Goal: Task Accomplishment & Management: Manage account settings

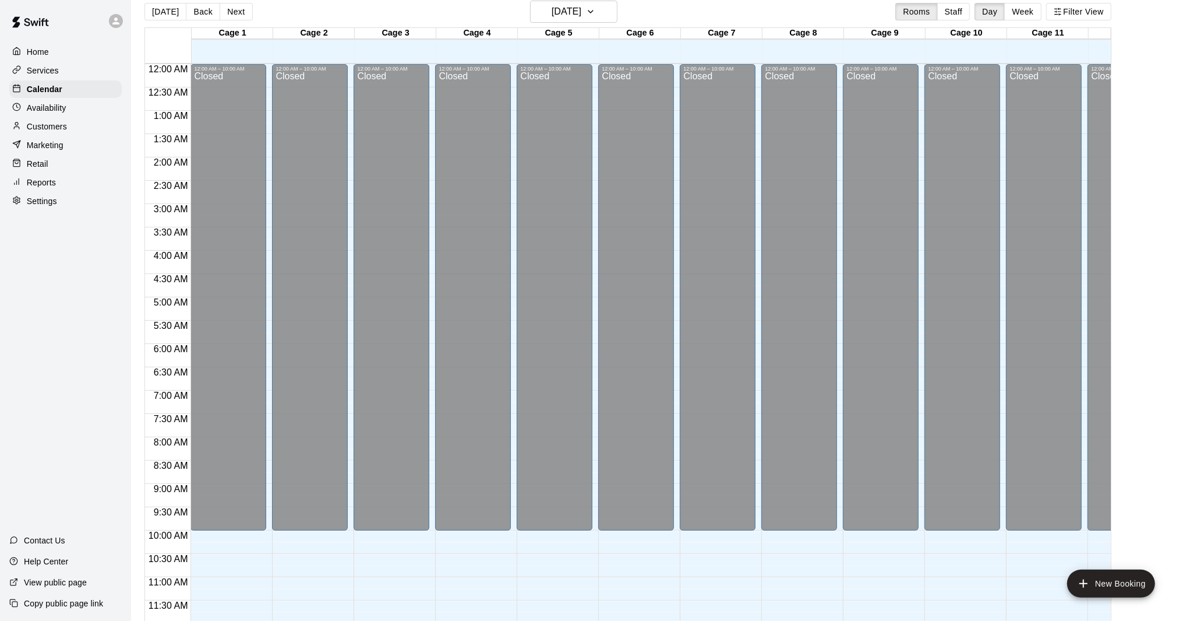
scroll to position [516, 0]
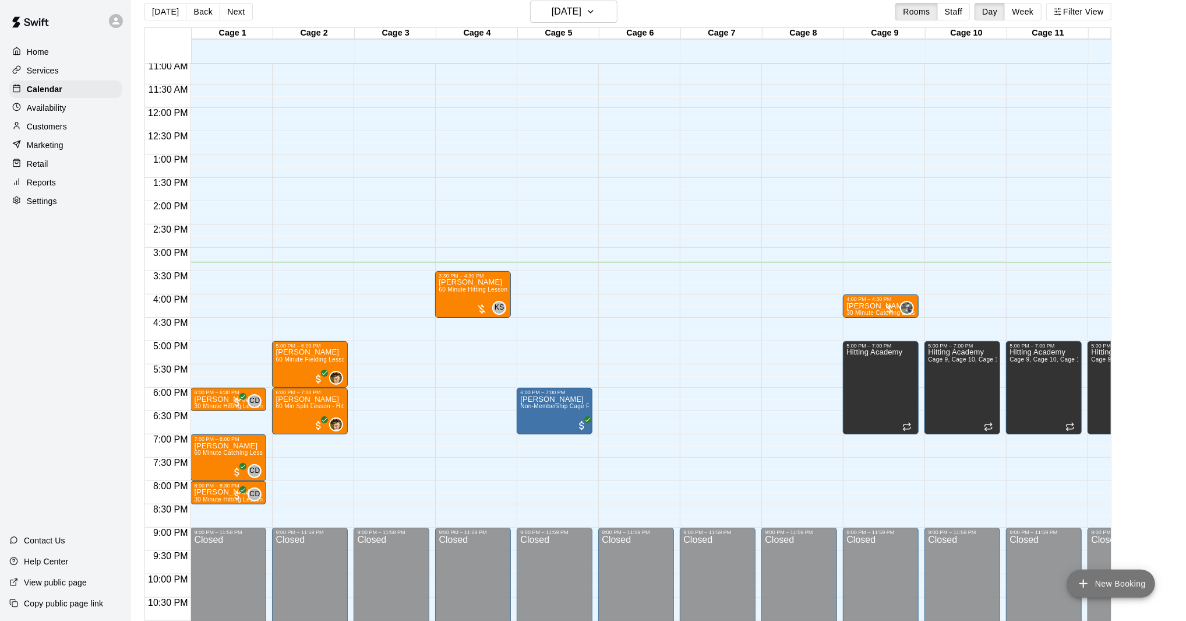
click at [1095, 582] on button "New Booking" at bounding box center [1111, 583] width 88 height 28
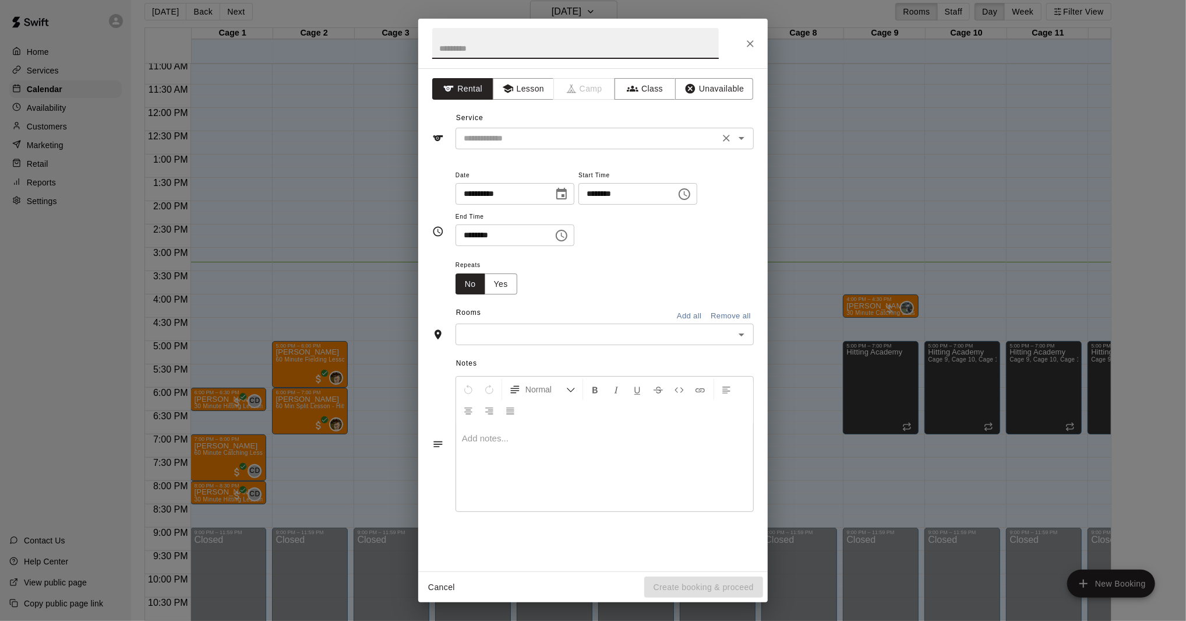
click at [575, 135] on input "text" at bounding box center [587, 138] width 257 height 15
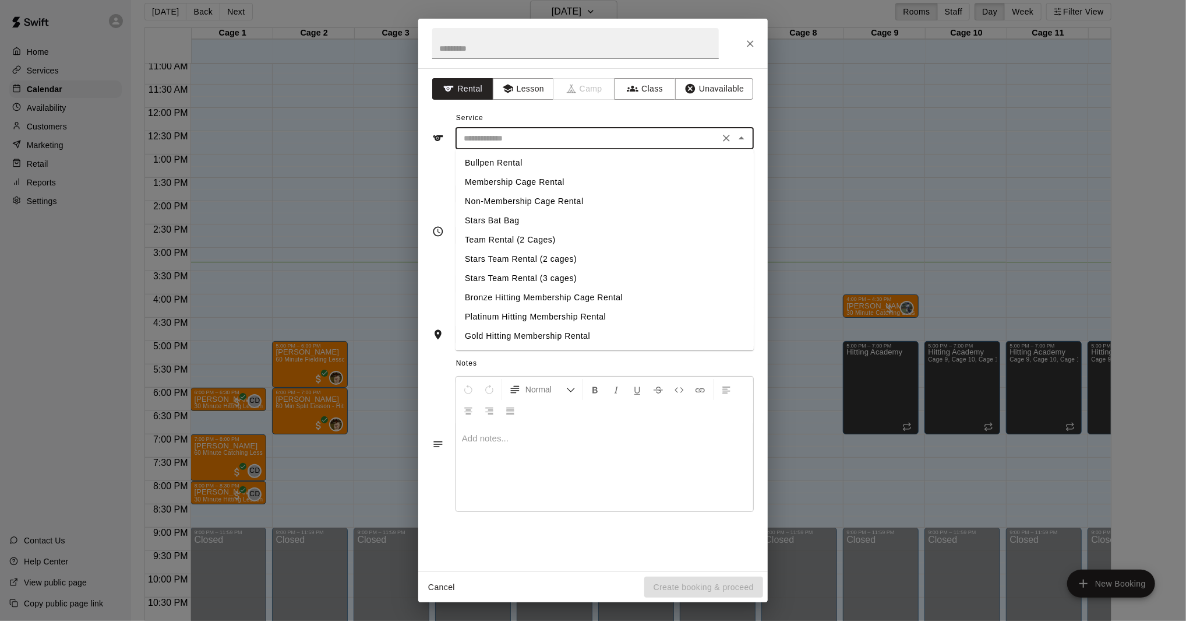
type input "*"
click at [517, 53] on input "text" at bounding box center [575, 43] width 287 height 31
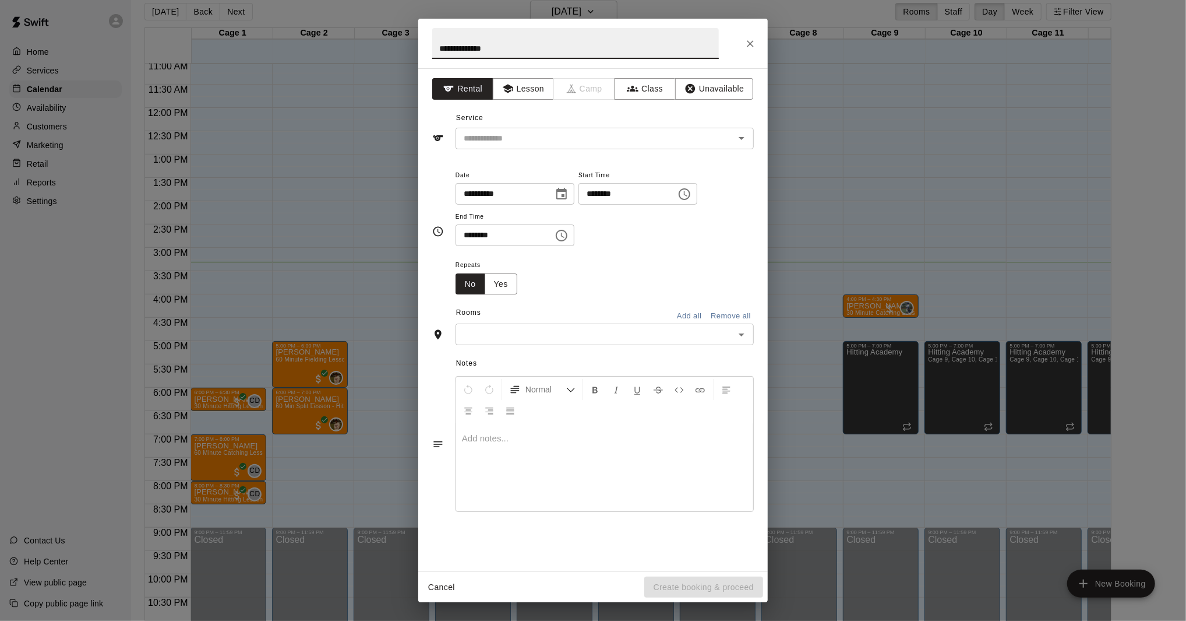
type input "**********"
click at [598, 196] on input "********" at bounding box center [624, 194] width 90 height 22
type input "********"
click at [472, 237] on input "********" at bounding box center [501, 235] width 90 height 22
type input "********"
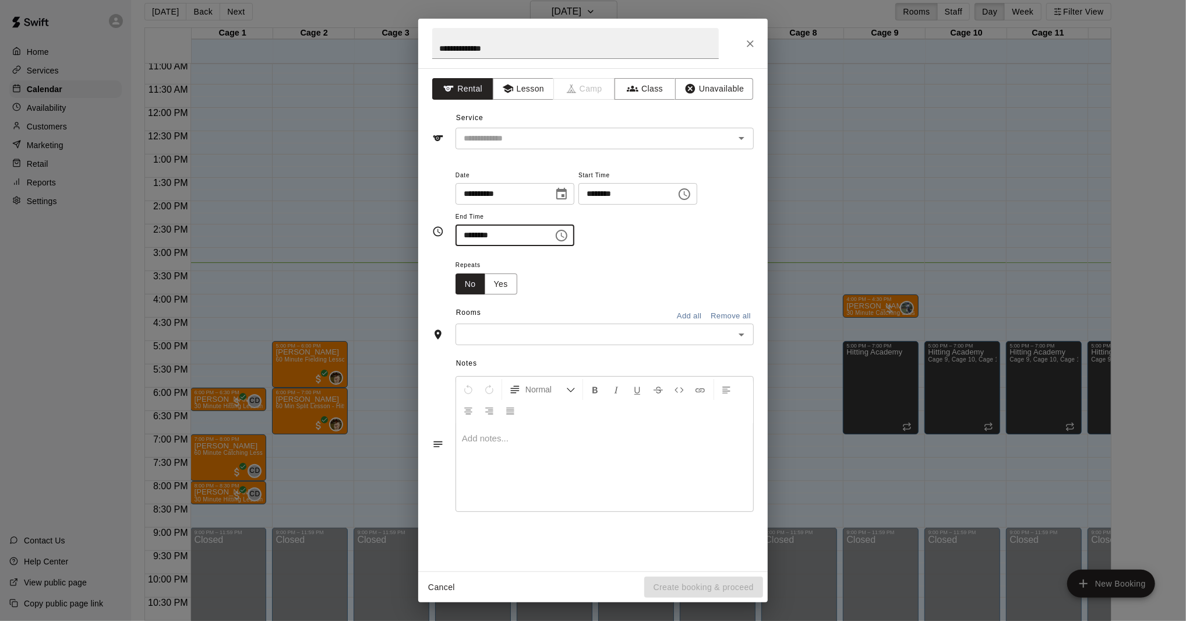
click at [595, 336] on input "text" at bounding box center [595, 334] width 272 height 15
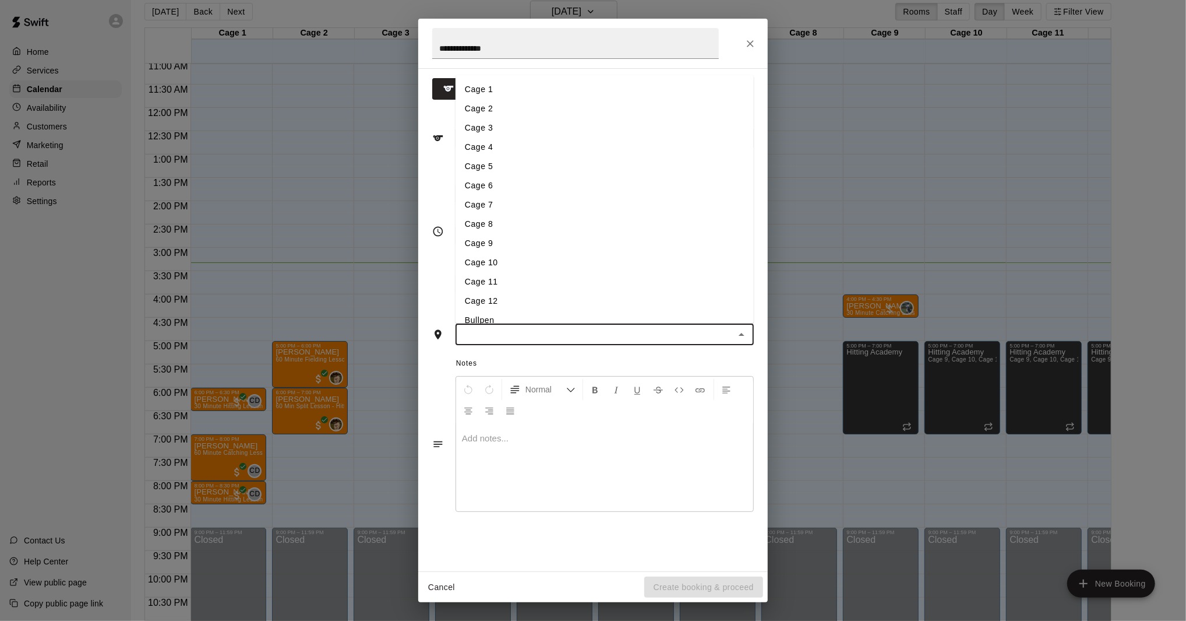
click at [554, 149] on li "Cage 4" at bounding box center [605, 147] width 298 height 19
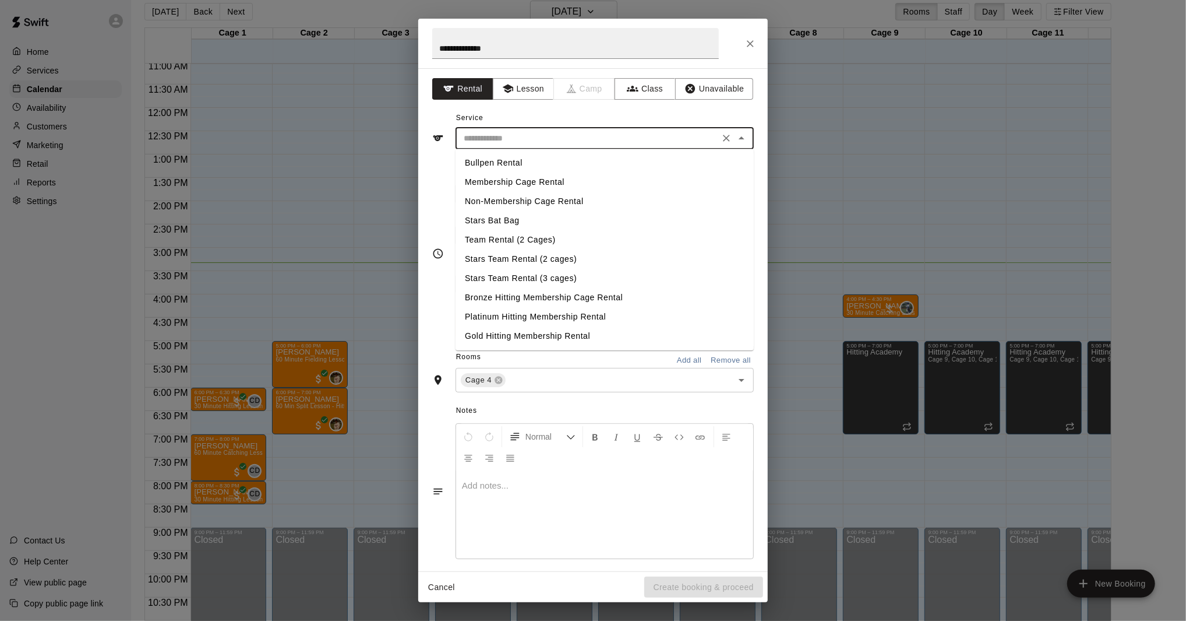
click at [586, 143] on input "text" at bounding box center [587, 138] width 257 height 15
click at [575, 200] on li "Non-Membership Cage Rental" at bounding box center [605, 201] width 298 height 19
type input "**********"
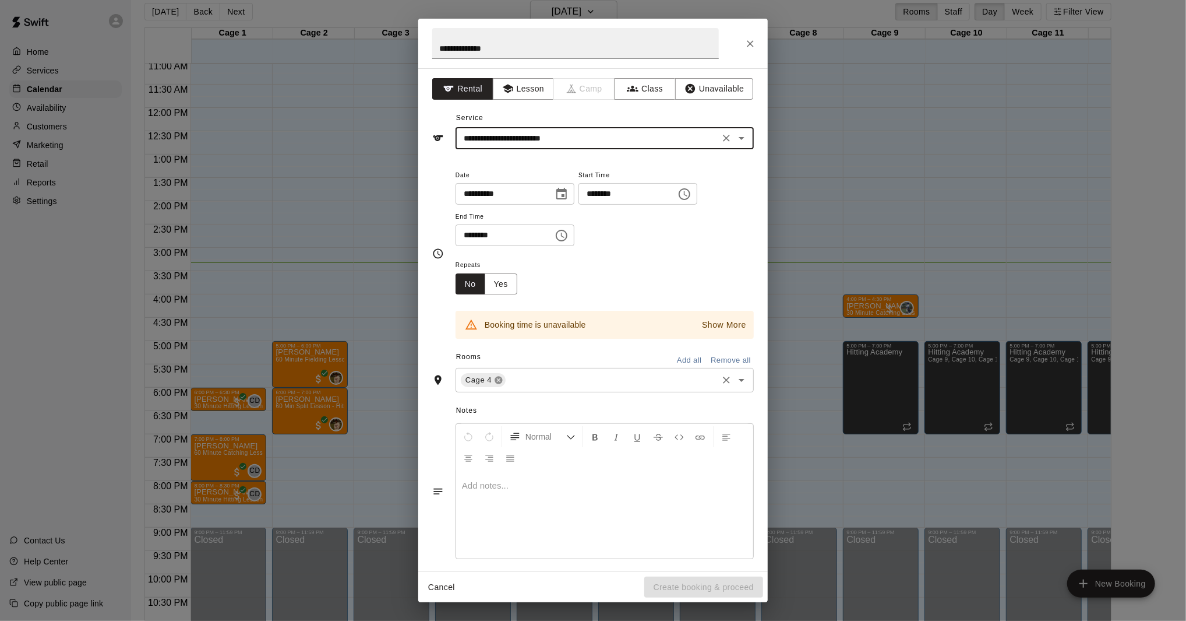
click at [502, 379] on icon at bounding box center [499, 380] width 8 height 8
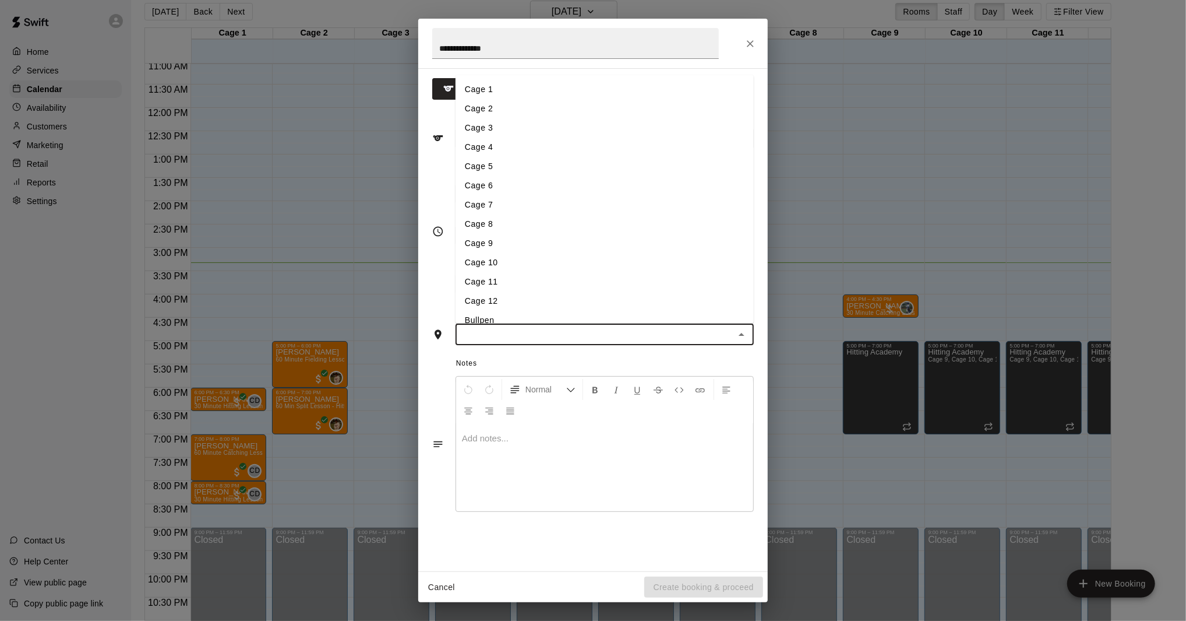
click at [520, 338] on input "text" at bounding box center [595, 334] width 272 height 15
click at [512, 182] on li "Cage 6" at bounding box center [605, 185] width 298 height 19
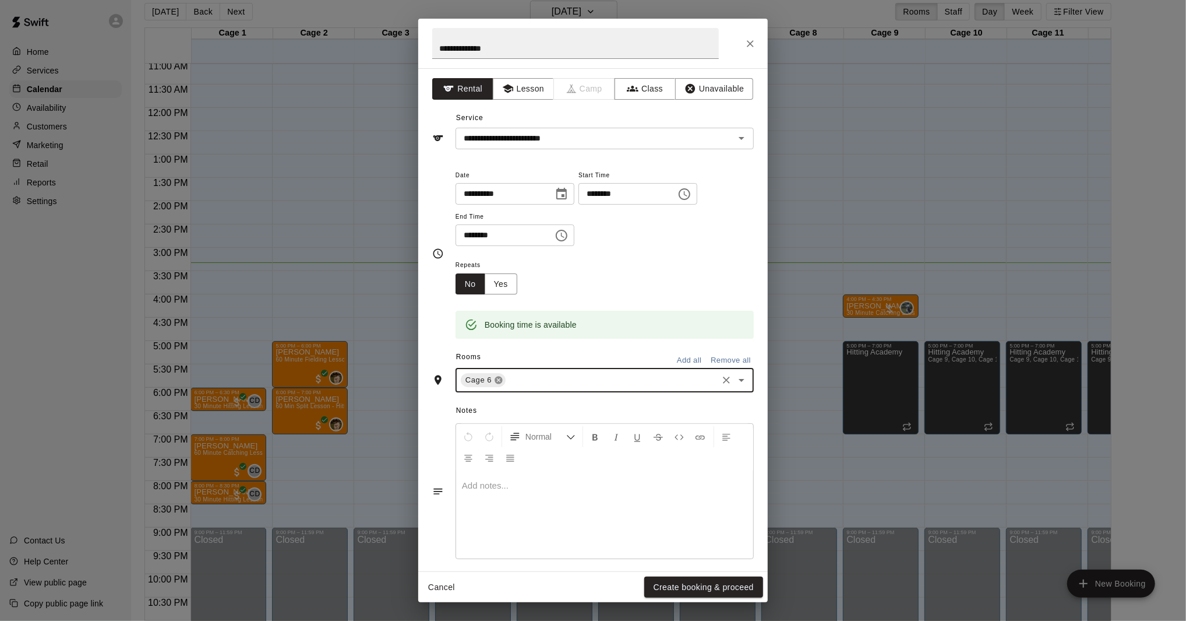
click at [497, 379] on icon at bounding box center [499, 380] width 8 height 8
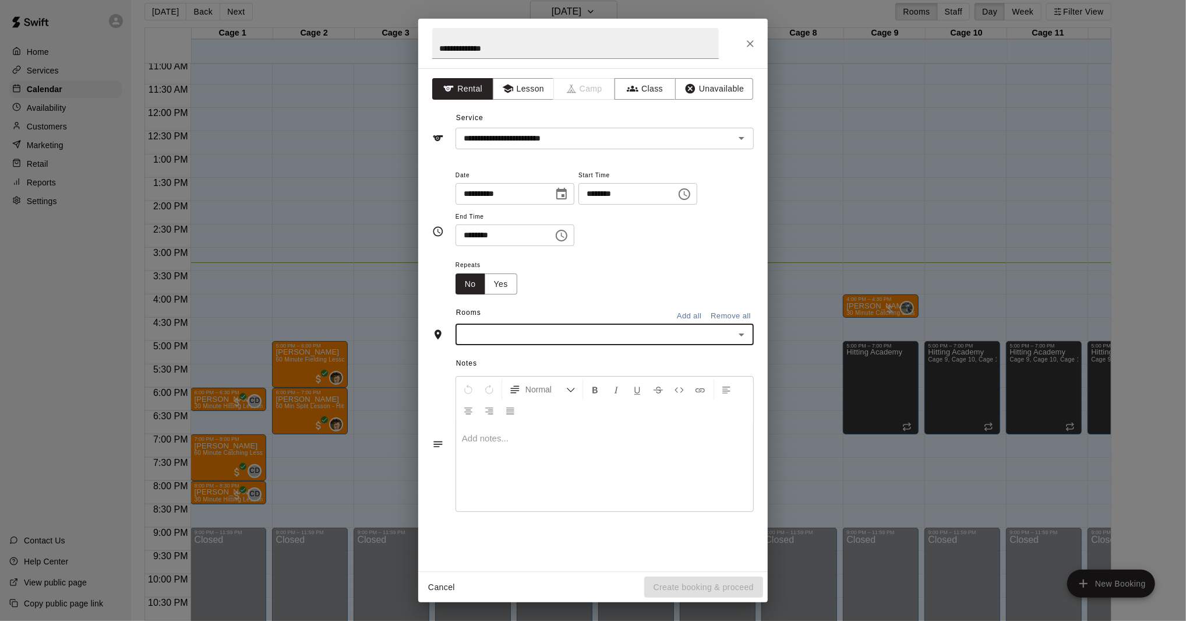
click at [520, 333] on input "text" at bounding box center [595, 334] width 272 height 15
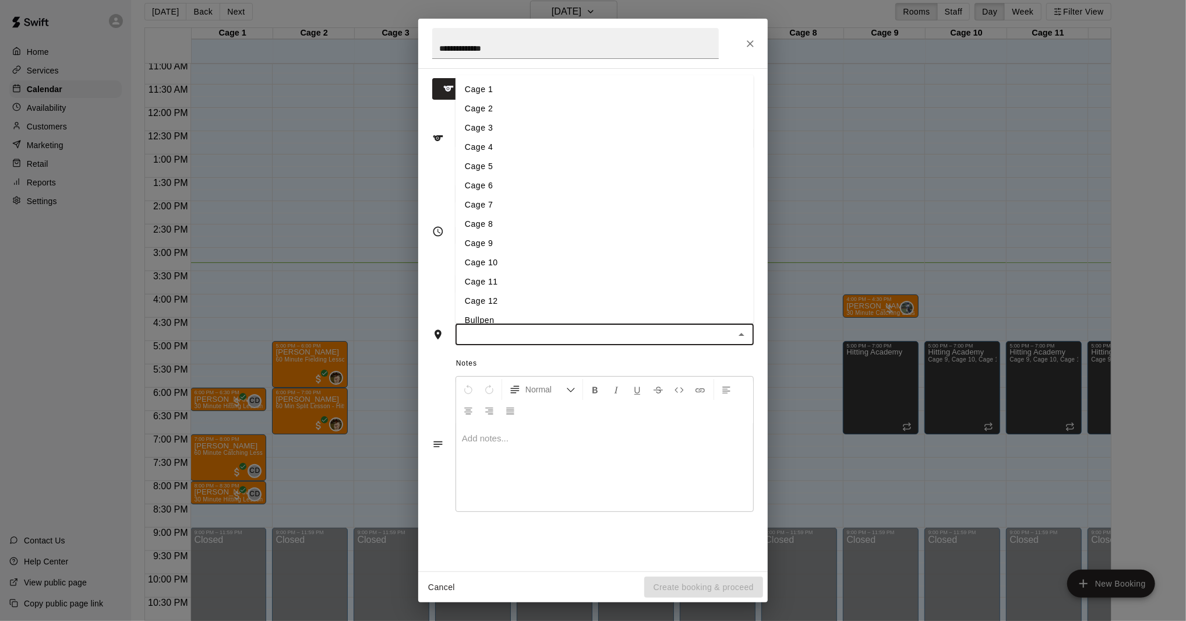
click at [519, 182] on li "Cage 6" at bounding box center [605, 185] width 298 height 19
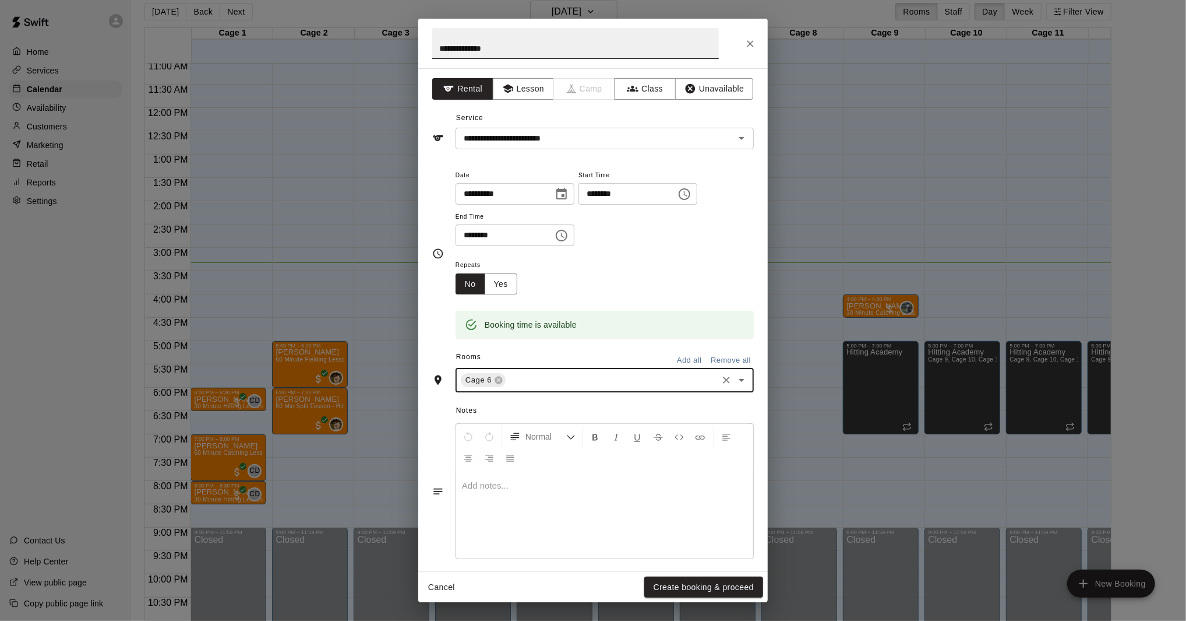
click at [442, 50] on input "**********" at bounding box center [575, 43] width 287 height 31
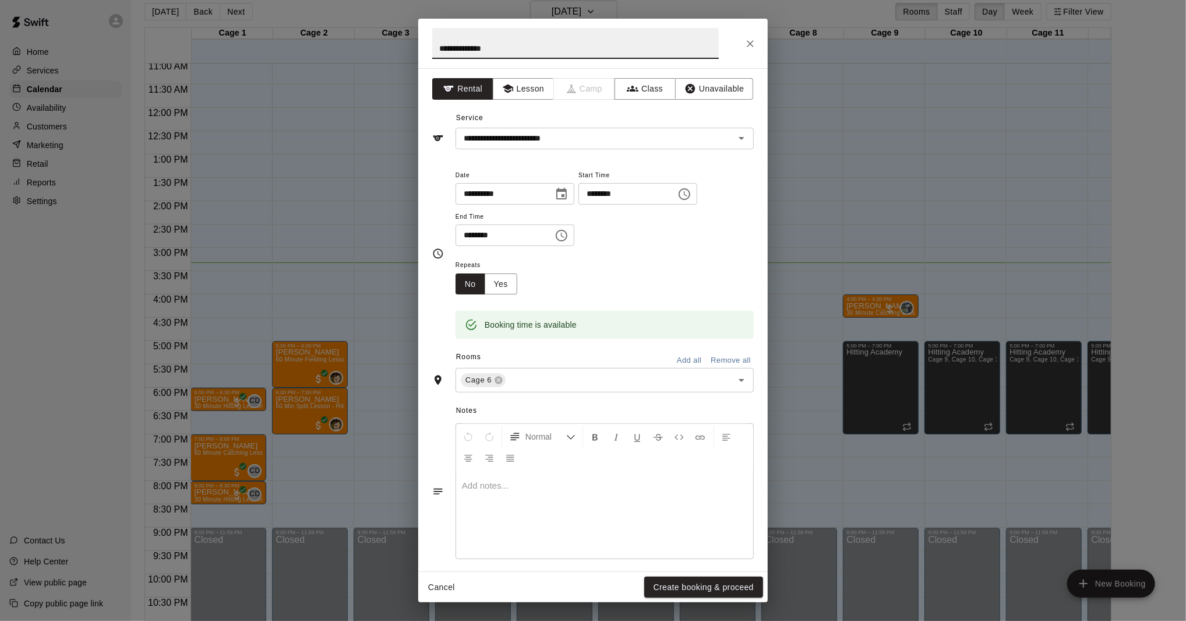
click at [467, 50] on input "**********" at bounding box center [575, 43] width 287 height 31
type input "**********"
click at [682, 590] on button "Create booking & proceed" at bounding box center [703, 587] width 119 height 22
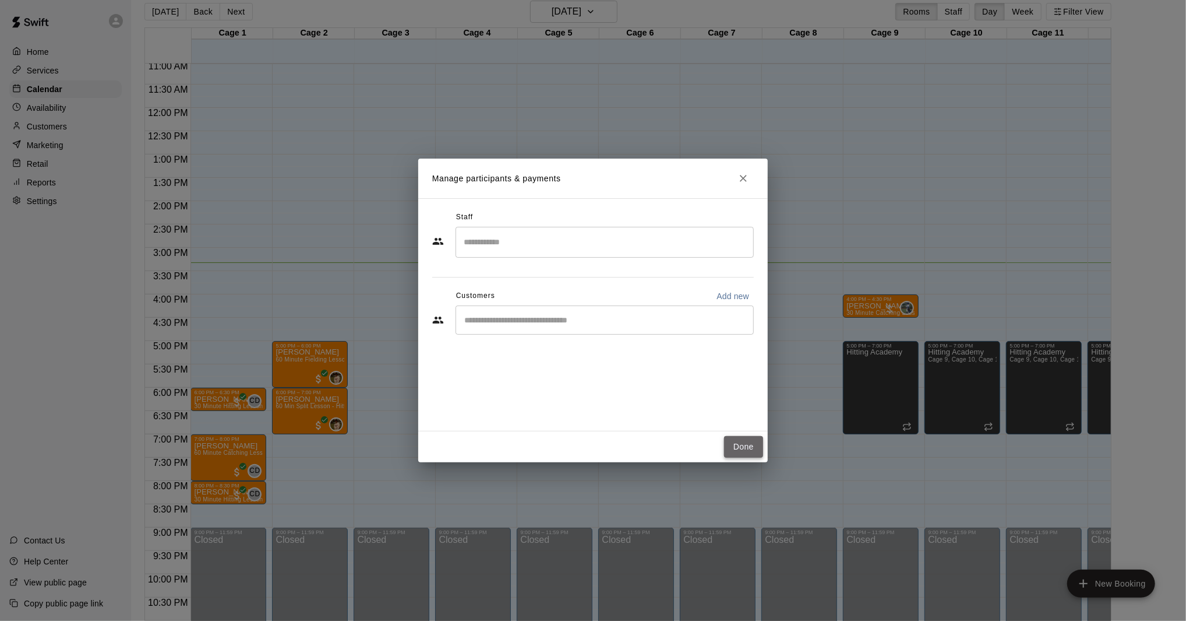
click at [752, 446] on button "Done" at bounding box center [743, 447] width 39 height 22
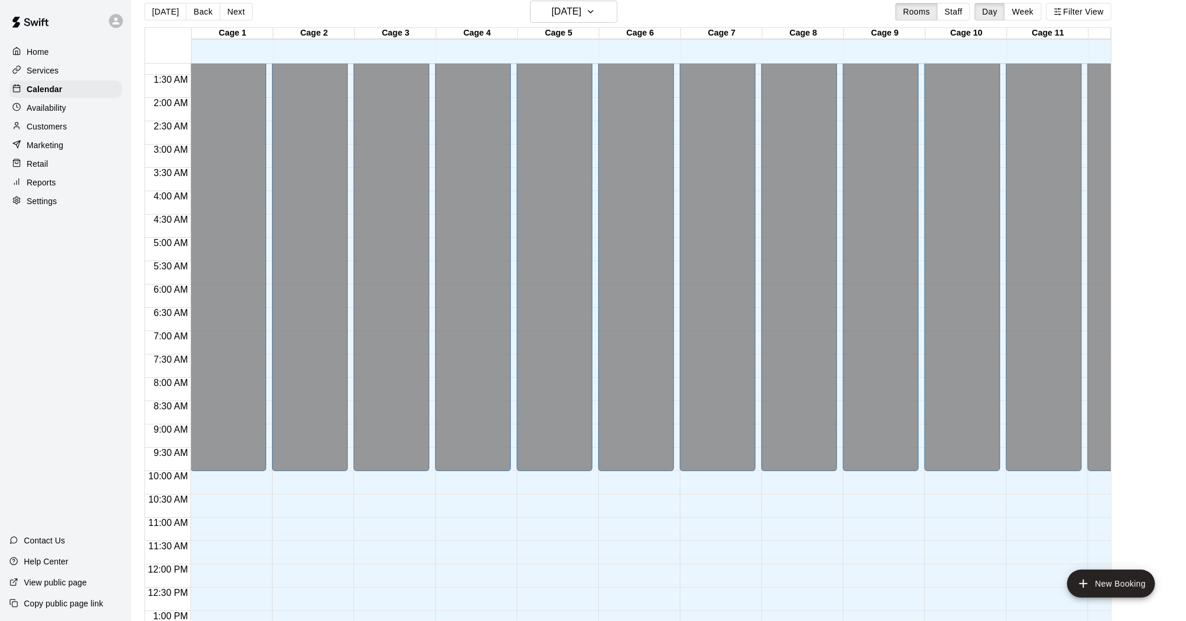
scroll to position [0, 0]
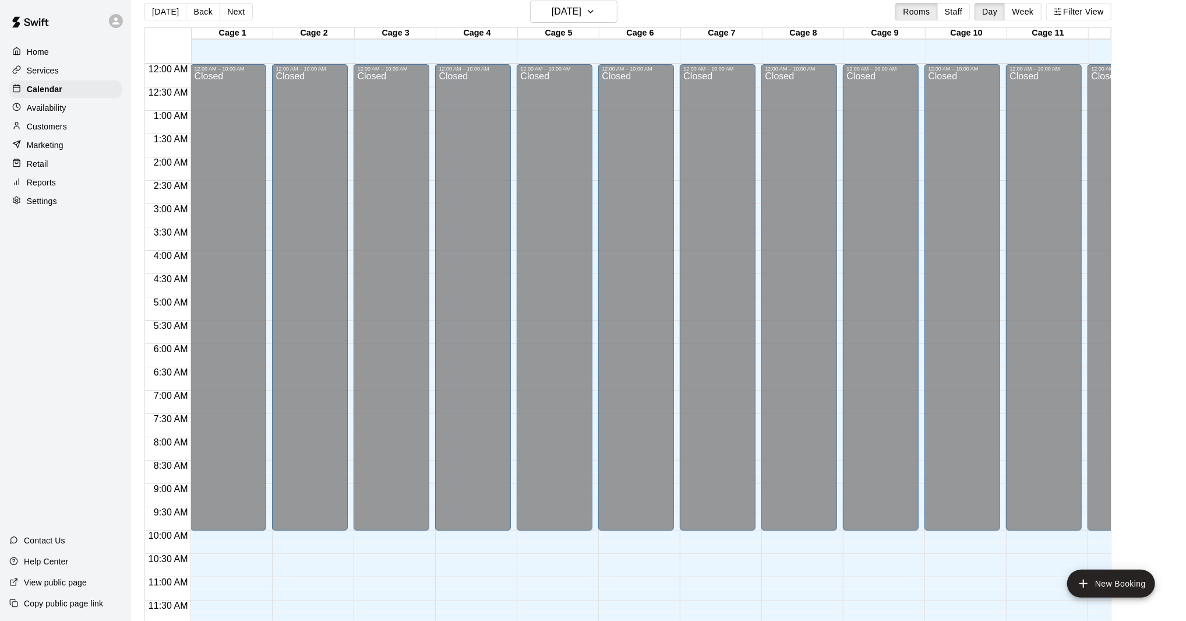
click at [53, 125] on p "Customers" at bounding box center [47, 127] width 40 height 12
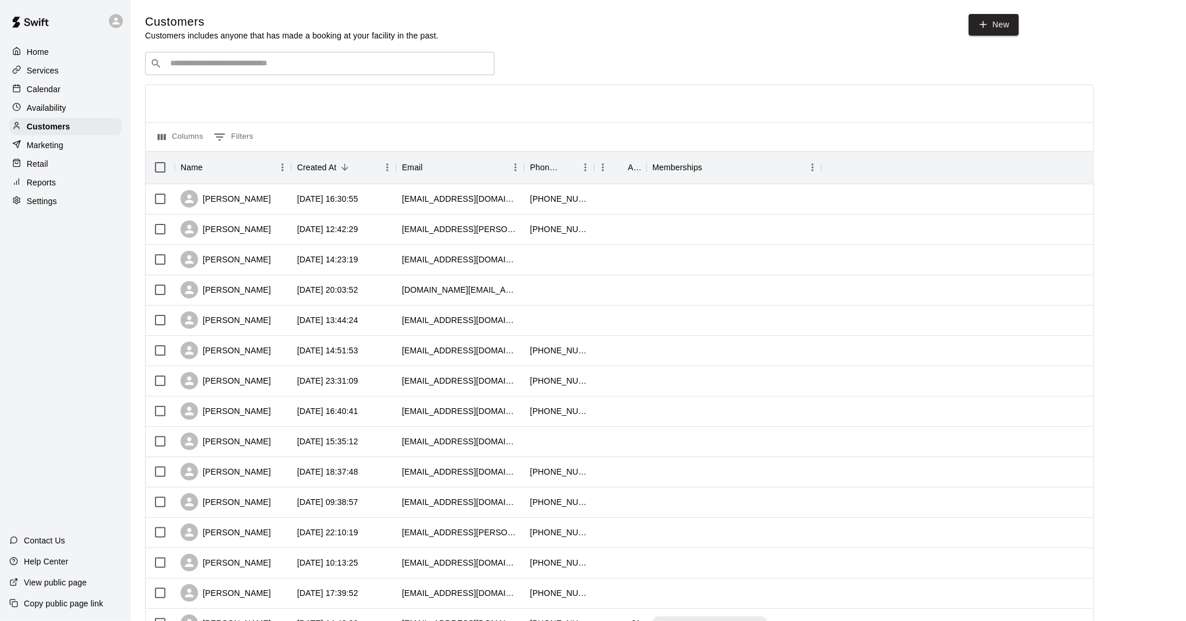
click at [258, 57] on div "​ ​" at bounding box center [320, 63] width 350 height 23
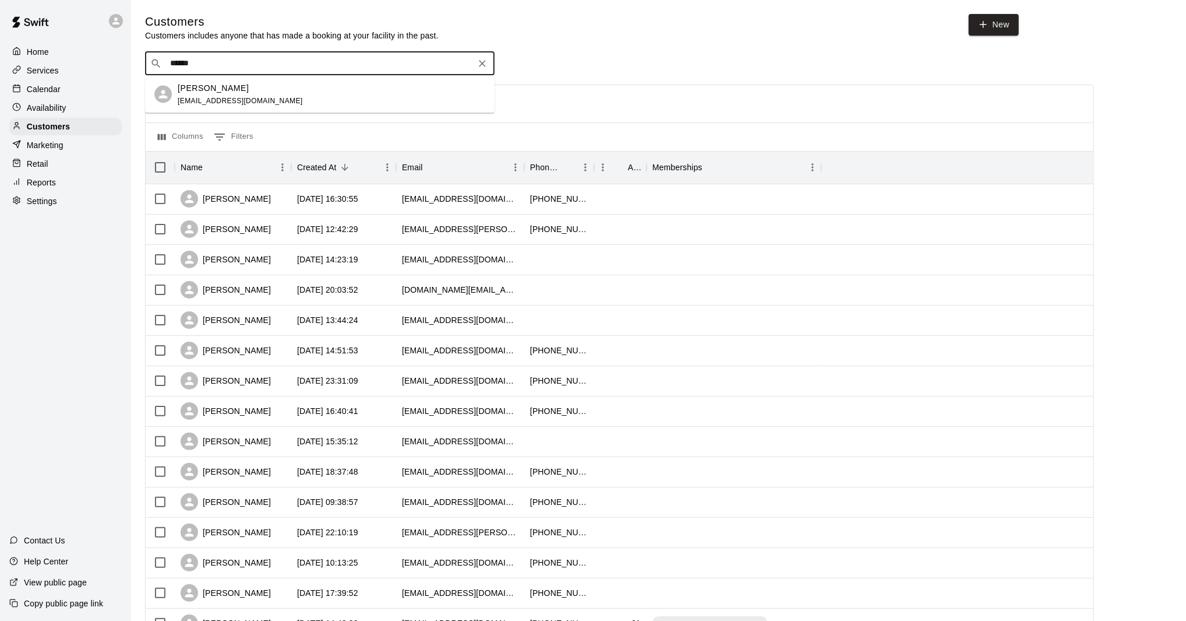
type input "******"
click at [50, 86] on p "Calendar" at bounding box center [44, 89] width 34 height 12
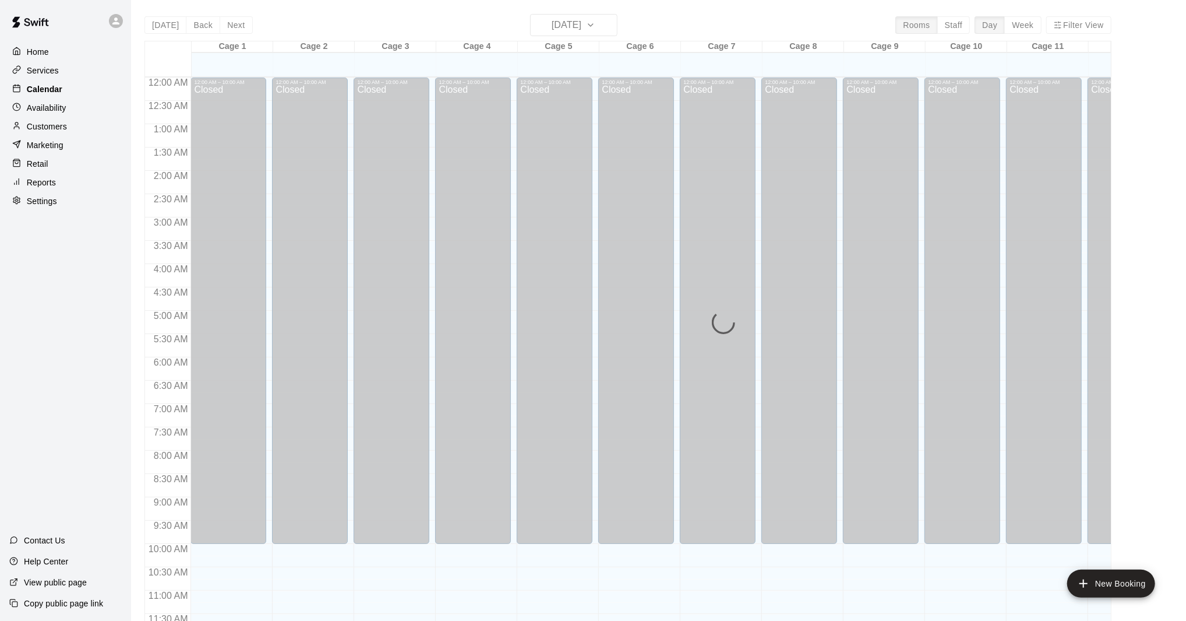
scroll to position [527, 0]
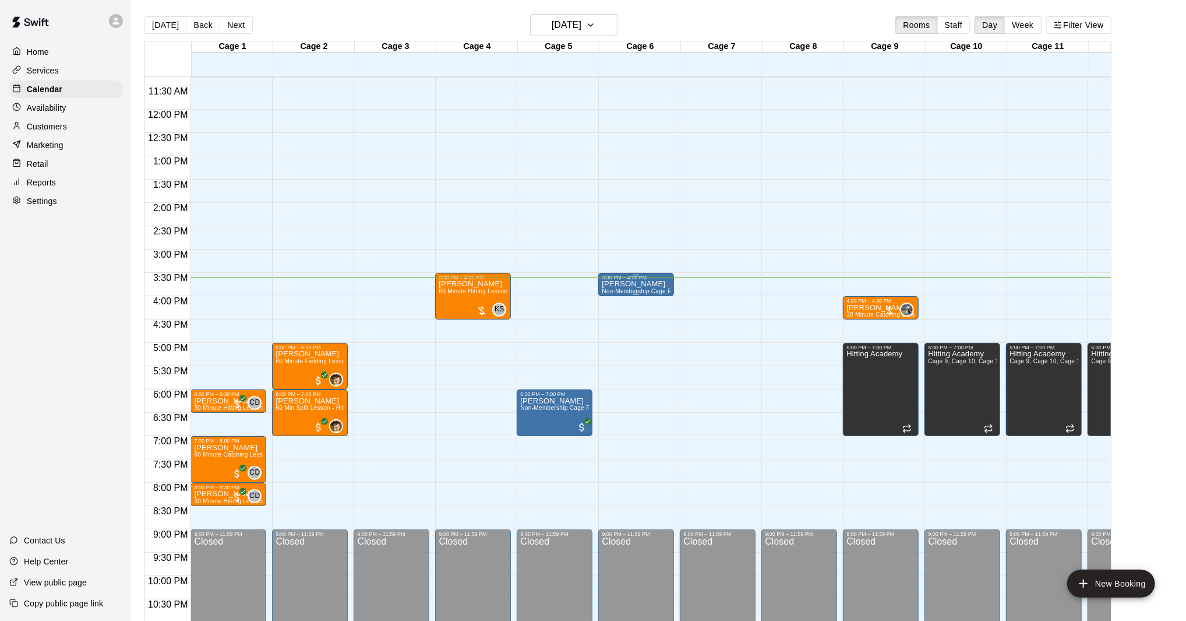
click at [645, 284] on p "[PERSON_NAME]" at bounding box center [636, 284] width 69 height 0
click at [612, 297] on icon "edit" at bounding box center [614, 296] width 10 height 10
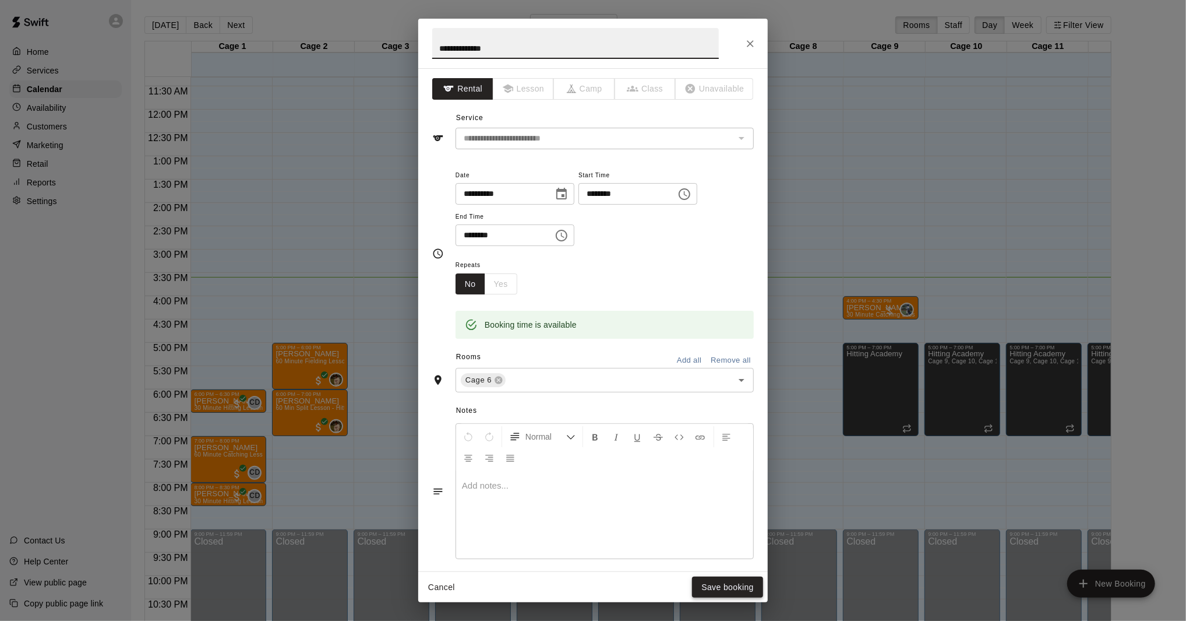
click at [749, 585] on button "Save booking" at bounding box center [727, 587] width 71 height 22
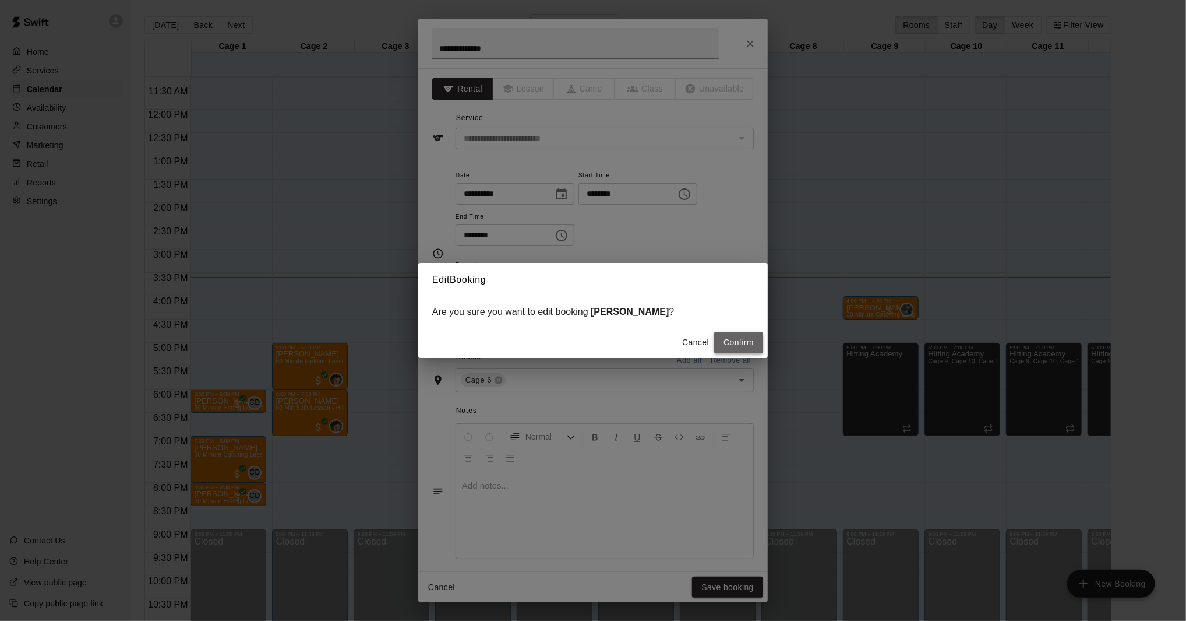
click at [727, 337] on button "Confirm" at bounding box center [738, 343] width 49 height 22
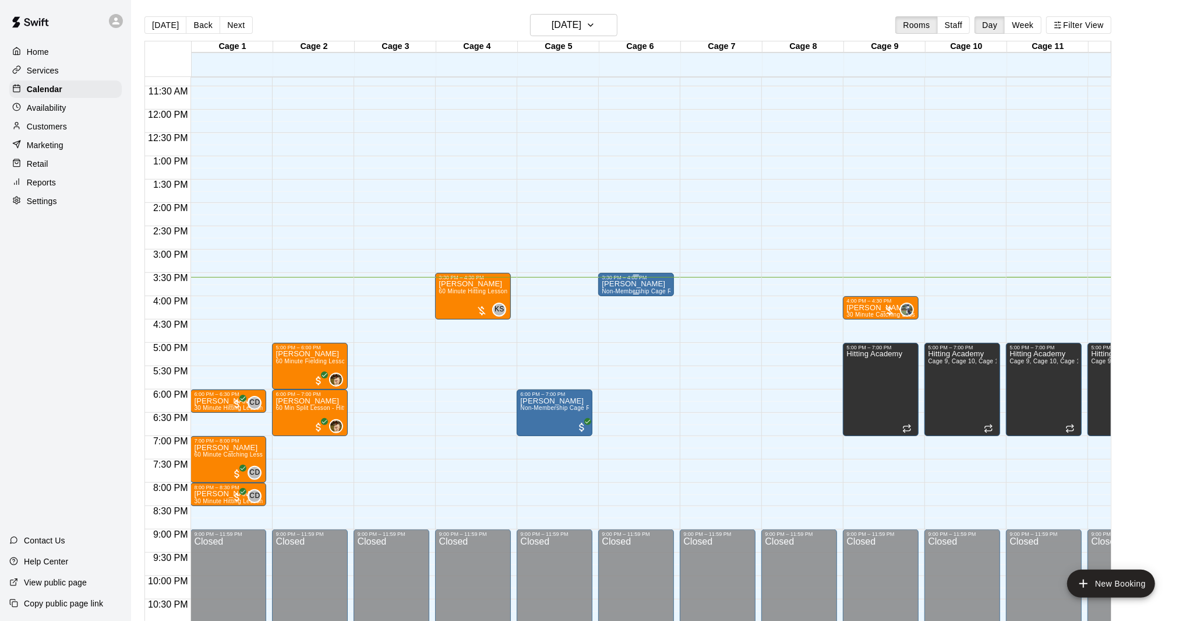
click at [642, 290] on span "Non-Membership Cage Rental" at bounding box center [644, 291] width 84 height 6
click at [616, 330] on img "edit" at bounding box center [614, 327] width 13 height 13
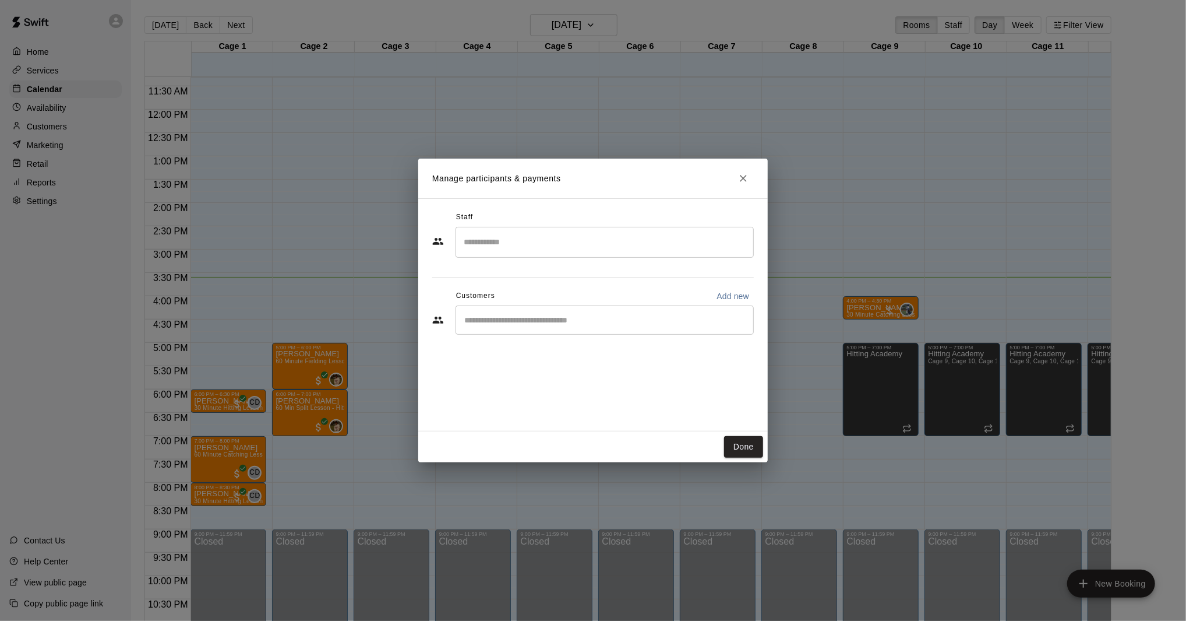
click at [615, 320] on input "Start typing to search customers..." at bounding box center [605, 320] width 288 height 12
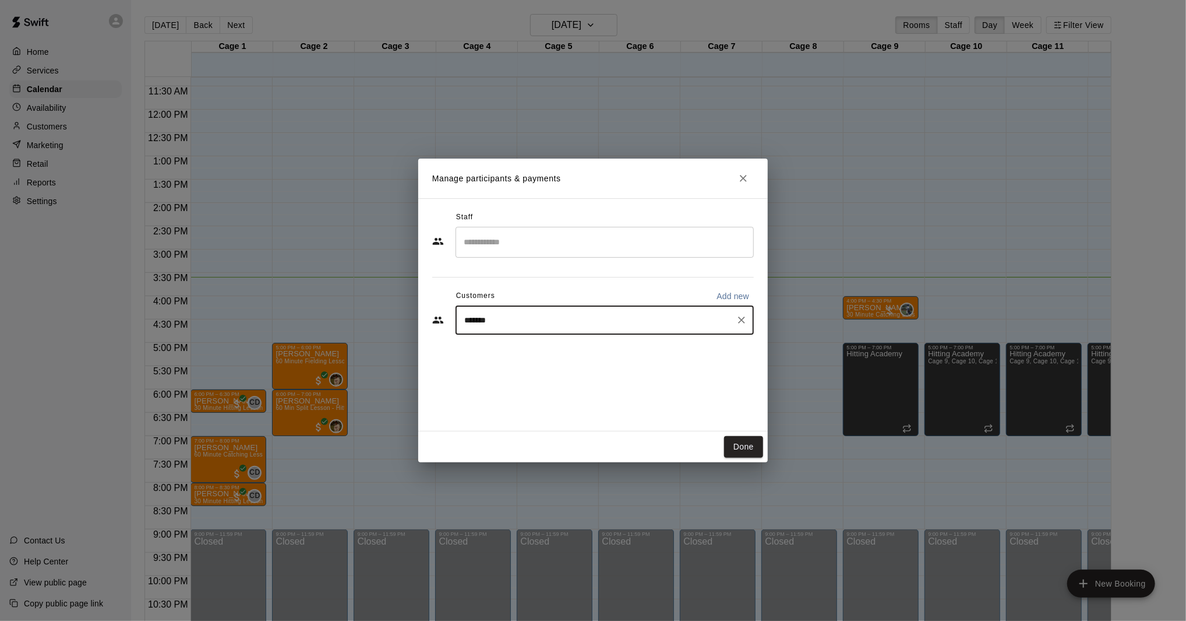
type input "********"
click at [584, 354] on div "[PERSON_NAME] [EMAIL_ADDRESS][DOMAIN_NAME]" at bounding box center [616, 353] width 256 height 25
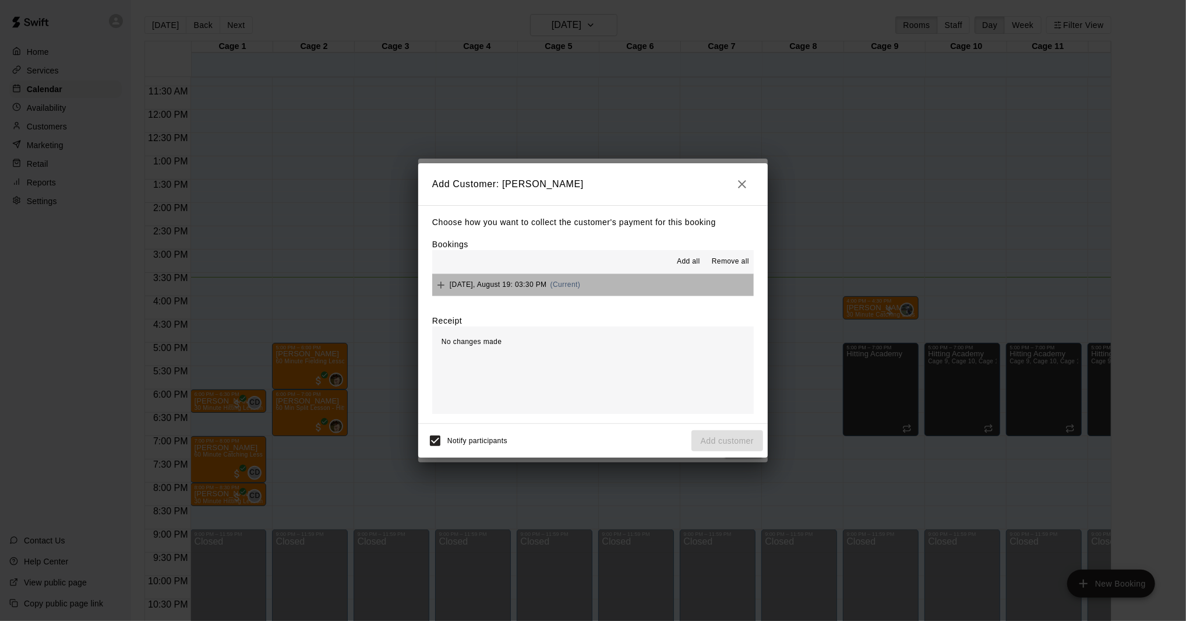
click at [570, 287] on span "(Current)" at bounding box center [566, 284] width 30 height 8
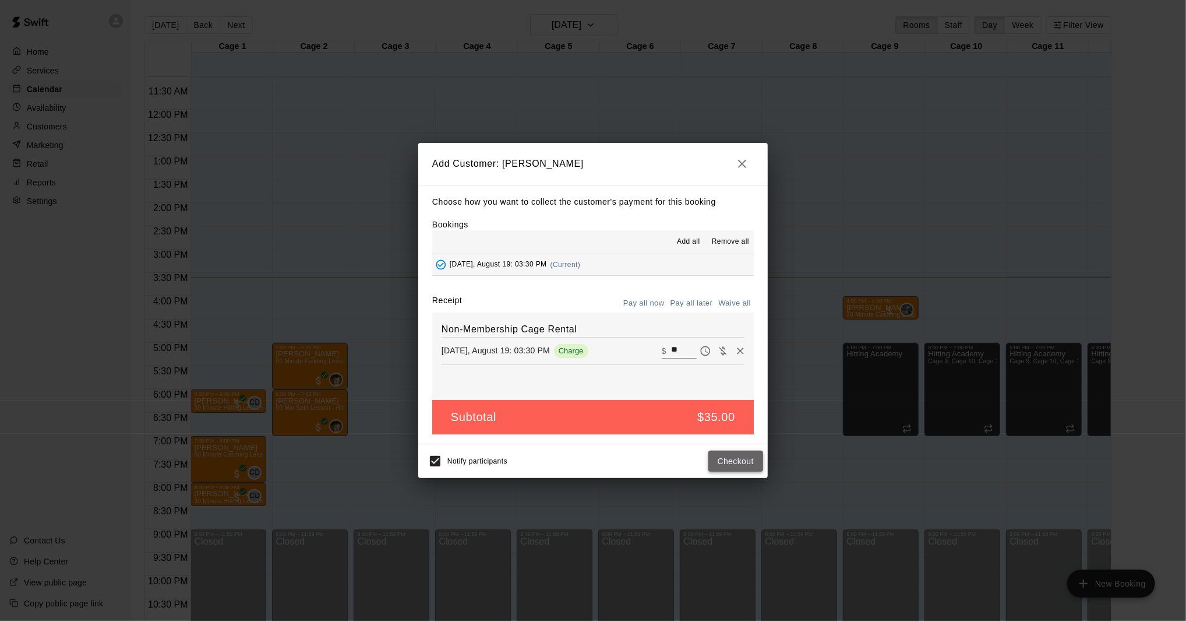
click at [732, 463] on button "Checkout" at bounding box center [736, 461] width 55 height 22
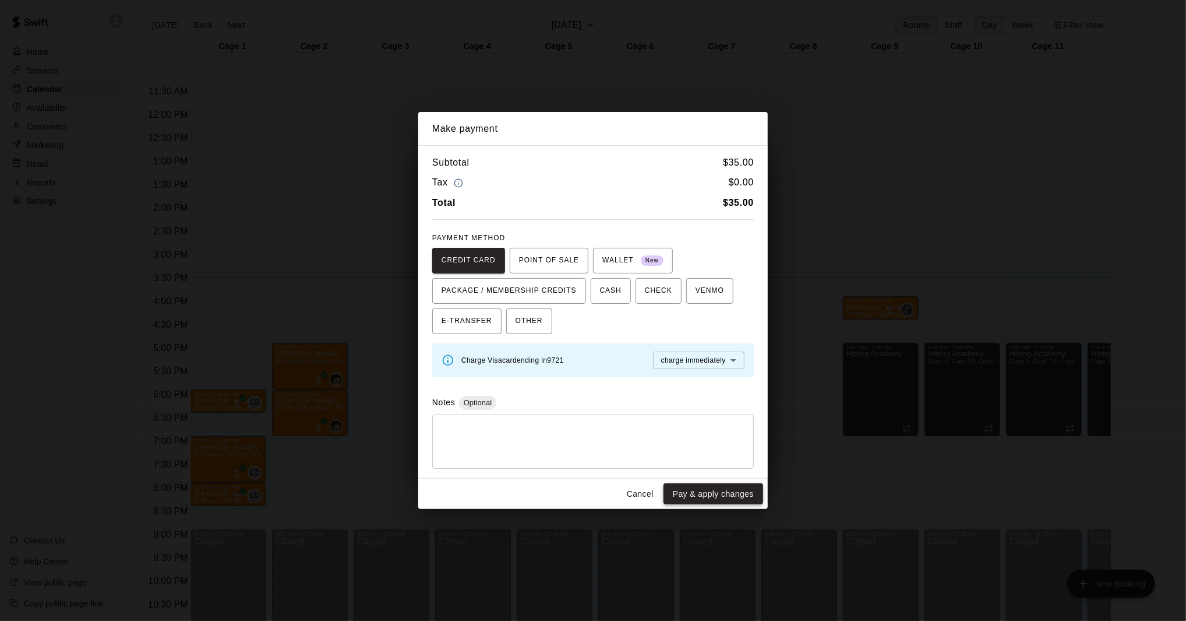
click at [731, 496] on button "Pay & apply changes" at bounding box center [714, 494] width 100 height 22
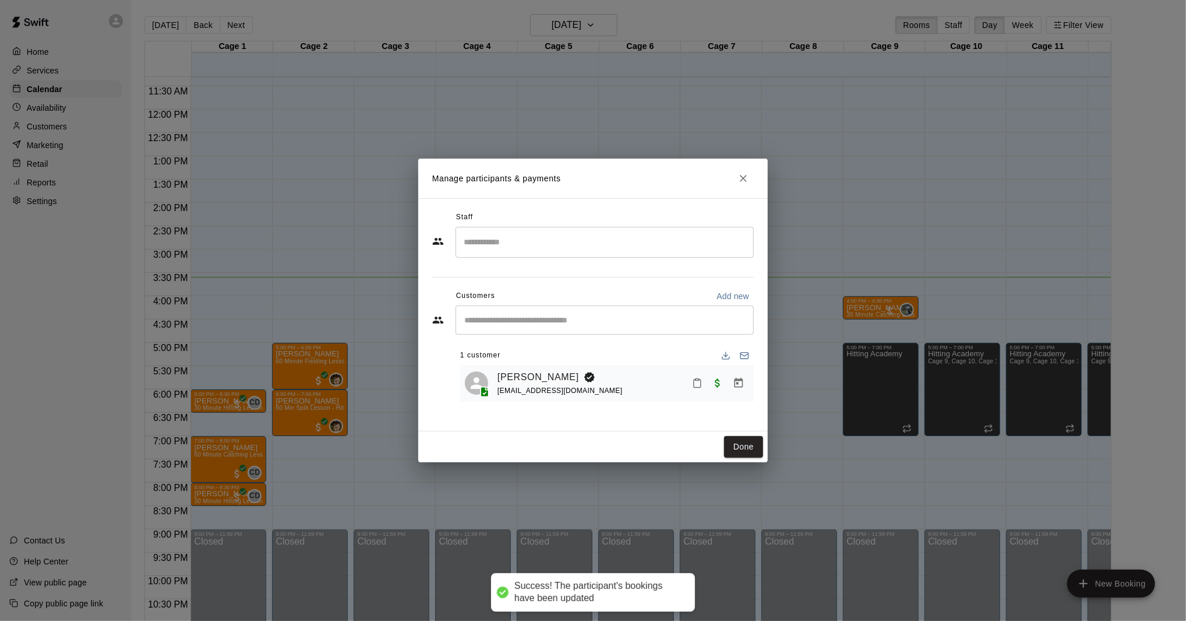
click at [739, 460] on div "Done" at bounding box center [593, 446] width 350 height 31
click at [745, 443] on button "Done" at bounding box center [743, 447] width 39 height 22
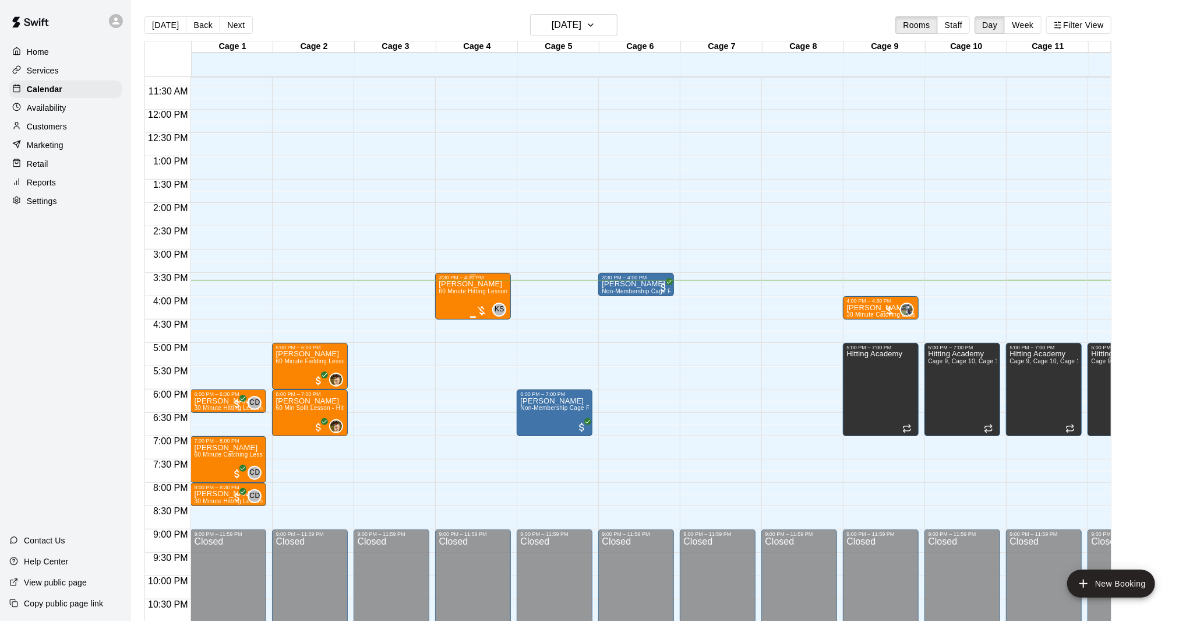
click at [482, 311] on div at bounding box center [482, 311] width 12 height 12
click at [486, 340] on img "edit" at bounding box center [488, 343] width 13 height 13
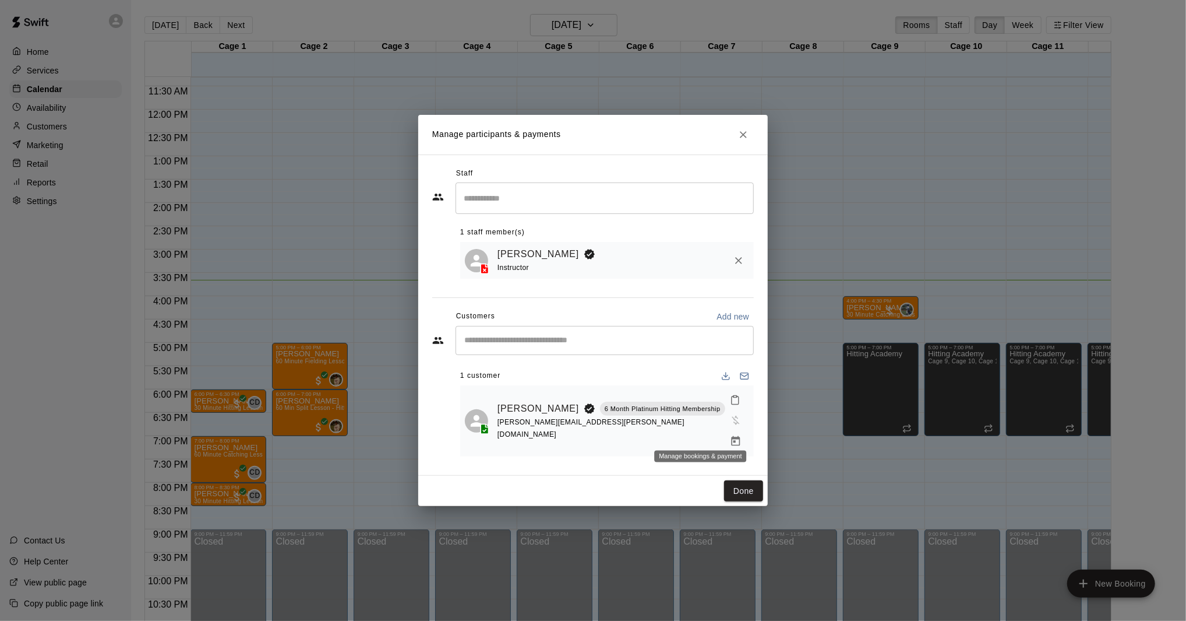
click at [731, 436] on icon "Manage bookings & payment" at bounding box center [735, 441] width 9 height 10
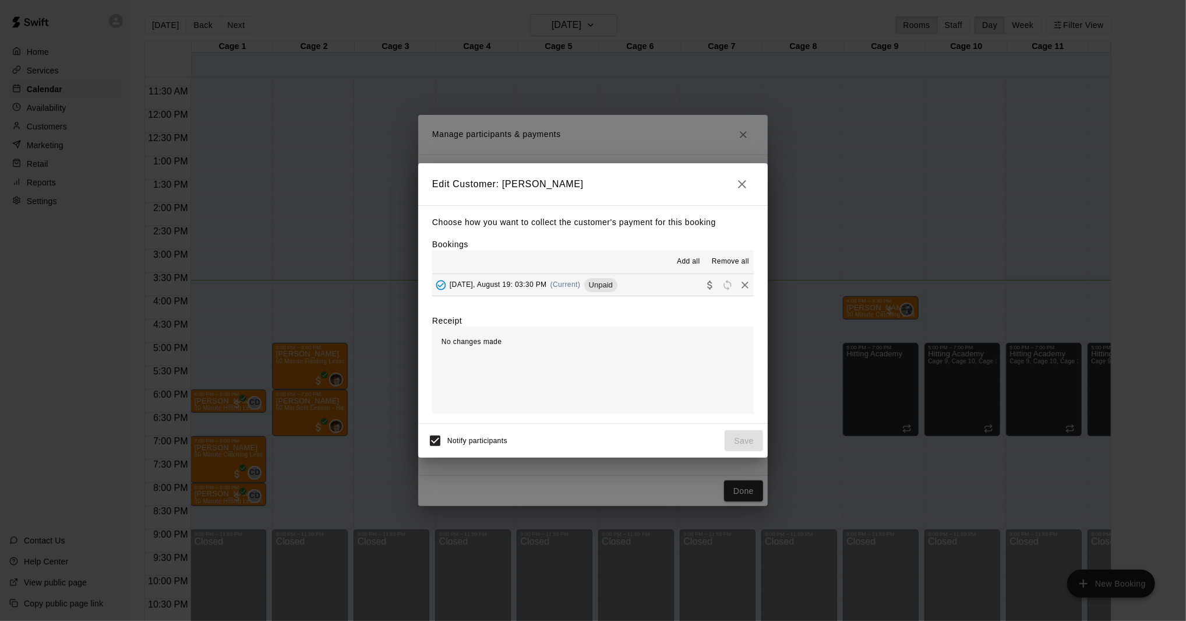
click at [524, 294] on div "[DATE], August 19: 03:30 PM (Current) Unpaid" at bounding box center [593, 285] width 322 height 22
click at [524, 293] on div "[DATE], August 19: 03:30 PM (Current) Unpaid" at bounding box center [524, 284] width 185 height 17
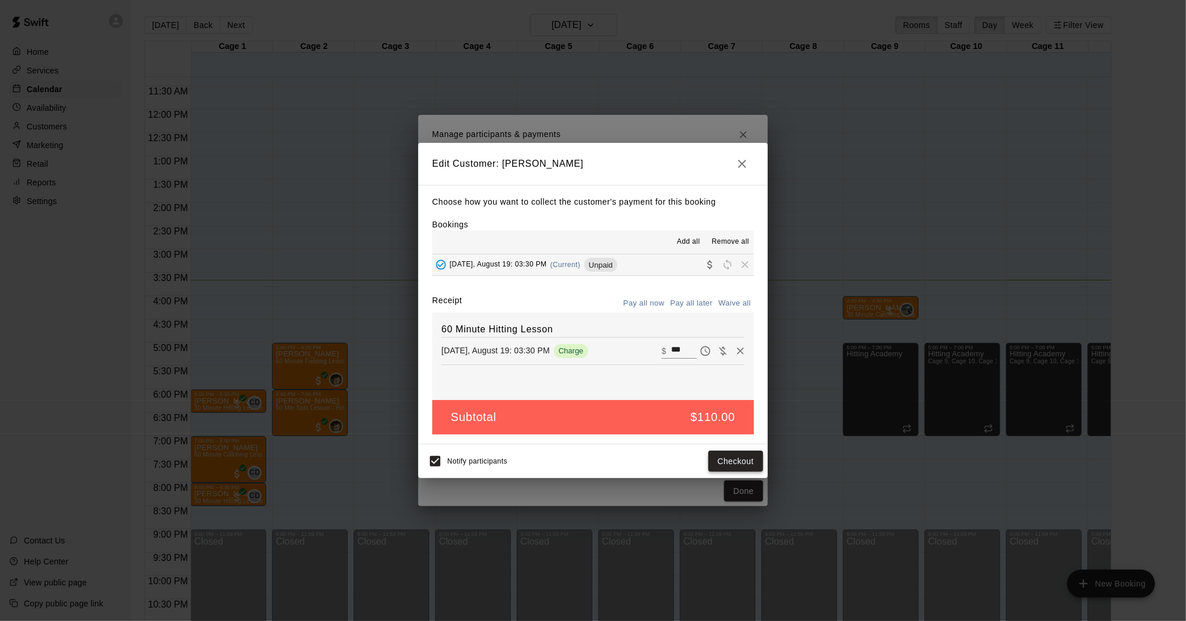
click at [736, 454] on button "Checkout" at bounding box center [736, 461] width 55 height 22
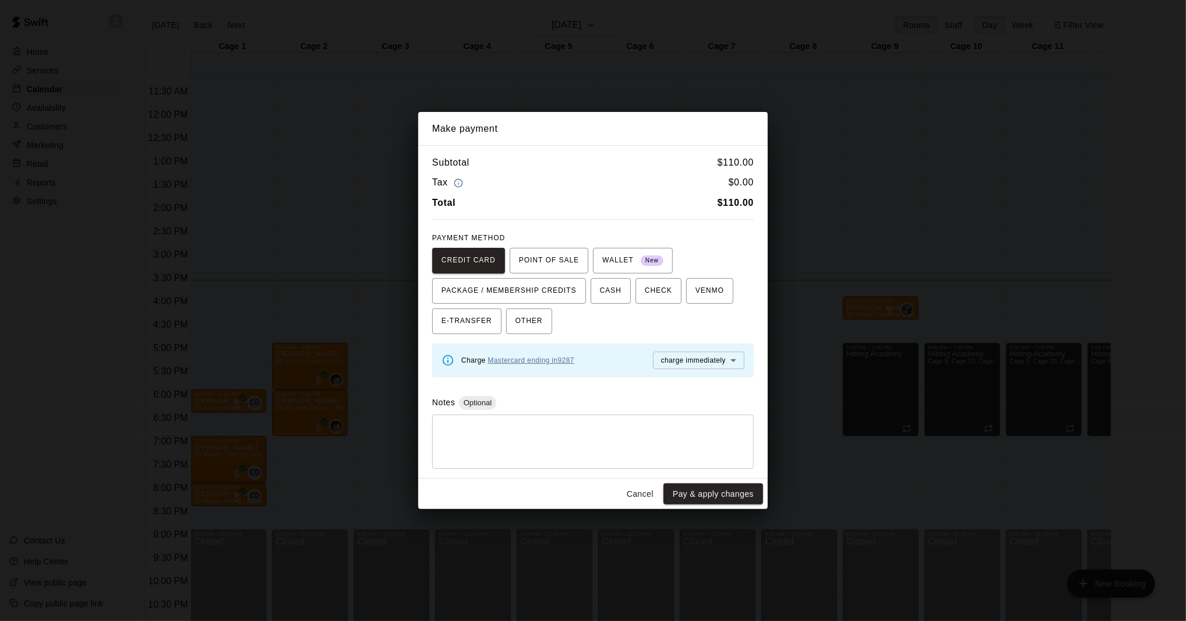
click at [531, 361] on link "Mastercard ending in 9287" at bounding box center [531, 360] width 86 height 8
click at [531, 360] on link "Mastercard ending in 9287" at bounding box center [531, 360] width 86 height 8
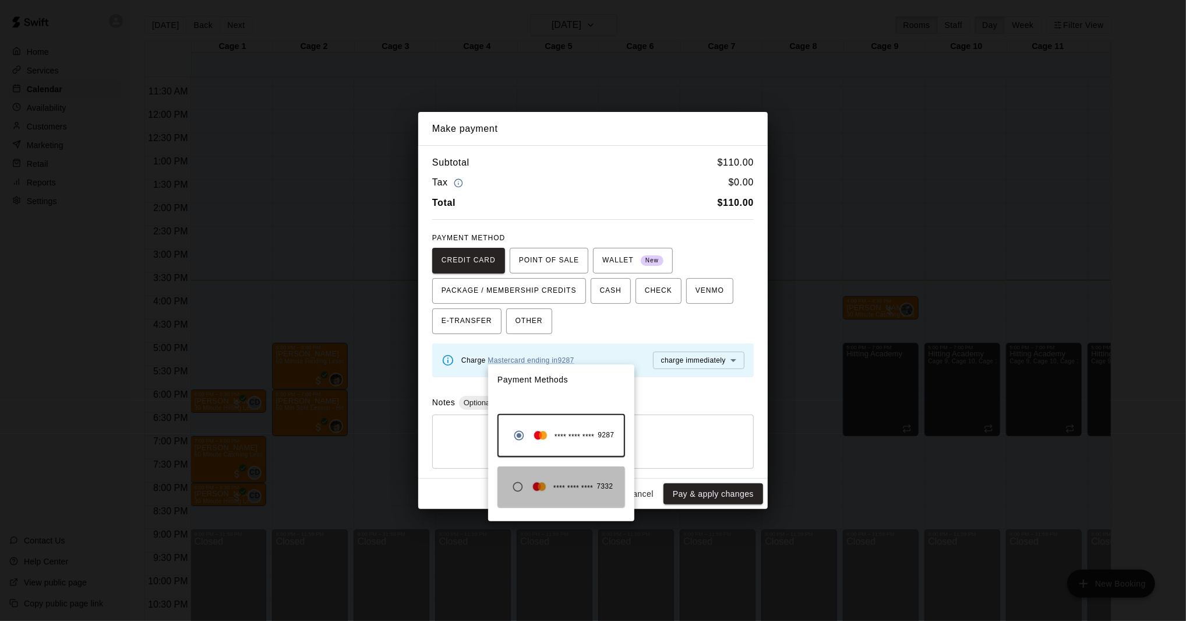
click at [549, 484] on img "button" at bounding box center [539, 487] width 21 height 12
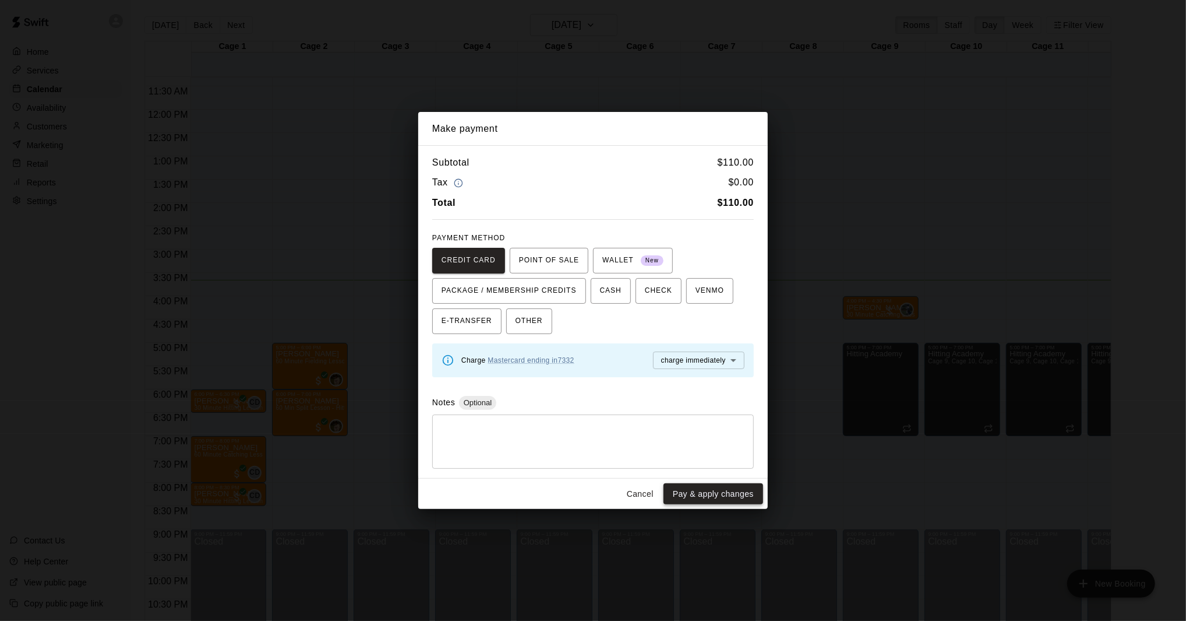
click at [706, 496] on button "Pay & apply changes" at bounding box center [714, 494] width 100 height 22
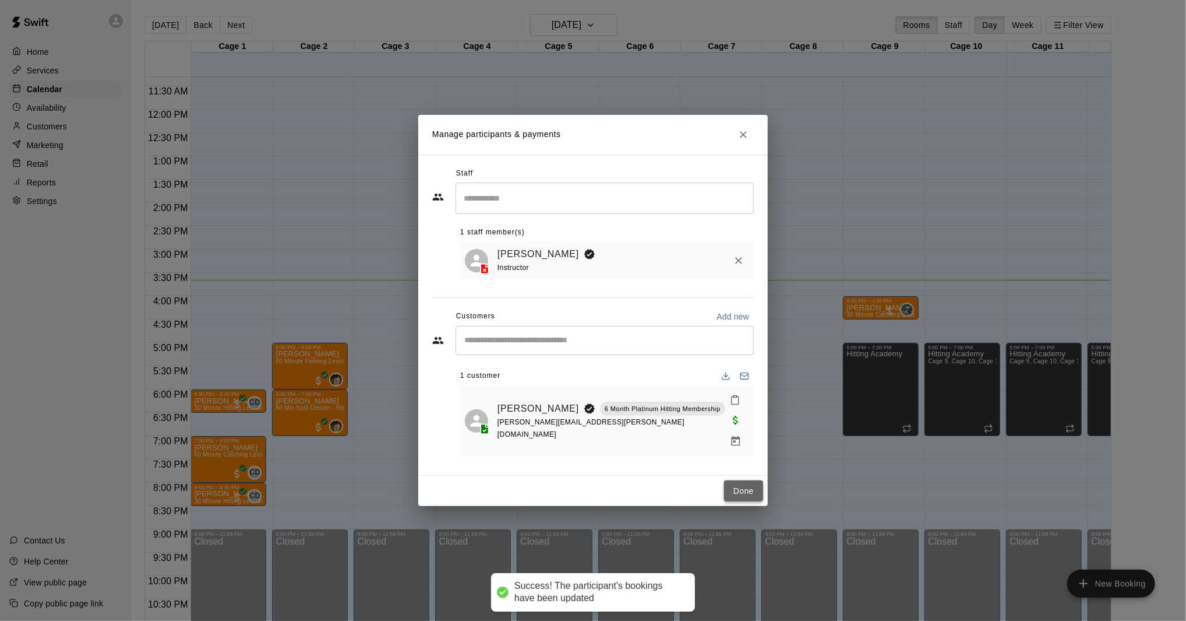
click at [732, 484] on button "Done" at bounding box center [743, 491] width 39 height 22
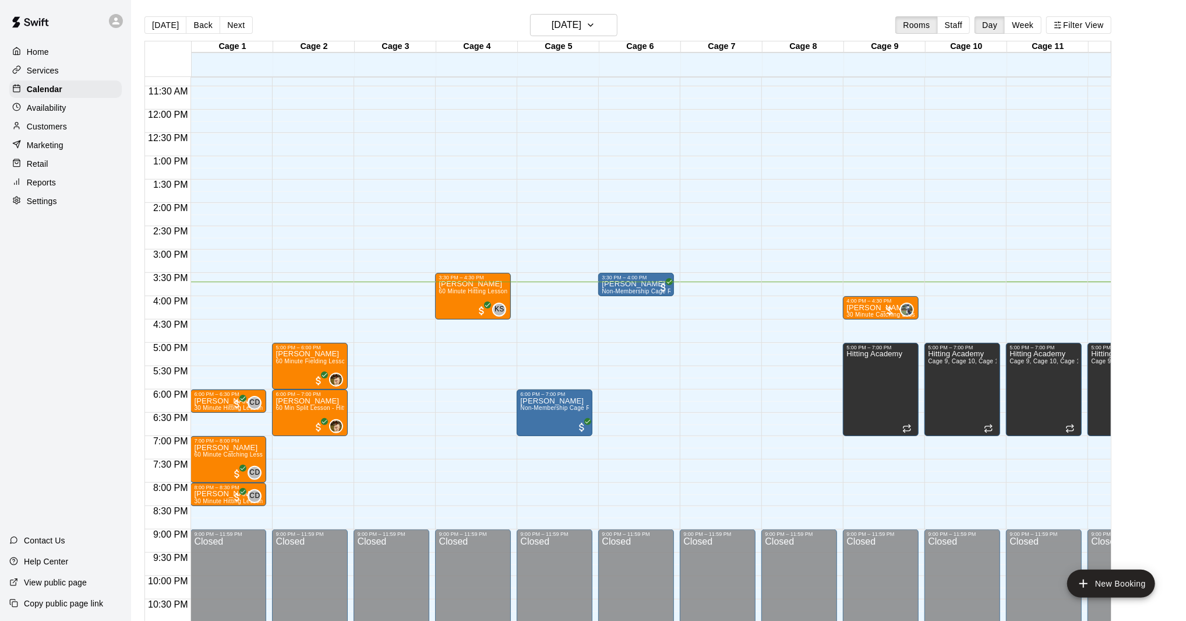
scroll to position [527, 0]
click at [51, 132] on p "Customers" at bounding box center [47, 127] width 40 height 12
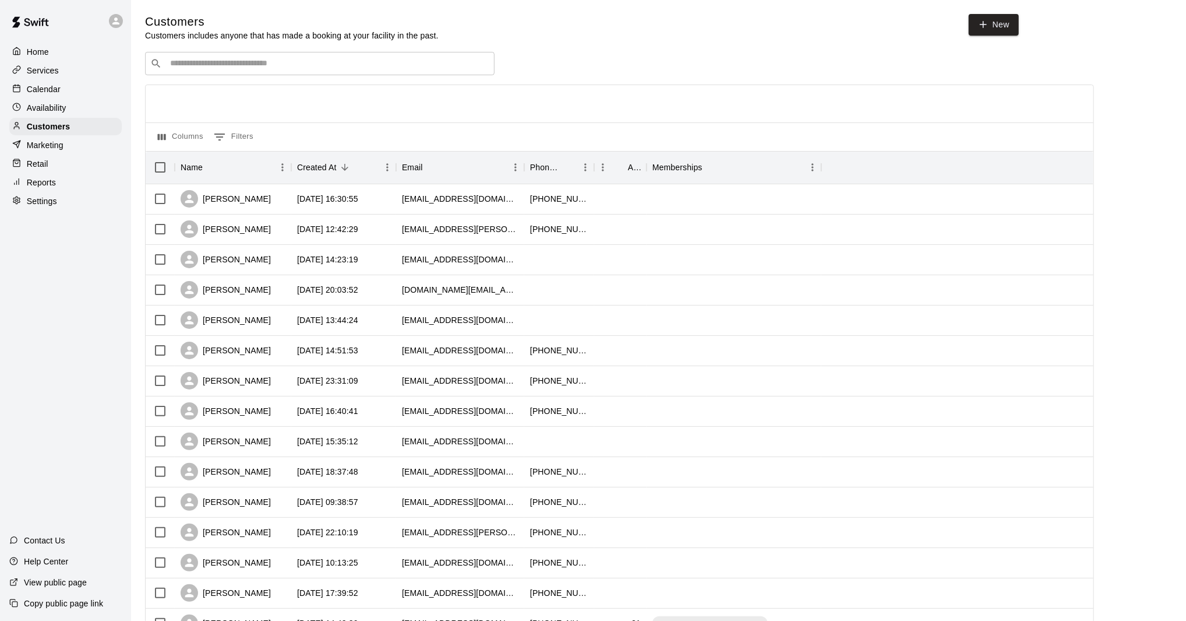
click at [304, 58] on input "Search customers by name or email" at bounding box center [328, 64] width 323 height 12
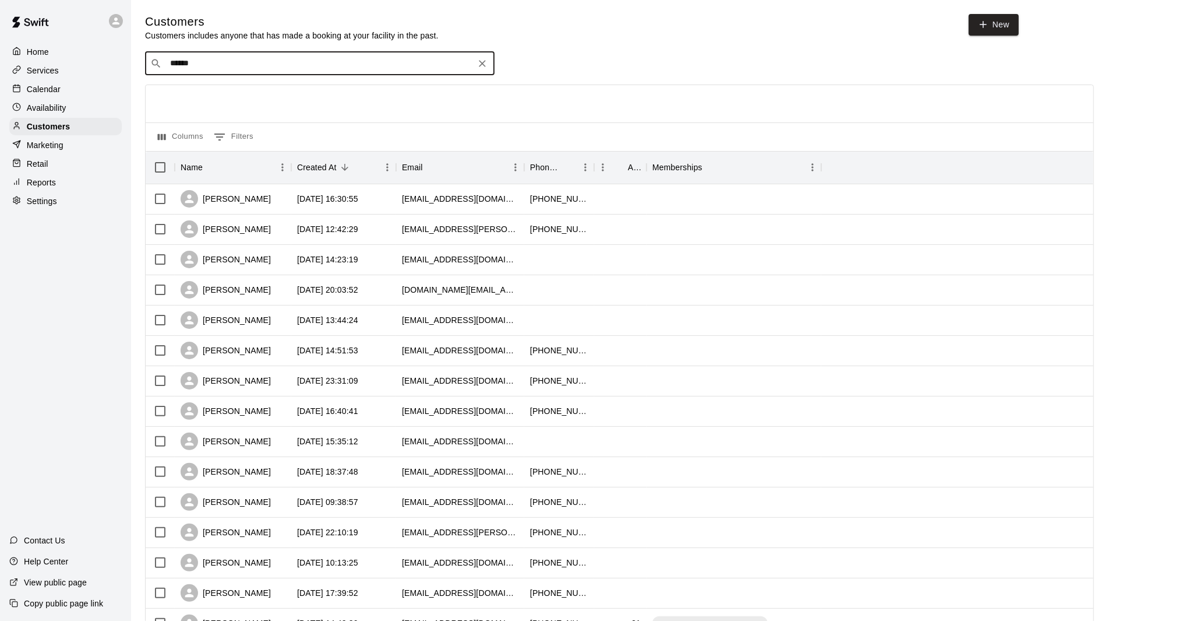
type input "*****"
click at [206, 97] on span "[EMAIL_ADDRESS][DOMAIN_NAME]" at bounding box center [240, 100] width 125 height 8
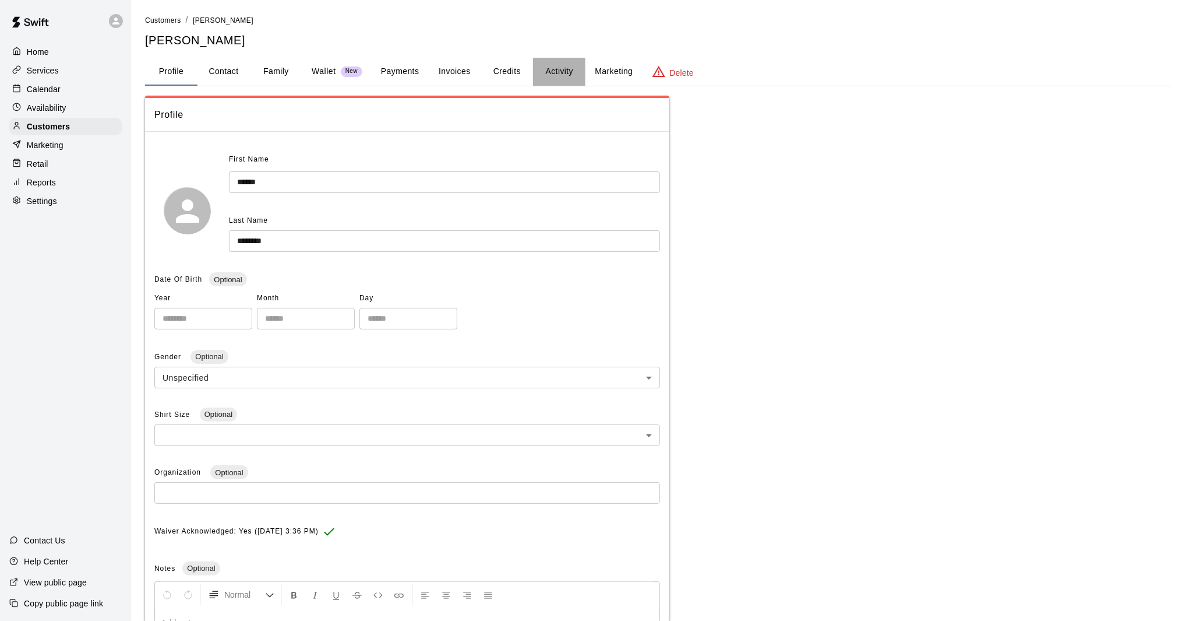
click at [562, 68] on button "Activity" at bounding box center [559, 72] width 52 height 28
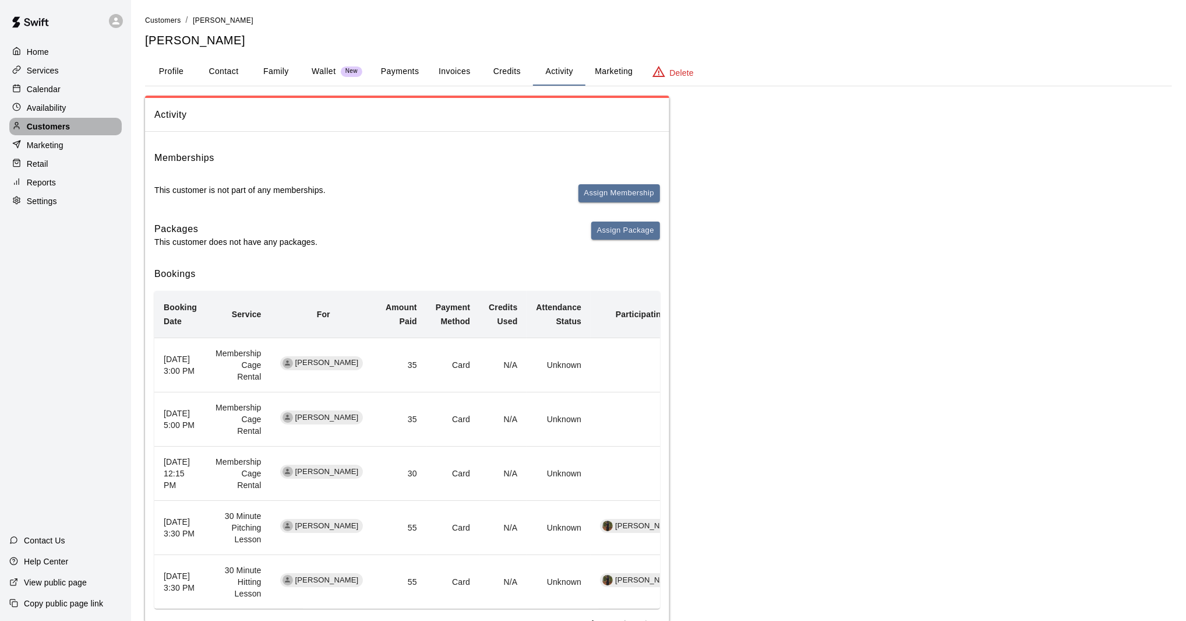
click at [60, 127] on p "Customers" at bounding box center [48, 127] width 43 height 12
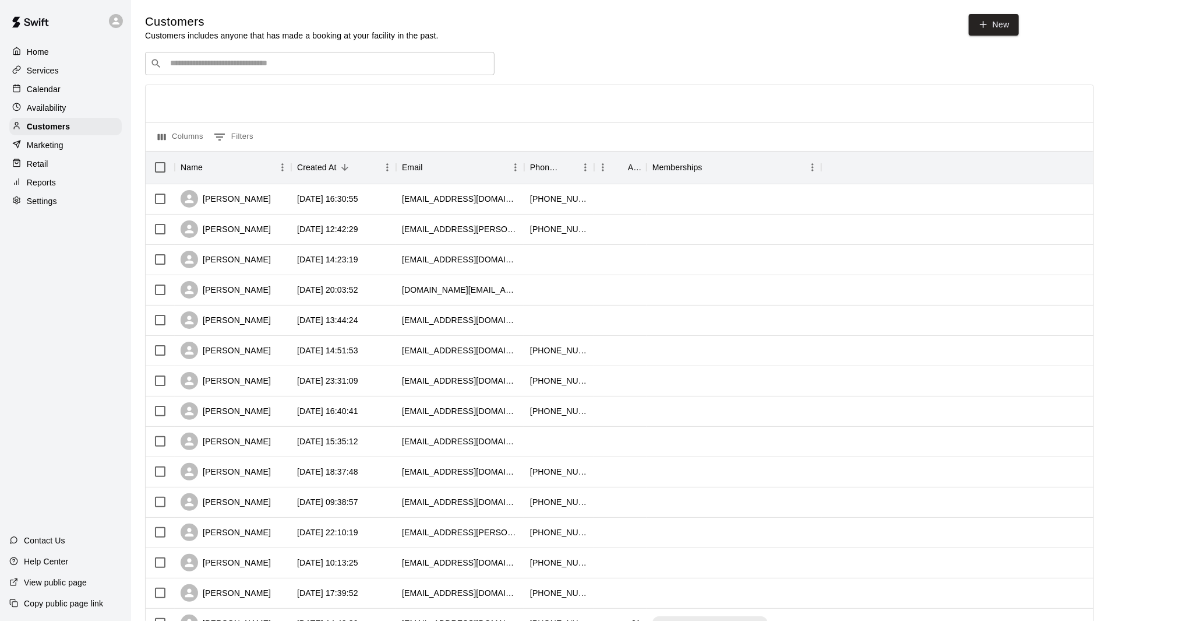
click at [44, 84] on p "Calendar" at bounding box center [44, 89] width 34 height 12
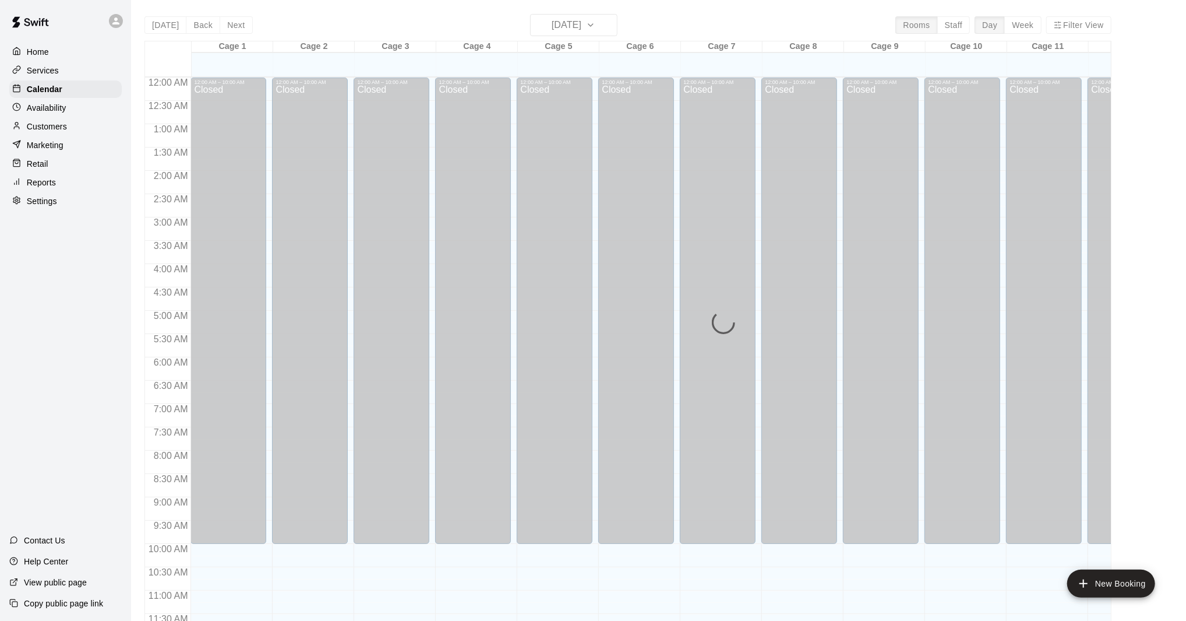
scroll to position [527, 0]
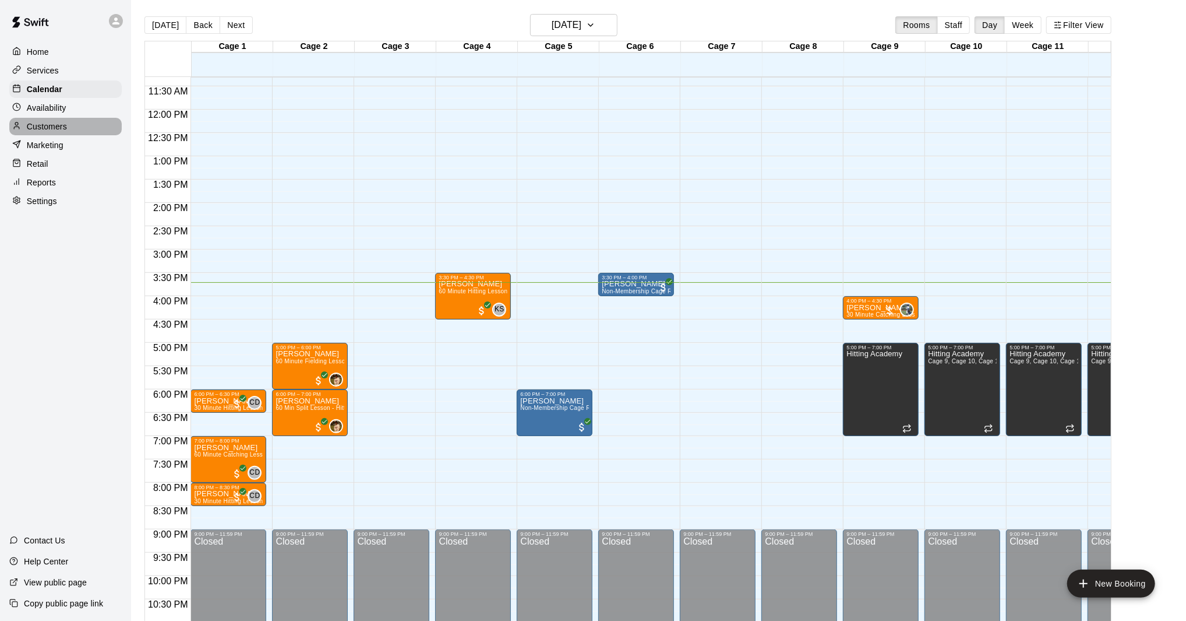
click at [54, 126] on p "Customers" at bounding box center [47, 127] width 40 height 12
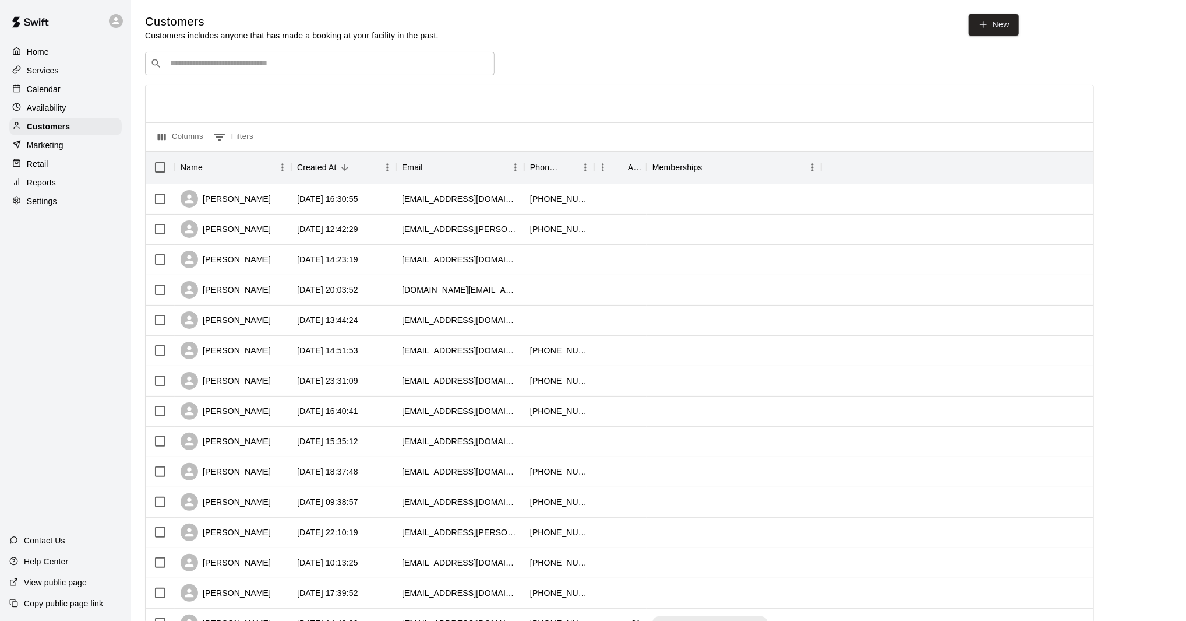
click at [306, 57] on div "​ ​" at bounding box center [320, 63] width 350 height 23
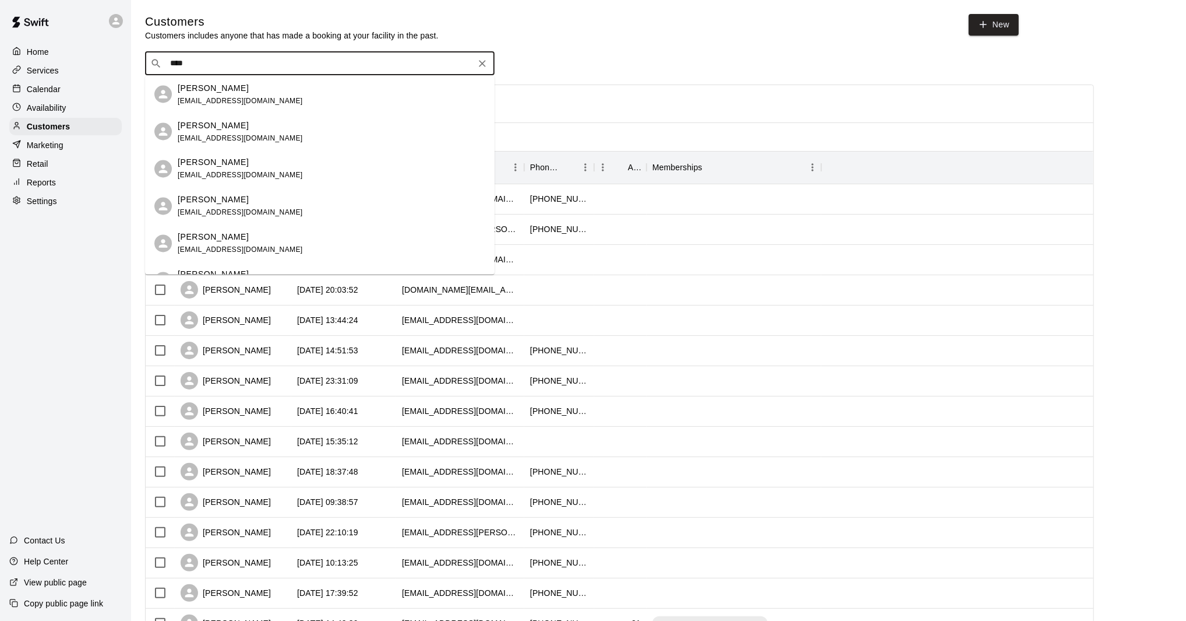
type input "****"
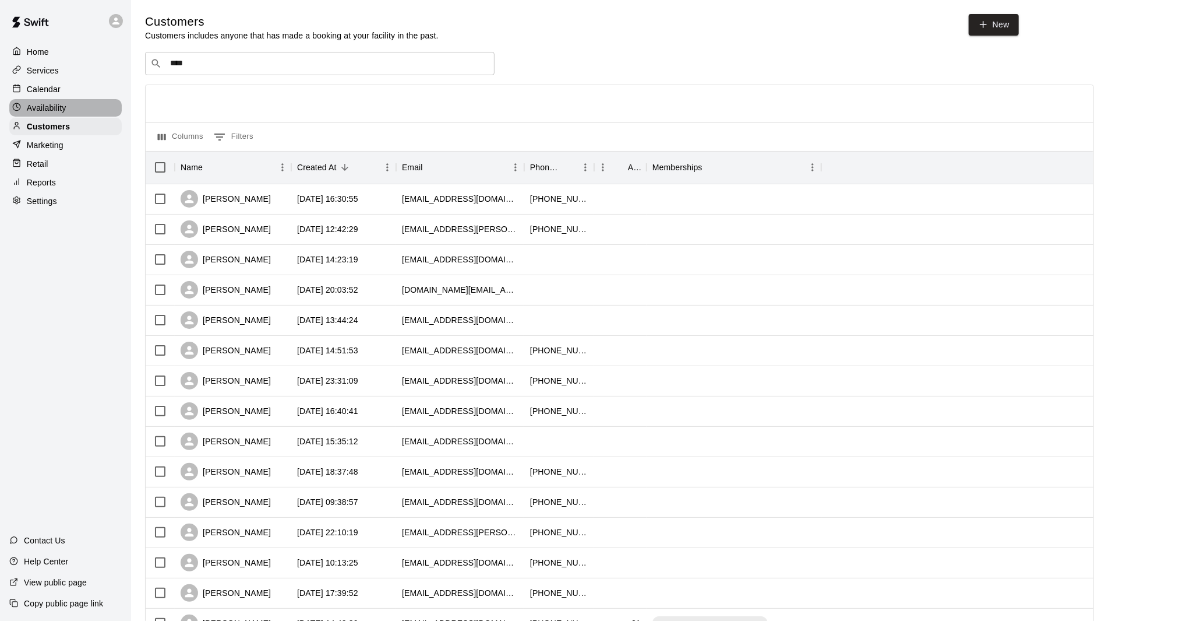
click at [61, 110] on p "Availability" at bounding box center [47, 108] width 40 height 12
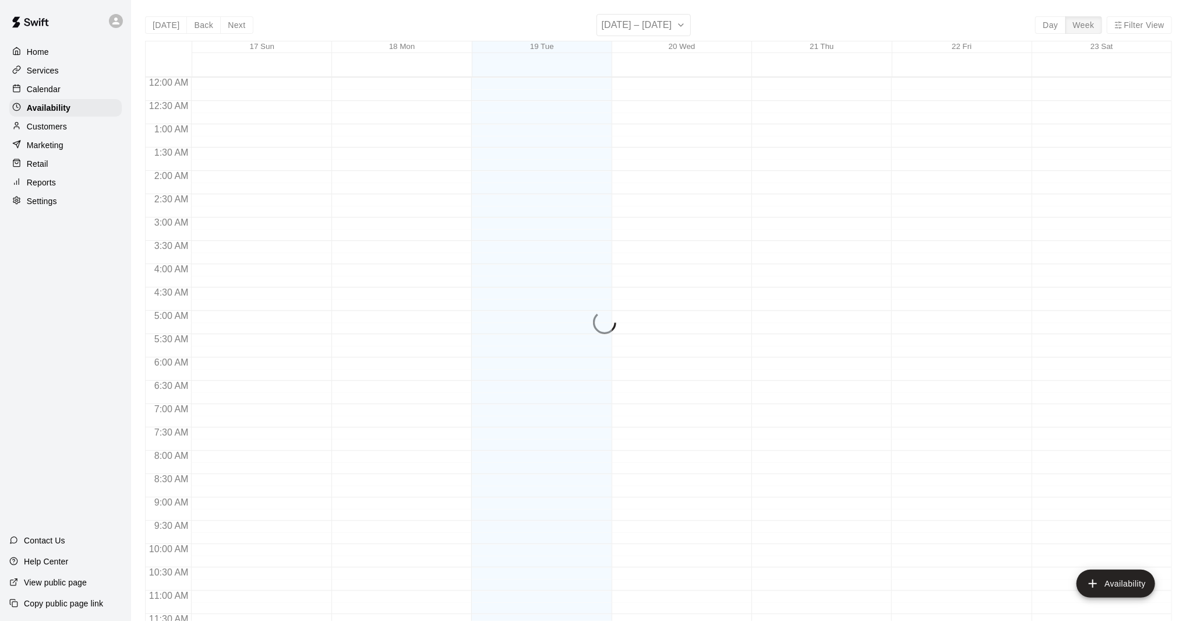
scroll to position [562, 0]
click at [63, 98] on div "Home Services Calendar Availability Customers Marketing Retail Reports Settings" at bounding box center [65, 126] width 131 height 169
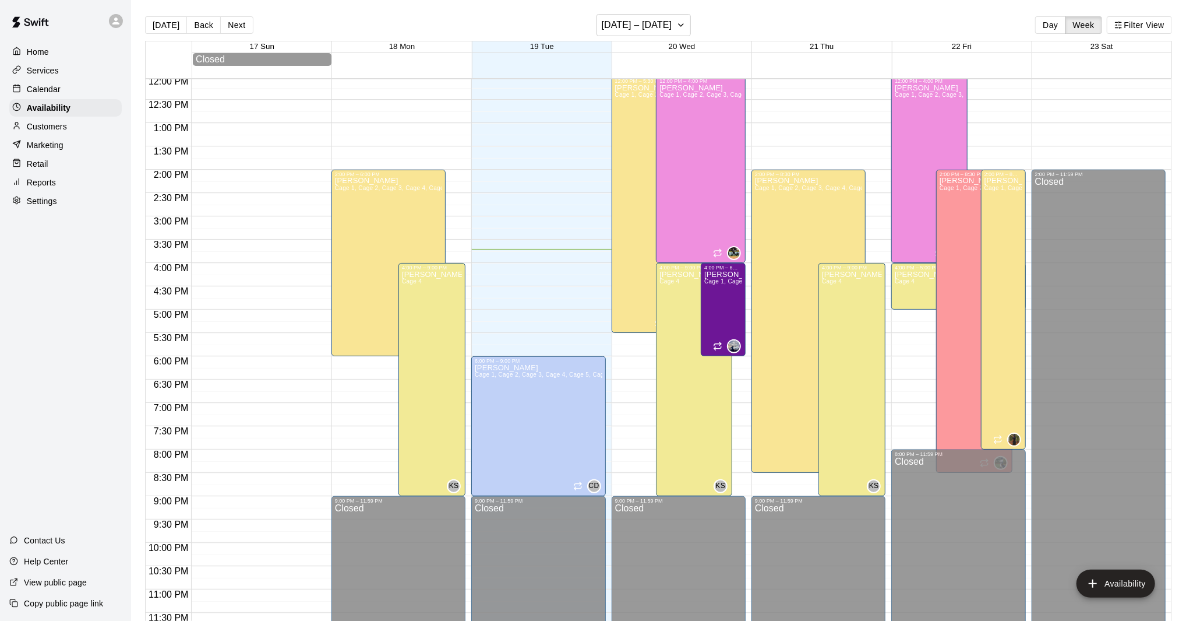
click at [71, 87] on div "Calendar" at bounding box center [65, 88] width 112 height 17
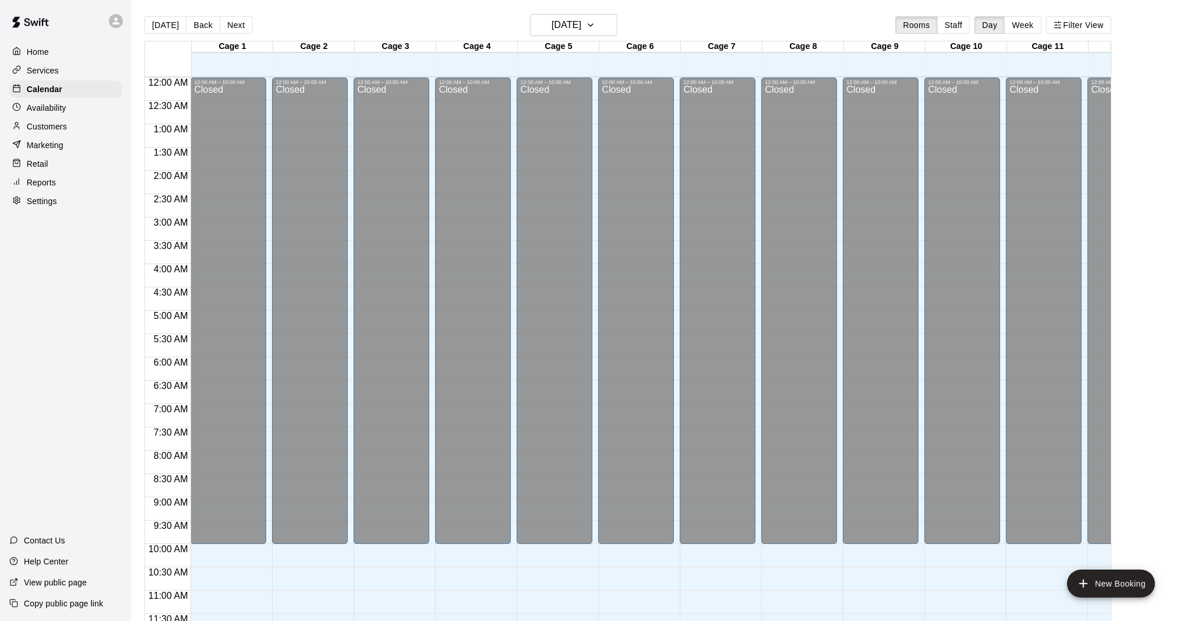
scroll to position [527, 0]
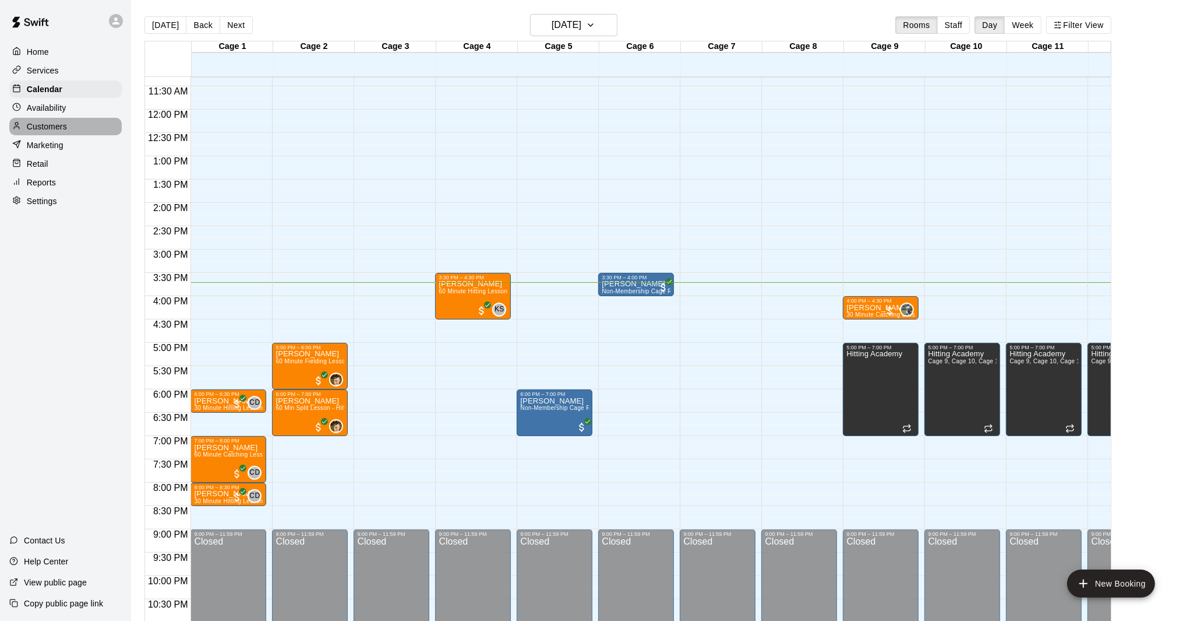
click at [65, 125] on p "Customers" at bounding box center [47, 127] width 40 height 12
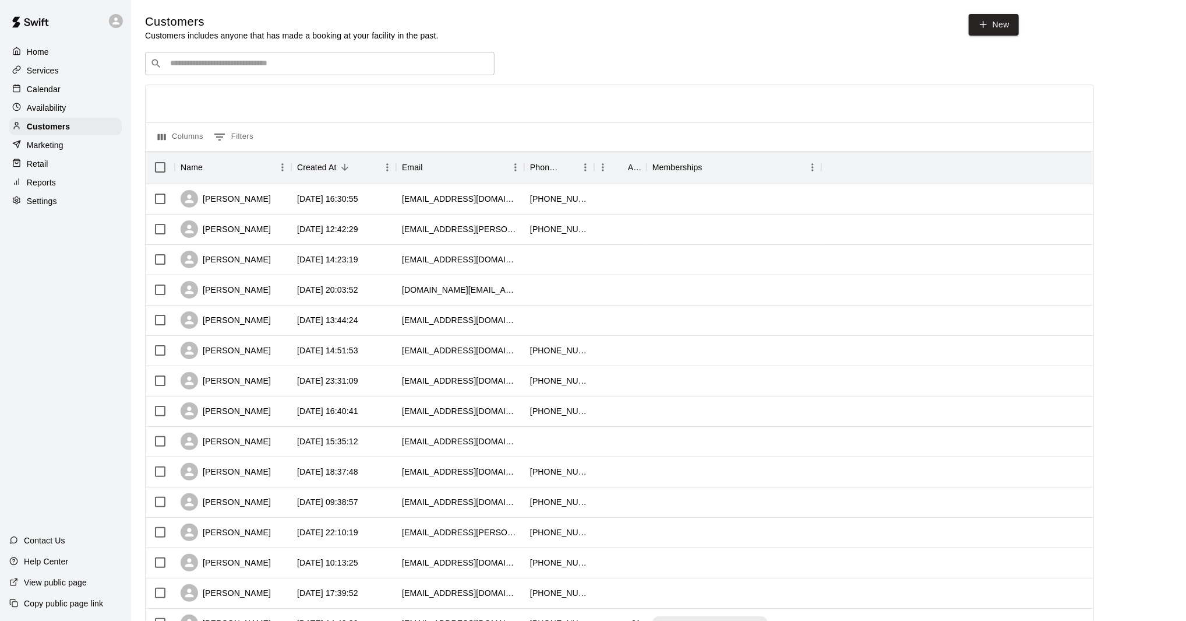
click at [287, 67] on input "Search customers by name or email" at bounding box center [328, 64] width 323 height 12
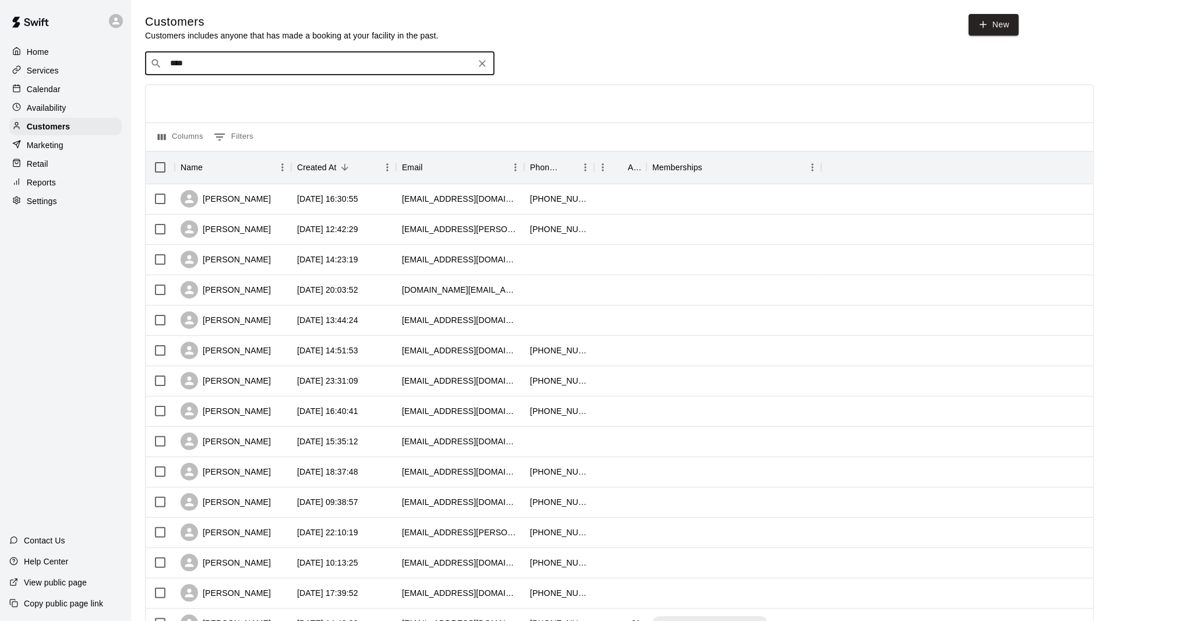
type input "*****"
click at [253, 110] on div "[PERSON_NAME] [EMAIL_ADDRESS][DOMAIN_NAME]" at bounding box center [320, 94] width 350 height 37
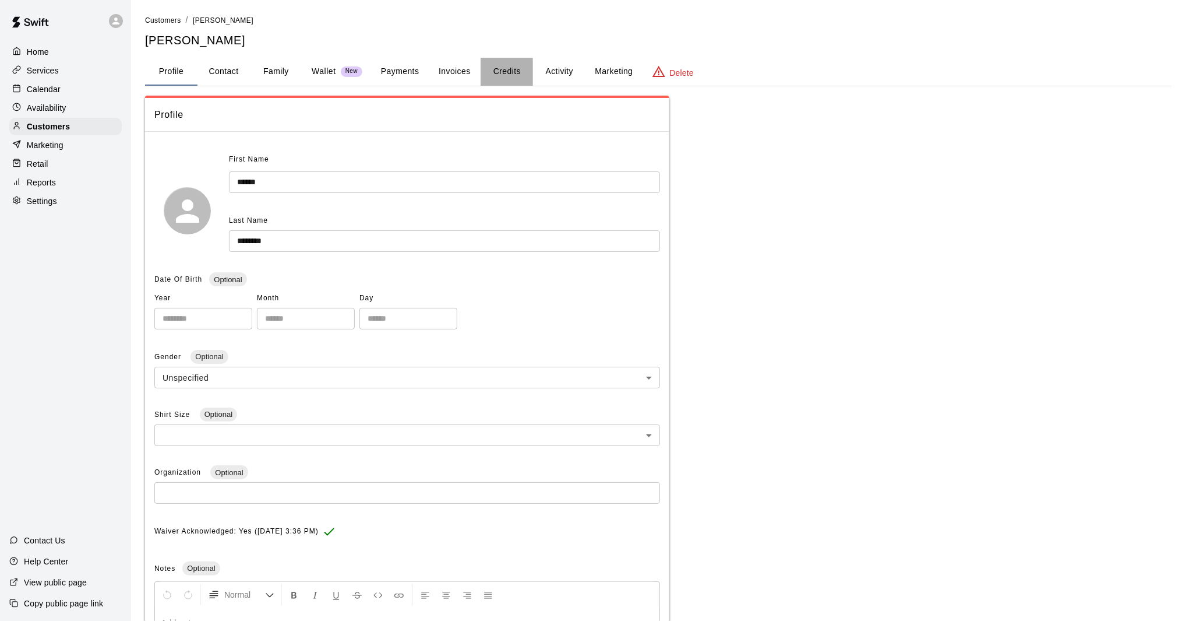
click at [481, 71] on button "Credits" at bounding box center [507, 72] width 52 height 28
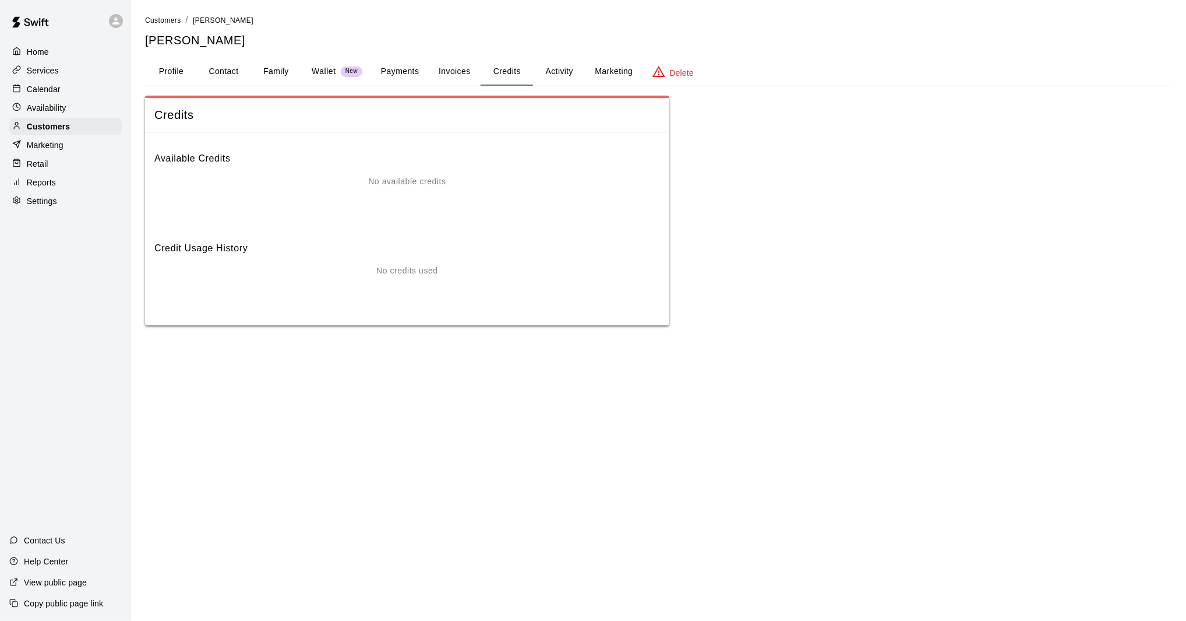
click at [528, 72] on button "Credits" at bounding box center [507, 72] width 52 height 28
click at [552, 73] on button "Activity" at bounding box center [559, 72] width 52 height 28
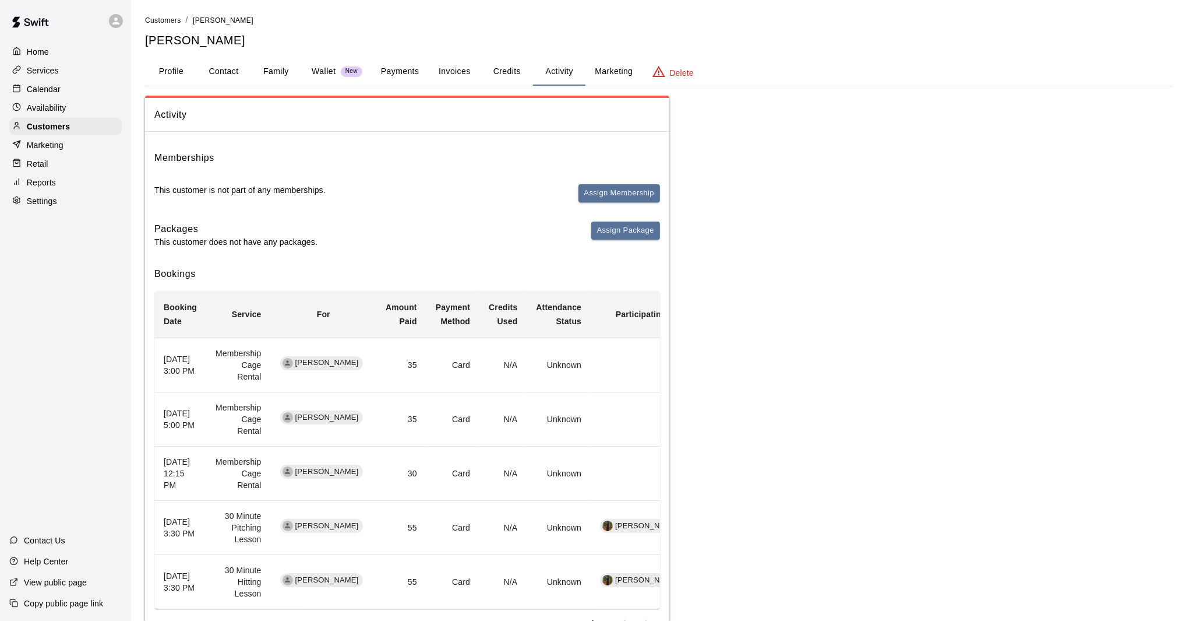
click at [64, 90] on div "Calendar" at bounding box center [65, 88] width 112 height 17
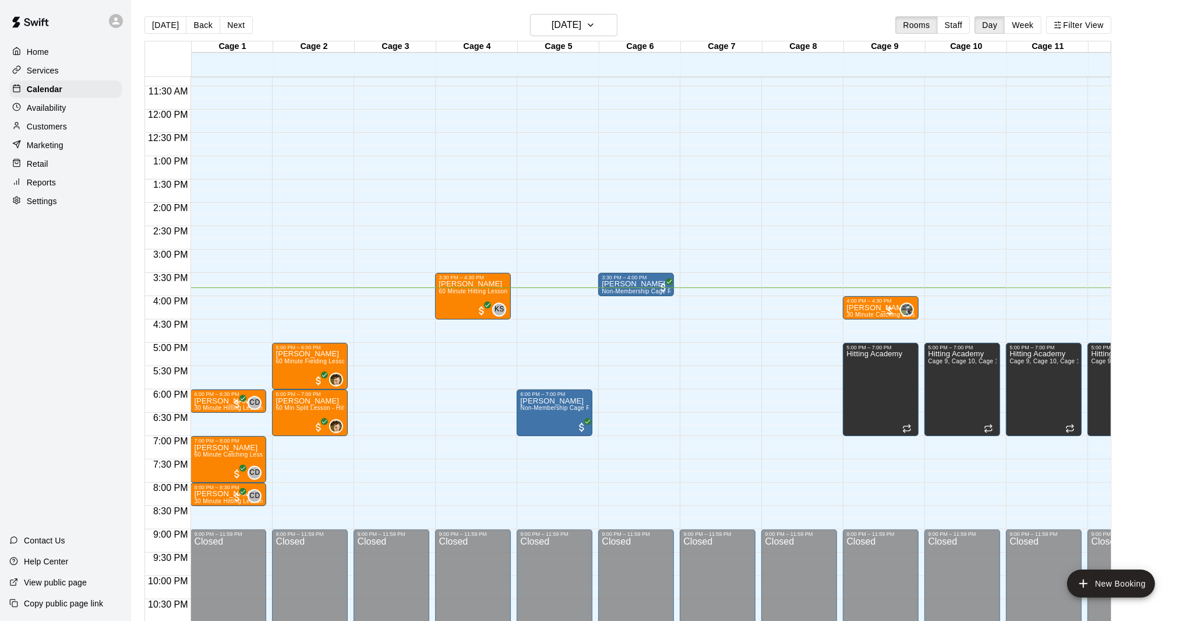
scroll to position [18, 0]
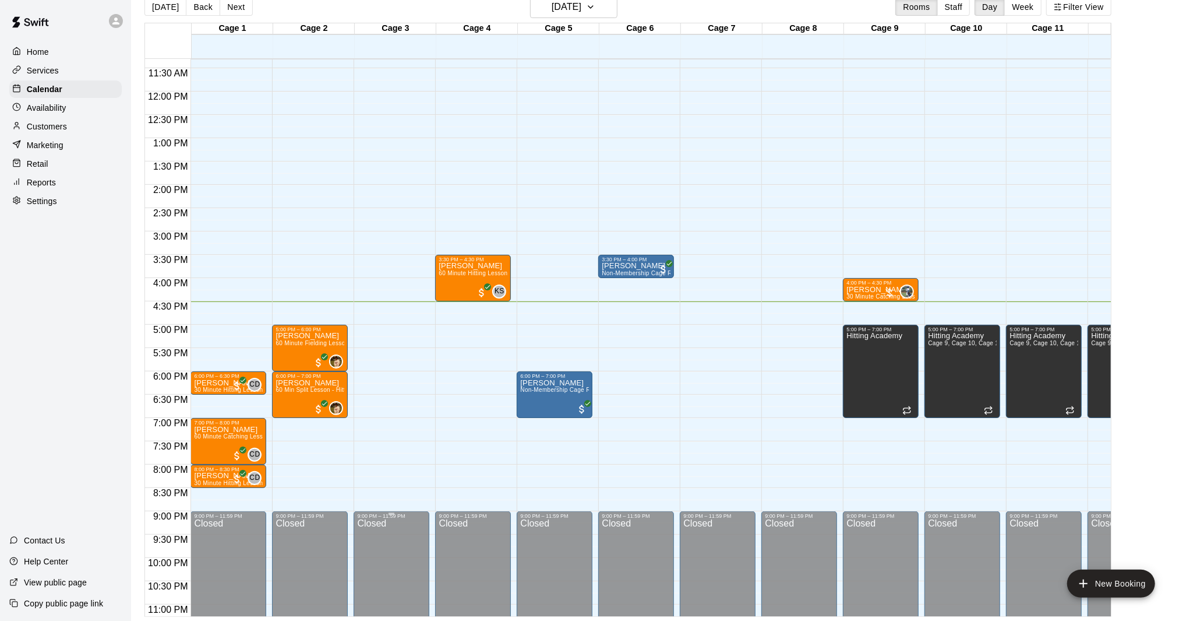
drag, startPoint x: 343, startPoint y: 392, endPoint x: 365, endPoint y: 544, distance: 153.8
click at [364, 457] on div "12:00 AM 12:30 AM 1:00 AM 1:30 AM 2:00 AM 2:30 AM 3:00 AM 3:30 AM 4:00 AM 4:30 …" at bounding box center [628, 337] width 966 height 558
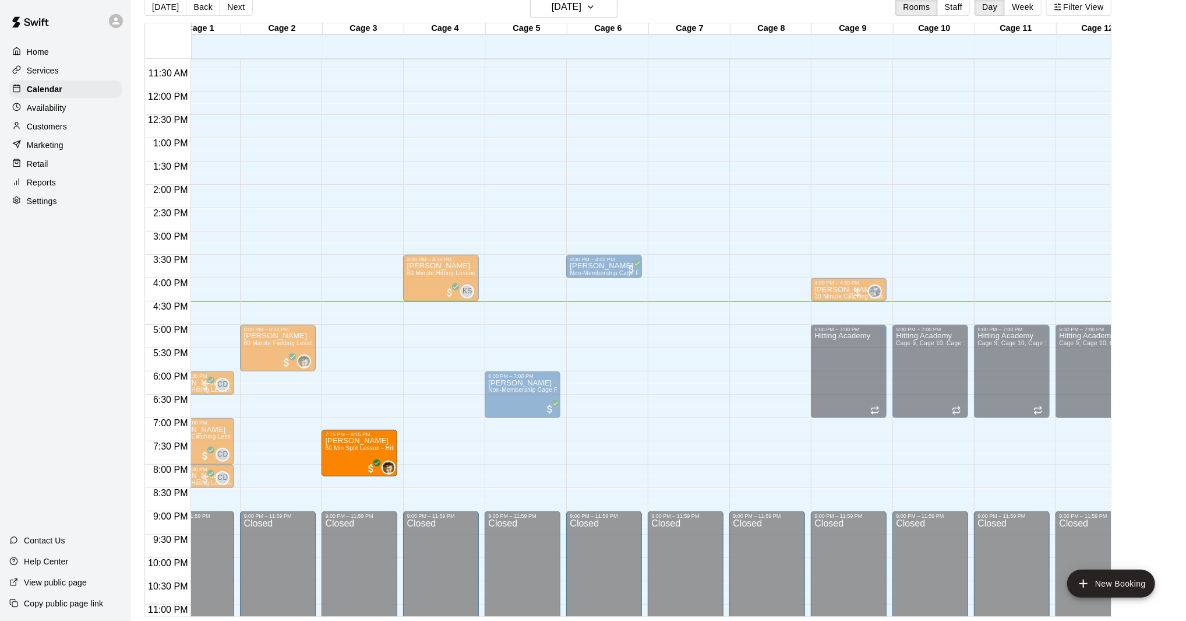
scroll to position [0, 41]
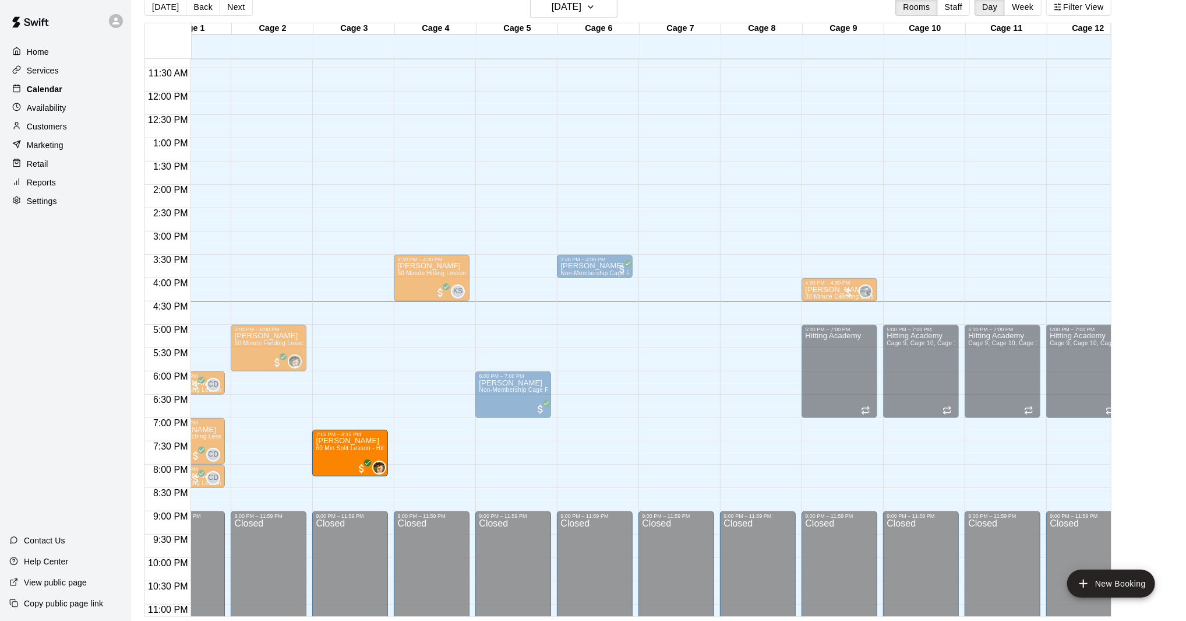
click at [61, 90] on p "Calendar" at bounding box center [45, 89] width 36 height 12
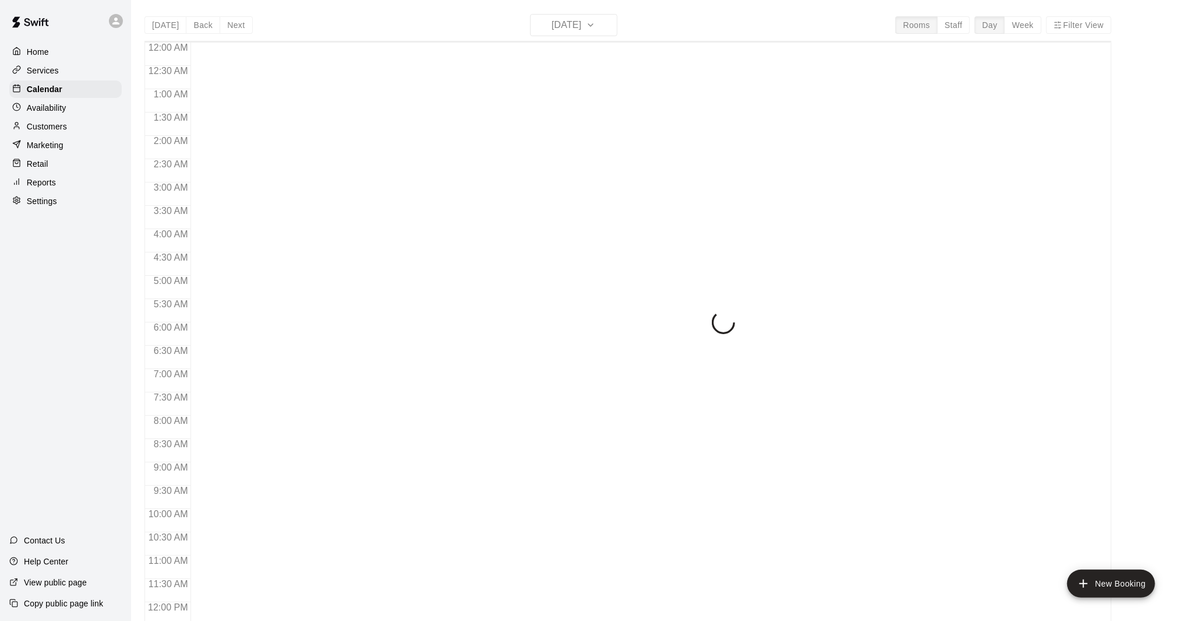
scroll to position [527, 0]
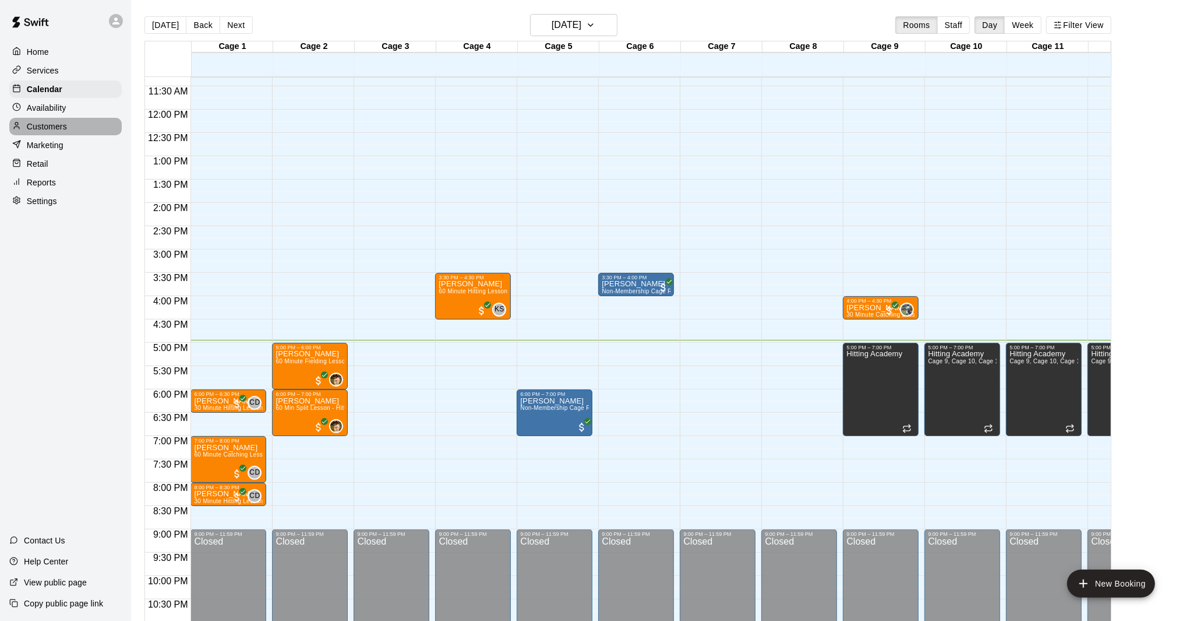
click at [59, 121] on p "Customers" at bounding box center [47, 127] width 40 height 12
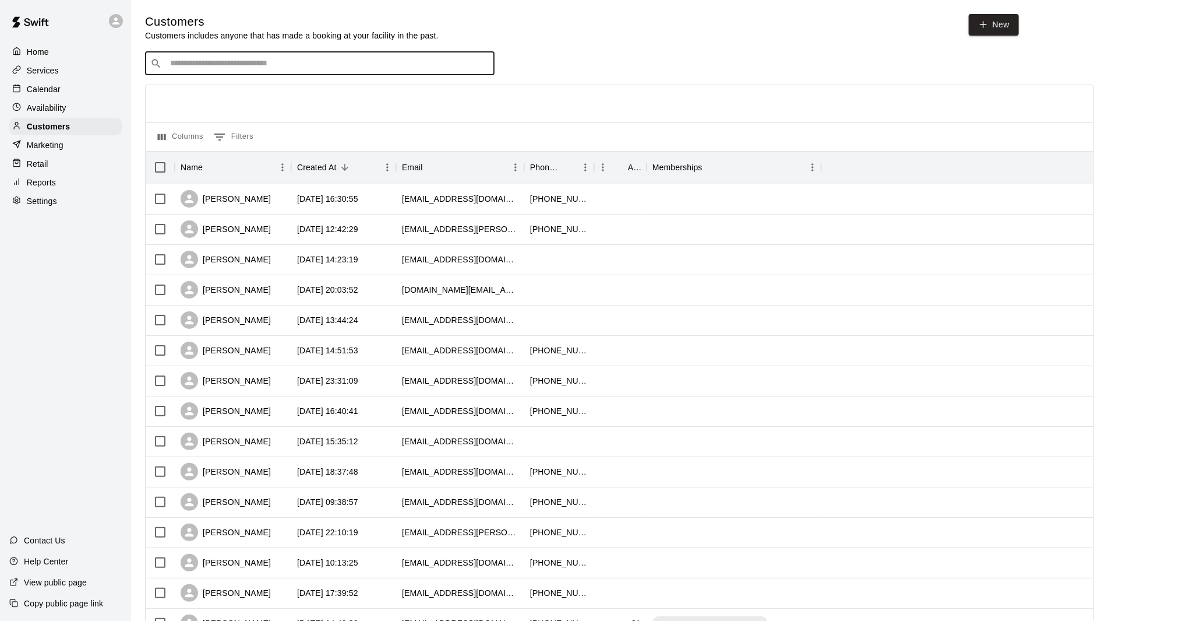
click at [319, 68] on input "Search customers by name or email" at bounding box center [328, 64] width 323 height 12
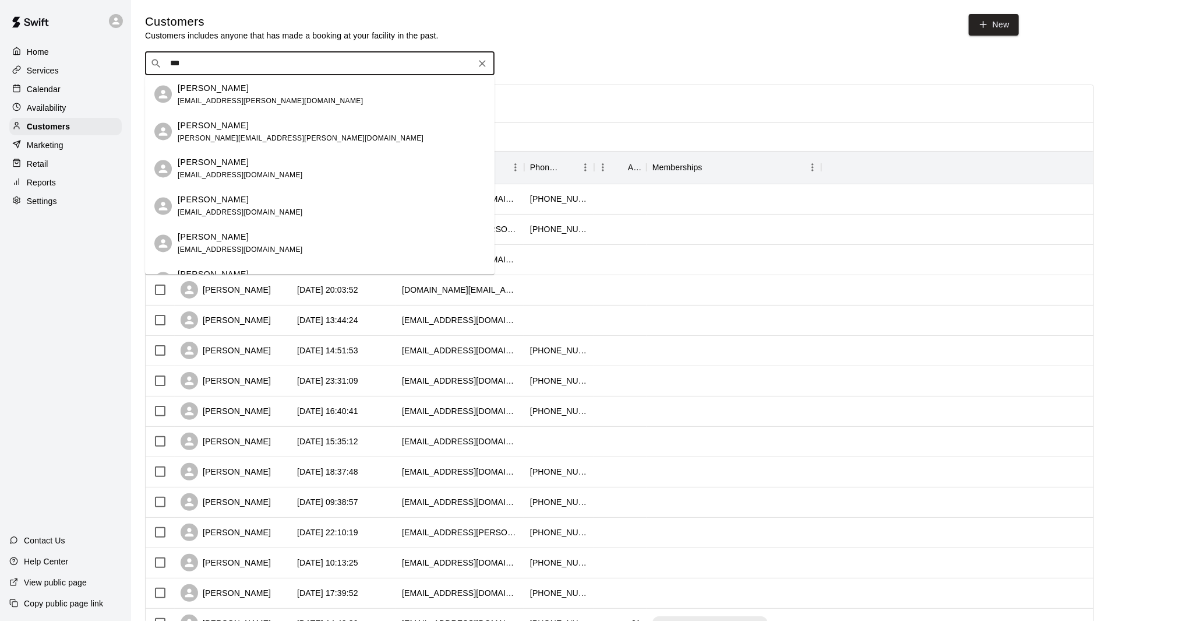
drag, startPoint x: 270, startPoint y: 94, endPoint x: 266, endPoint y: 48, distance: 46.7
click at [266, 48] on body "Home Services Calendar Availability Customers Marketing Retail Reports Settings…" at bounding box center [593, 503] width 1186 height 1006
click at [261, 58] on input "***" at bounding box center [319, 64] width 305 height 12
click at [255, 65] on input "***" at bounding box center [319, 64] width 305 height 12
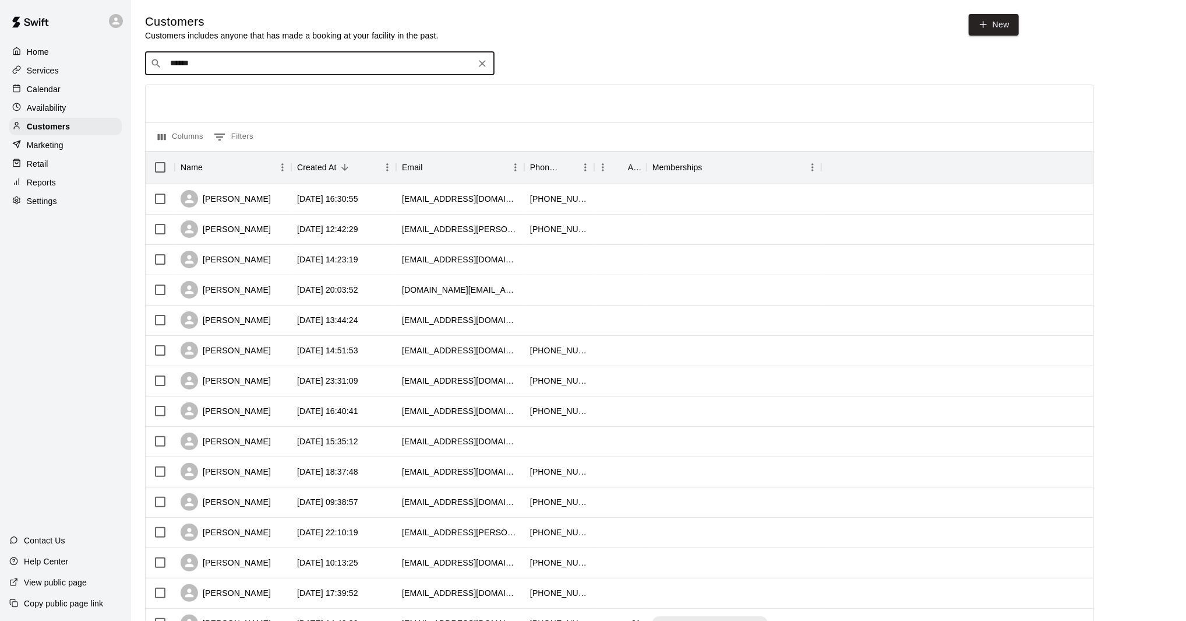
type input "****"
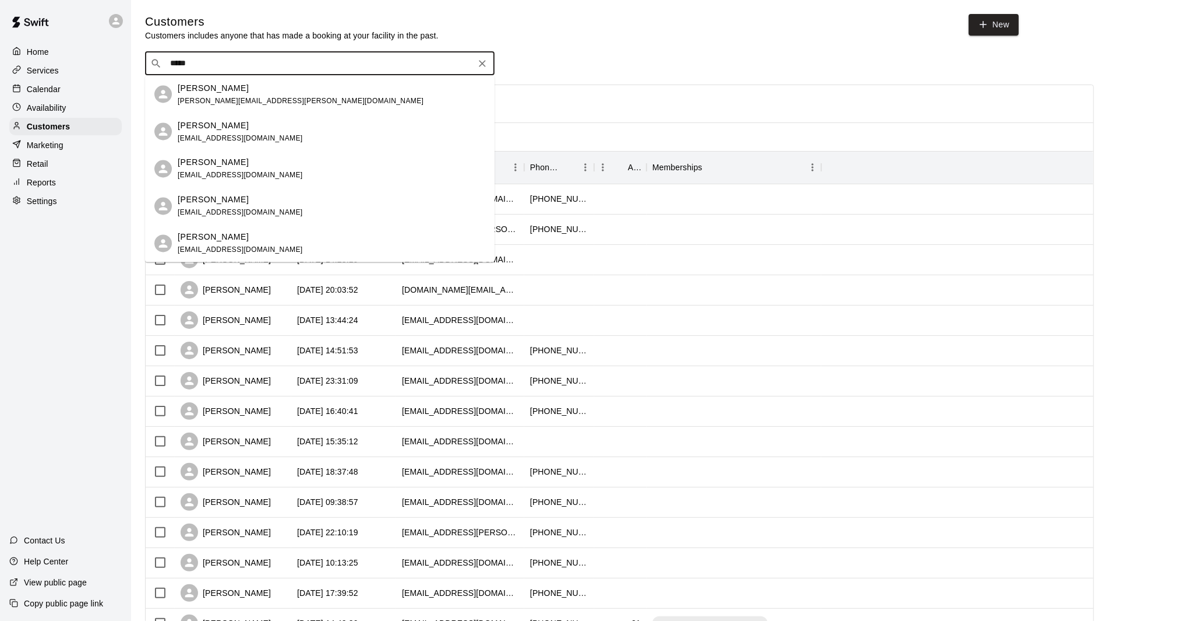
click at [242, 98] on span "sean.p.raniella@gmail.com" at bounding box center [301, 100] width 246 height 8
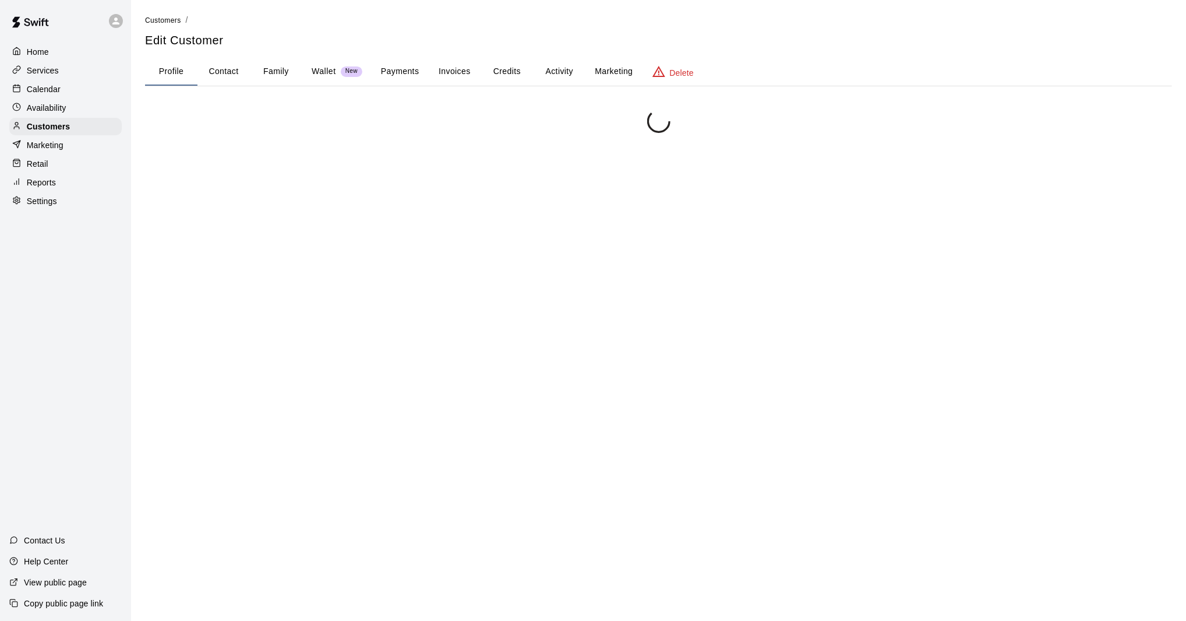
click at [242, 98] on div "Customers / Edit Customer Profile Contact Family Wallet New Payments Invoices C…" at bounding box center [658, 372] width 1027 height 716
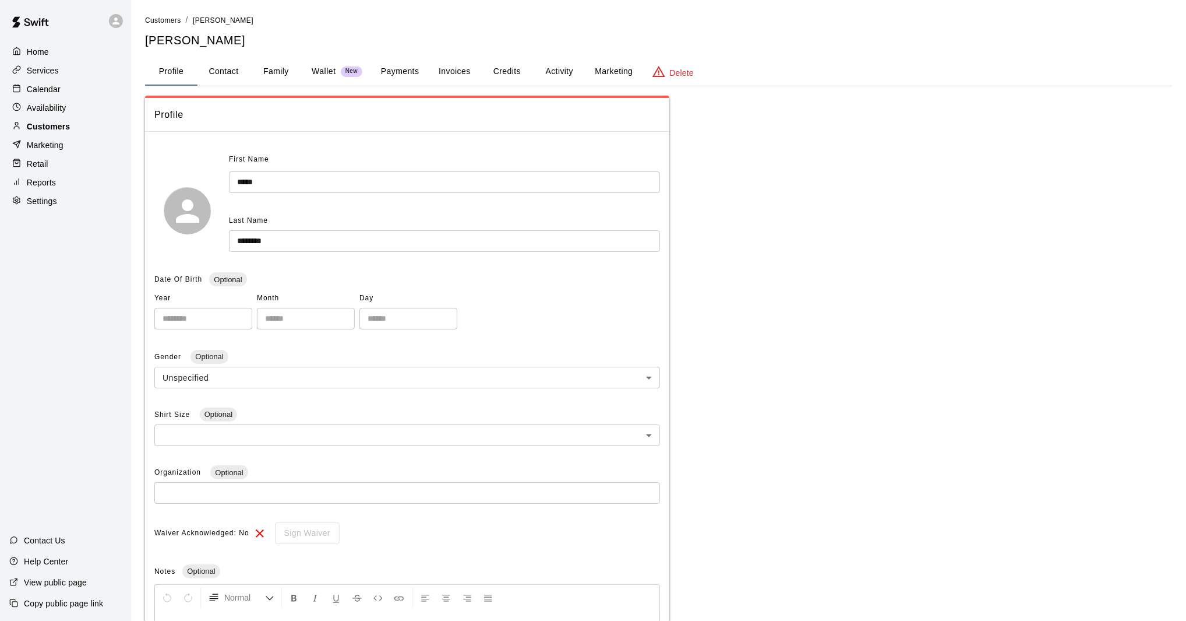
click at [41, 130] on p "Customers" at bounding box center [48, 127] width 43 height 12
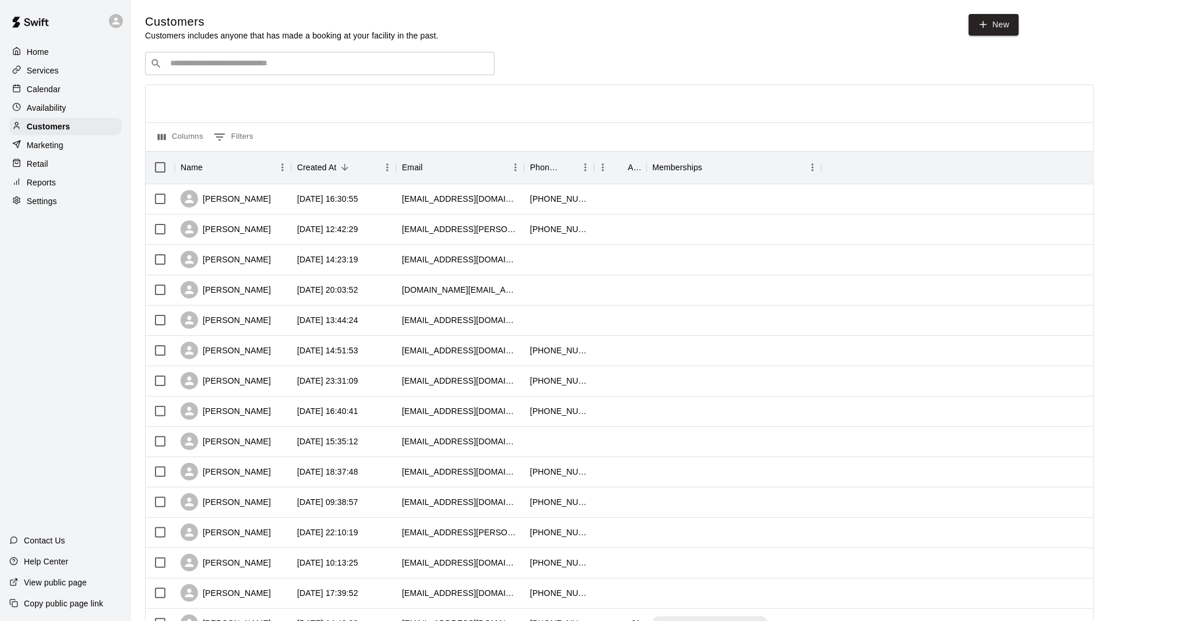
click at [231, 69] on div "​ ​" at bounding box center [320, 63] width 350 height 23
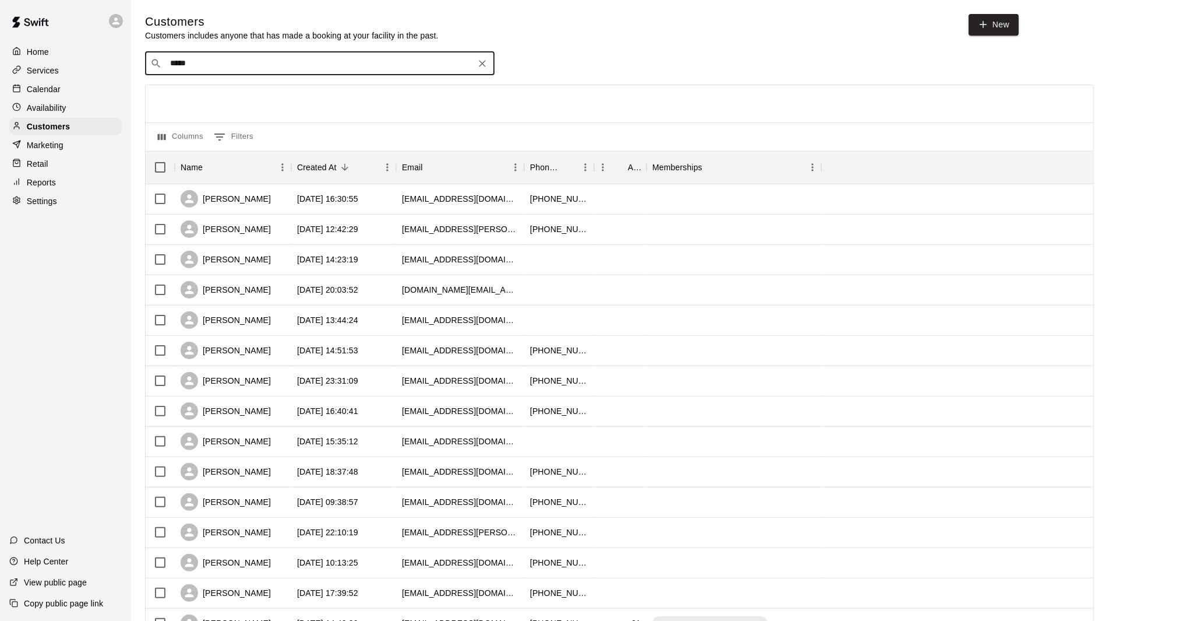
type input "******"
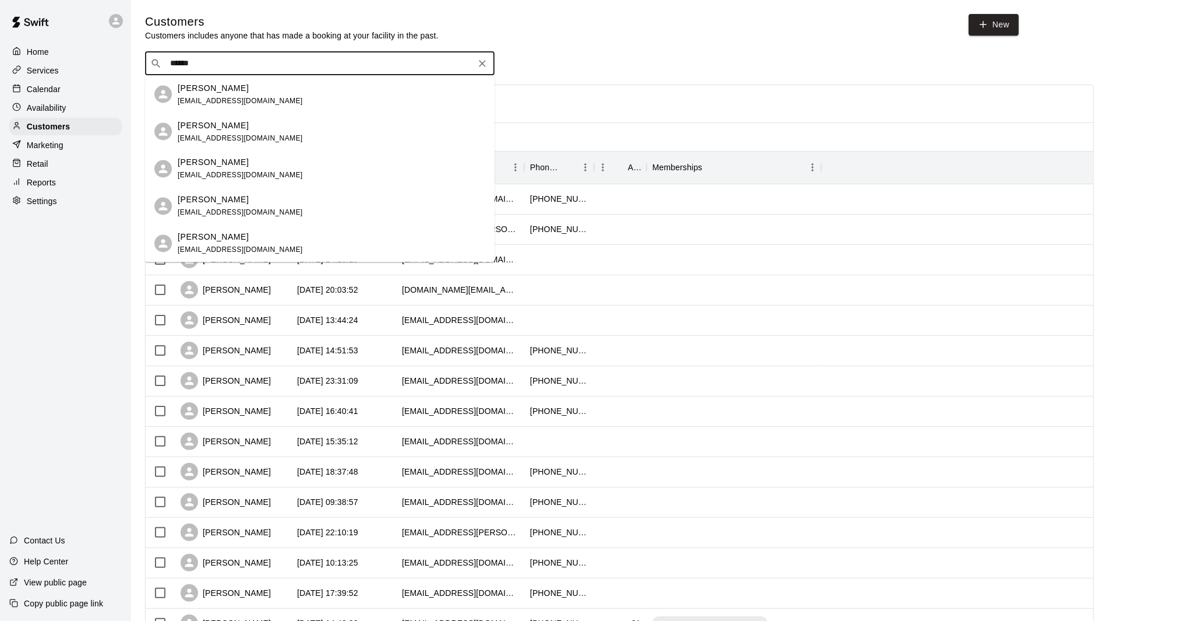
click at [228, 128] on p "Steve Wallace" at bounding box center [213, 125] width 71 height 12
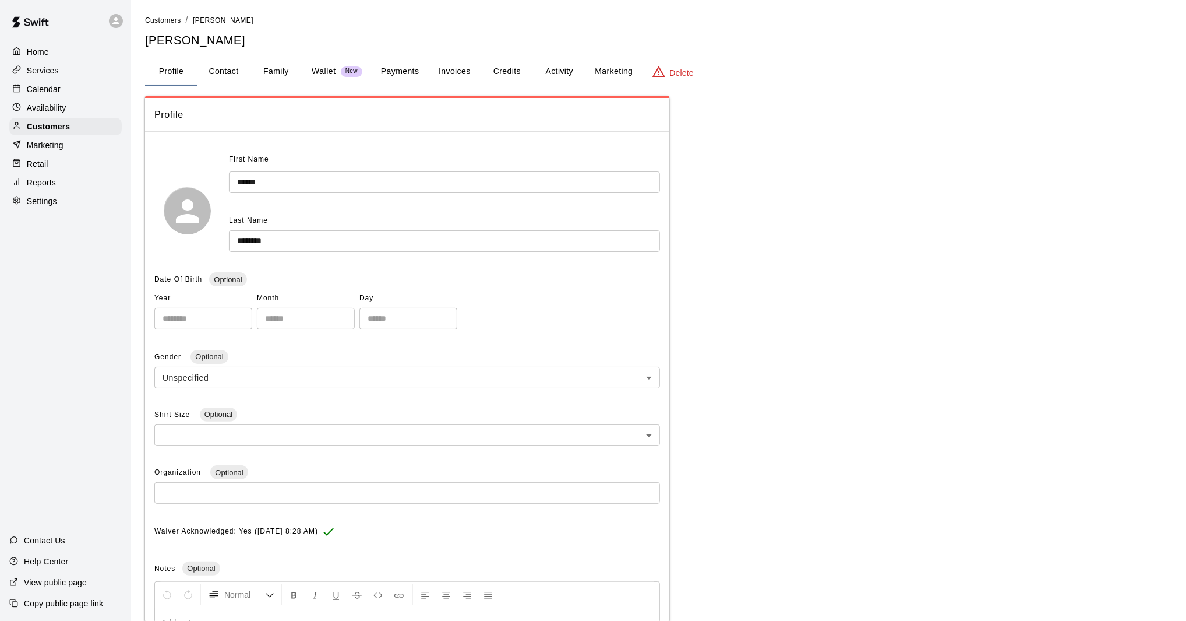
click at [509, 72] on button "Credits" at bounding box center [507, 72] width 52 height 28
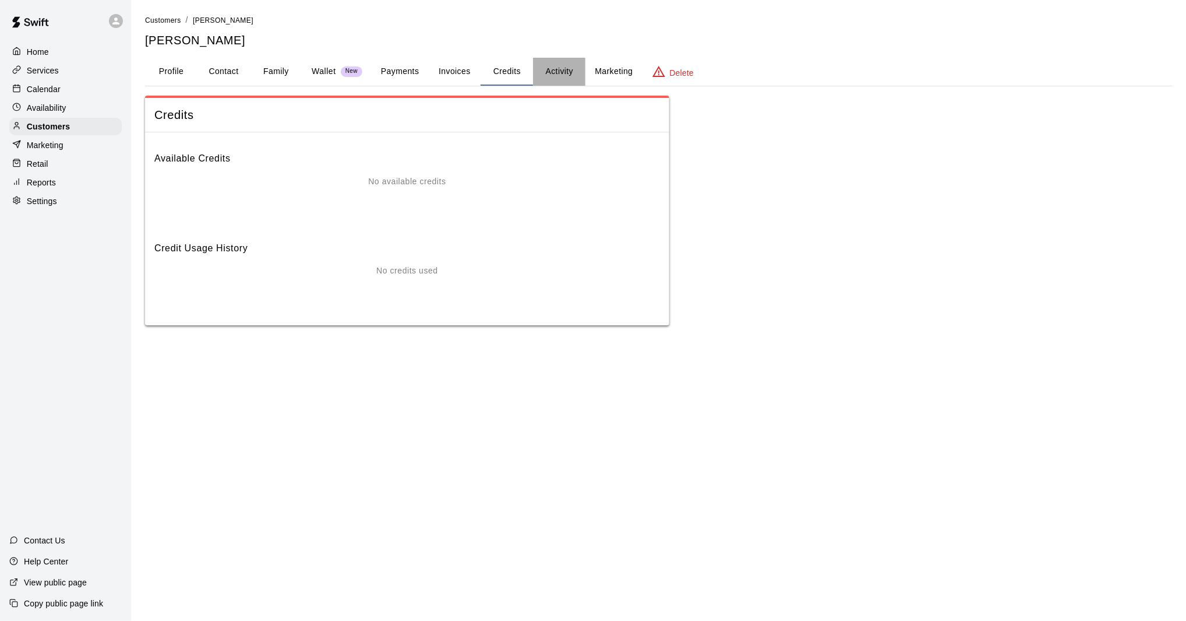
click at [560, 71] on button "Activity" at bounding box center [559, 72] width 52 height 28
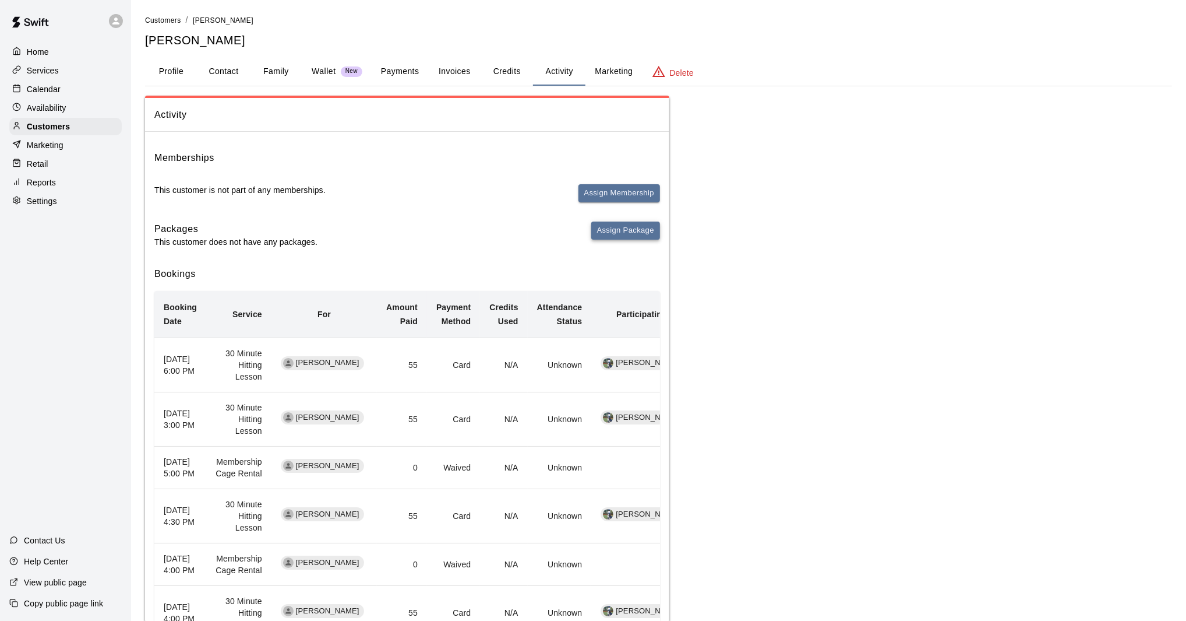
click at [621, 234] on button "Assign Package" at bounding box center [625, 230] width 69 height 18
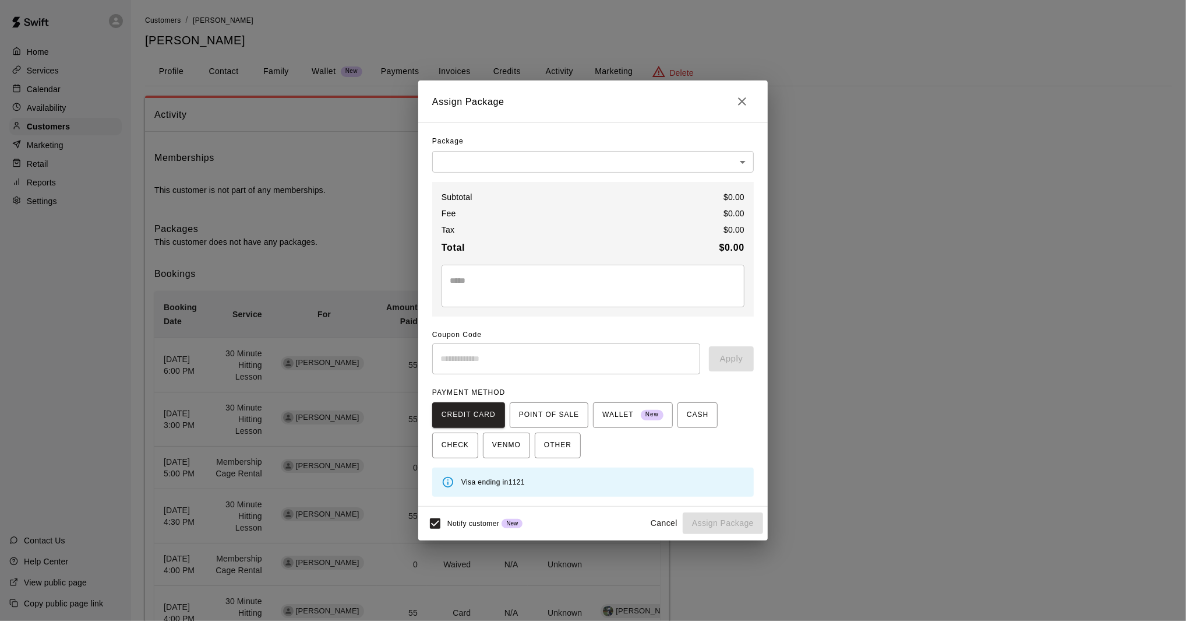
click at [524, 160] on body "Home Services Calendar Availability Customers Marketing Retail Reports Settings…" at bounding box center [593, 497] width 1186 height 994
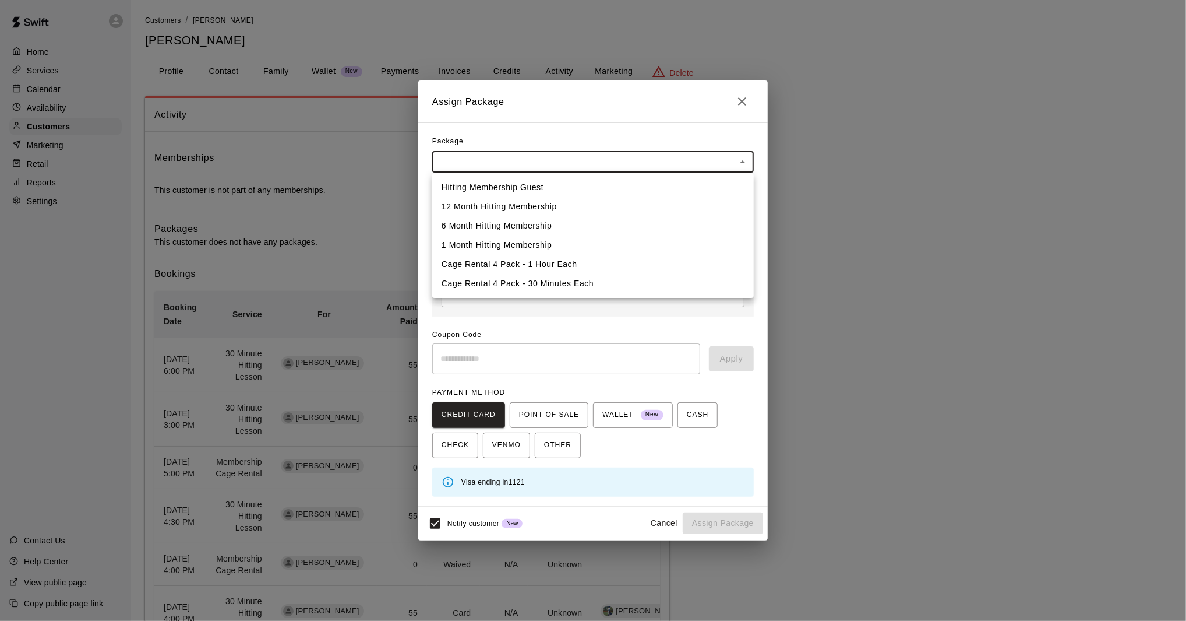
click at [687, 126] on div at bounding box center [593, 310] width 1186 height 621
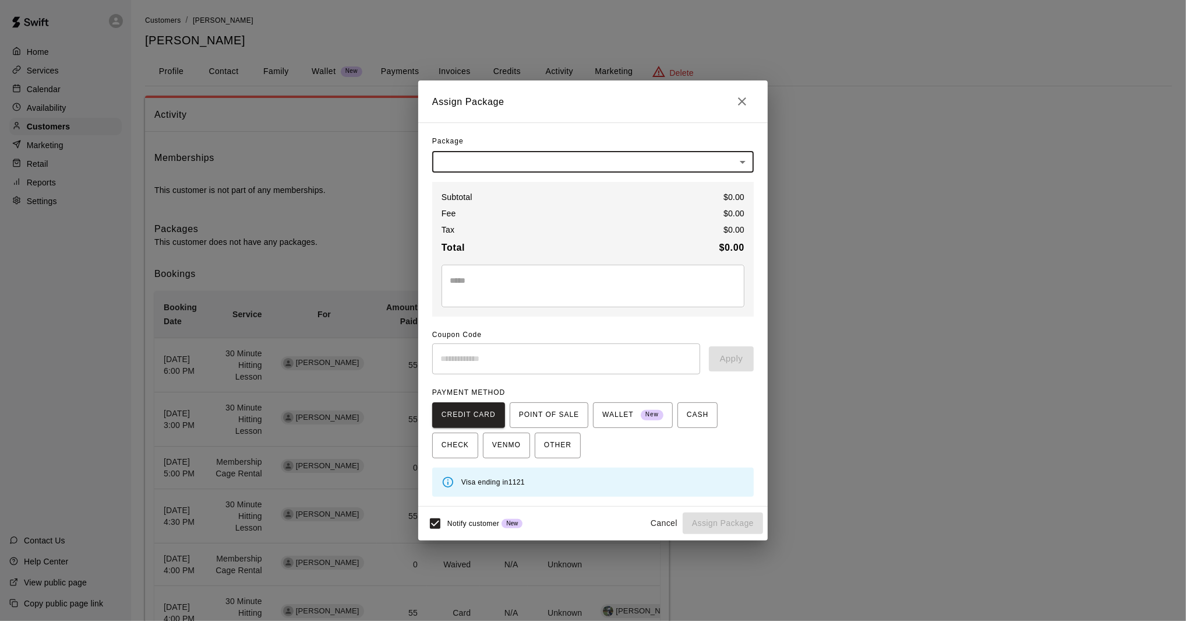
click at [739, 98] on icon "Close" at bounding box center [742, 101] width 8 height 8
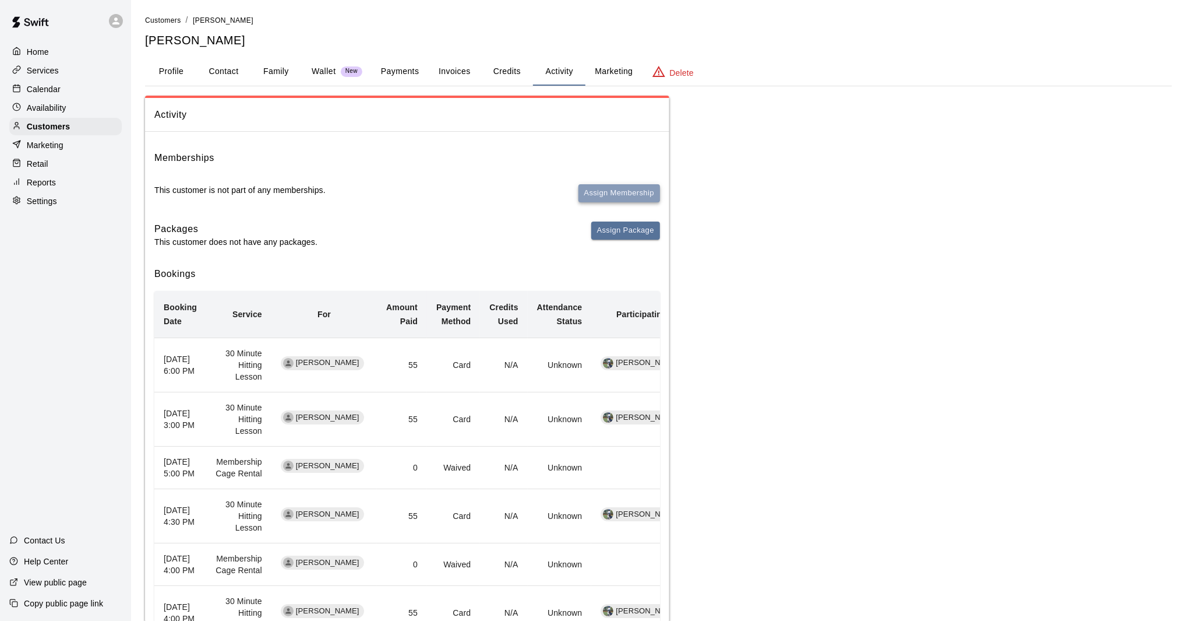
click at [653, 184] on button "Assign Membership" at bounding box center [620, 193] width 82 height 18
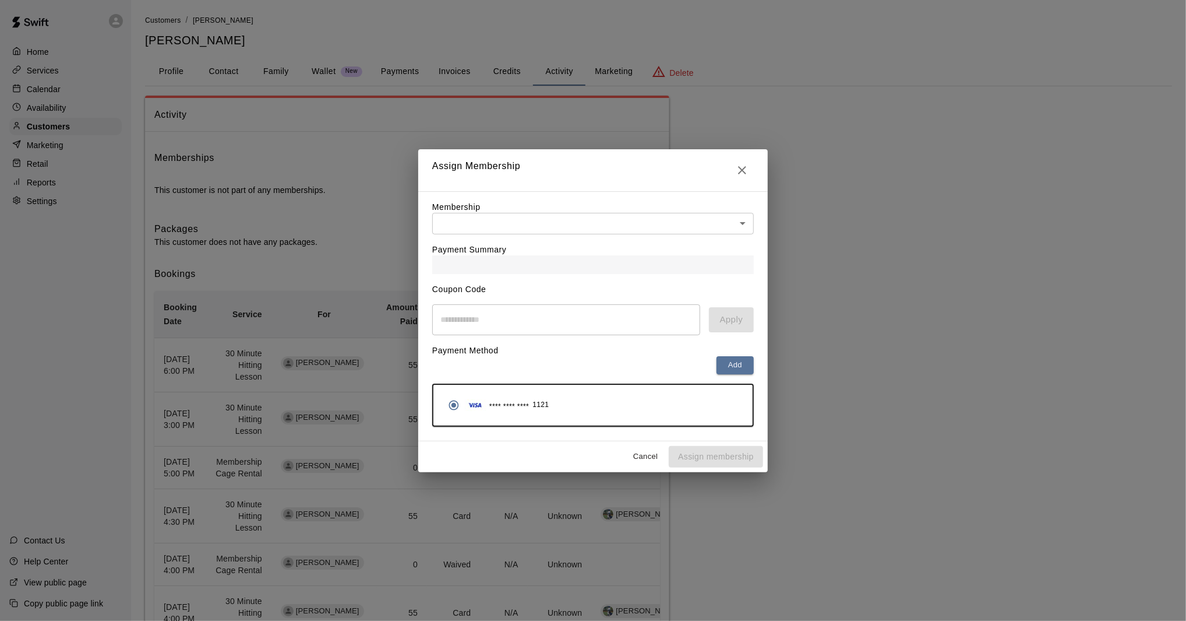
click at [577, 240] on div "Payment Summary" at bounding box center [593, 254] width 322 height 40
click at [564, 228] on body "Home Services Calendar Availability Customers Marketing Retail Reports Settings…" at bounding box center [593, 497] width 1186 height 994
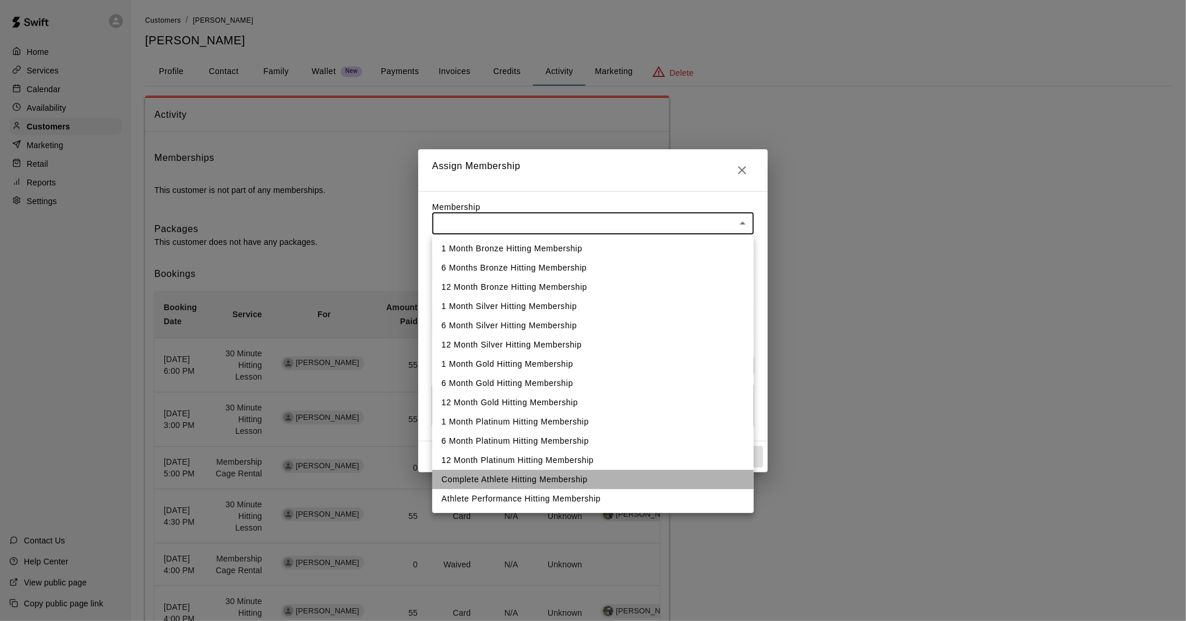
click at [548, 480] on li "Complete Athlete Hitting Membership" at bounding box center [593, 479] width 322 height 19
type input "**********"
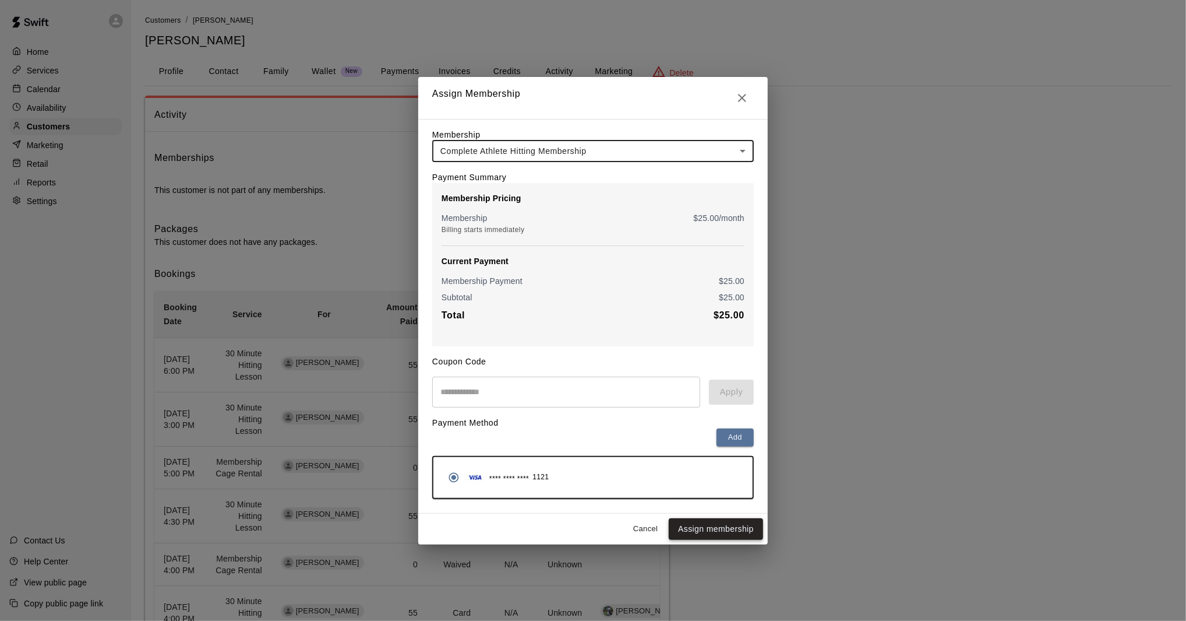
click at [688, 530] on button "Assign membership" at bounding box center [716, 529] width 94 height 22
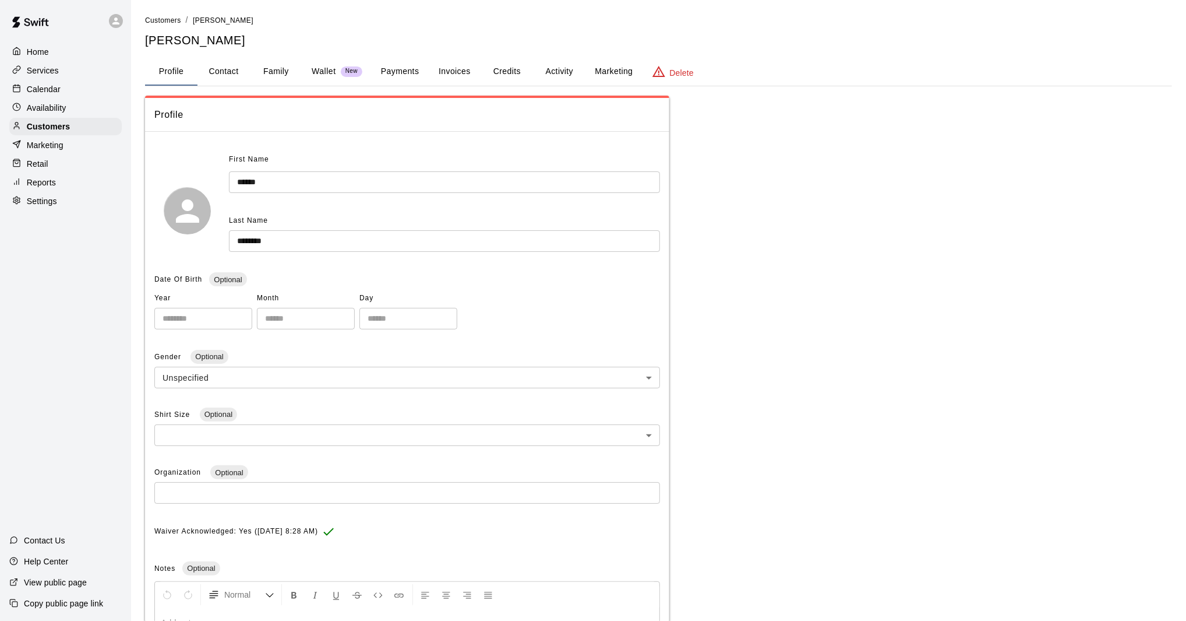
click at [54, 84] on p "Calendar" at bounding box center [44, 89] width 34 height 12
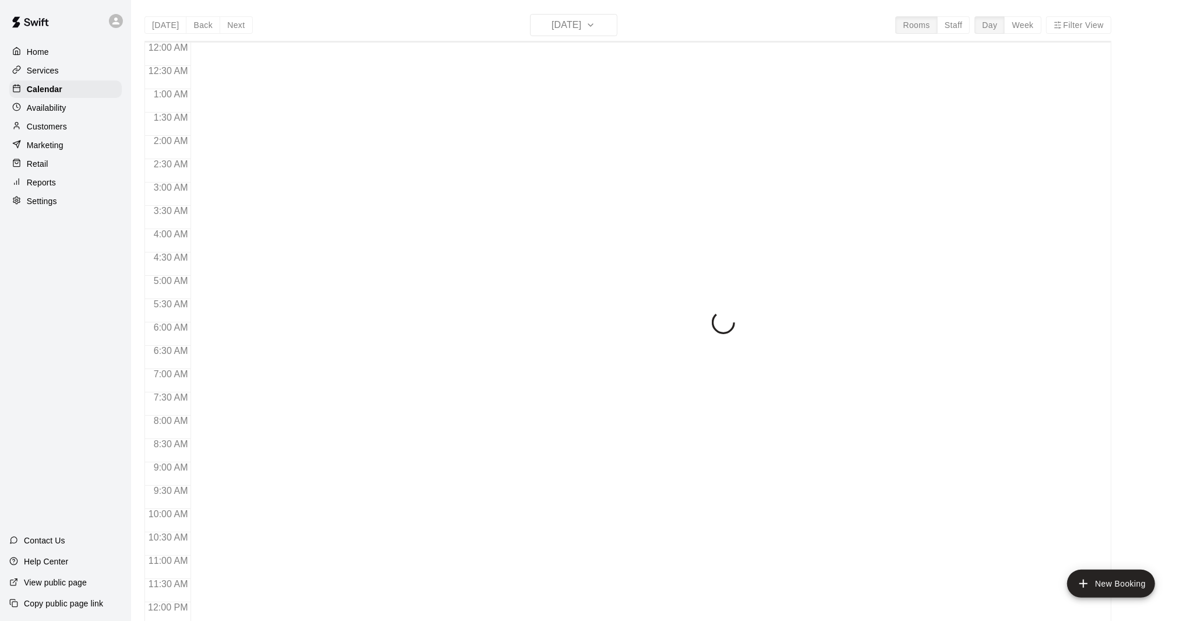
scroll to position [527, 0]
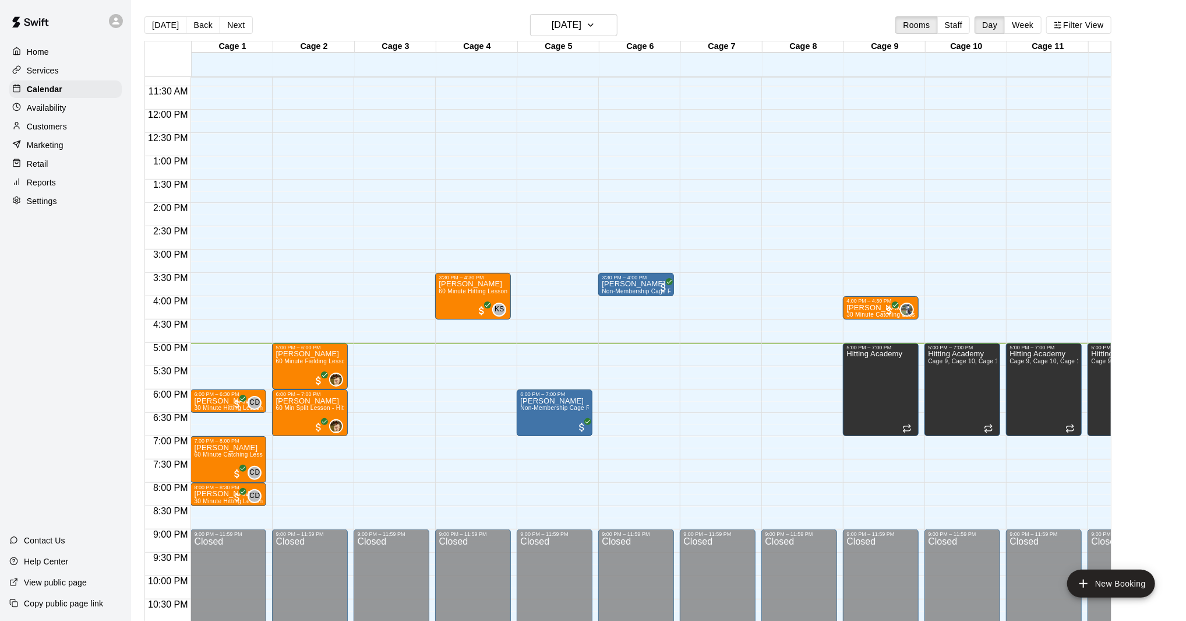
click at [397, 345] on div "12:00 AM – 10:00 AM Closed 9:00 PM – 11:59 PM Closed" at bounding box center [392, 109] width 76 height 1119
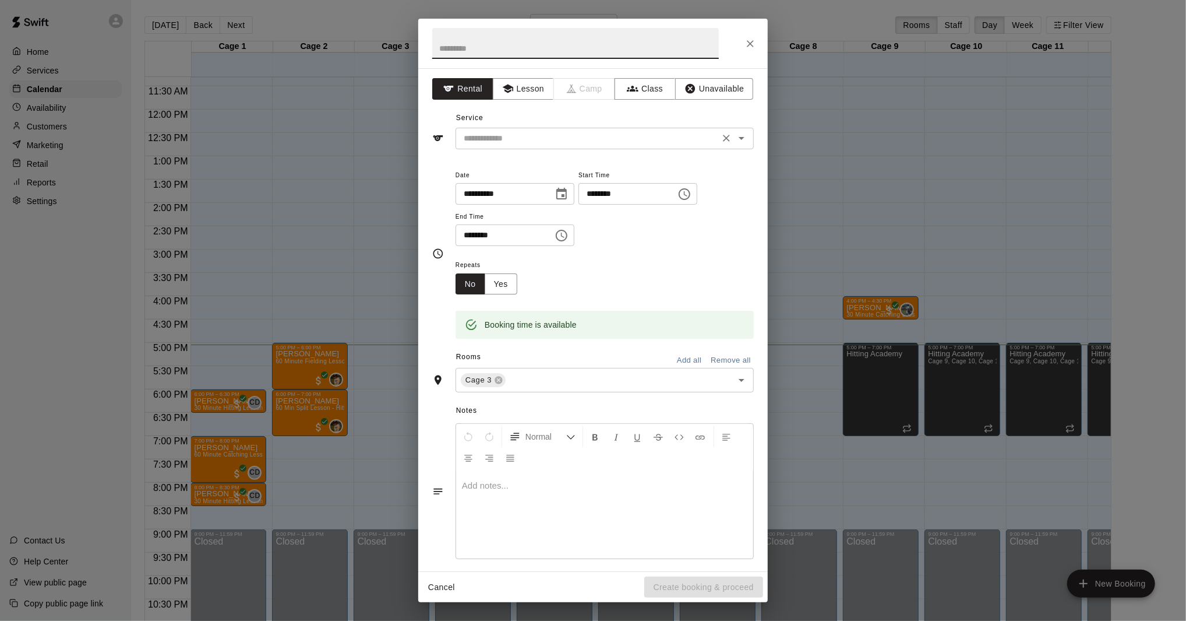
click at [494, 143] on input "text" at bounding box center [587, 138] width 257 height 15
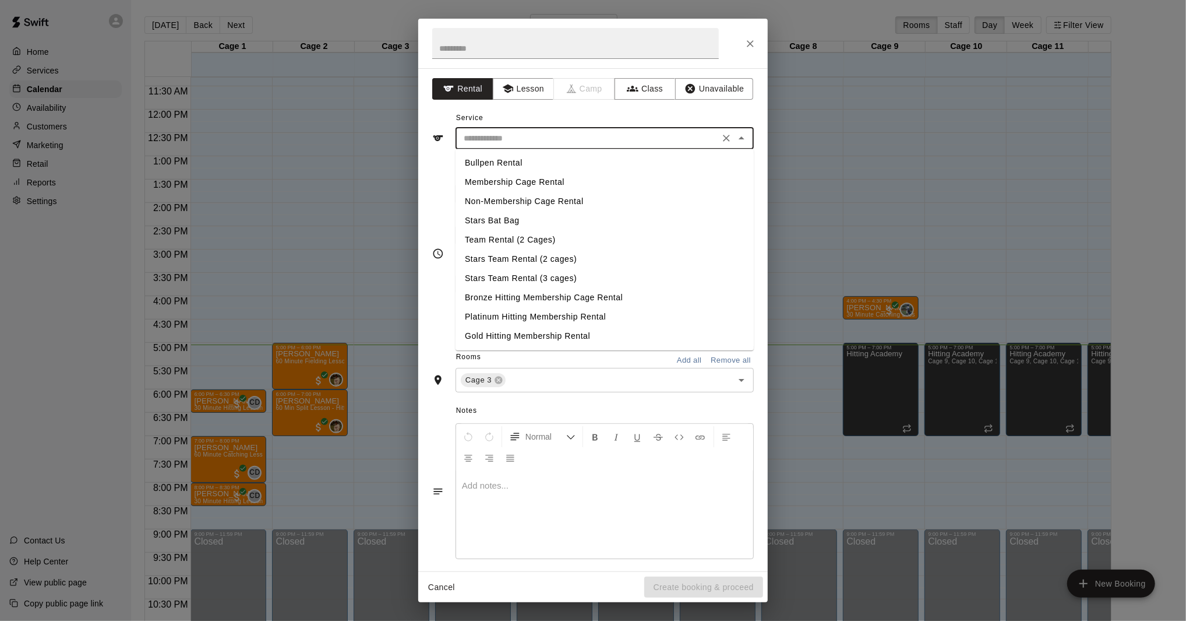
click at [496, 203] on li "Non-Membership Cage Rental" at bounding box center [605, 201] width 298 height 19
type input "**********"
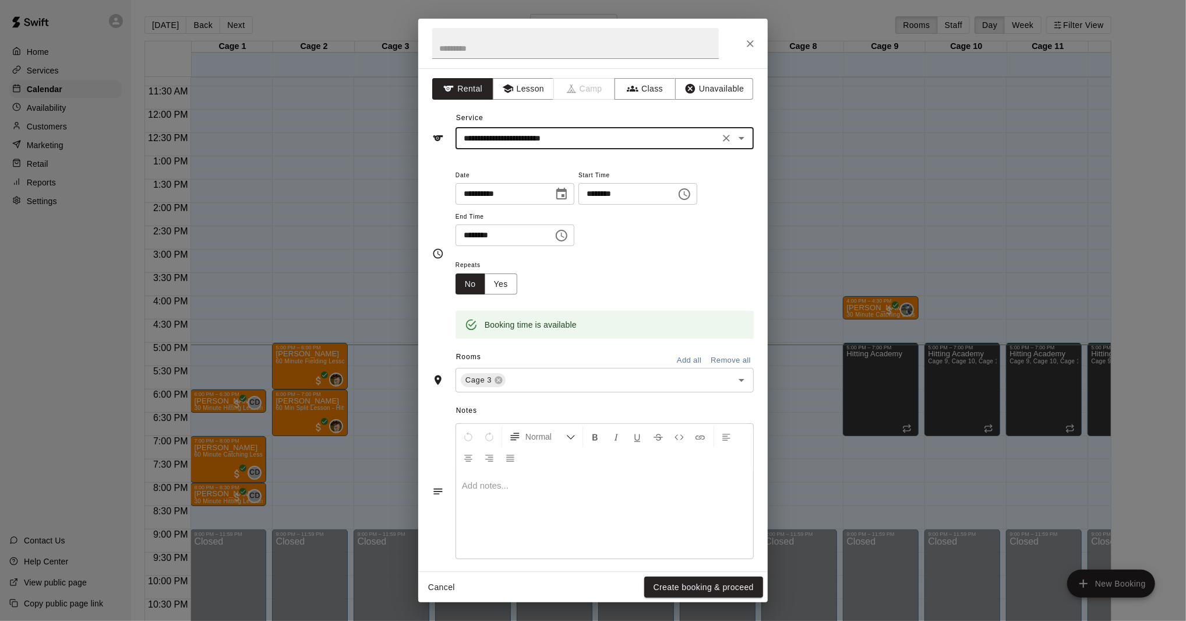
click at [573, 232] on button "Choose time, selected time is 5:30 PM" at bounding box center [561, 235] width 23 height 23
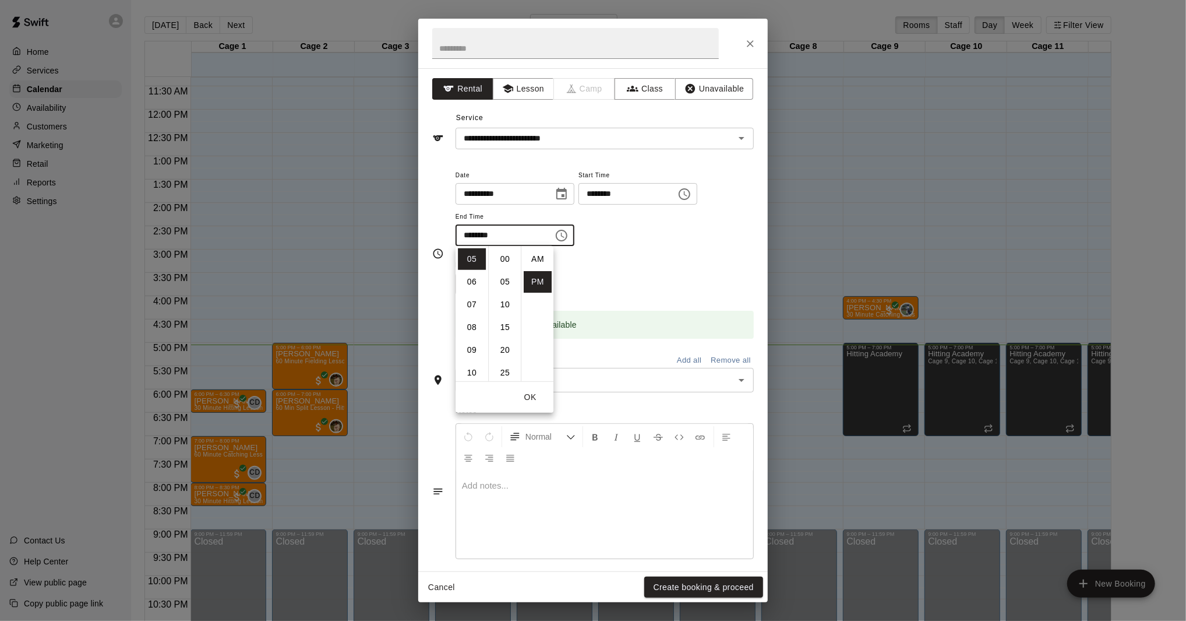
scroll to position [21, 0]
click at [473, 274] on li "06" at bounding box center [472, 282] width 28 height 22
click at [509, 263] on li "00" at bounding box center [505, 259] width 28 height 22
type input "********"
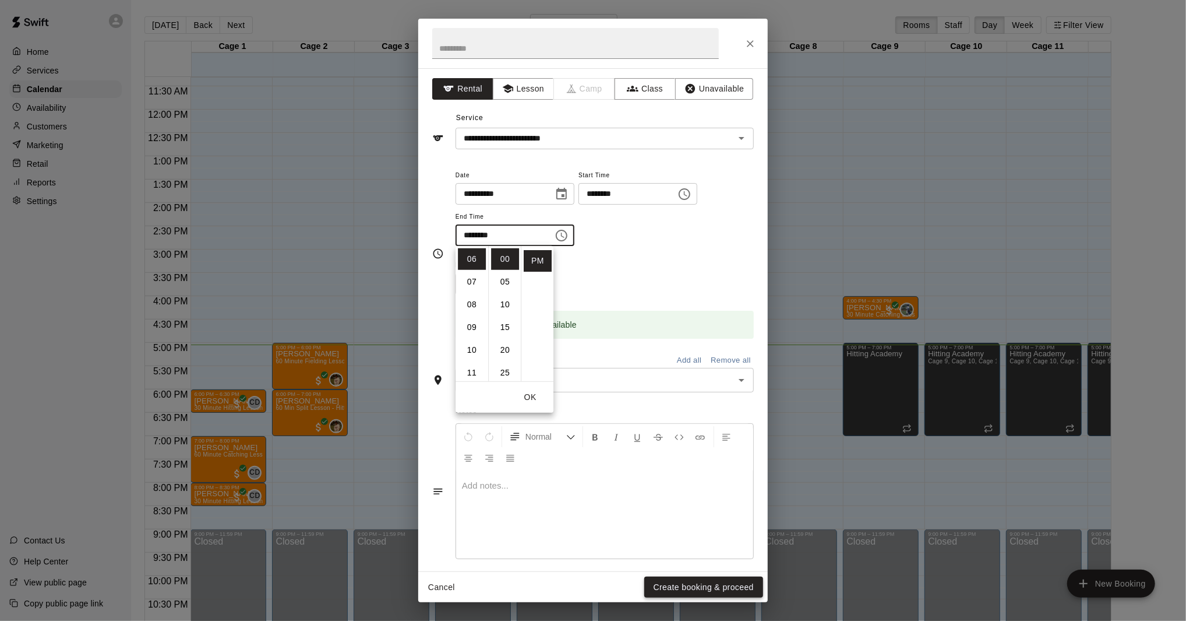
click at [696, 587] on button "Create booking & proceed" at bounding box center [703, 587] width 119 height 22
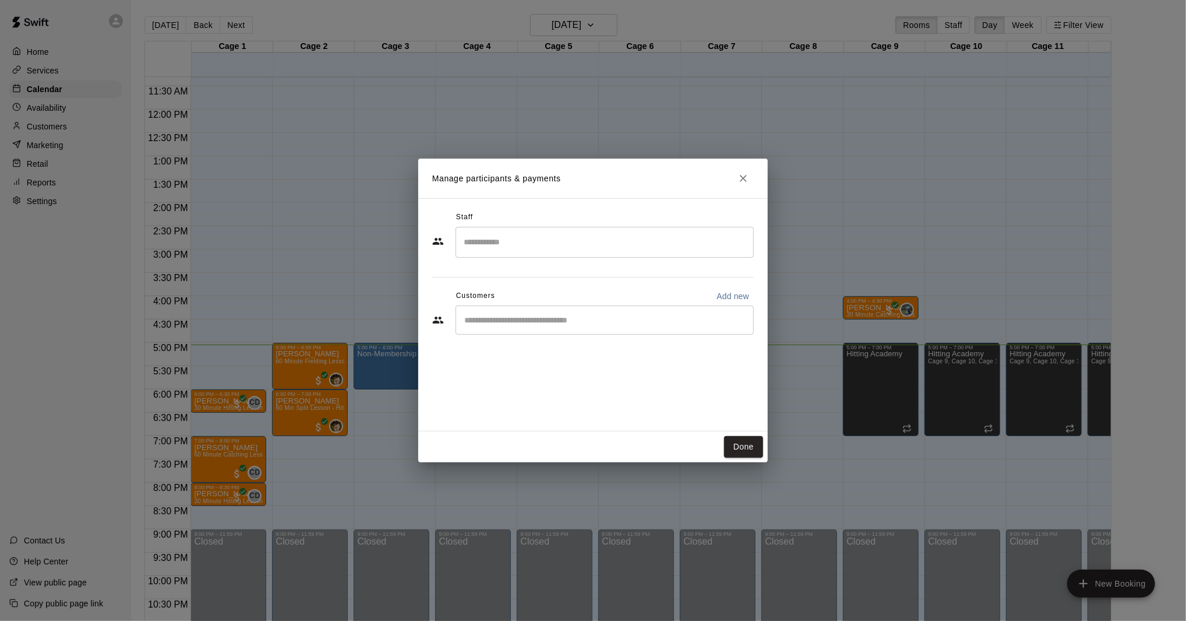
click at [537, 314] on input "Start typing to search customers..." at bounding box center [605, 320] width 288 height 12
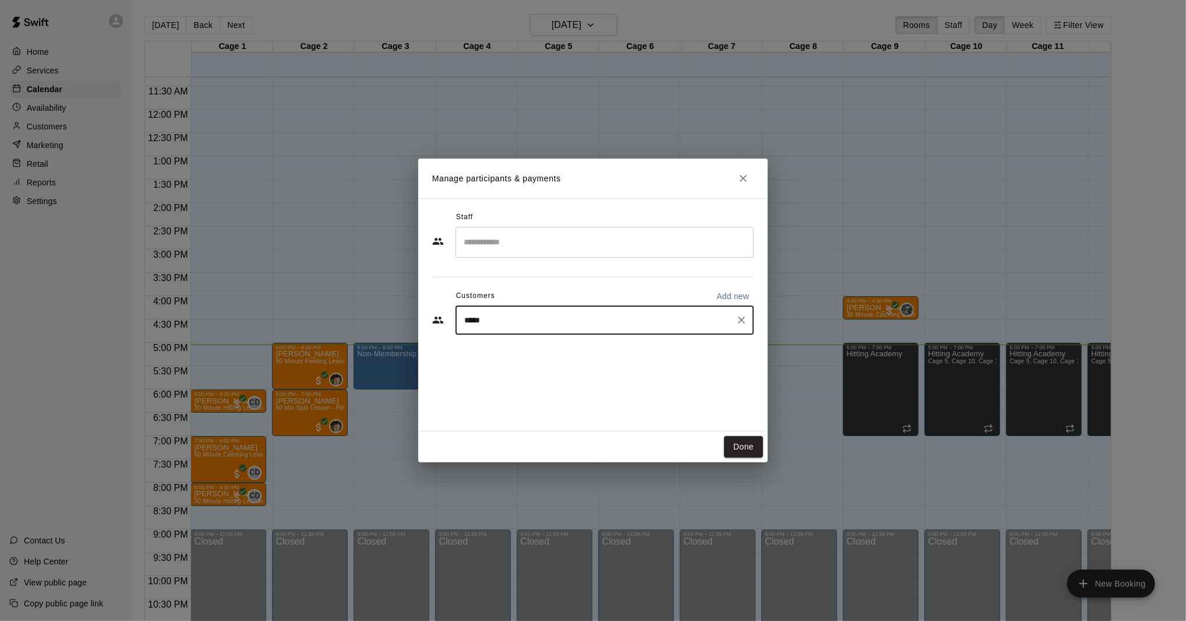
type input "******"
drag, startPoint x: 538, startPoint y: 330, endPoint x: 542, endPoint y: 348, distance: 18.5
click at [542, 348] on p "Casey Hadsall" at bounding box center [523, 347] width 71 height 12
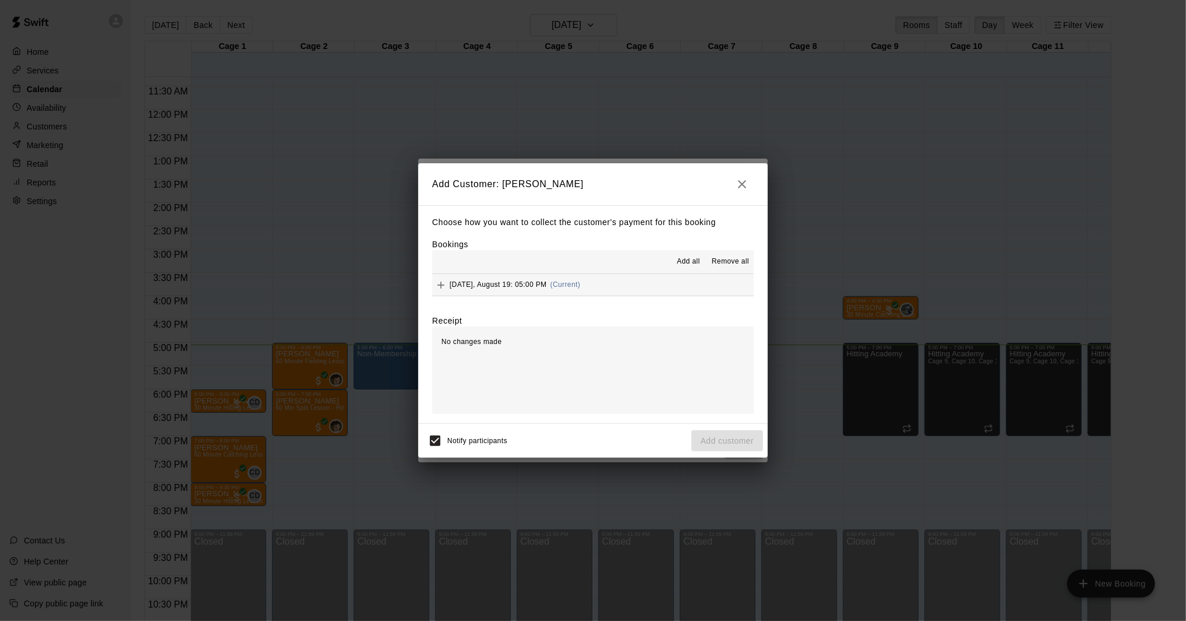
click at [616, 295] on div "Choose how you want to collect the customer's payment for this booking Bookings…" at bounding box center [593, 314] width 350 height 219
click at [616, 287] on button "Tuesday, August 19: 05:00 PM (Current)" at bounding box center [593, 285] width 322 height 22
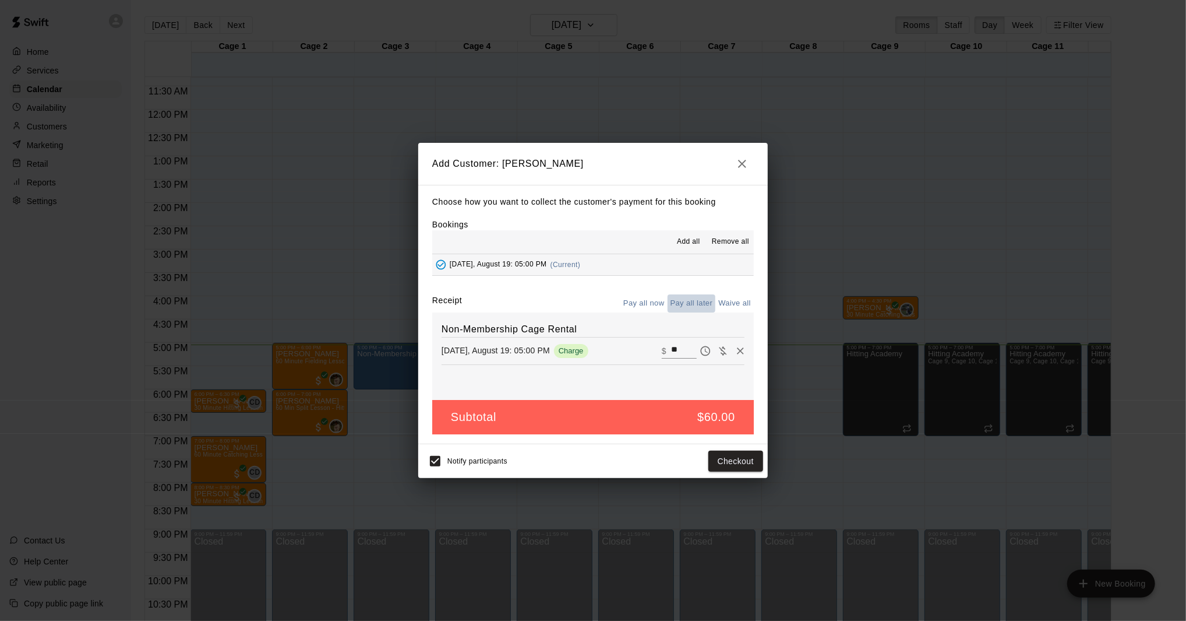
click at [682, 304] on button "Pay all later" at bounding box center [692, 303] width 48 height 18
click at [735, 457] on button "Add customer" at bounding box center [728, 461] width 72 height 22
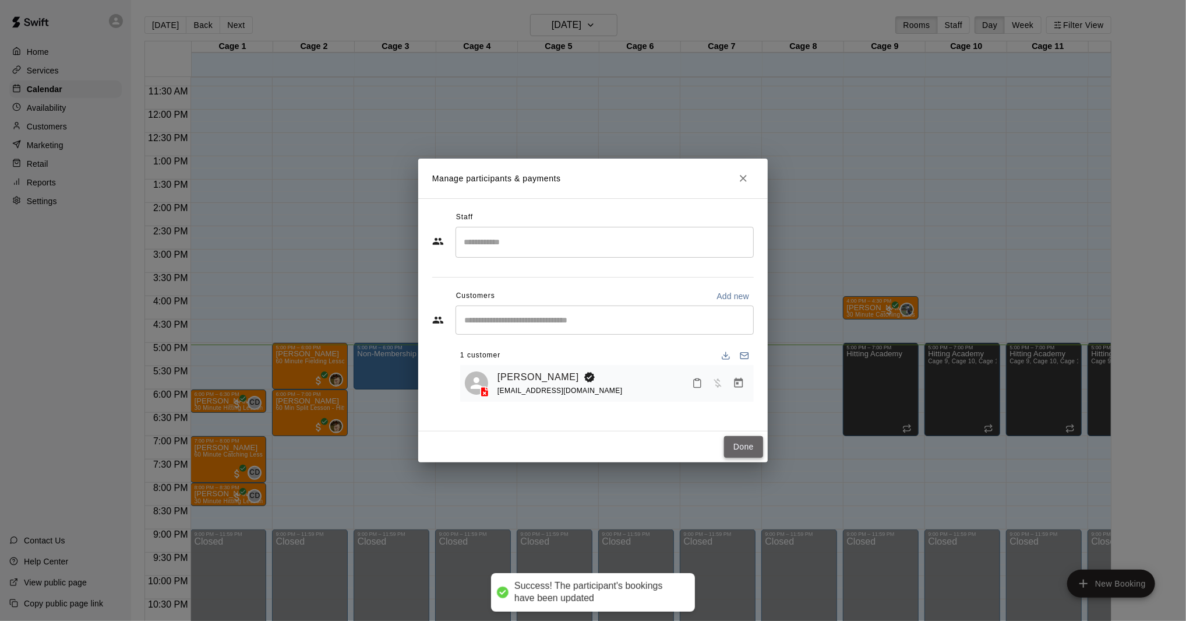
click at [742, 449] on button "Done" at bounding box center [743, 447] width 39 height 22
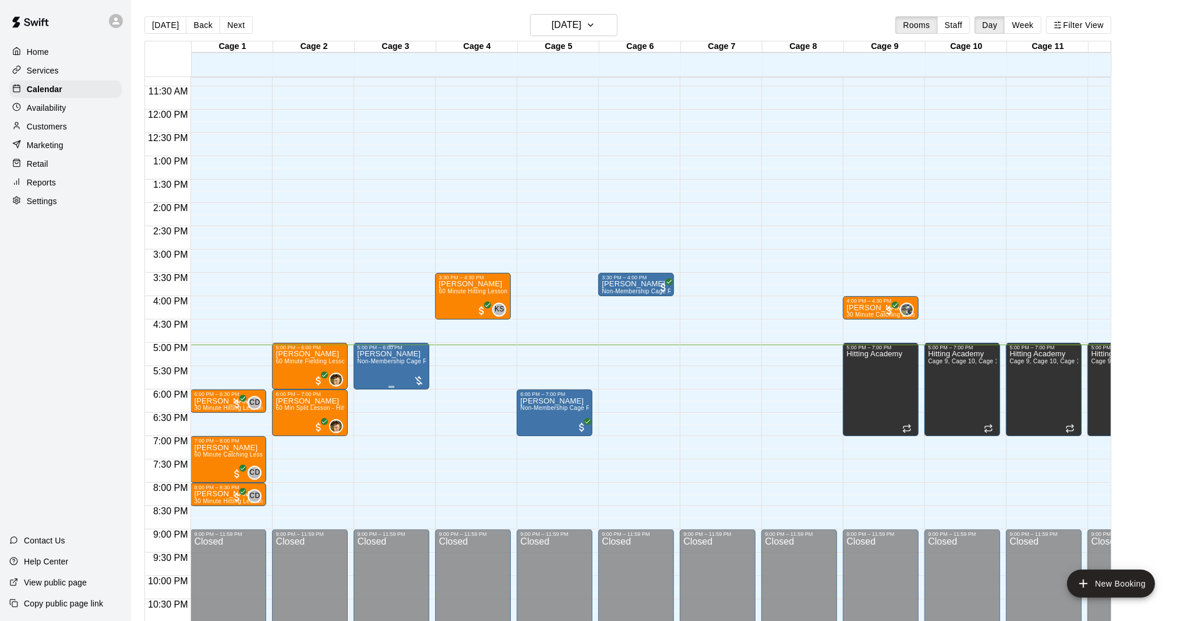
click at [415, 380] on div at bounding box center [419, 381] width 12 height 12
click at [424, 407] on button "edit" at bounding box center [425, 414] width 23 height 23
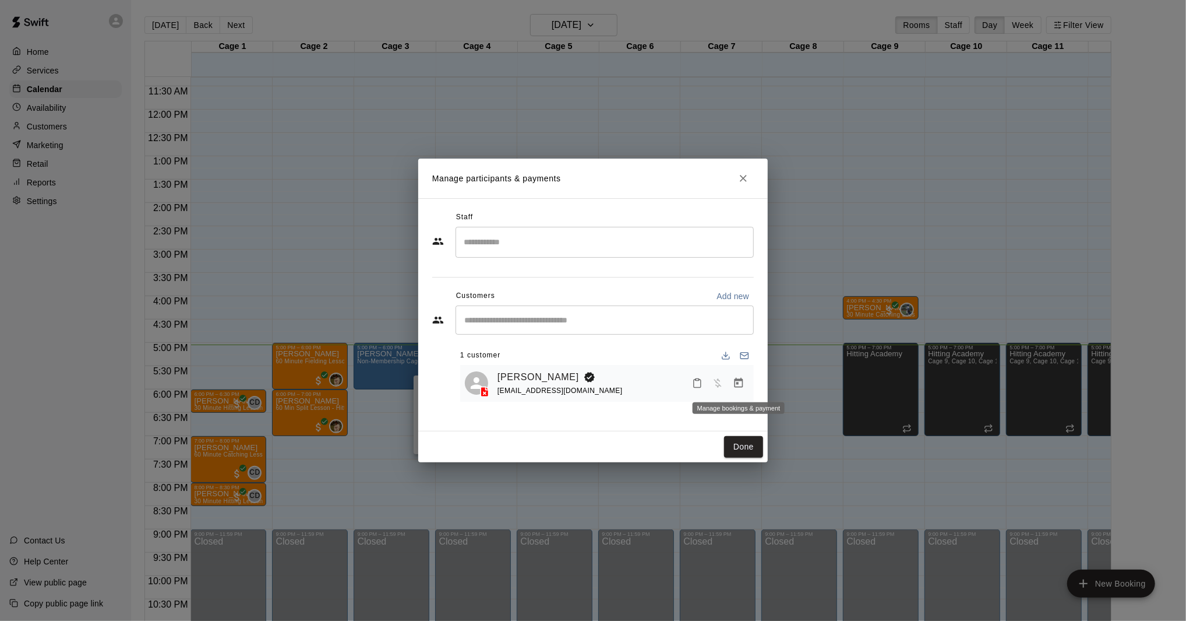
click at [732, 382] on button "Manage bookings & payment" at bounding box center [738, 382] width 21 height 21
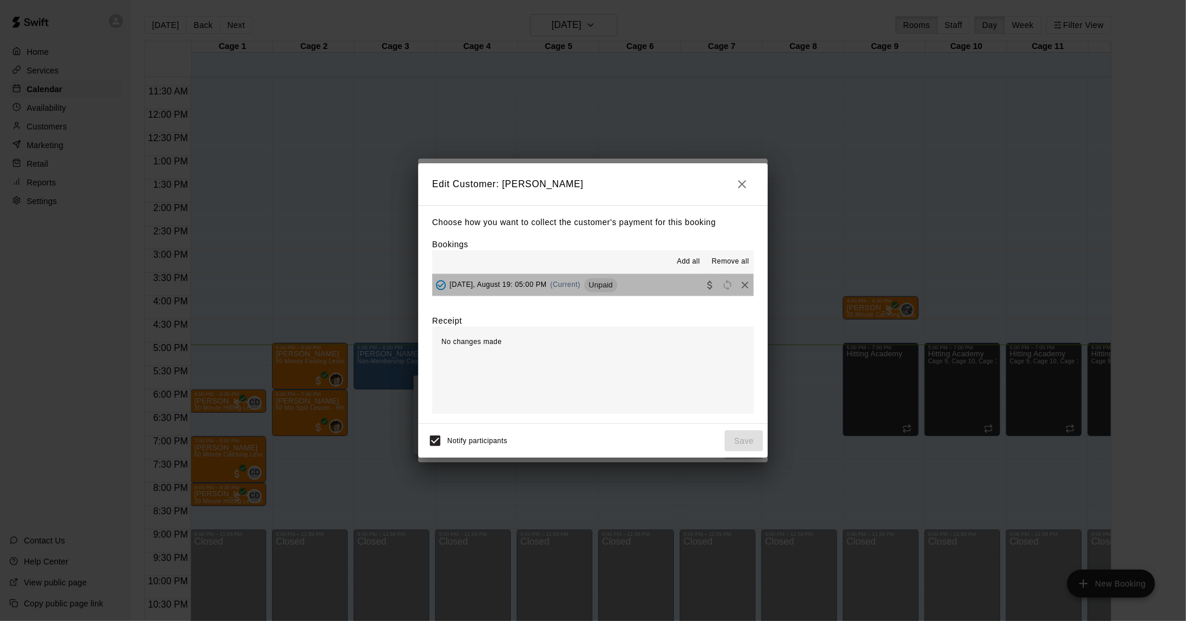
click at [643, 291] on button "Tuesday, August 19: 05:00 PM (Current) Unpaid" at bounding box center [593, 285] width 322 height 22
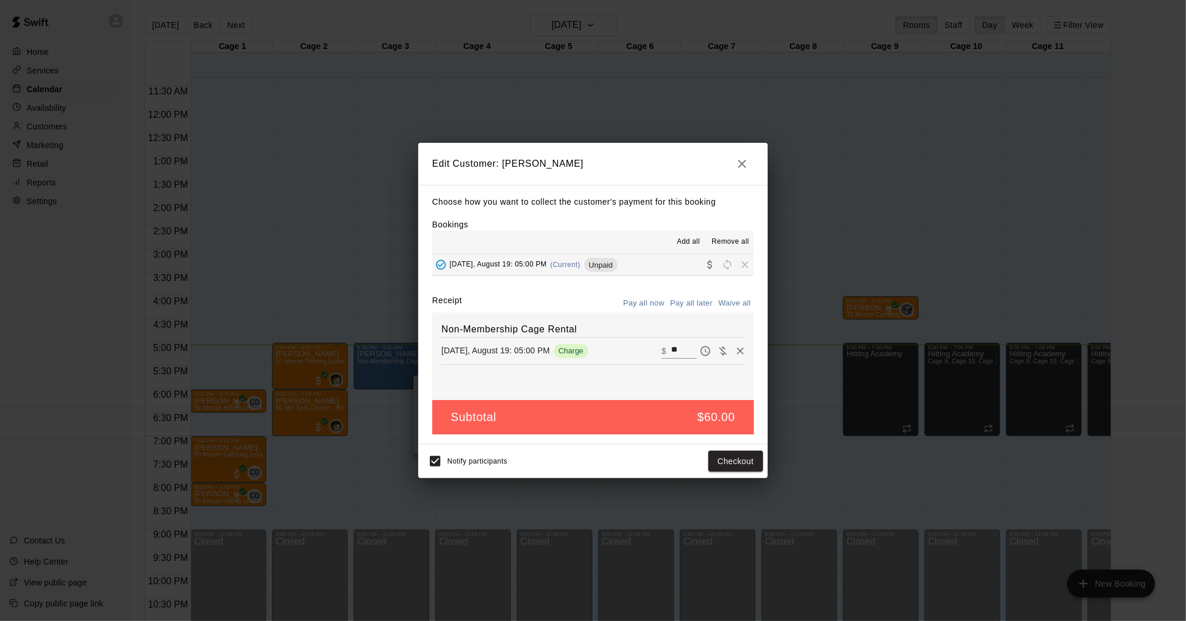
click at [748, 303] on button "Waive all" at bounding box center [735, 303] width 38 height 18
type input "*"
click at [745, 473] on div "Notify participants Save" at bounding box center [593, 461] width 340 height 24
click at [745, 464] on button "Save" at bounding box center [744, 461] width 38 height 22
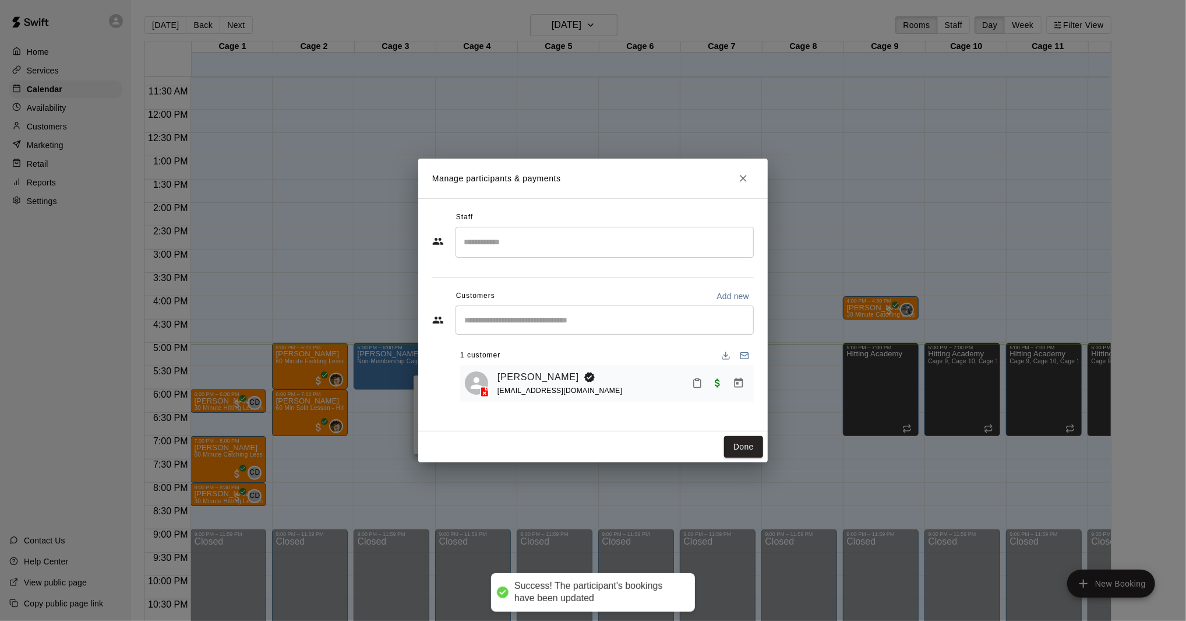
drag, startPoint x: 741, startPoint y: 452, endPoint x: 718, endPoint y: 430, distance: 31.3
click at [741, 452] on button "Done" at bounding box center [743, 447] width 39 height 22
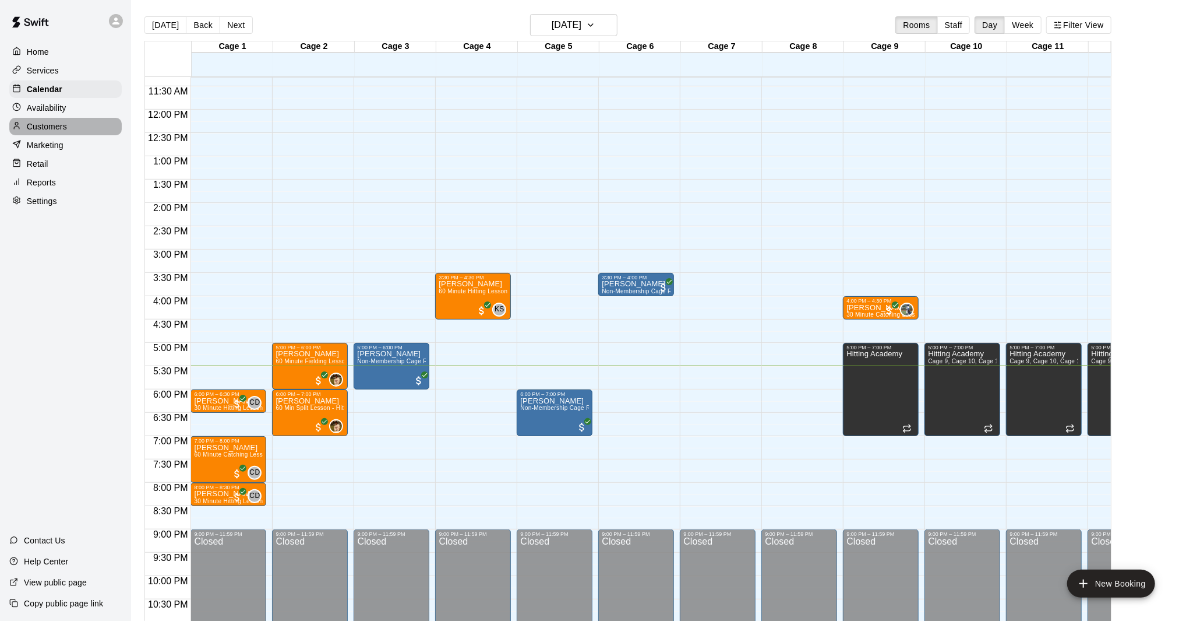
click at [39, 128] on p "Customers" at bounding box center [47, 127] width 40 height 12
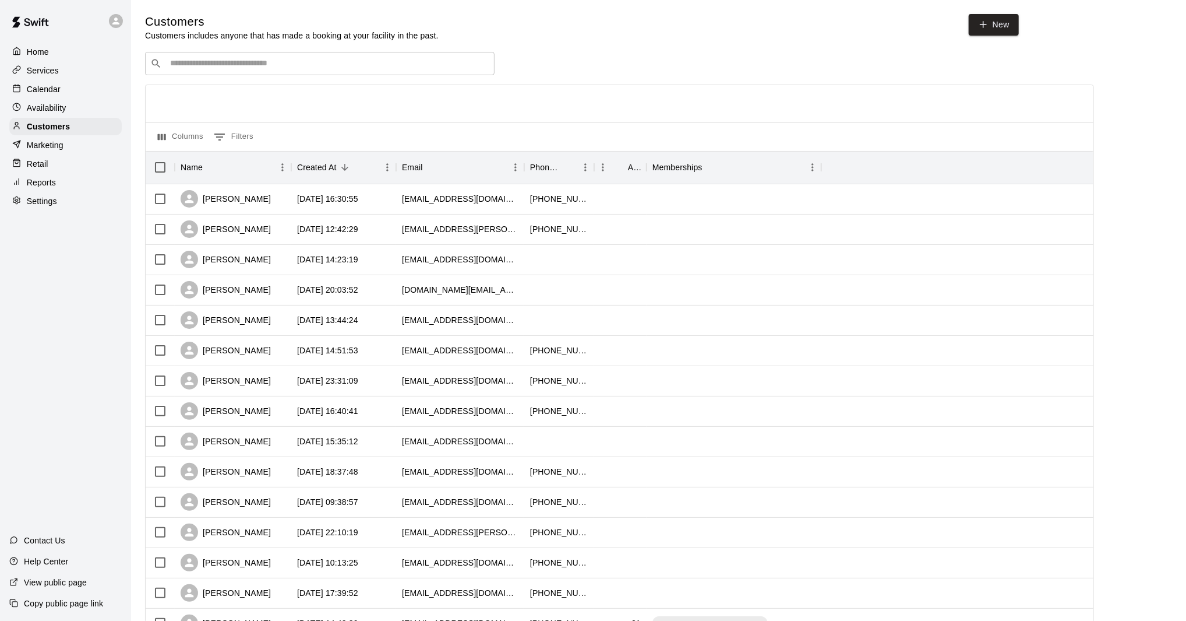
click at [362, 72] on div "​ ​" at bounding box center [320, 63] width 350 height 23
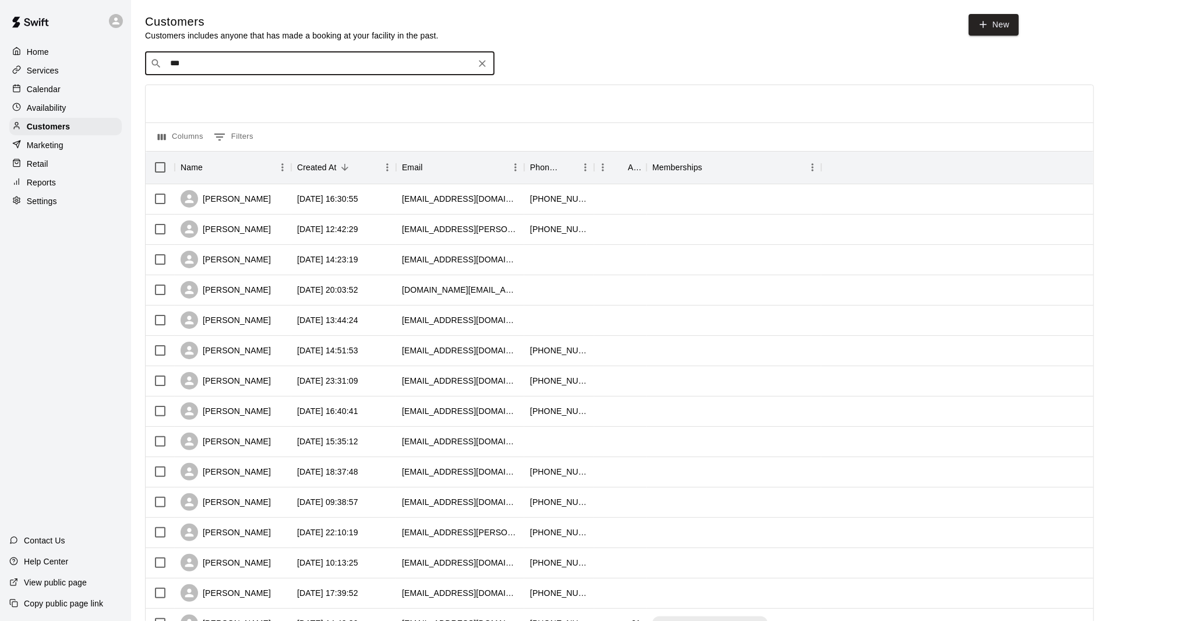
type input "****"
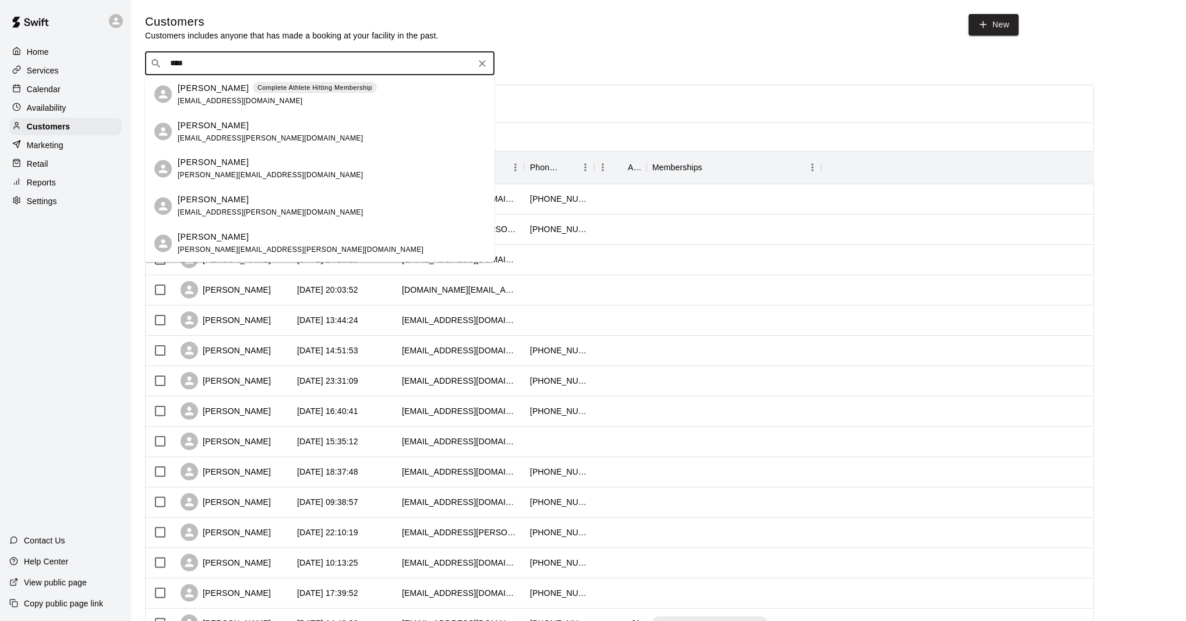
click at [225, 100] on span "lindseygeer23@gmail.com" at bounding box center [240, 100] width 125 height 8
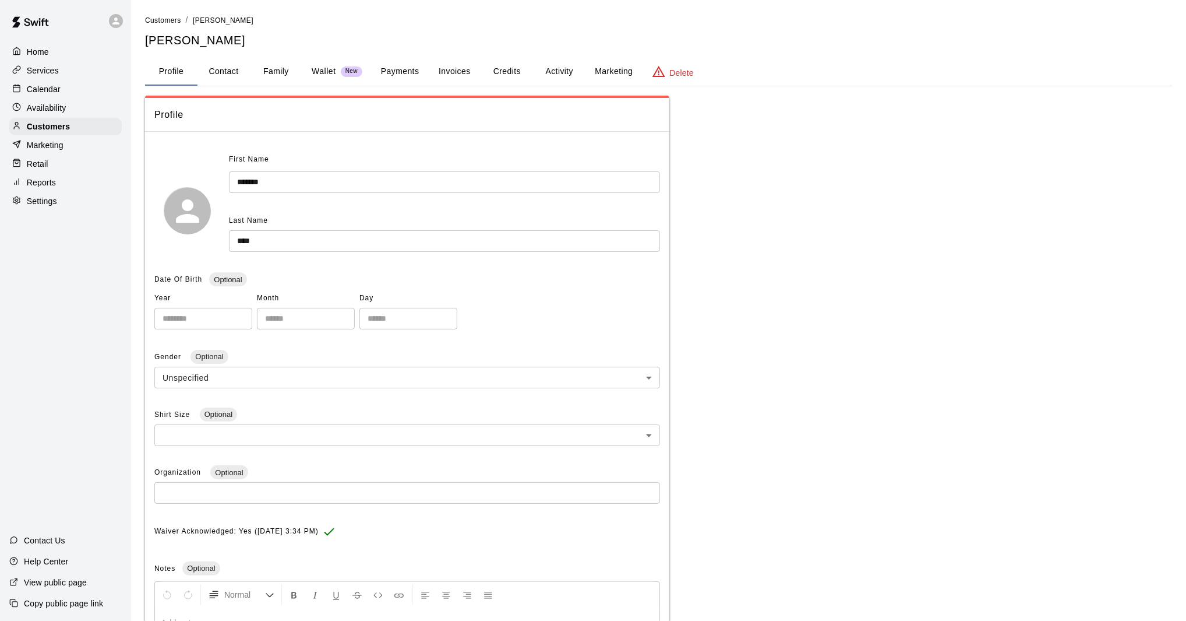
click at [449, 71] on button "Invoices" at bounding box center [454, 72] width 52 height 28
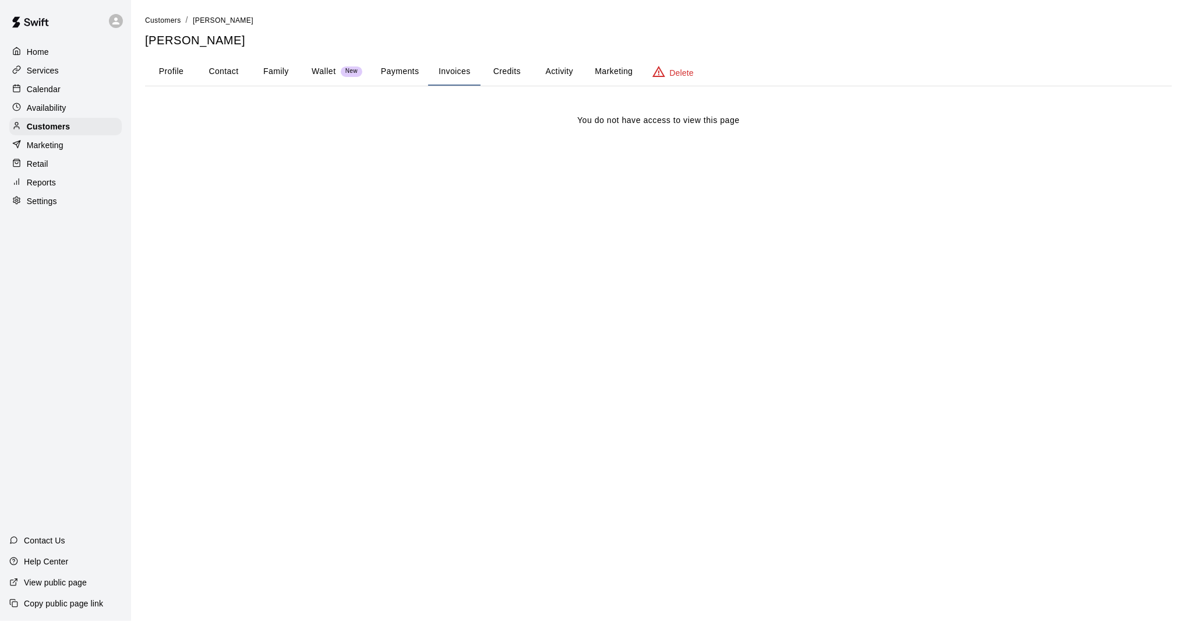
click at [412, 76] on button "Payments" at bounding box center [400, 72] width 57 height 28
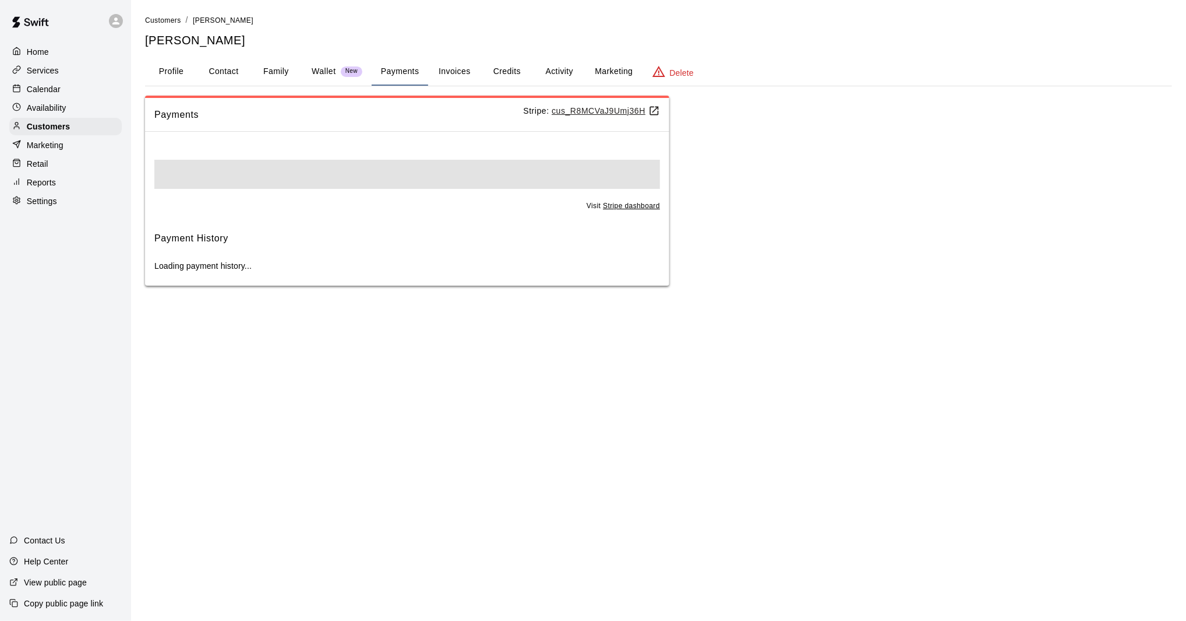
click at [556, 77] on button "Activity" at bounding box center [559, 72] width 52 height 28
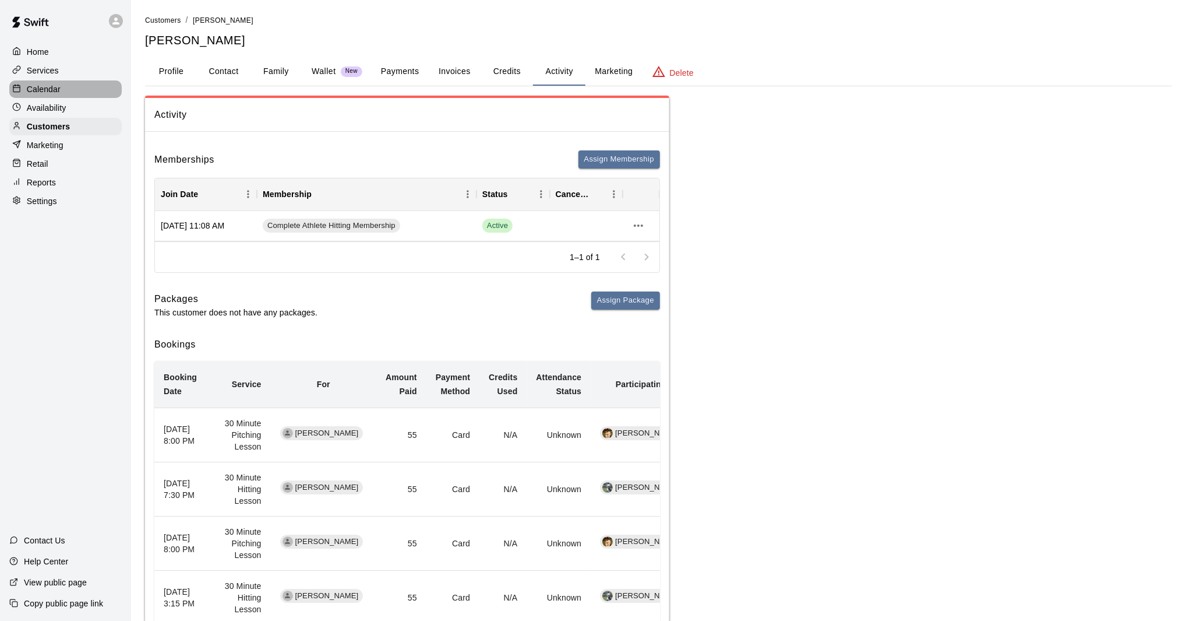
click at [45, 97] on div "Calendar" at bounding box center [65, 88] width 112 height 17
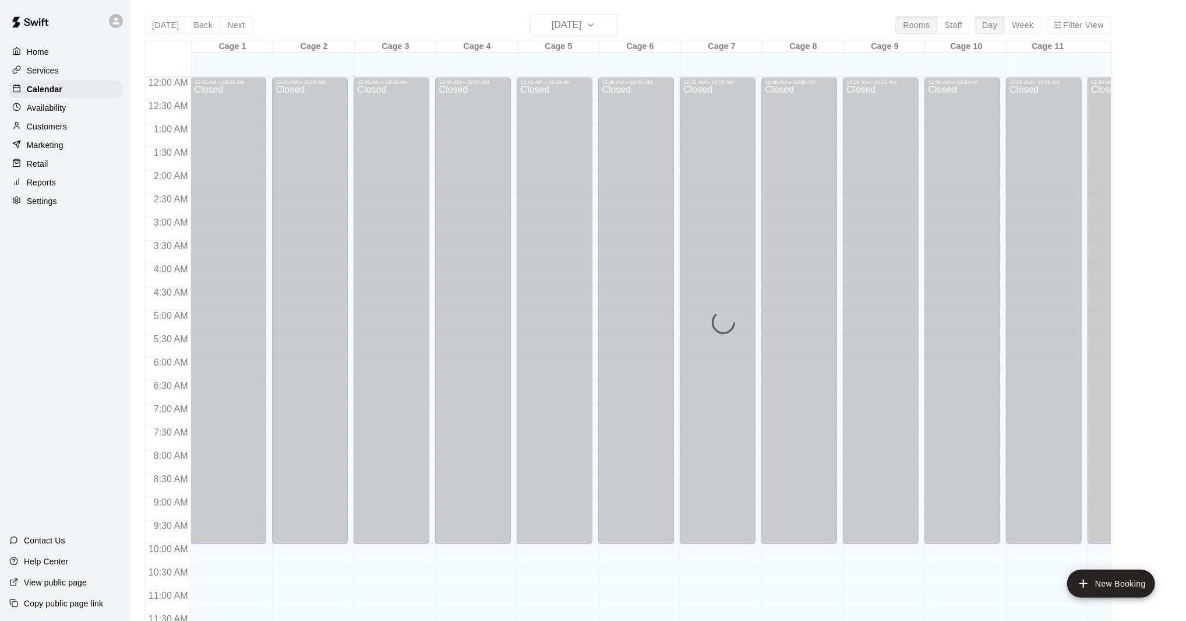
scroll to position [527, 0]
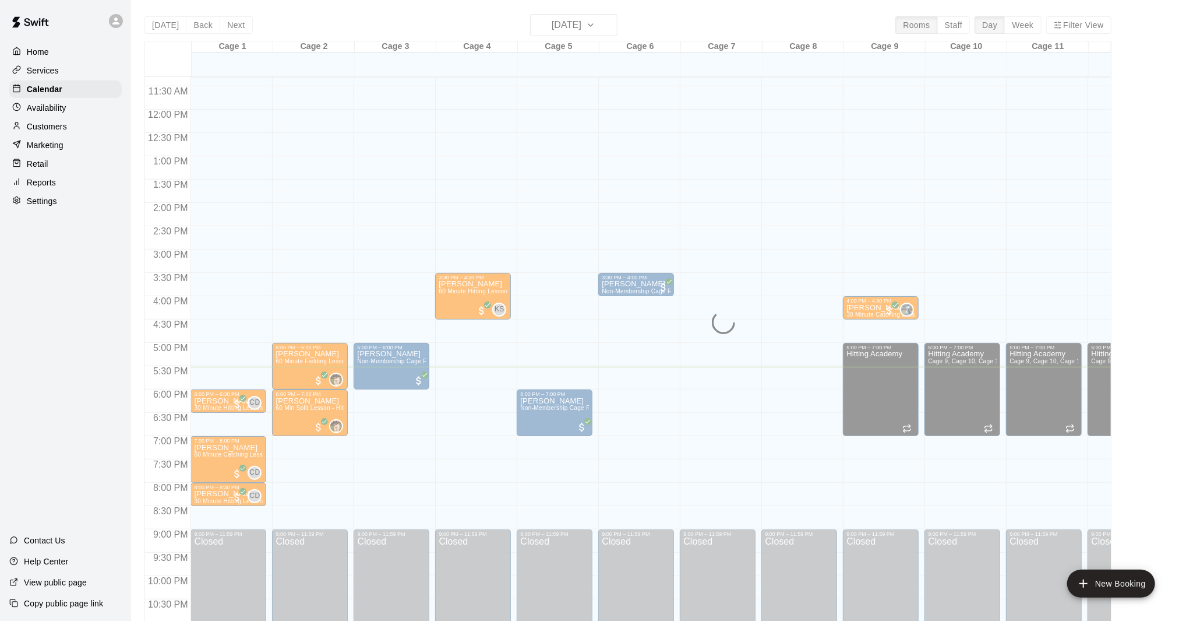
click at [50, 109] on p "Availability" at bounding box center [47, 108] width 40 height 12
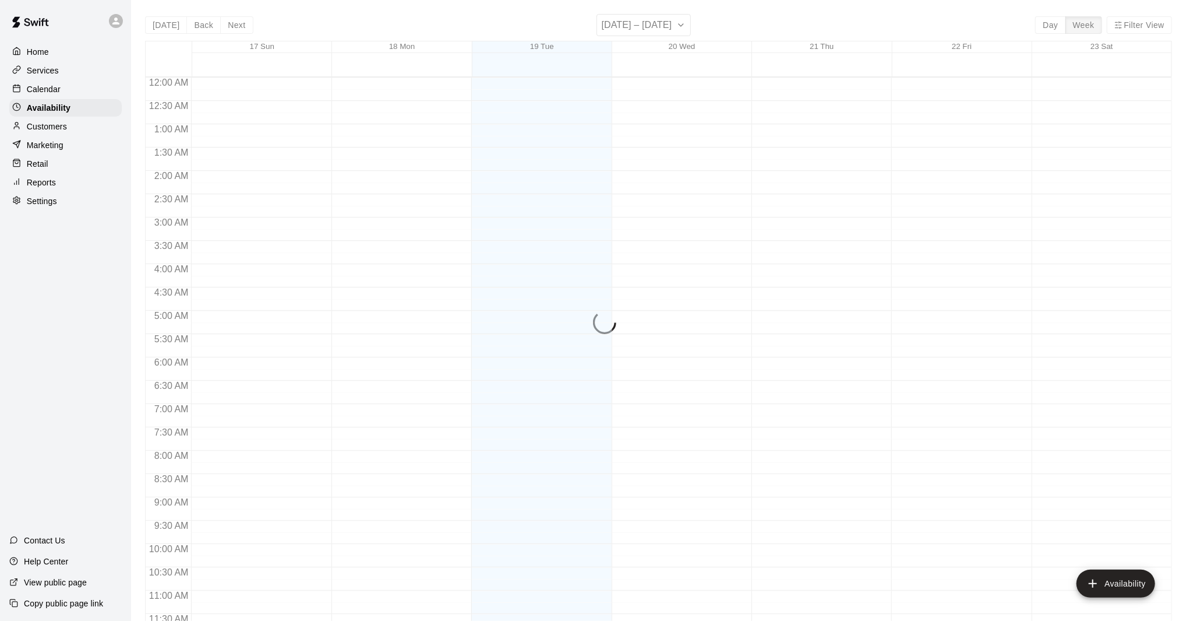
scroll to position [562, 0]
click at [51, 125] on p "Customers" at bounding box center [47, 127] width 40 height 12
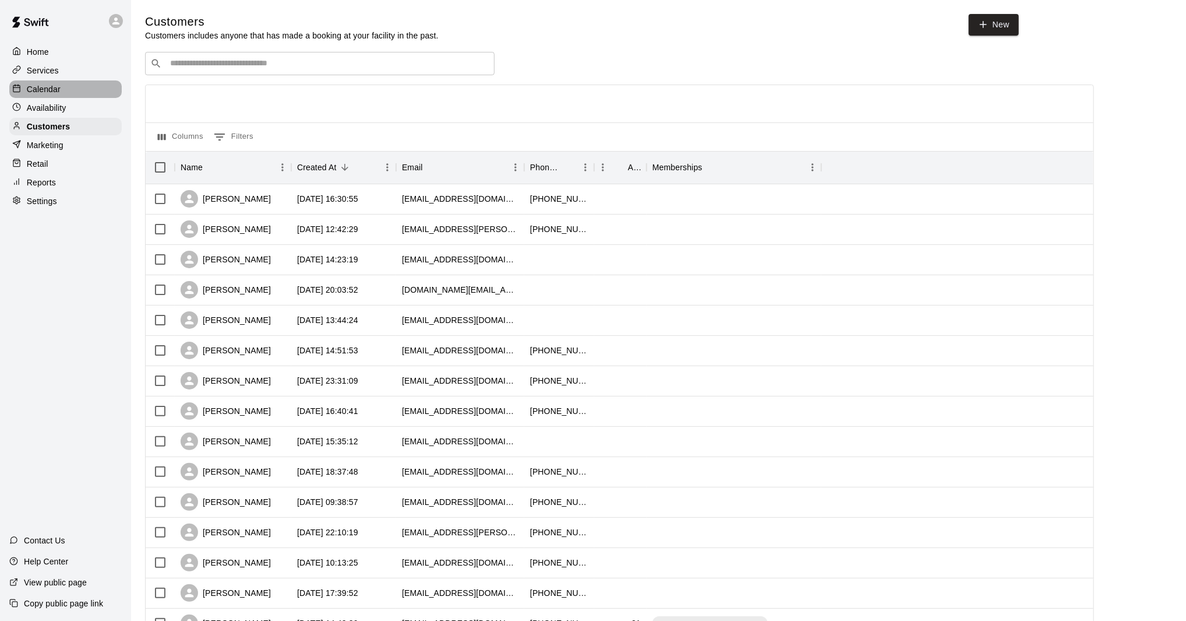
click at [32, 93] on p "Calendar" at bounding box center [44, 89] width 34 height 12
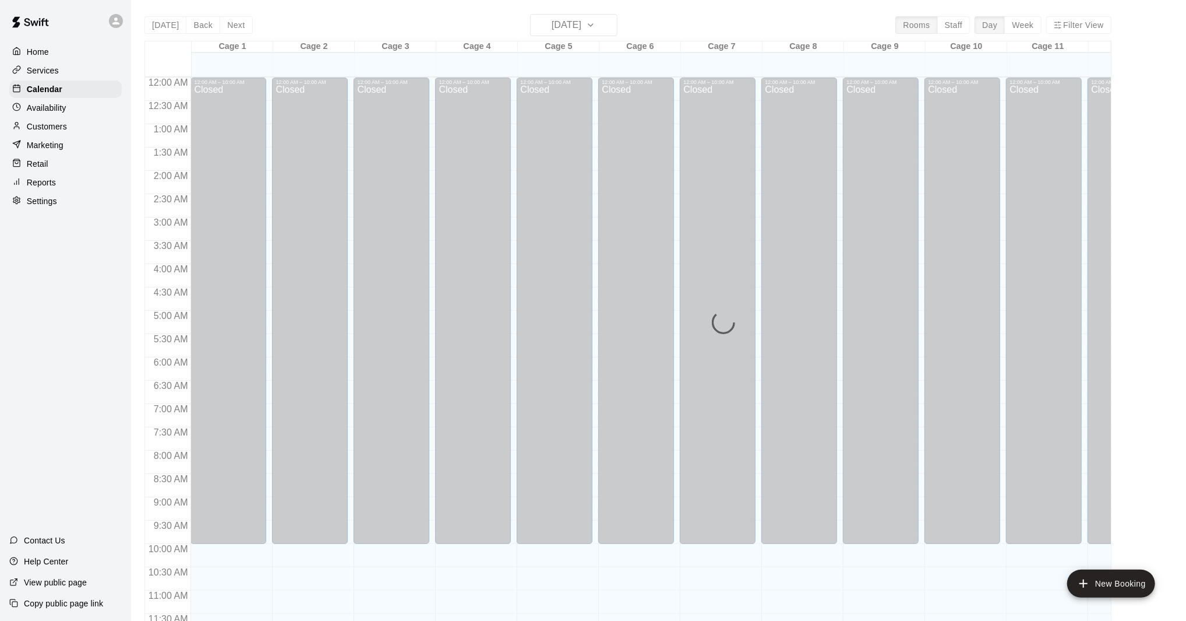
scroll to position [527, 0]
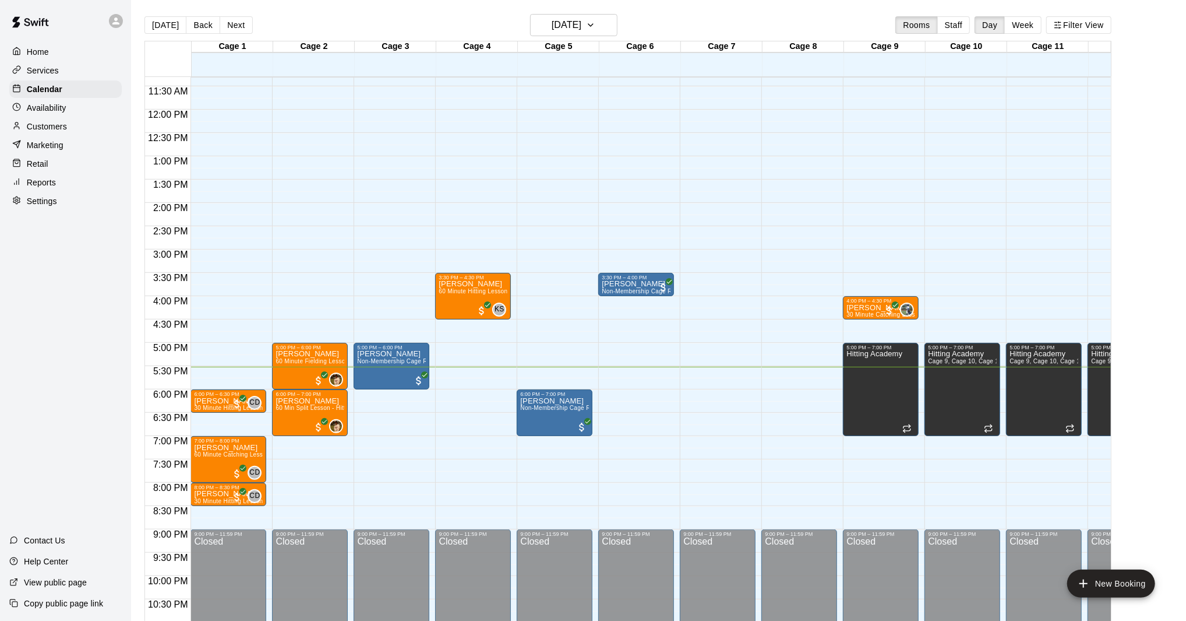
click at [301, 155] on div "12:00 AM – 10:00 AM Closed 5:00 PM – 6:00 PM Jaylen Wright 60 Minute Fielding L…" at bounding box center [310, 109] width 76 height 1119
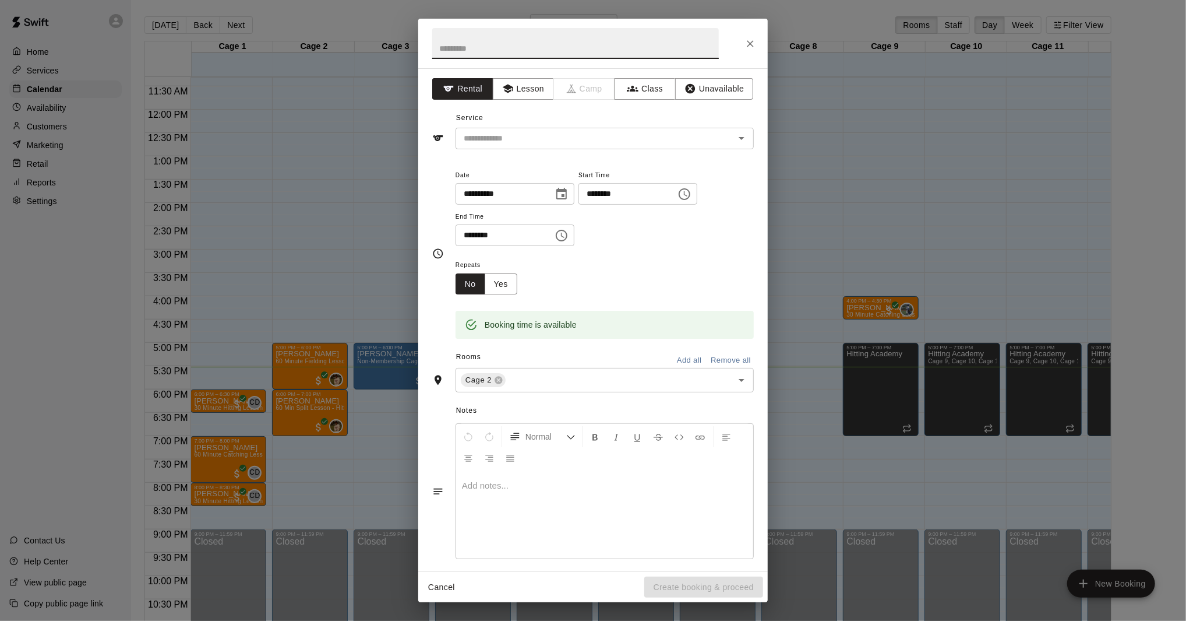
click at [515, 149] on div "**********" at bounding box center [593, 319] width 350 height 503
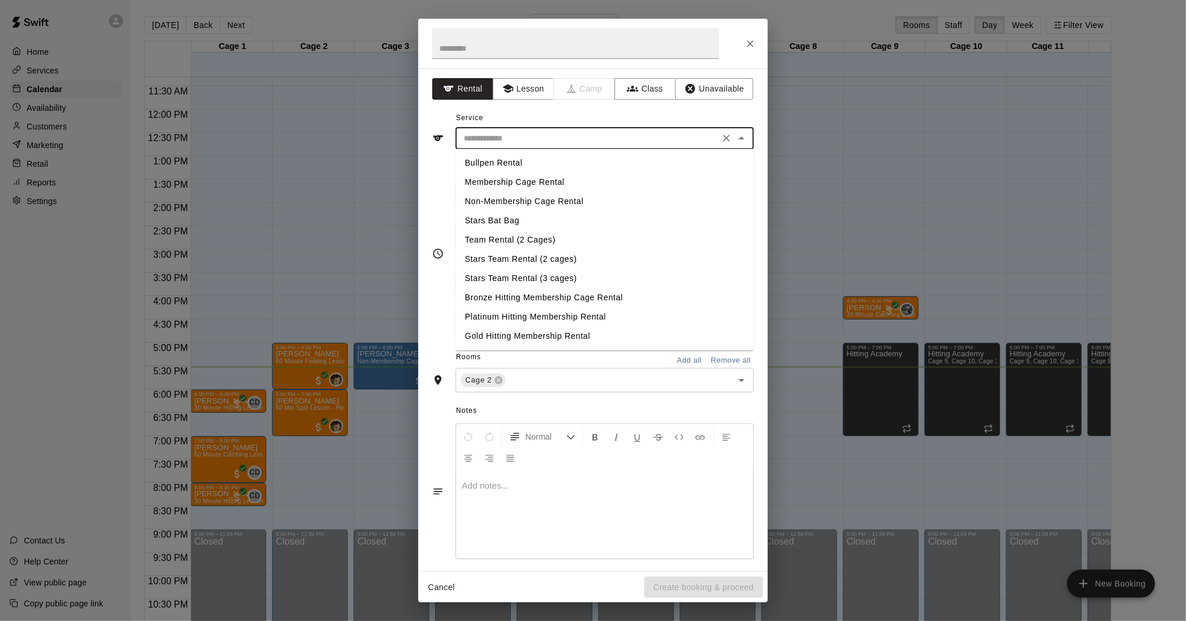
click at [519, 139] on input "text" at bounding box center [587, 138] width 257 height 15
click at [526, 138] on input "text" at bounding box center [587, 138] width 257 height 15
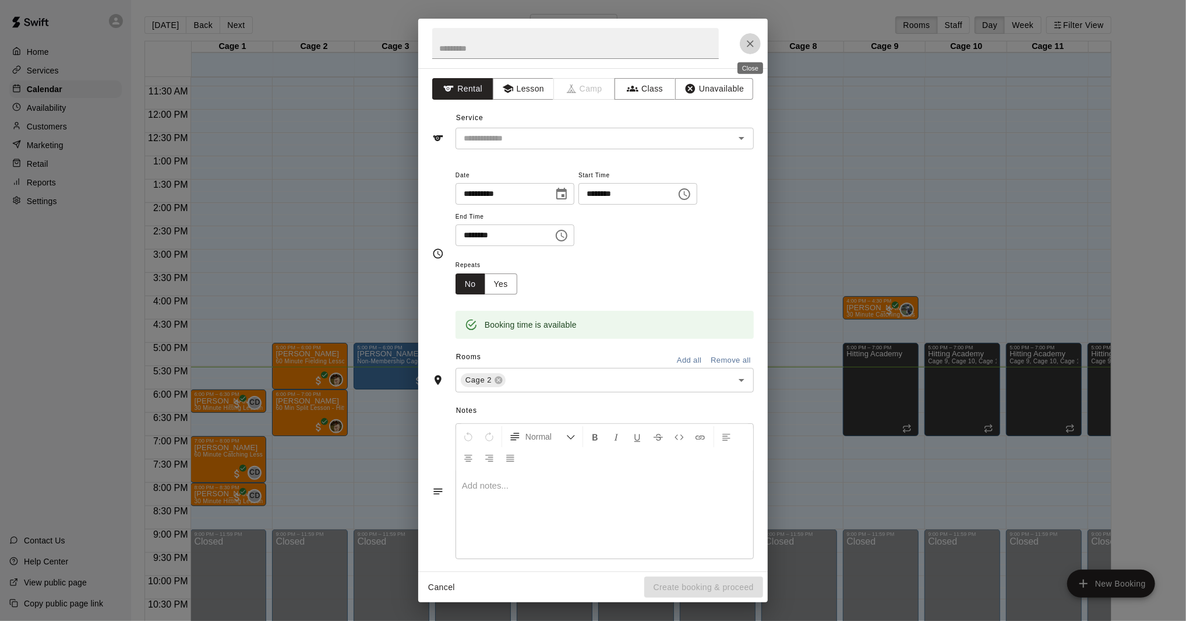
click at [747, 45] on icon "Close" at bounding box center [751, 44] width 12 height 12
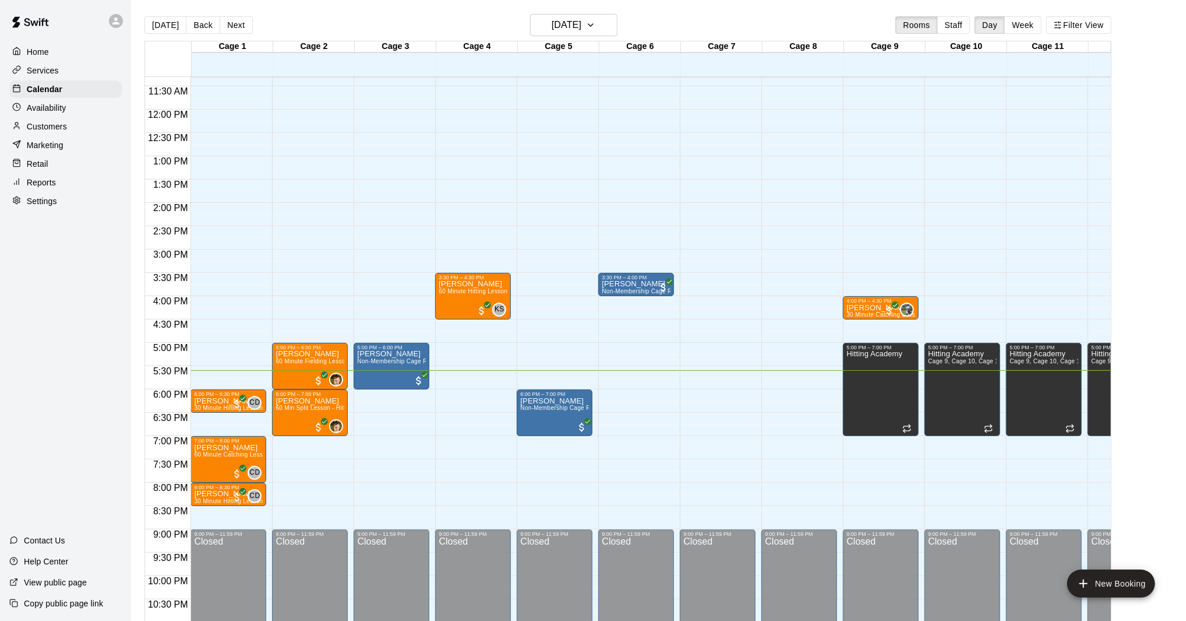
click at [712, 370] on div "12:00 AM – 10:00 AM Closed 9:00 PM – 11:59 PM Closed" at bounding box center [718, 109] width 76 height 1119
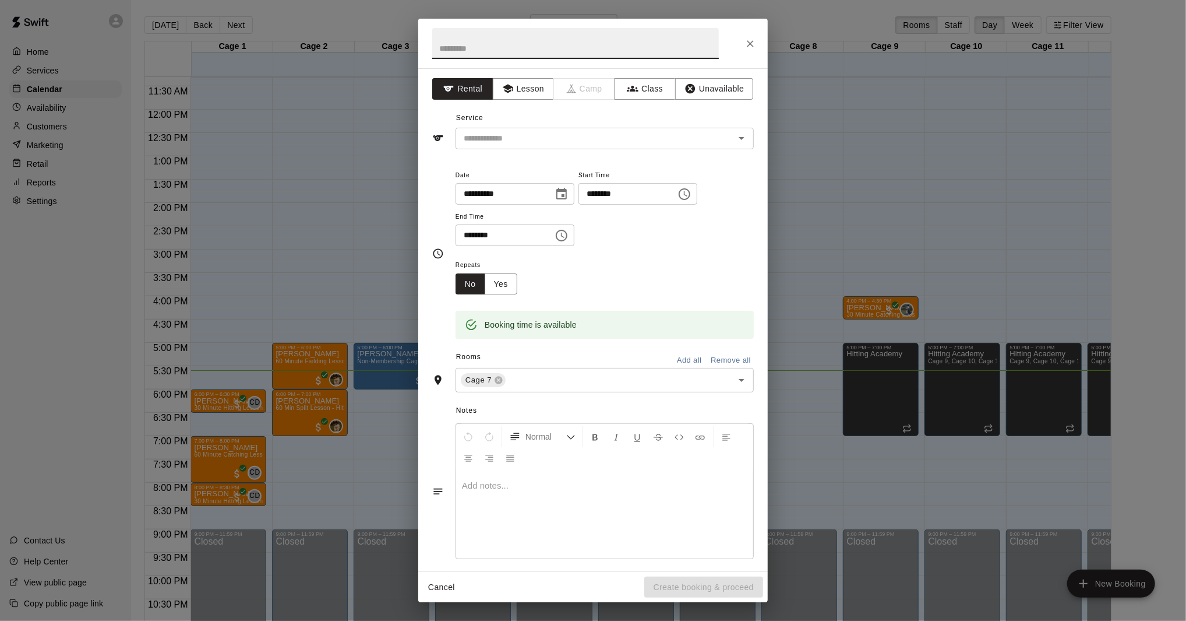
click at [512, 125] on div "Service ​" at bounding box center [593, 129] width 322 height 40
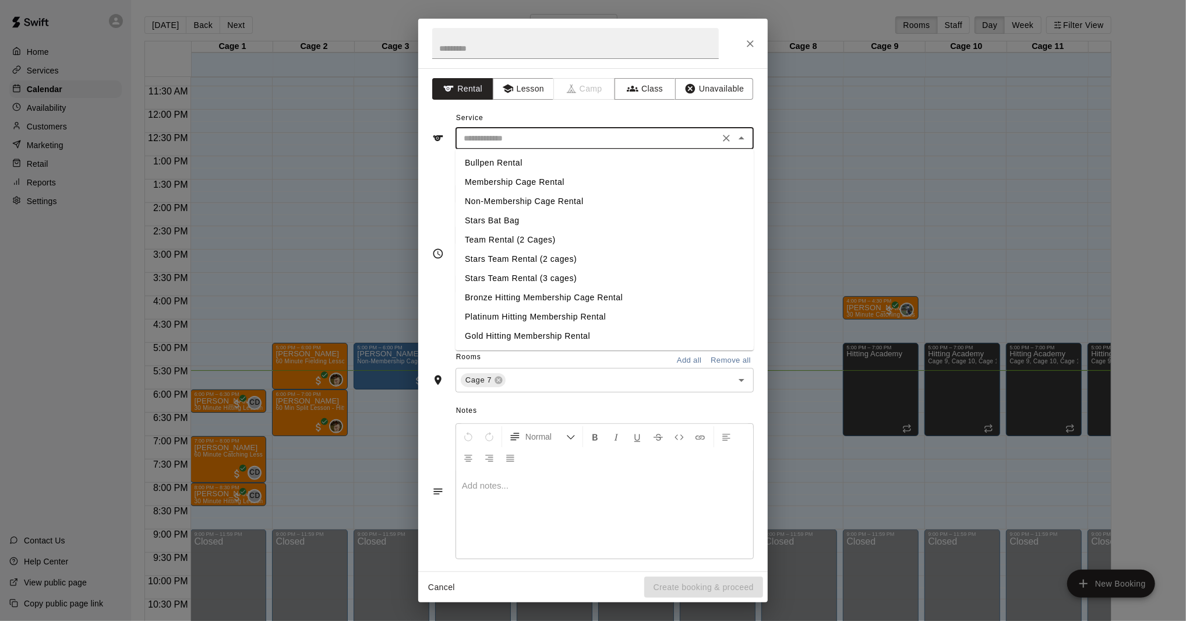
click at [506, 136] on input "text" at bounding box center [587, 138] width 257 height 15
click at [549, 184] on li "Membership Cage Rental" at bounding box center [605, 181] width 298 height 19
type input "**********"
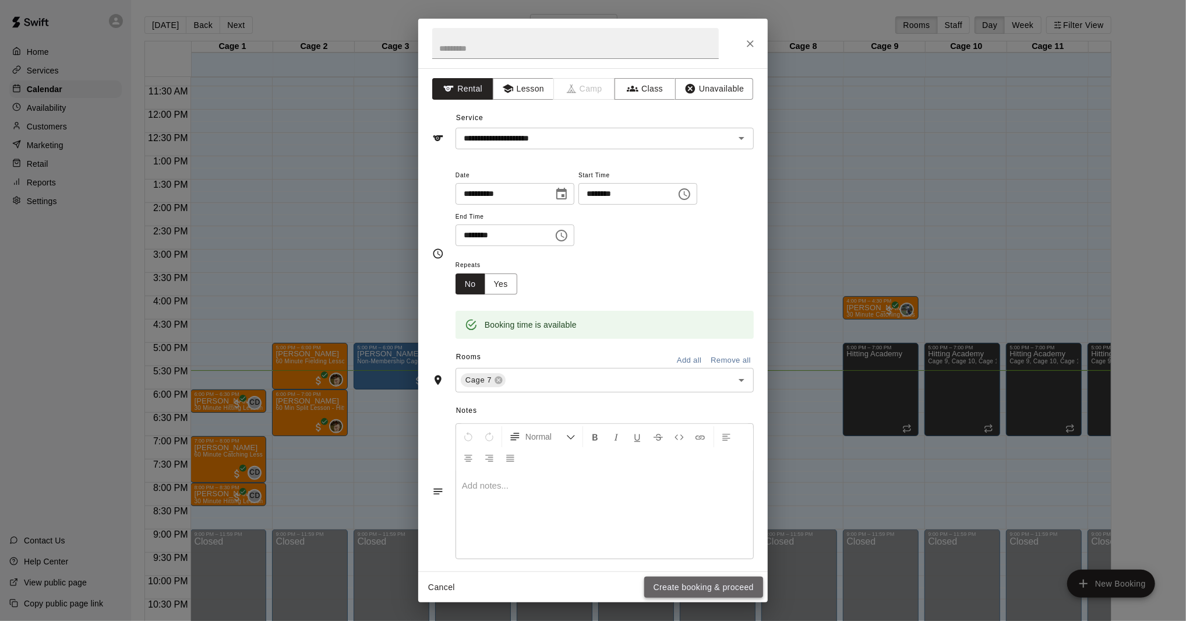
click at [688, 593] on button "Create booking & proceed" at bounding box center [703, 587] width 119 height 22
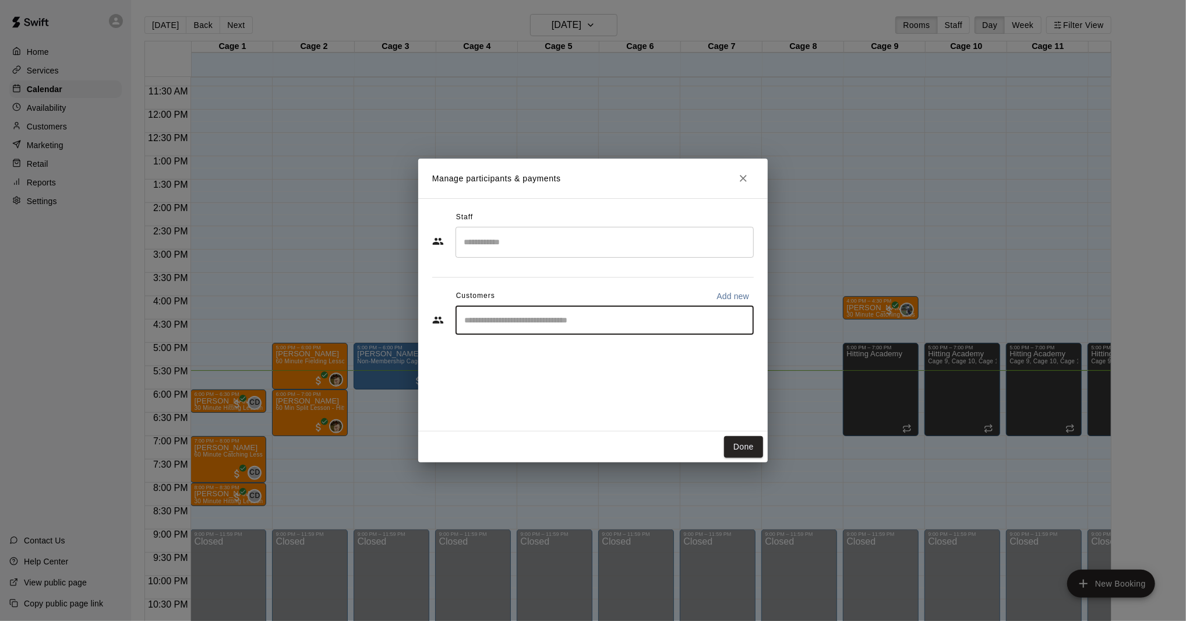
click at [516, 326] on input "Start typing to search customers..." at bounding box center [605, 320] width 288 height 12
type input "****"
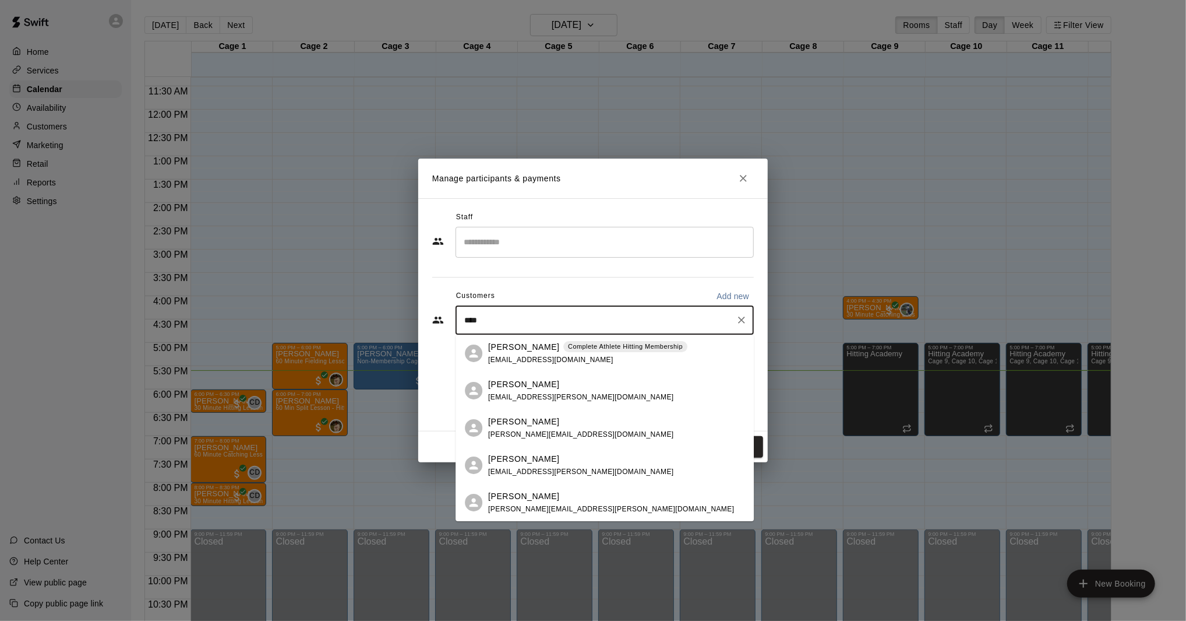
click at [512, 360] on span "lindseygeer23@gmail.com" at bounding box center [550, 359] width 125 height 8
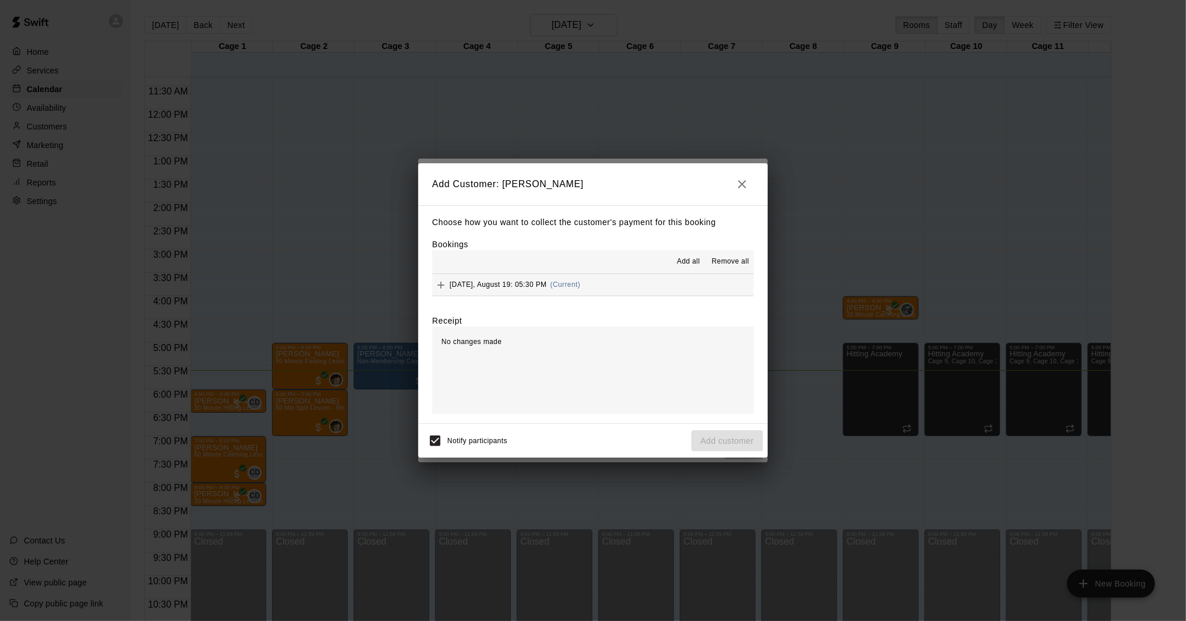
click at [630, 289] on button "Tuesday, August 19: 05:30 PM (Current)" at bounding box center [593, 285] width 322 height 22
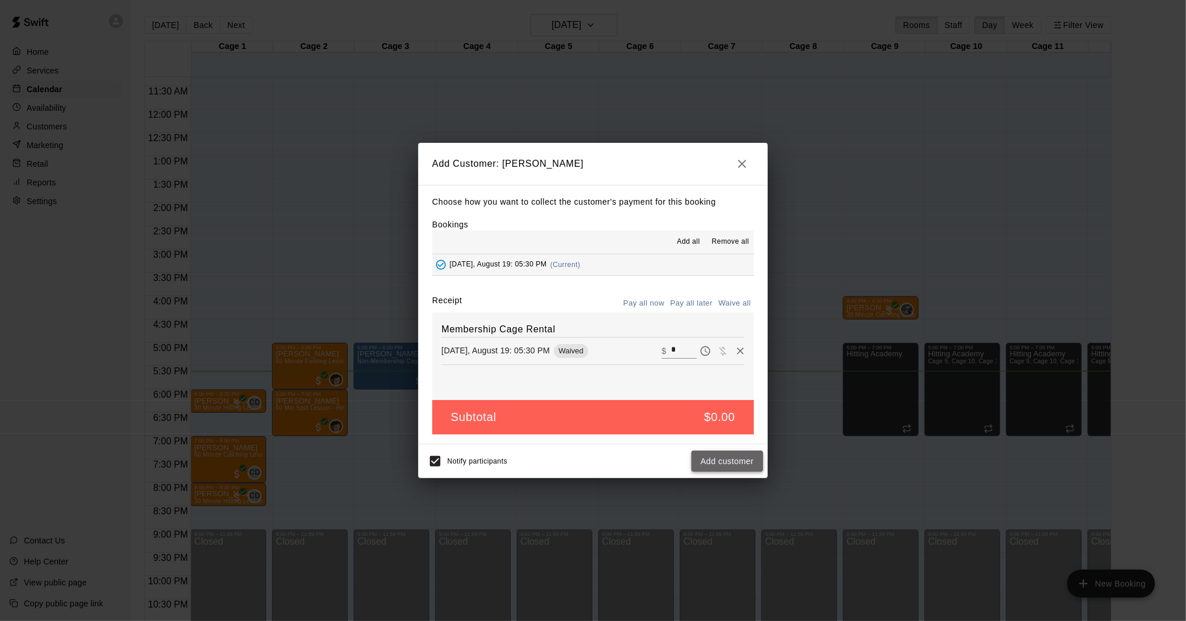
click at [724, 458] on button "Add customer" at bounding box center [728, 461] width 72 height 22
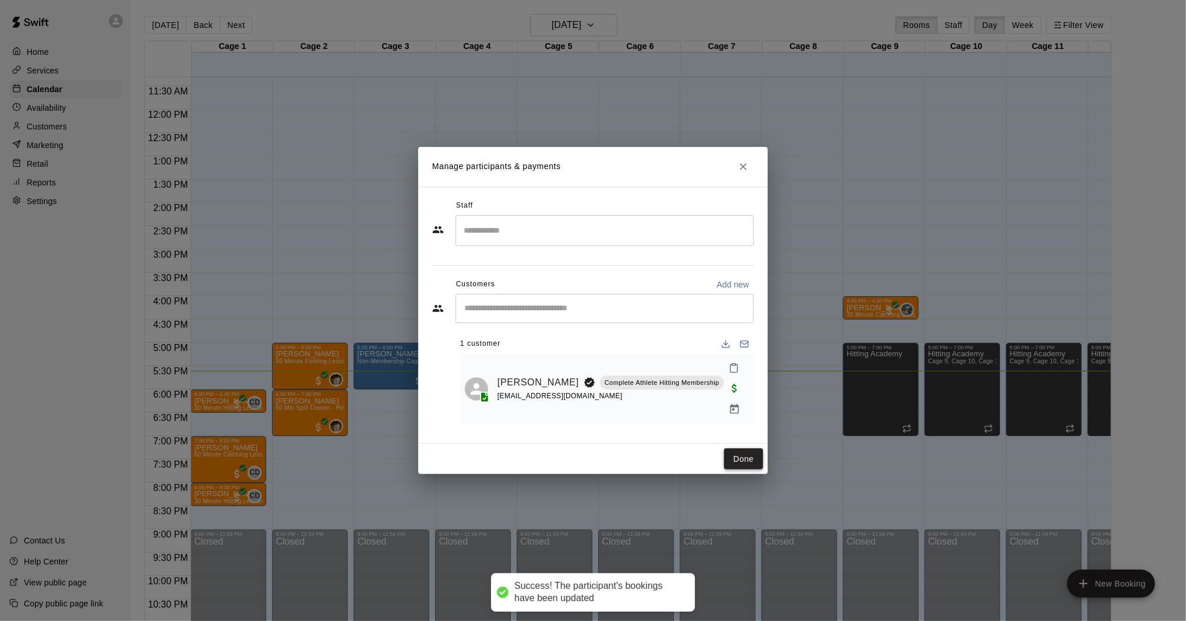
click at [743, 452] on button "Done" at bounding box center [743, 459] width 39 height 22
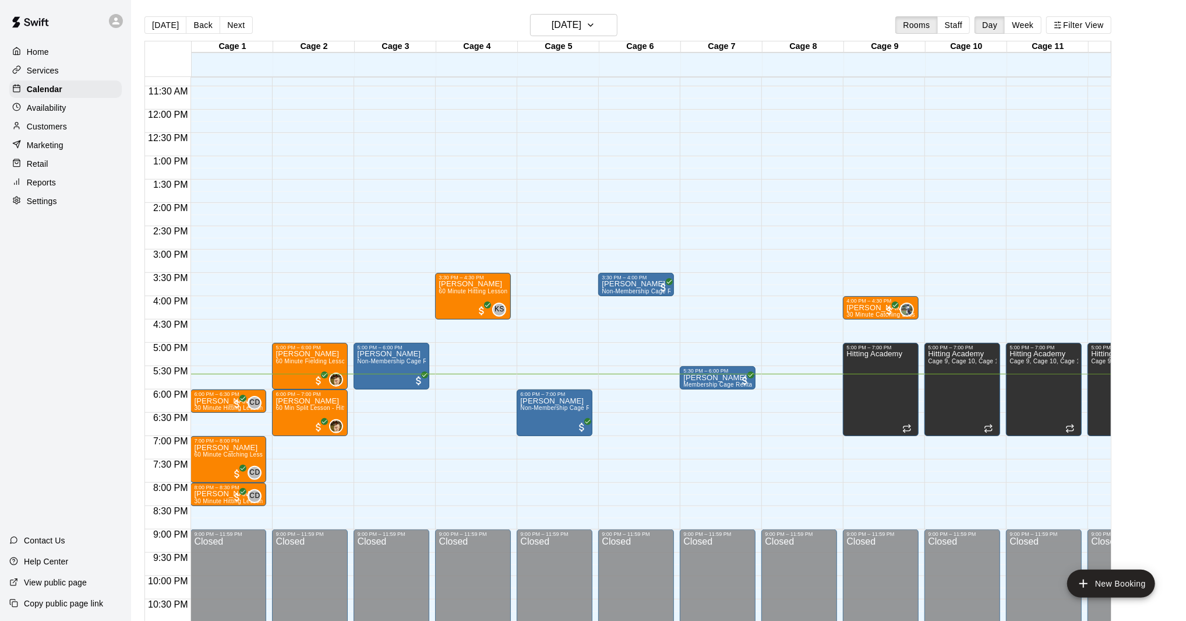
click at [459, 393] on div "12:00 AM – 10:00 AM Closed 3:30 PM – 4:30 PM Ian Fournier 60 Minute Hitting Les…" at bounding box center [473, 109] width 76 height 1119
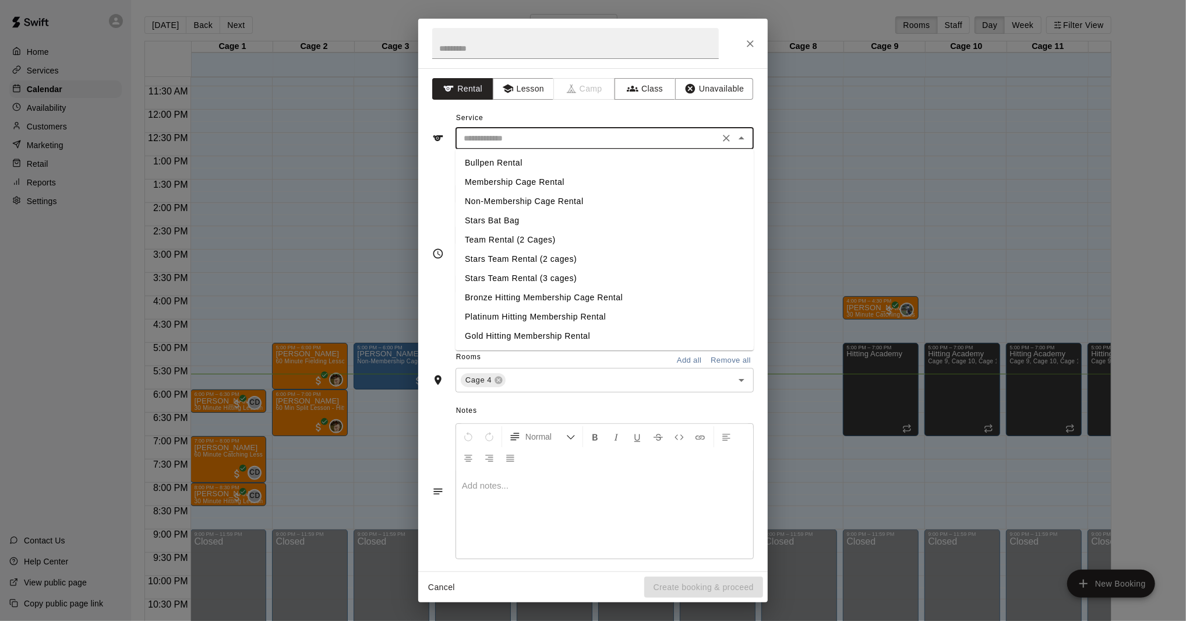
click at [517, 144] on input "text" at bounding box center [587, 138] width 257 height 15
click at [517, 175] on li "Membership Cage Rental" at bounding box center [605, 181] width 298 height 19
type input "**********"
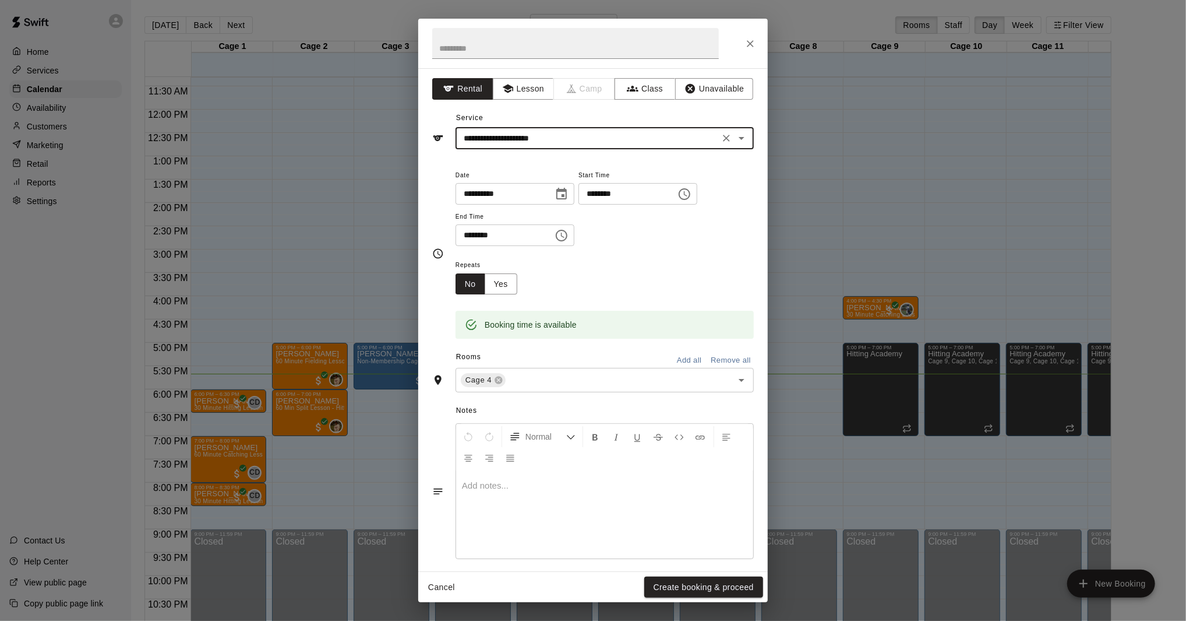
click at [696, 198] on button "Choose time, selected time is 6:00 PM" at bounding box center [684, 193] width 23 height 23
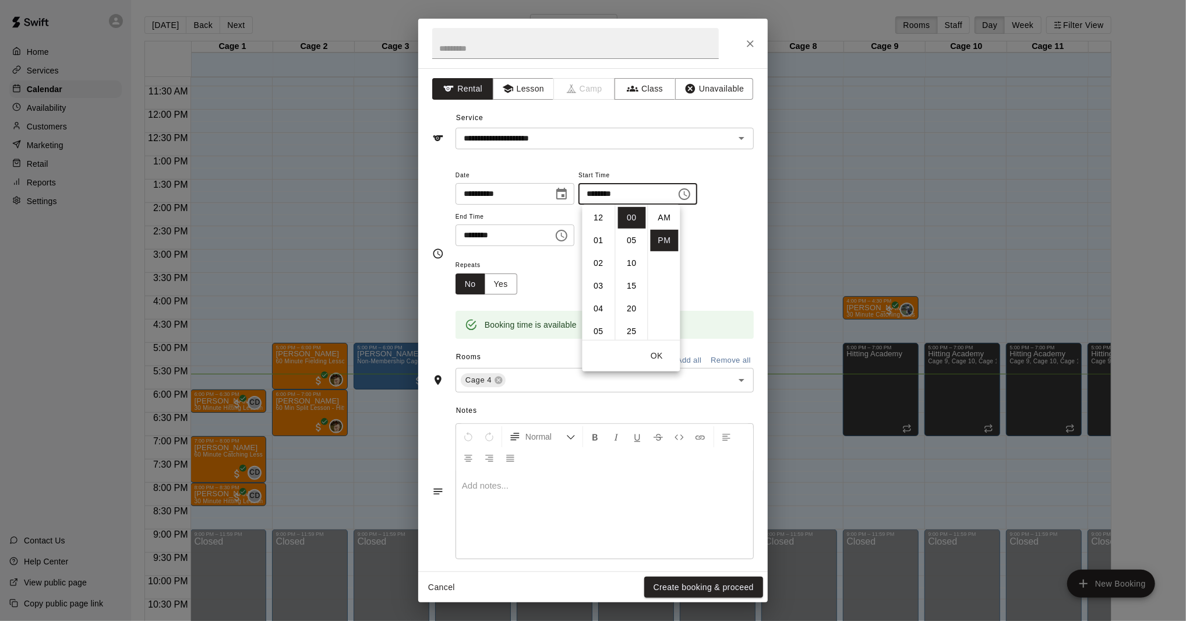
scroll to position [21, 0]
click at [628, 316] on li "30" at bounding box center [632, 316] width 28 height 22
type input "********"
click at [565, 238] on icon "Choose time, selected time is 6:30 PM" at bounding box center [562, 235] width 14 height 14
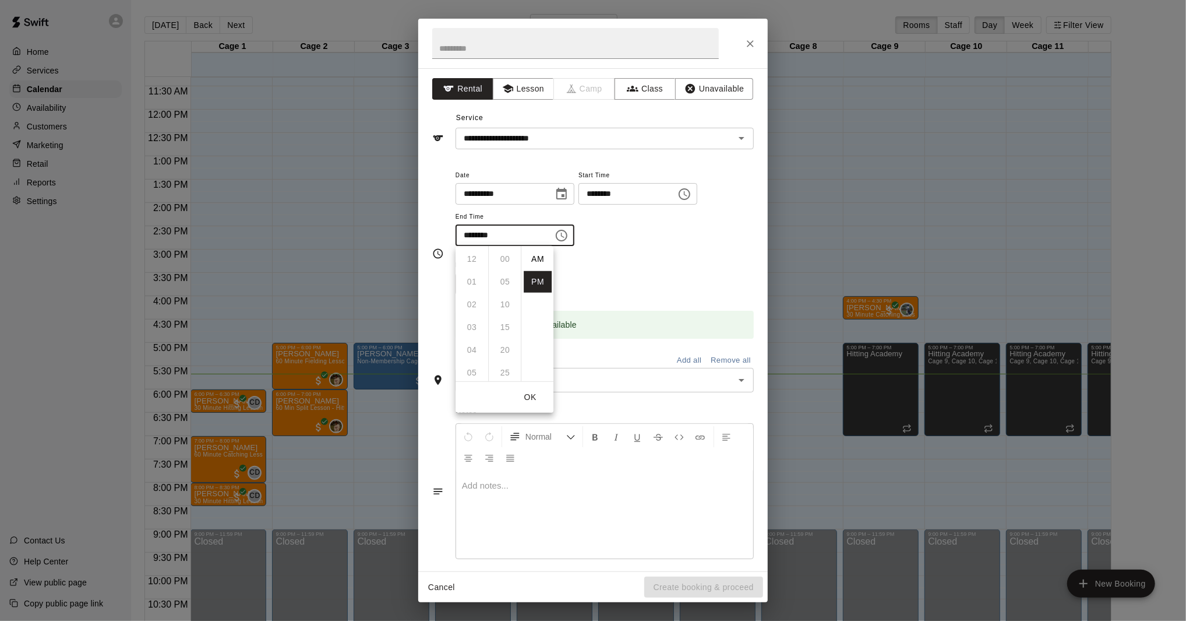
scroll to position [21, 0]
click at [478, 278] on li "07" at bounding box center [472, 281] width 28 height 22
type input "********"
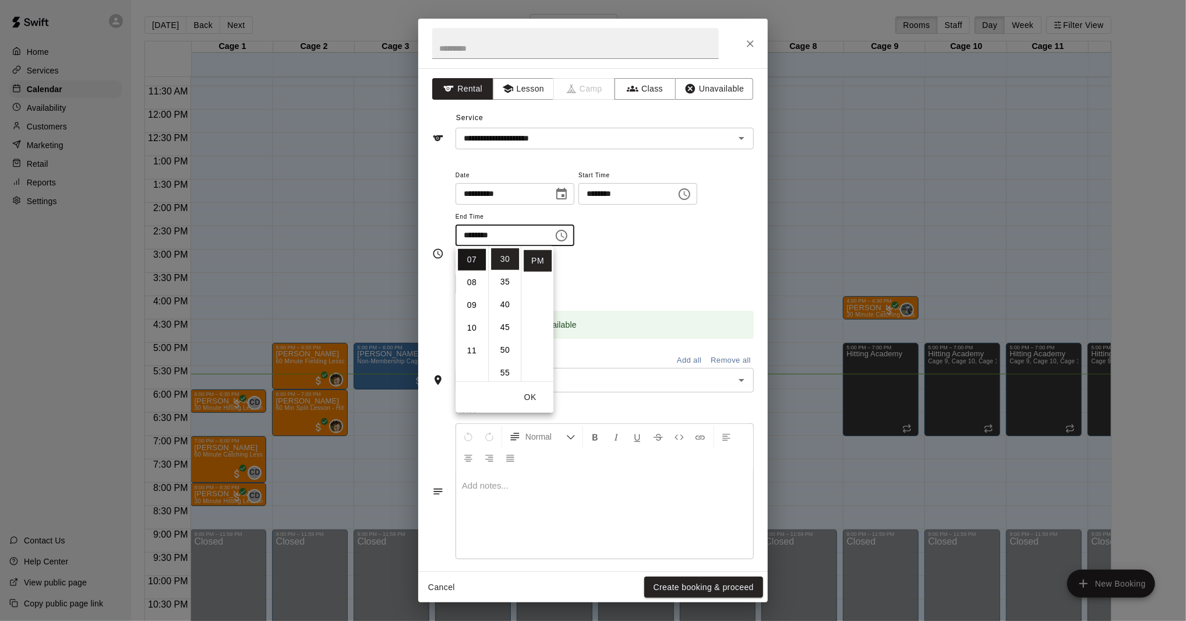
scroll to position [159, 0]
click at [533, 390] on button "OK" at bounding box center [530, 397] width 37 height 22
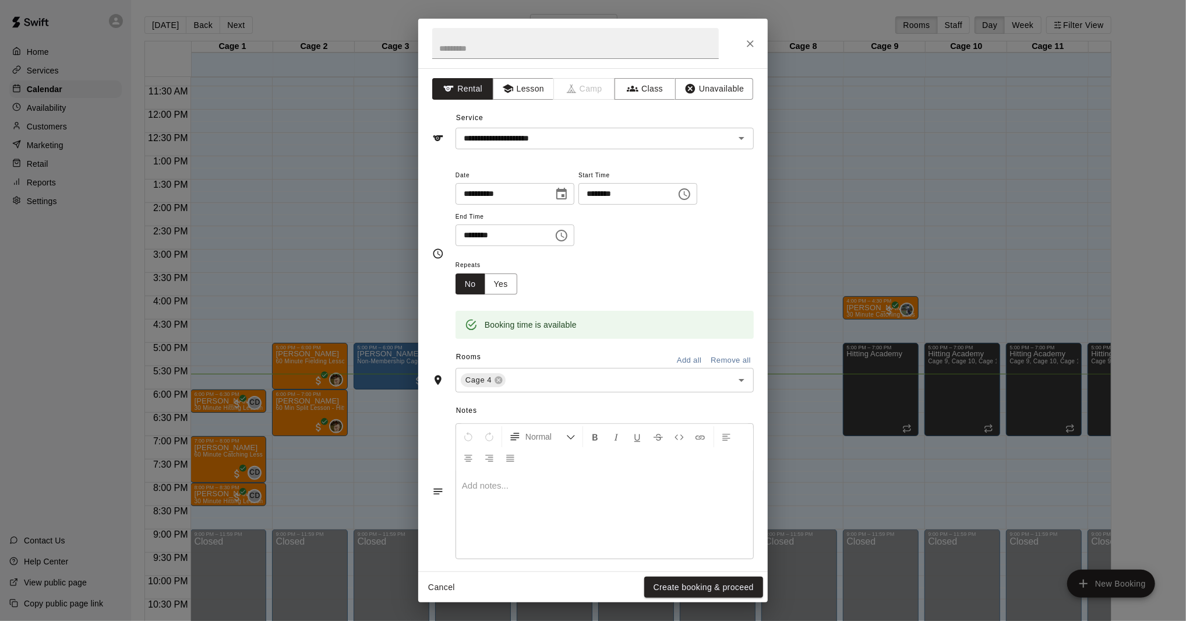
click at [685, 579] on button "Create booking & proceed" at bounding box center [703, 587] width 119 height 22
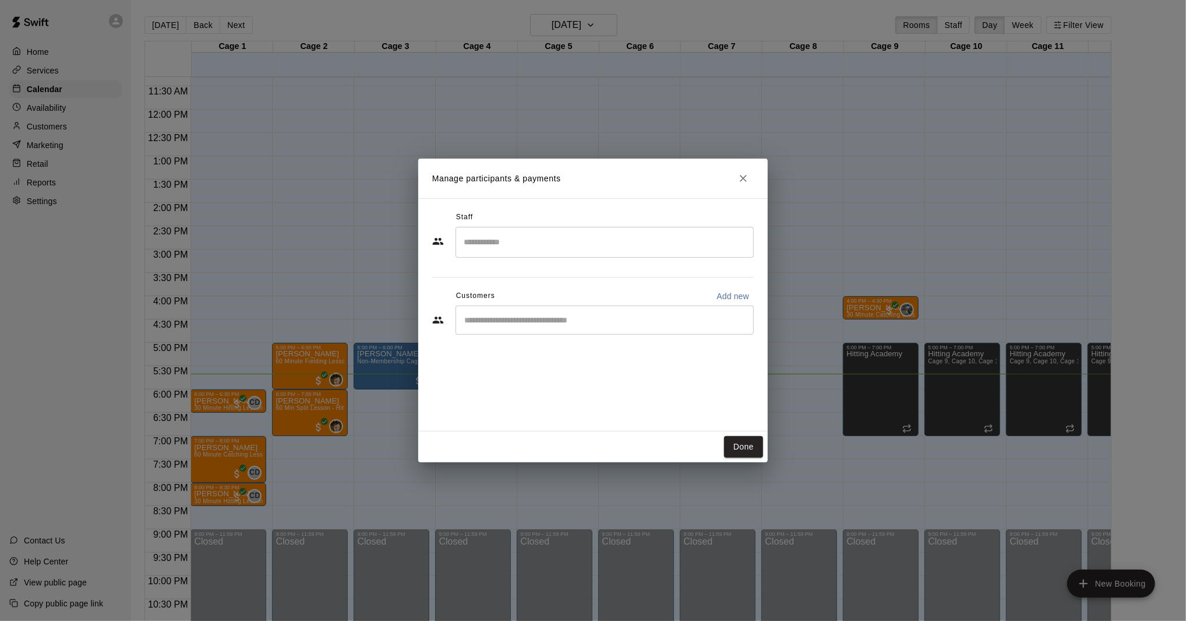
click at [496, 313] on div "​" at bounding box center [605, 319] width 298 height 29
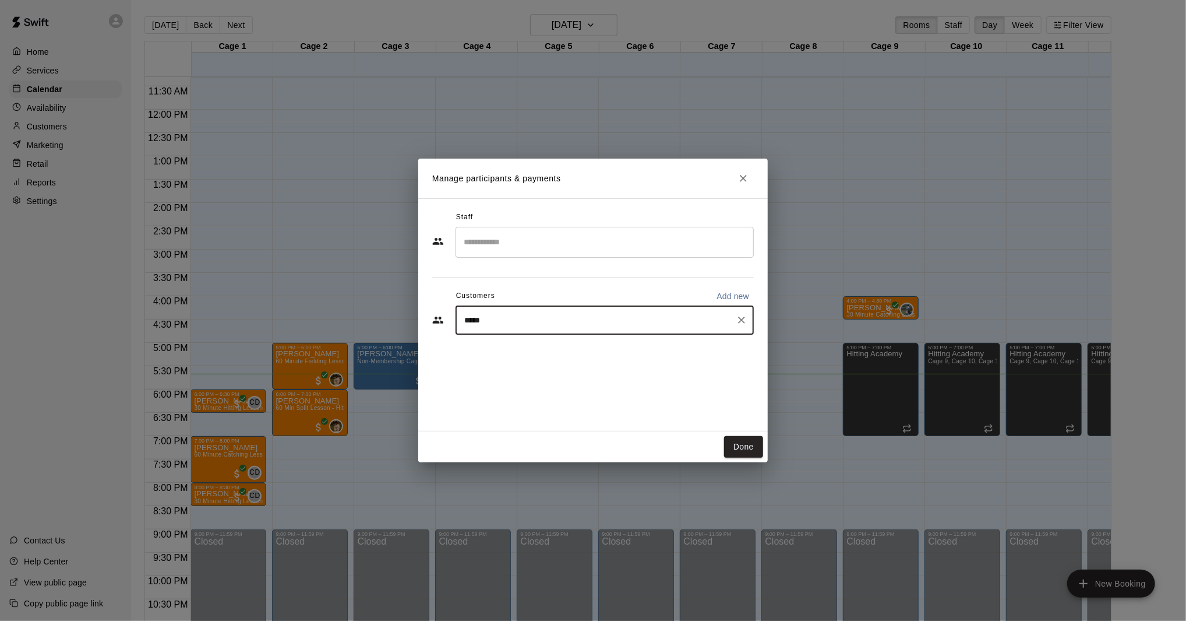
type input "****"
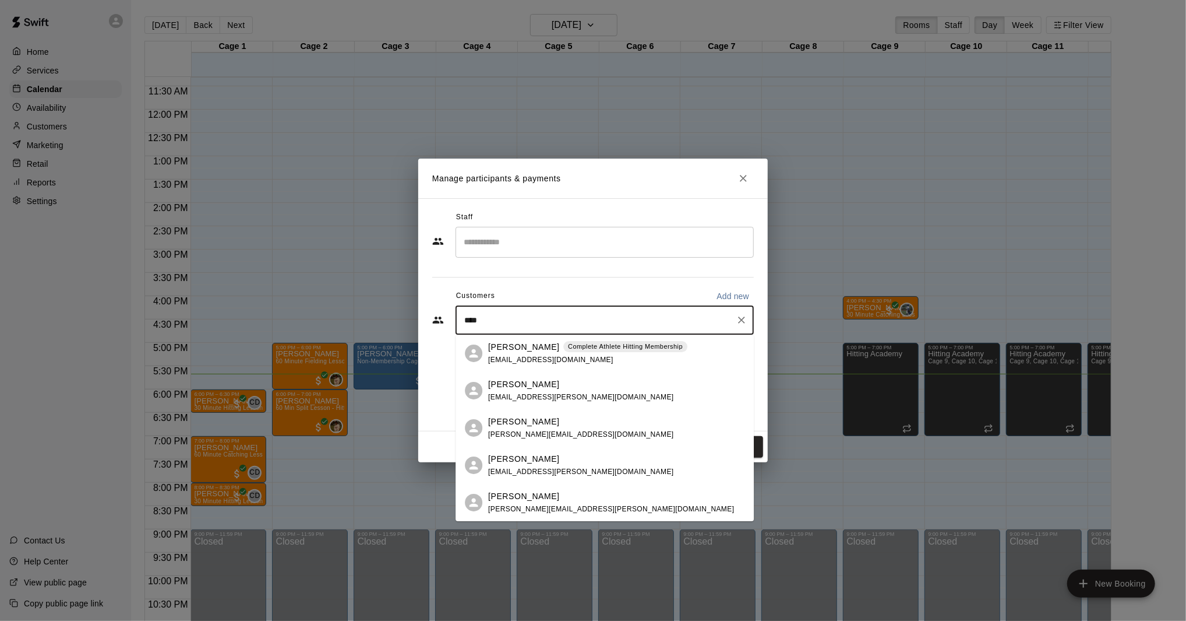
click at [498, 347] on p "Everett Geer" at bounding box center [523, 347] width 71 height 12
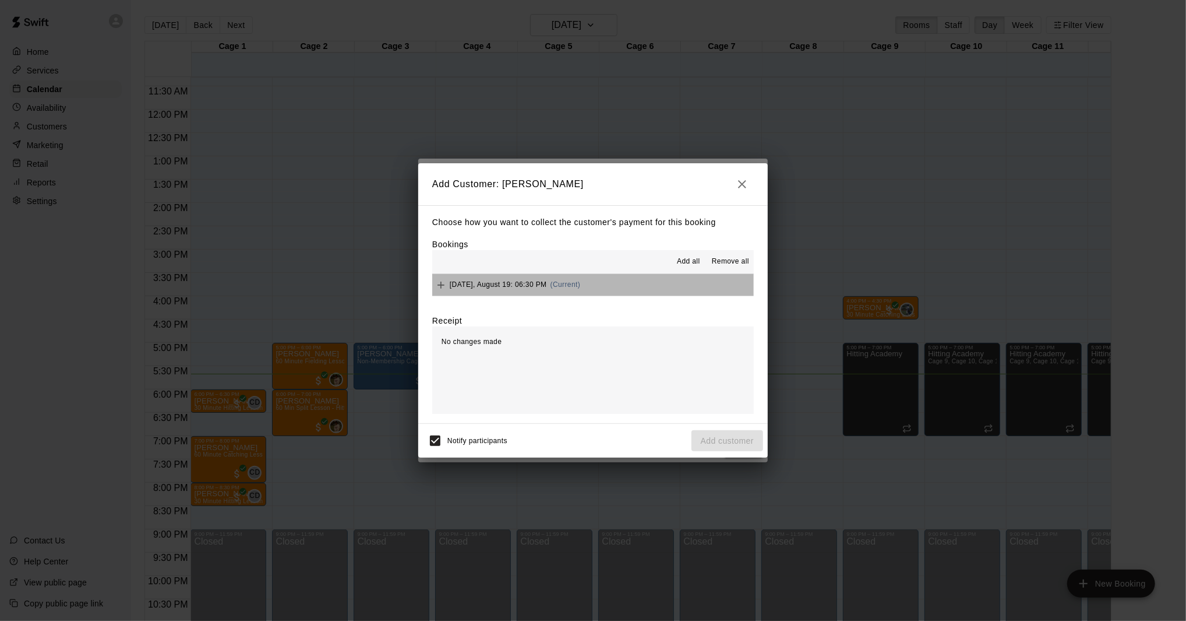
drag, startPoint x: 537, startPoint y: 293, endPoint x: 541, endPoint y: 300, distance: 7.8
click at [537, 293] on div "Tuesday, August 19: 06:30 PM (Current)" at bounding box center [506, 284] width 148 height 17
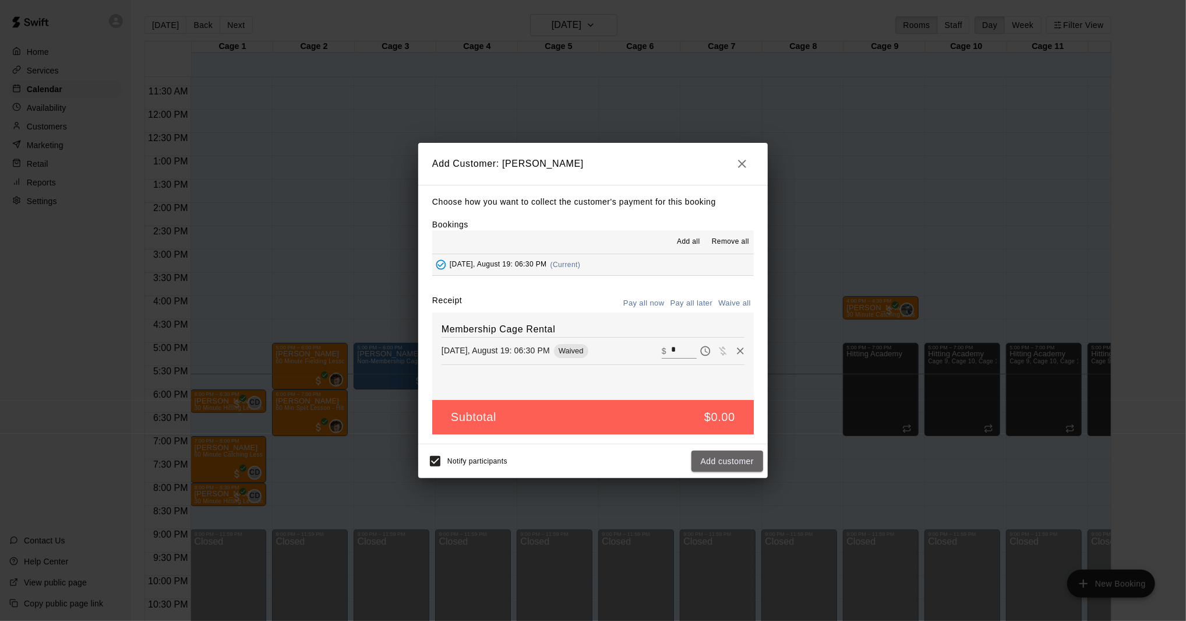
click at [720, 455] on button "Add customer" at bounding box center [728, 461] width 72 height 22
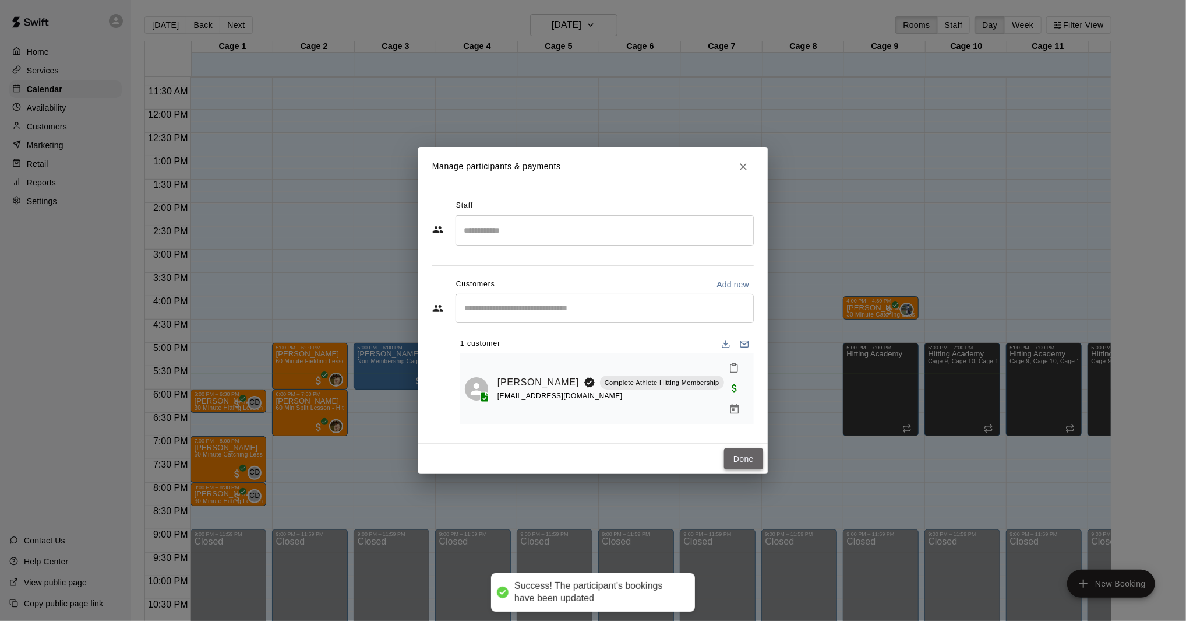
click at [752, 448] on button "Done" at bounding box center [743, 459] width 39 height 22
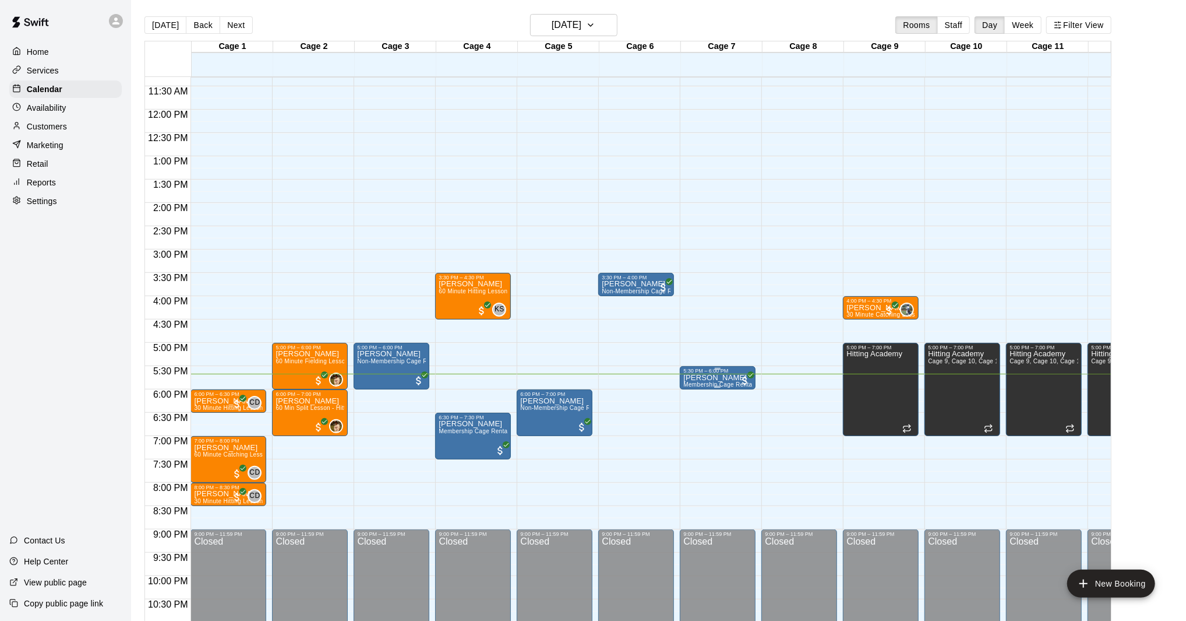
click at [695, 417] on img "edit" at bounding box center [695, 413] width 13 height 13
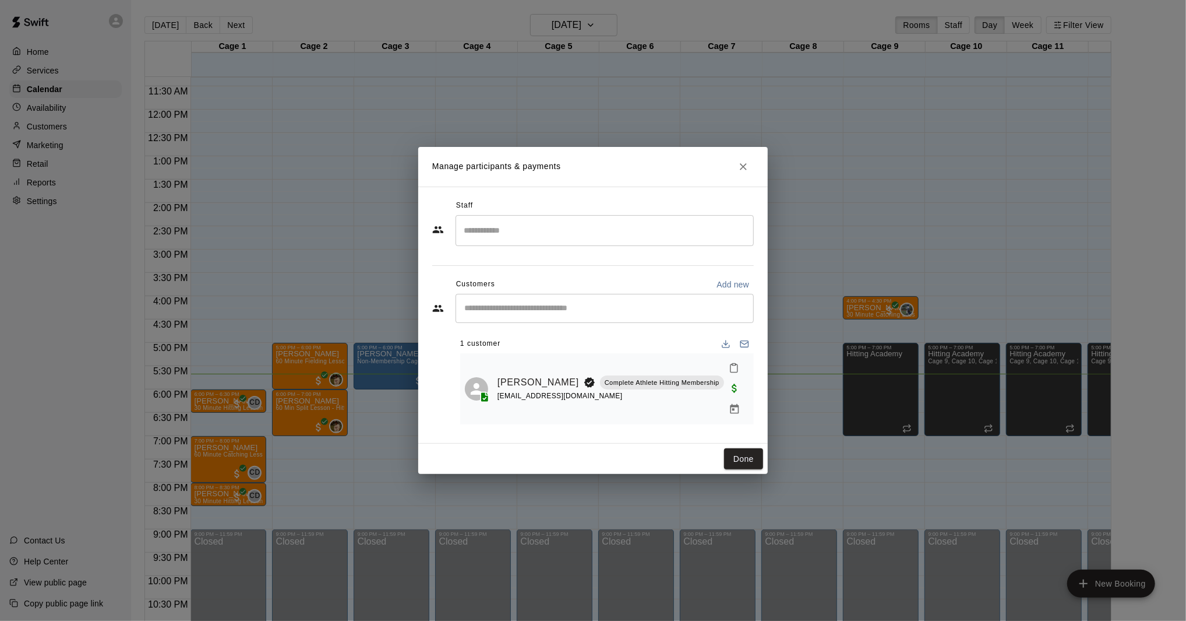
click at [563, 323] on div "​" at bounding box center [605, 308] width 298 height 29
click at [512, 323] on div "​" at bounding box center [605, 308] width 298 height 29
type input "****"
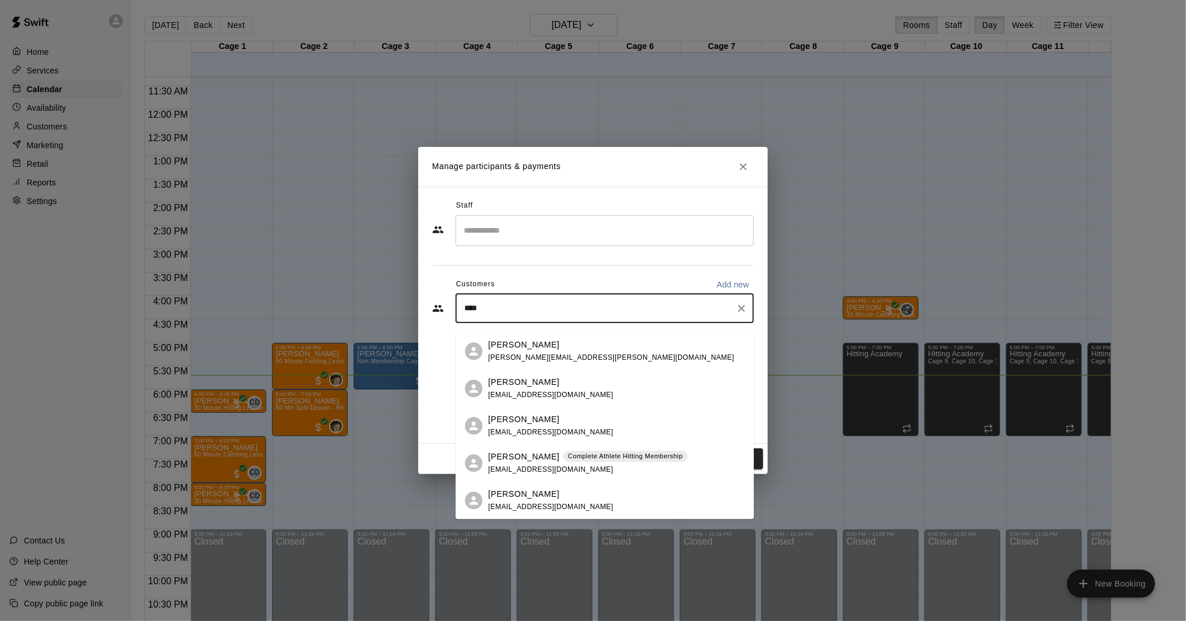
click at [524, 473] on span "3giantfans@gmail.com" at bounding box center [550, 469] width 125 height 8
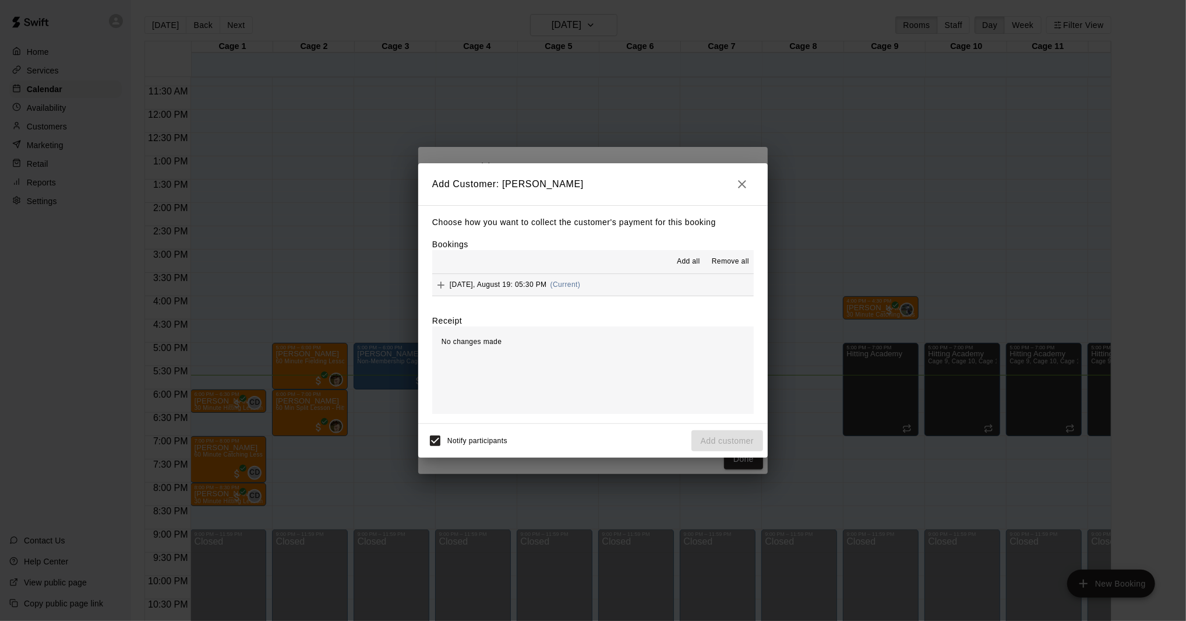
click at [503, 291] on div "Tuesday, August 19: 05:30 PM (Current)" at bounding box center [506, 284] width 148 height 17
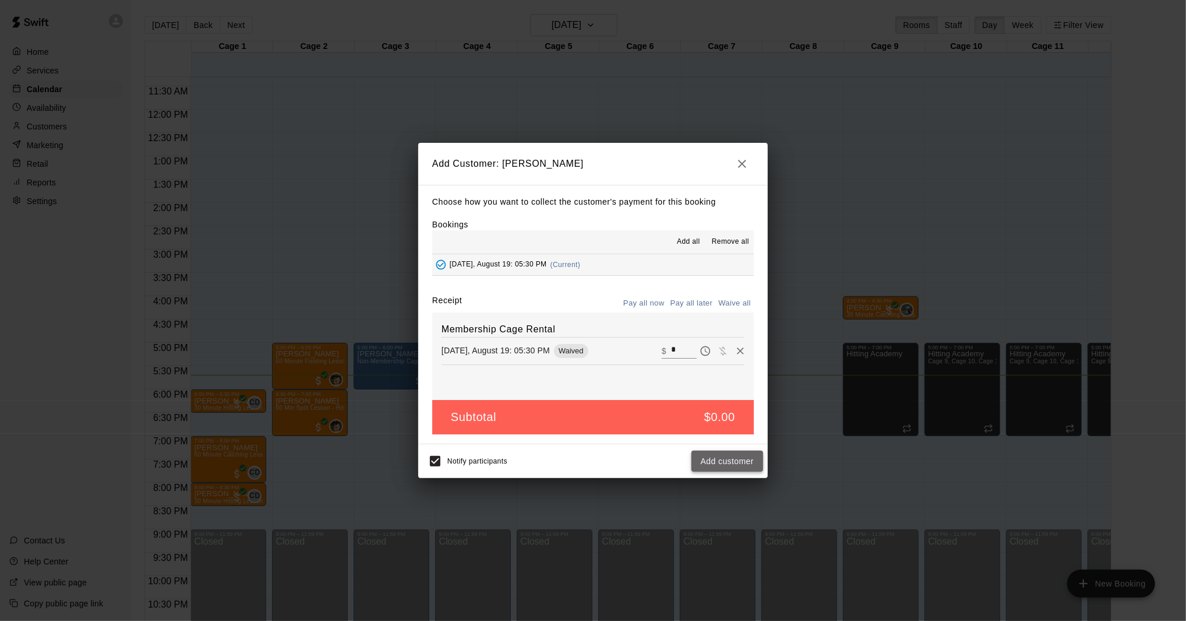
click at [709, 464] on button "Add customer" at bounding box center [728, 461] width 72 height 22
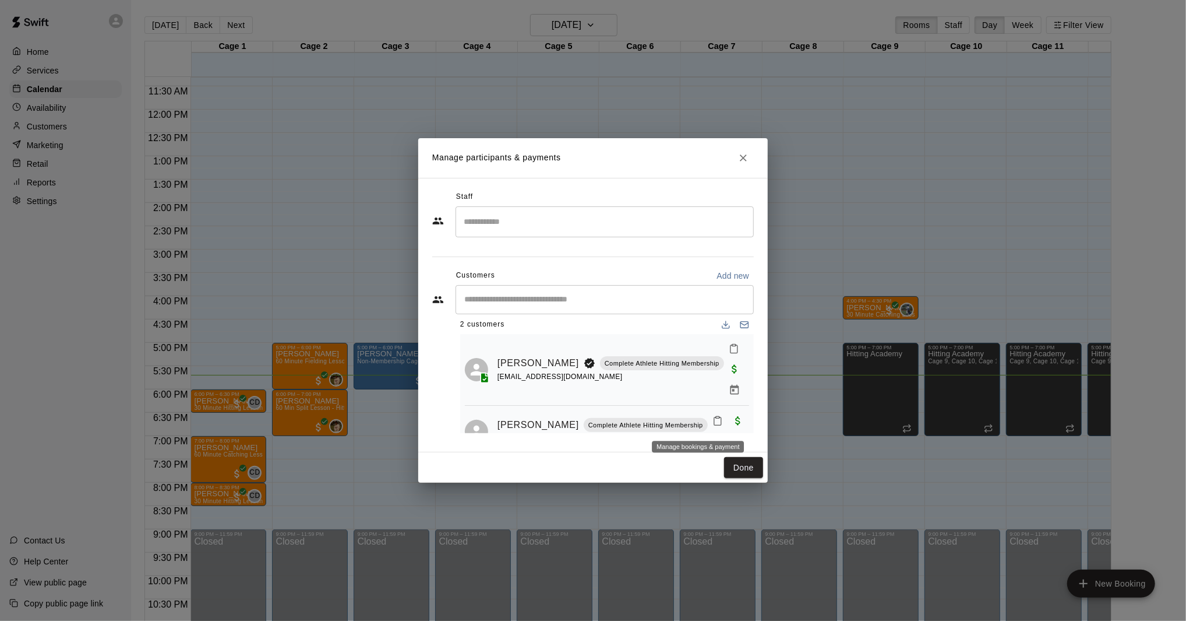
scroll to position [11, 0]
click at [741, 165] on button "Close" at bounding box center [743, 157] width 21 height 21
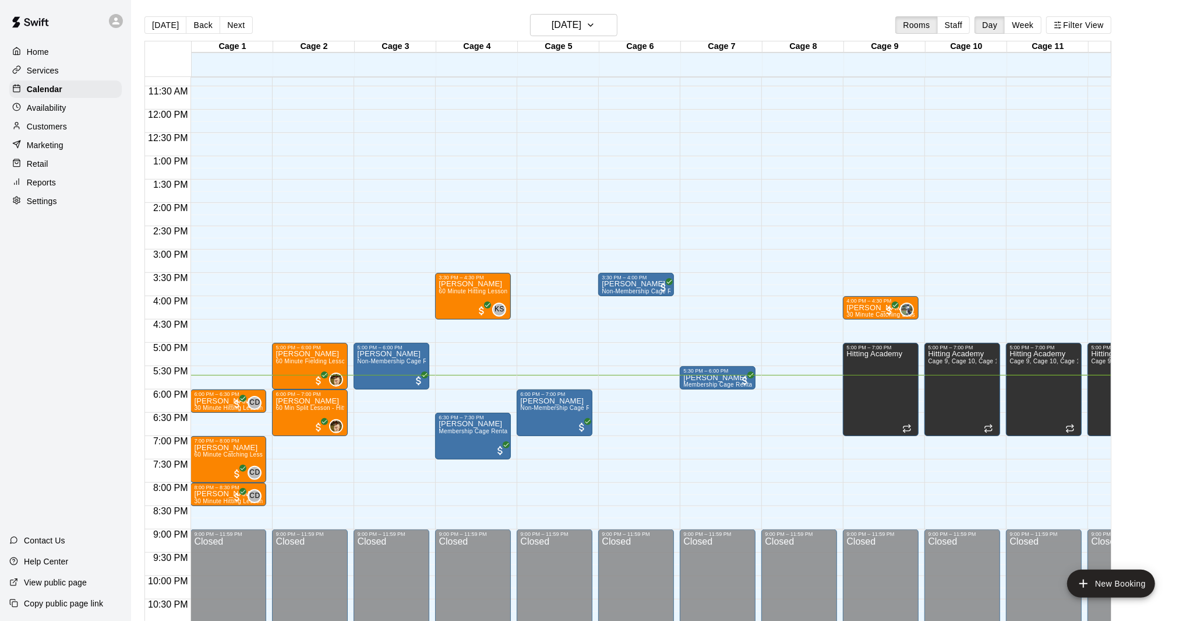
scroll to position [527, 0]
click at [734, 382] on span "Membership Cage Rental" at bounding box center [718, 385] width 71 height 6
click at [695, 450] on icon "delete" at bounding box center [696, 449] width 8 height 10
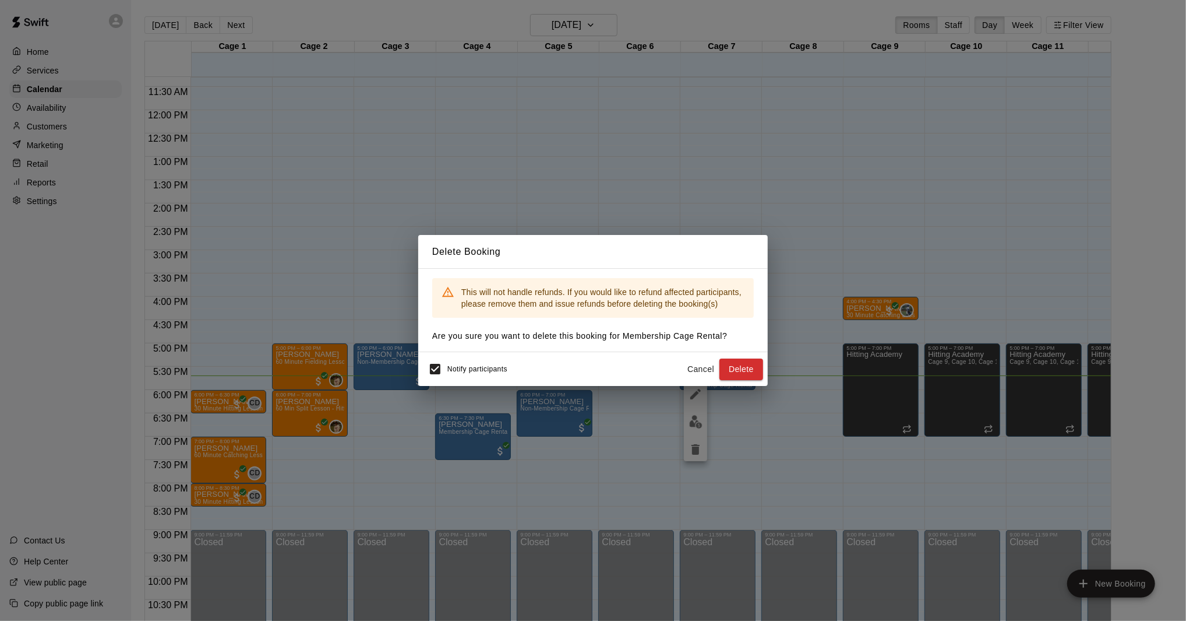
click at [734, 365] on button "Delete" at bounding box center [742, 369] width 44 height 22
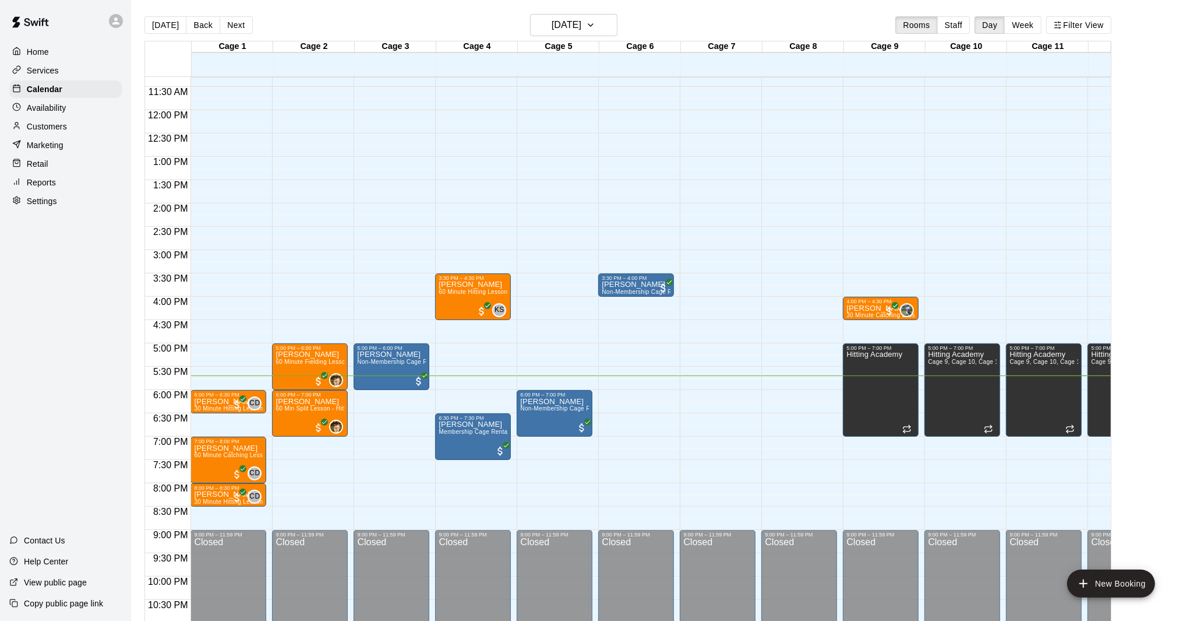
click at [714, 373] on div "12:00 AM – 10:00 AM Closed 9:00 PM – 11:59 PM Closed" at bounding box center [718, 110] width 76 height 1119
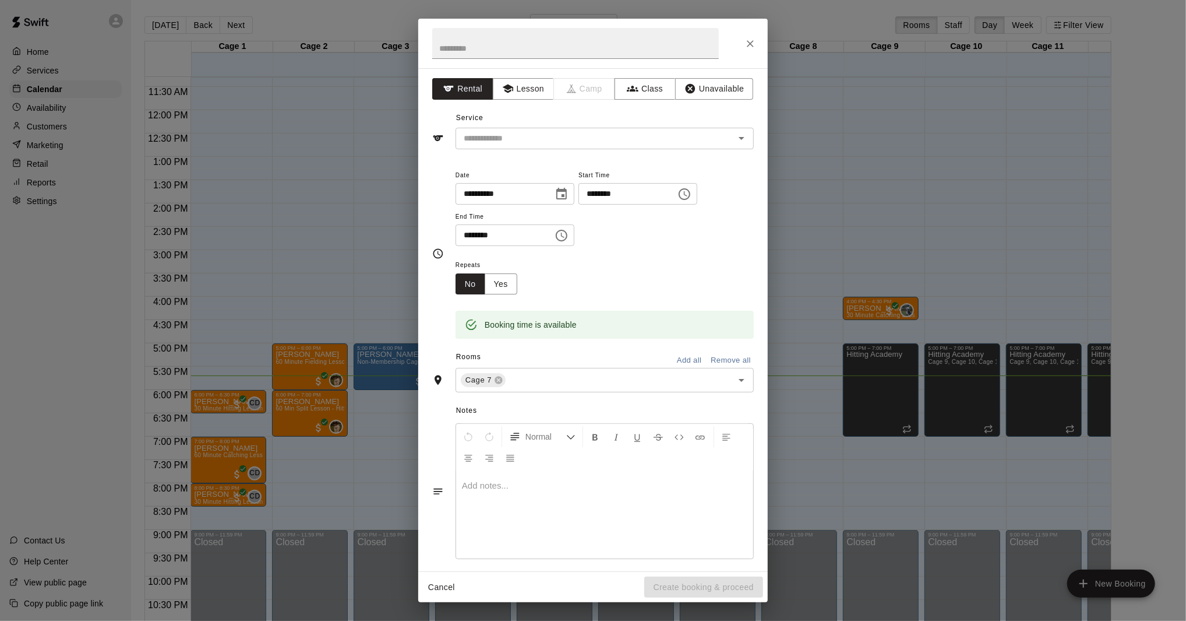
click at [570, 150] on div "**********" at bounding box center [593, 319] width 350 height 503
click at [570, 138] on input "text" at bounding box center [587, 138] width 257 height 15
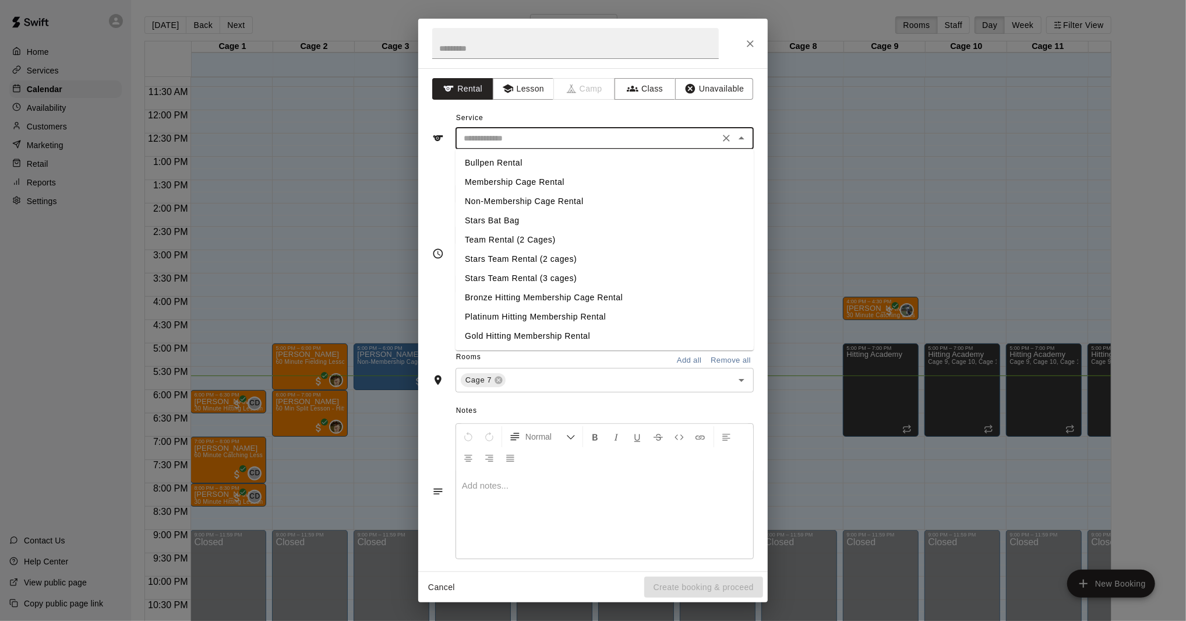
click at [567, 188] on li "Membership Cage Rental" at bounding box center [605, 181] width 298 height 19
type input "**********"
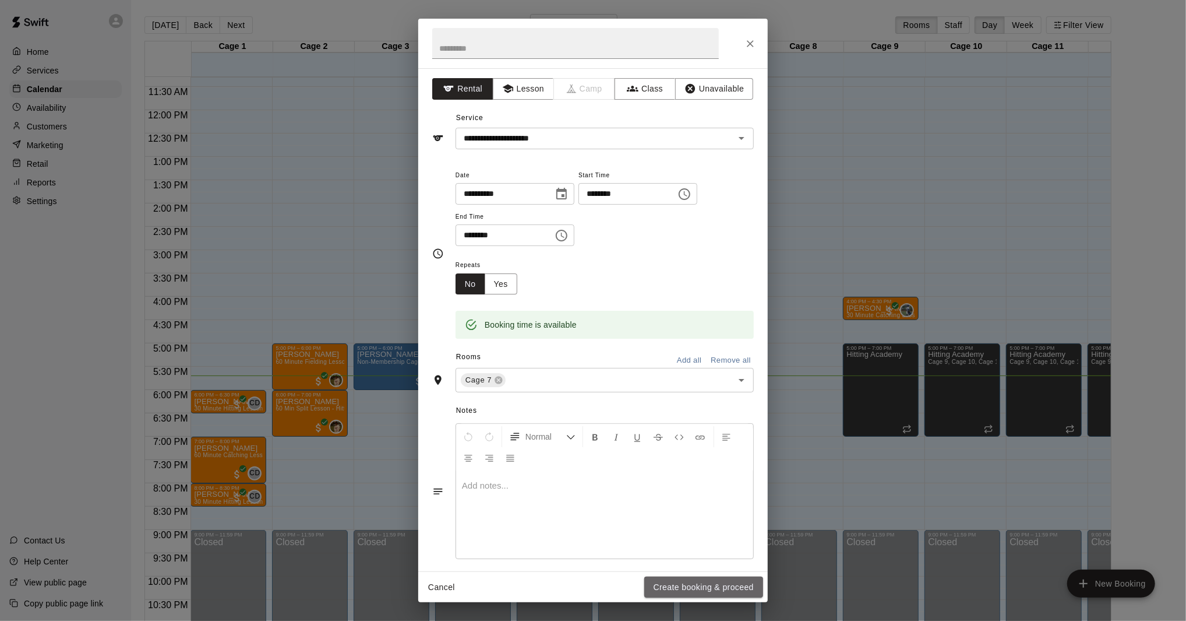
click at [692, 593] on button "Create booking & proceed" at bounding box center [703, 587] width 119 height 22
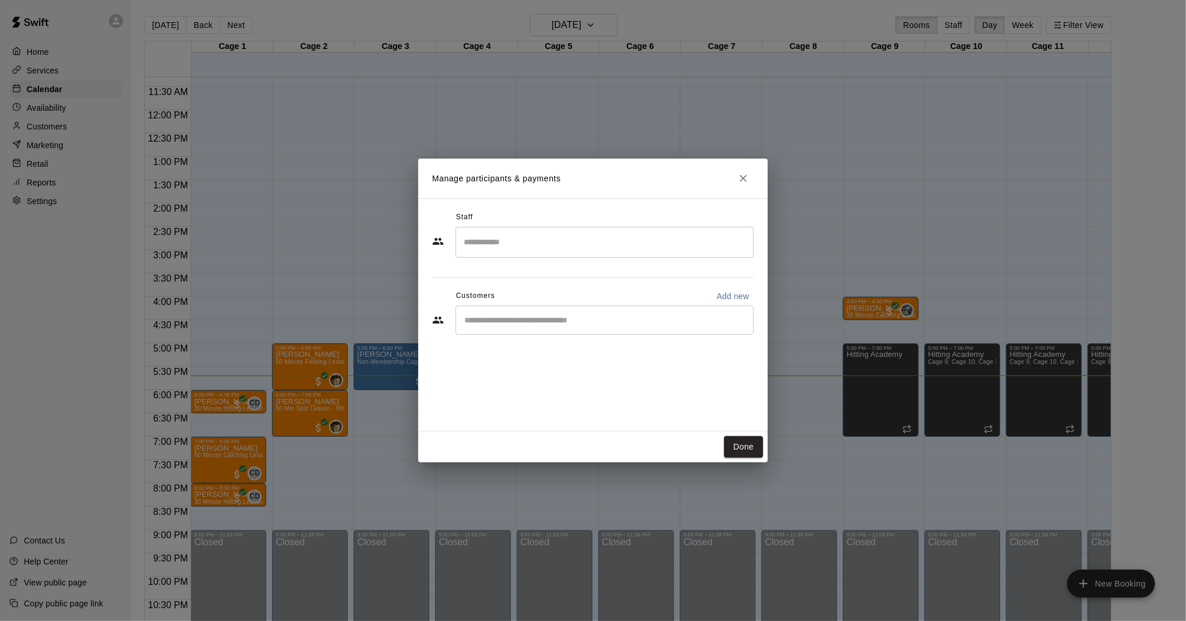
click at [523, 305] on div "Customers Add new" at bounding box center [593, 296] width 322 height 19
click at [535, 330] on div "​" at bounding box center [605, 319] width 298 height 29
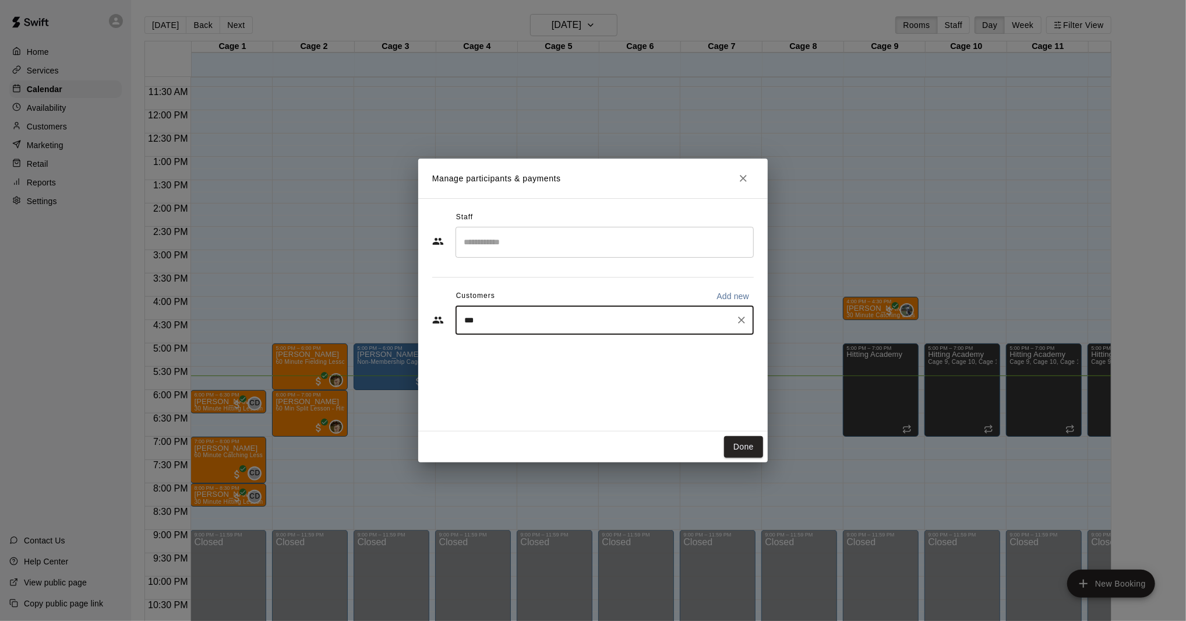
type input "****"
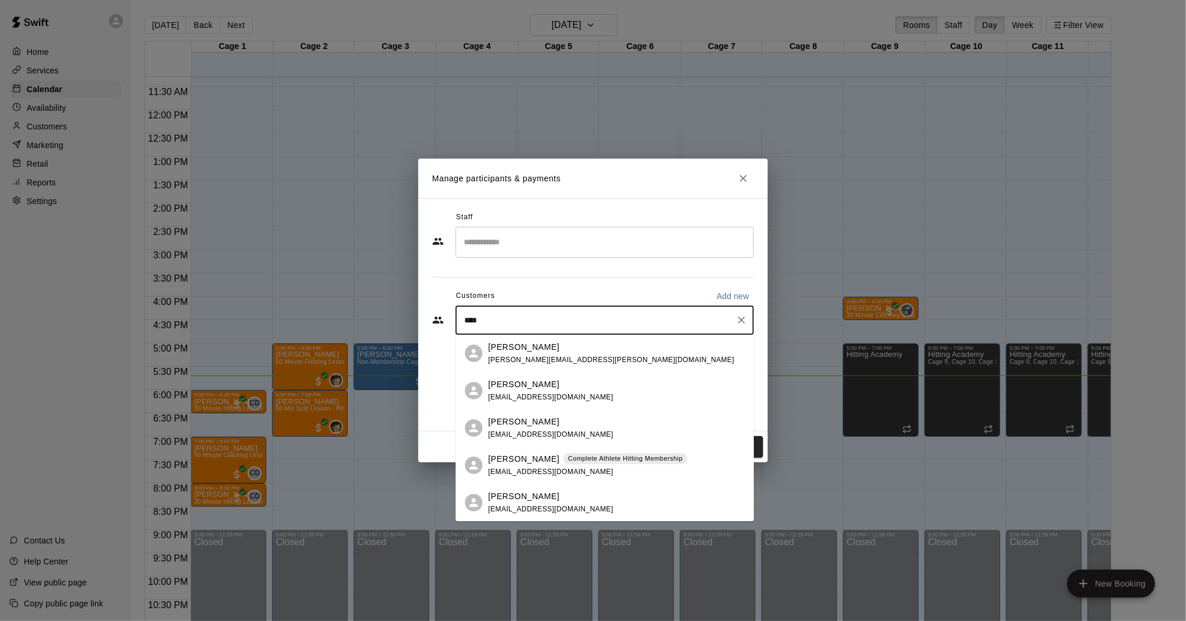
click at [574, 463] on p "Complete Athlete Hitting Membership" at bounding box center [625, 458] width 115 height 10
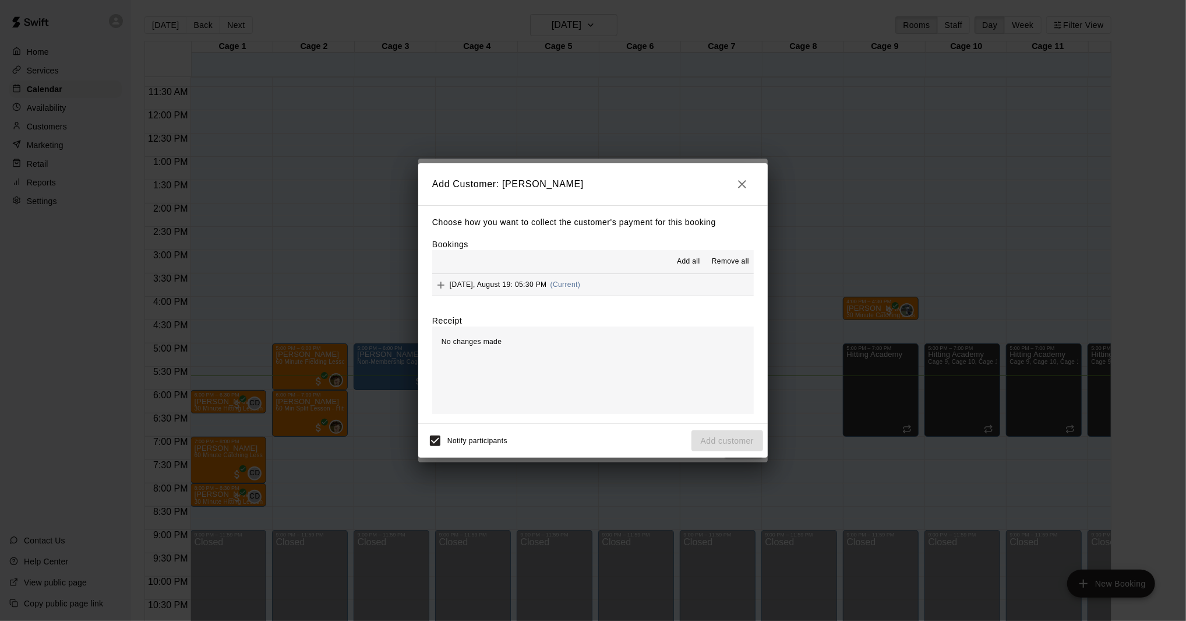
click at [555, 287] on span "(Current)" at bounding box center [566, 284] width 30 height 8
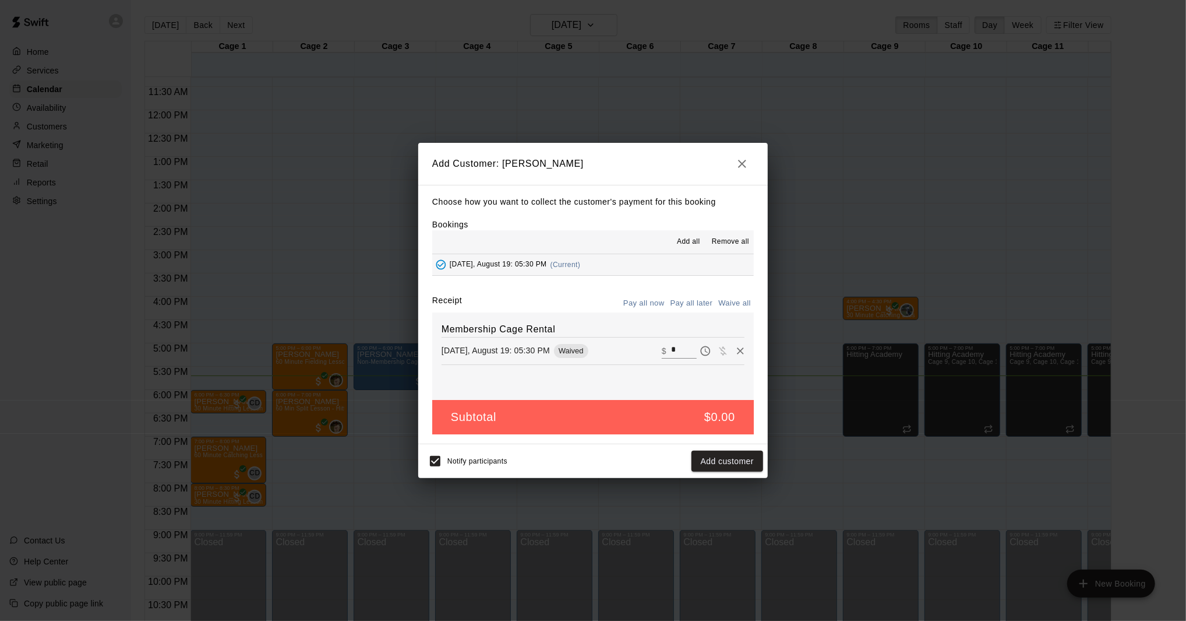
click at [723, 465] on button "Add customer" at bounding box center [728, 461] width 72 height 22
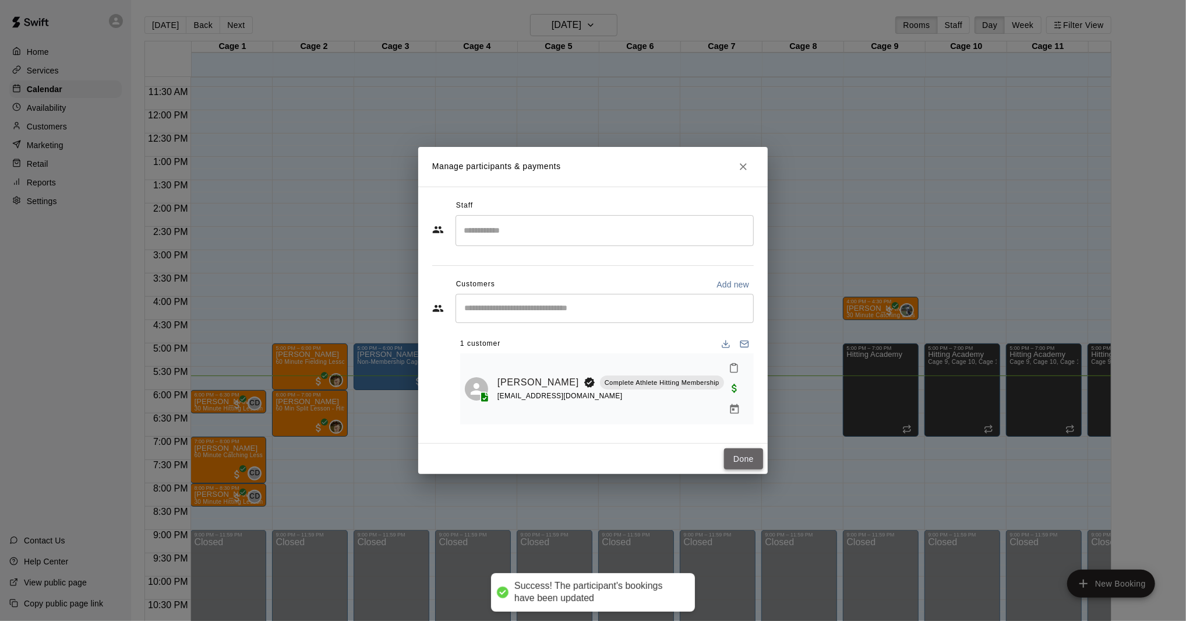
click at [732, 448] on button "Done" at bounding box center [743, 459] width 39 height 22
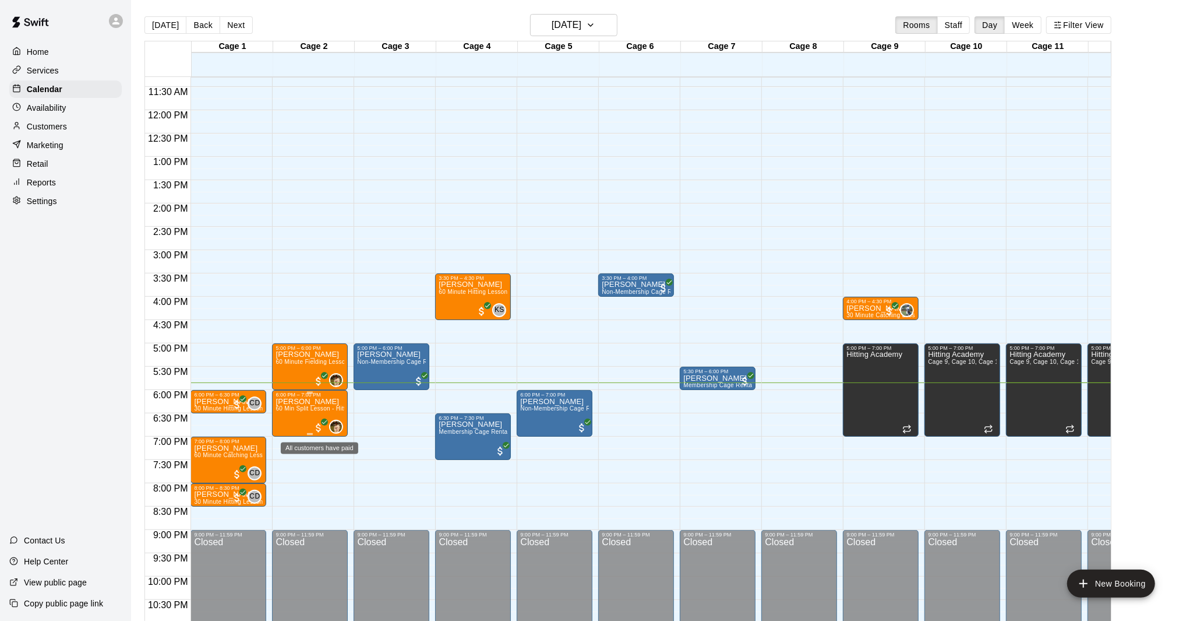
click at [320, 429] on span "All customers have paid" at bounding box center [319, 428] width 12 height 12
click at [328, 459] on img "edit" at bounding box center [325, 460] width 13 height 13
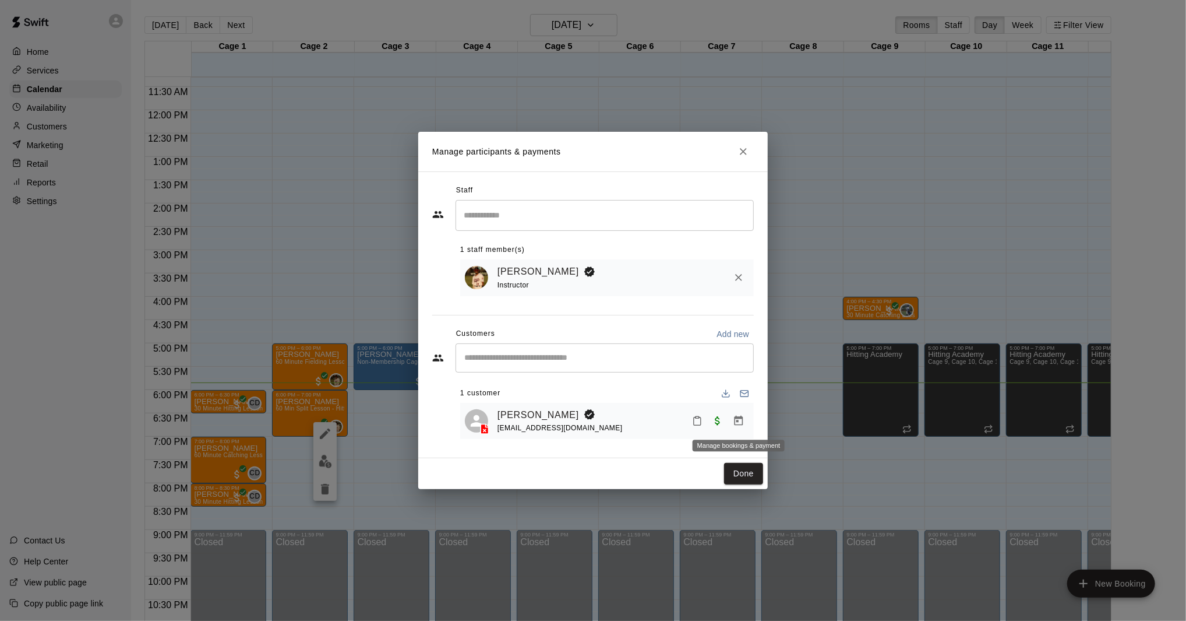
click at [739, 420] on icon "Manage bookings & payment" at bounding box center [739, 421] width 12 height 12
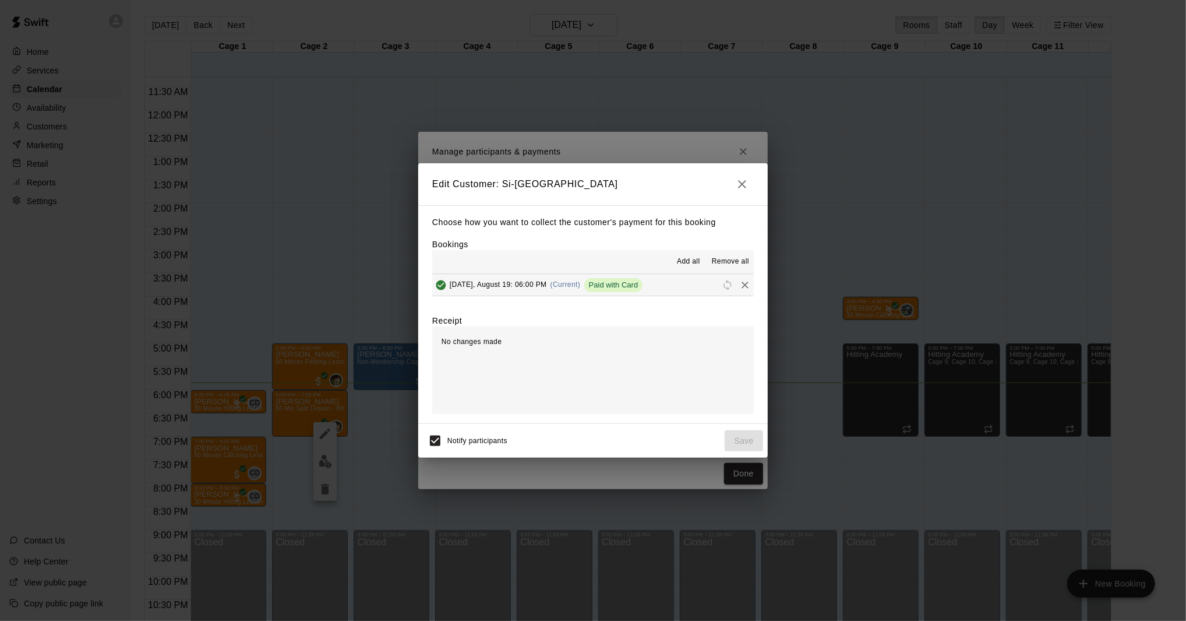
click at [540, 288] on span "Tuesday, August 19: 06:00 PM" at bounding box center [498, 284] width 97 height 8
click at [557, 290] on div "Tuesday, August 19: 06:00 PM (Current) Paid with Card" at bounding box center [537, 284] width 210 height 17
click at [674, 278] on button "Tuesday, August 19: 06:00 PM (Current) Paid with Card" at bounding box center [593, 285] width 322 height 22
click at [742, 183] on icon "button" at bounding box center [742, 184] width 14 height 14
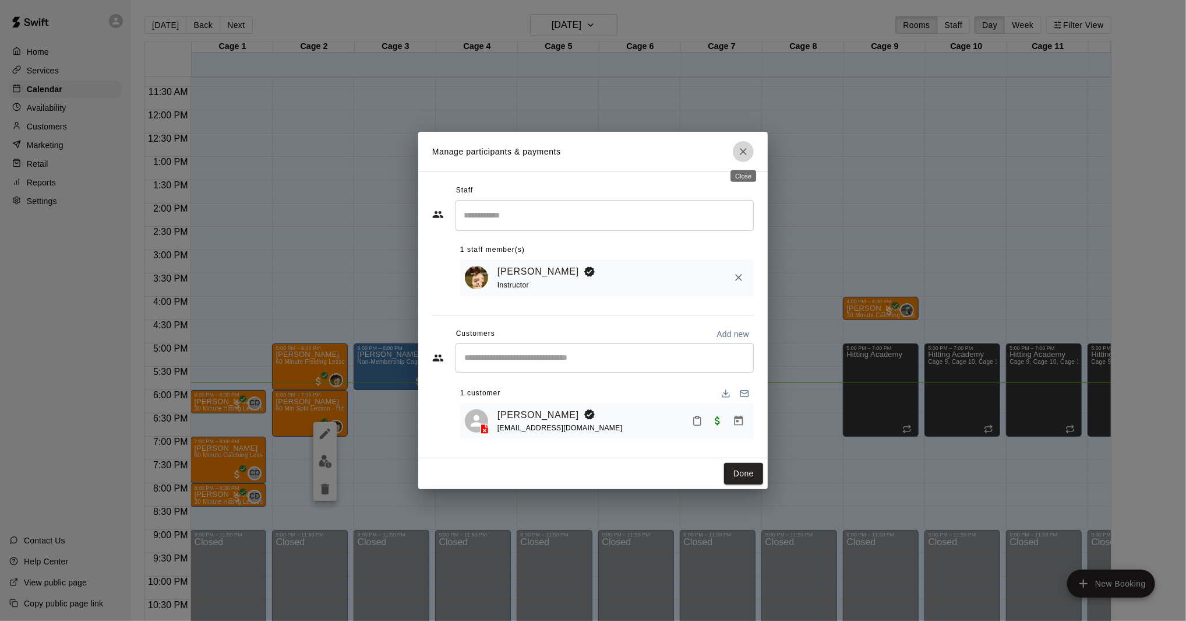
click at [741, 156] on icon "Close" at bounding box center [744, 152] width 12 height 12
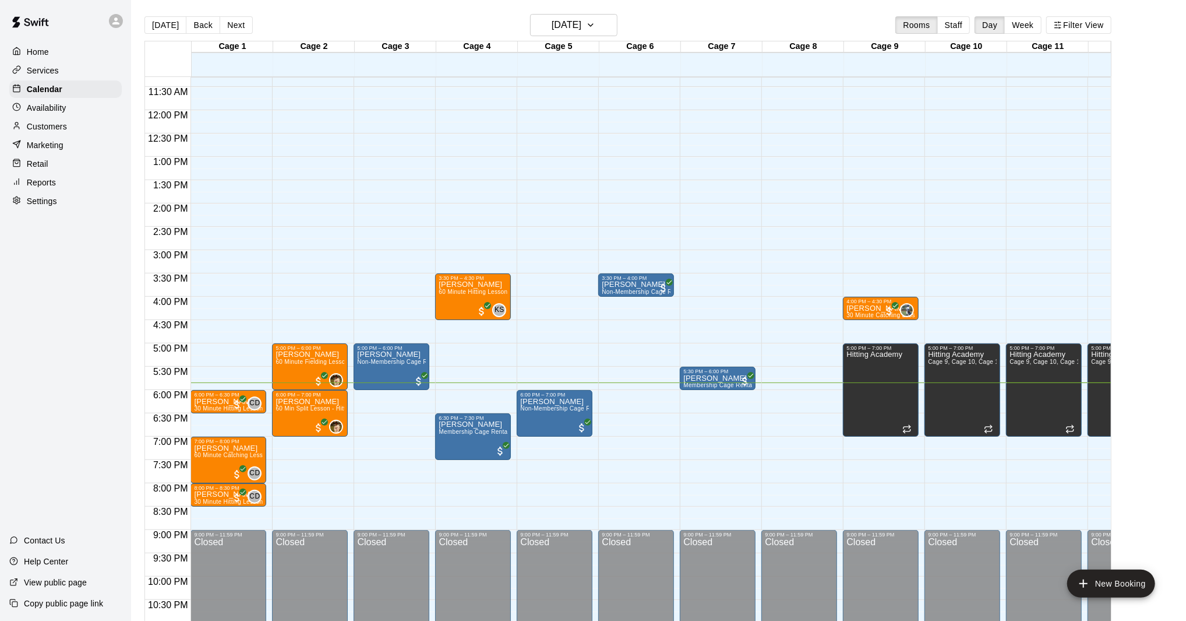
click at [92, 126] on div "Customers" at bounding box center [65, 126] width 112 height 17
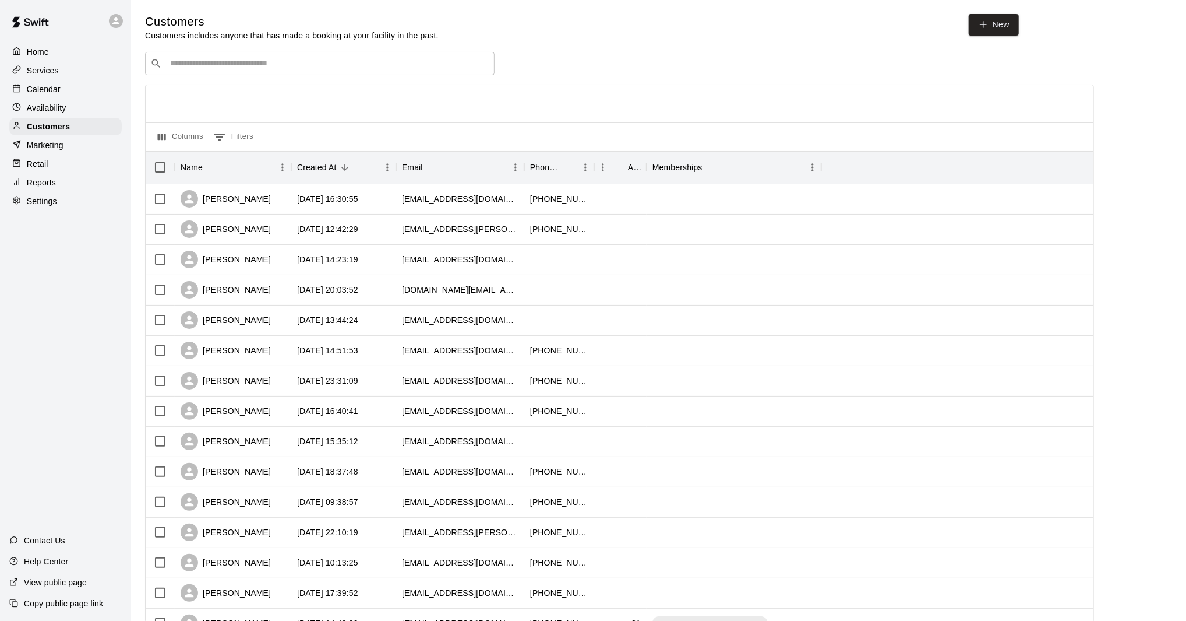
click at [364, 72] on div "​ ​" at bounding box center [320, 63] width 350 height 23
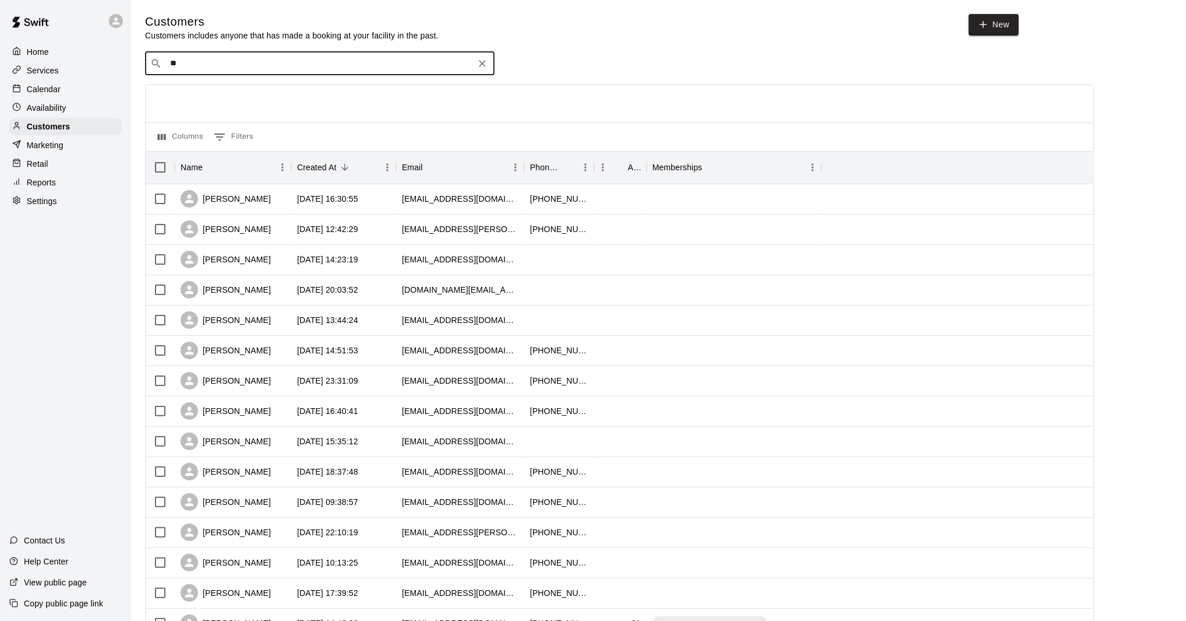
type input "***"
click at [315, 93] on div "Si-Woon Park siwoonpark@gmail.com" at bounding box center [332, 94] width 308 height 25
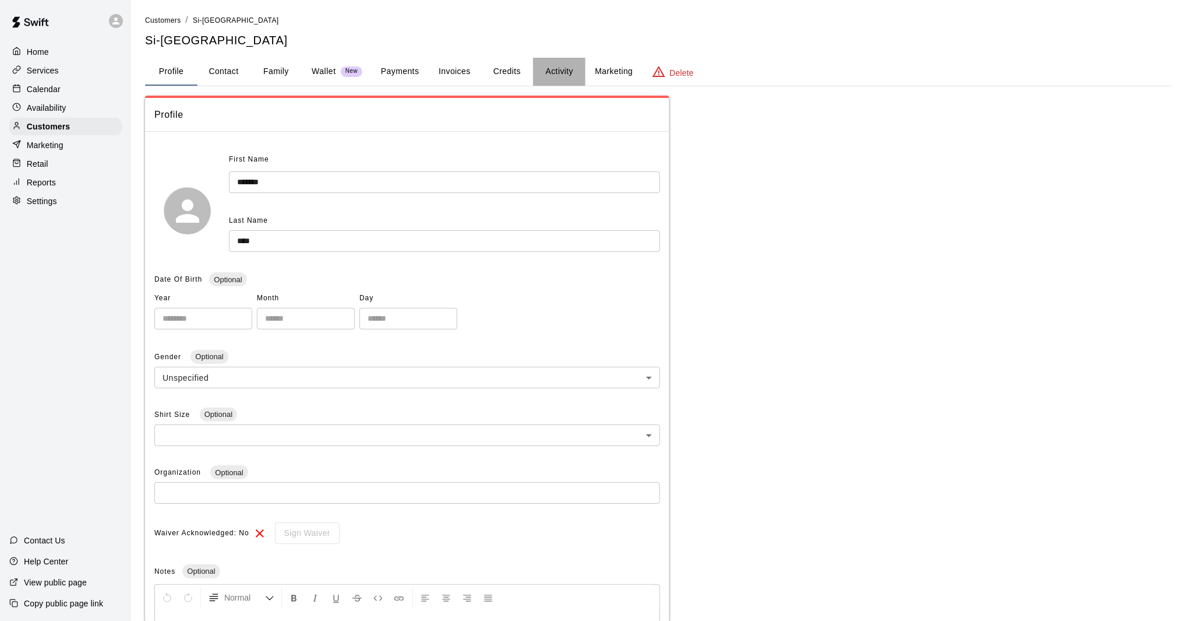
click at [546, 71] on button "Activity" at bounding box center [559, 72] width 52 height 28
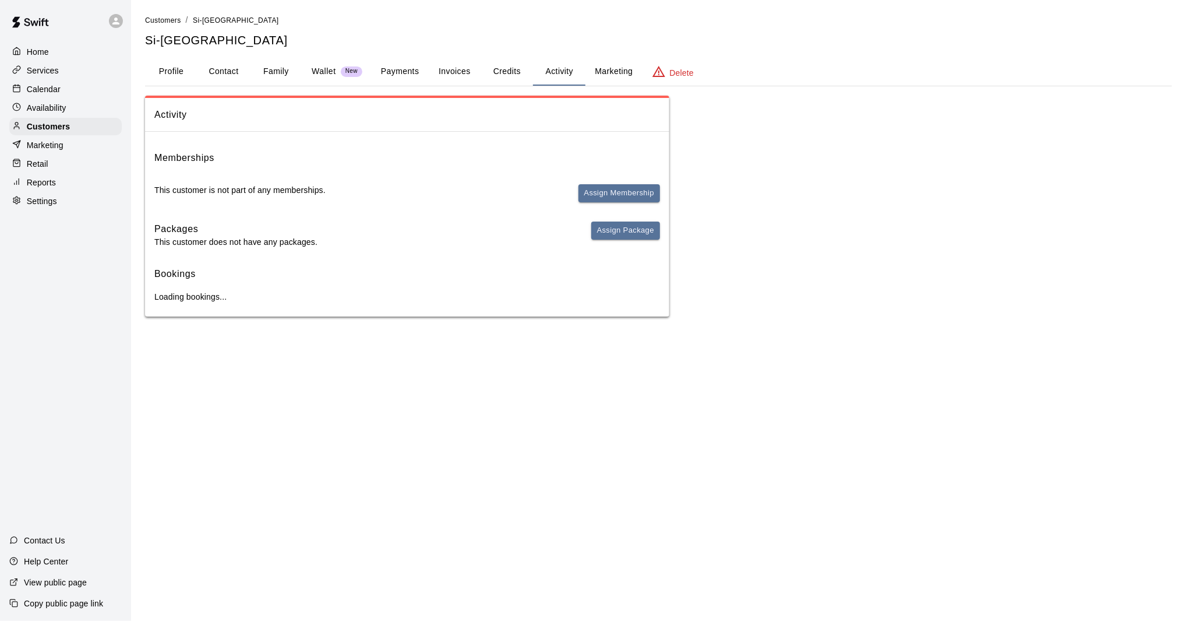
click at [410, 76] on button "Payments" at bounding box center [400, 72] width 57 height 28
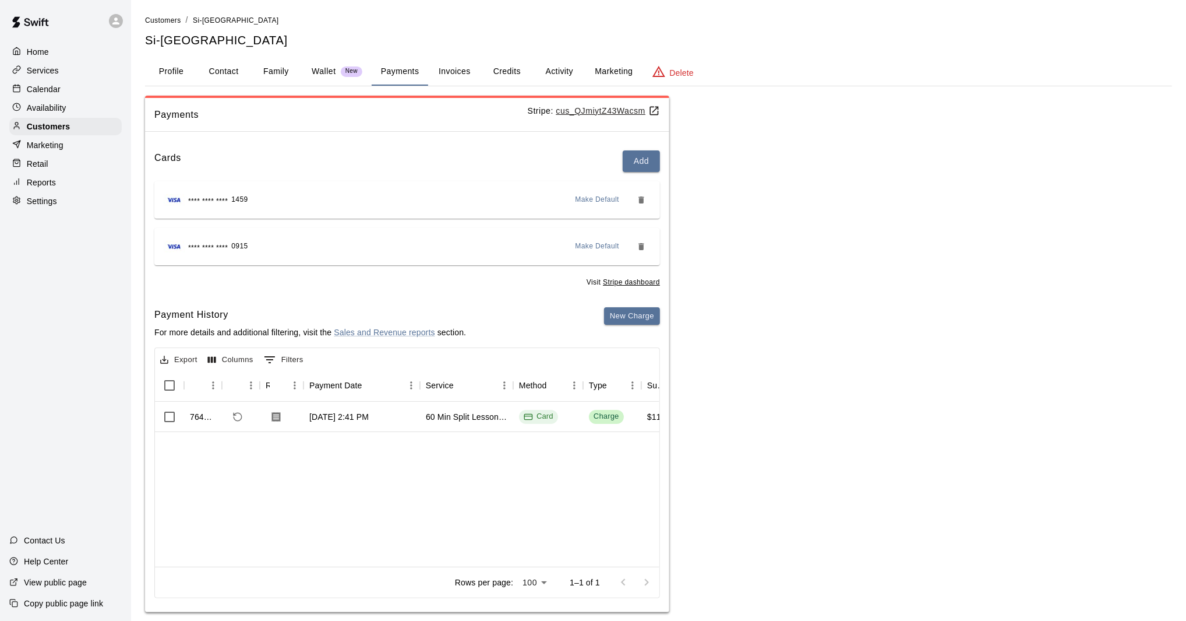
click at [59, 94] on p "Calendar" at bounding box center [44, 89] width 34 height 12
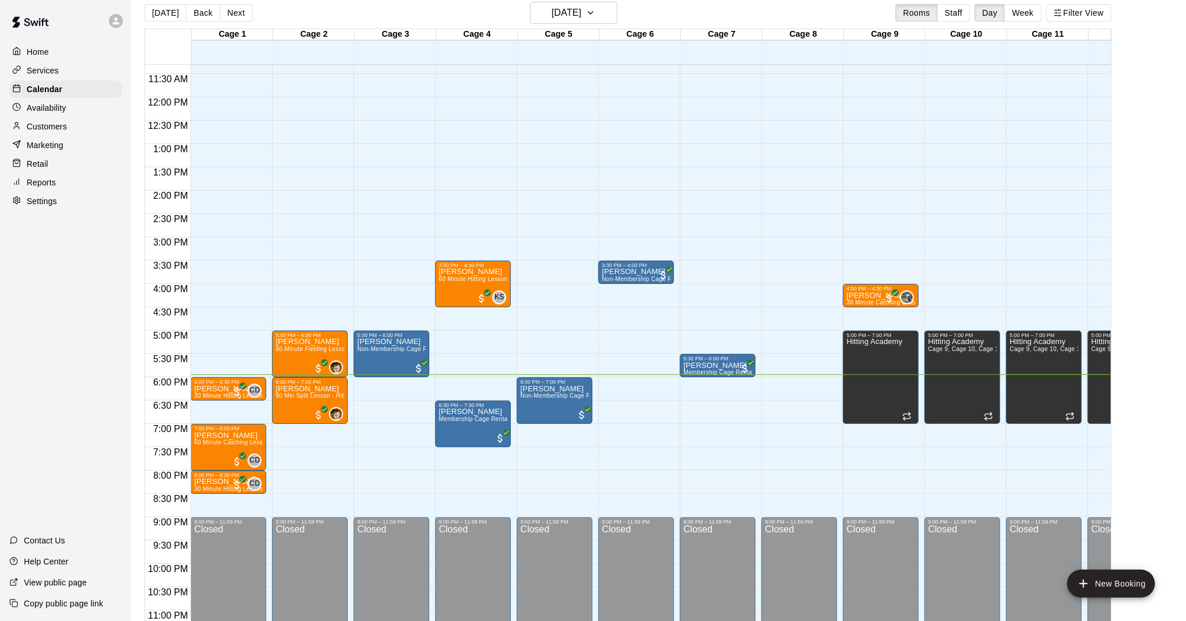
scroll to position [18, 0]
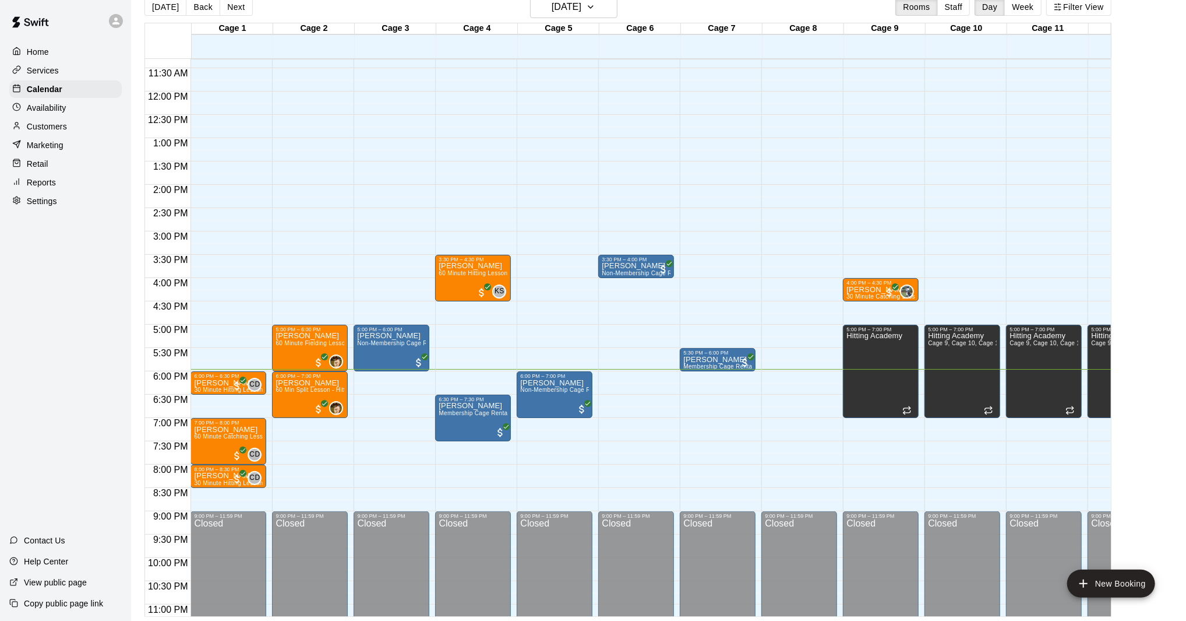
click at [89, 259] on div "Home Services Calendar Availability Customers Marketing Retail Reports Settings…" at bounding box center [65, 310] width 131 height 621
click at [65, 125] on p "Customers" at bounding box center [47, 127] width 40 height 12
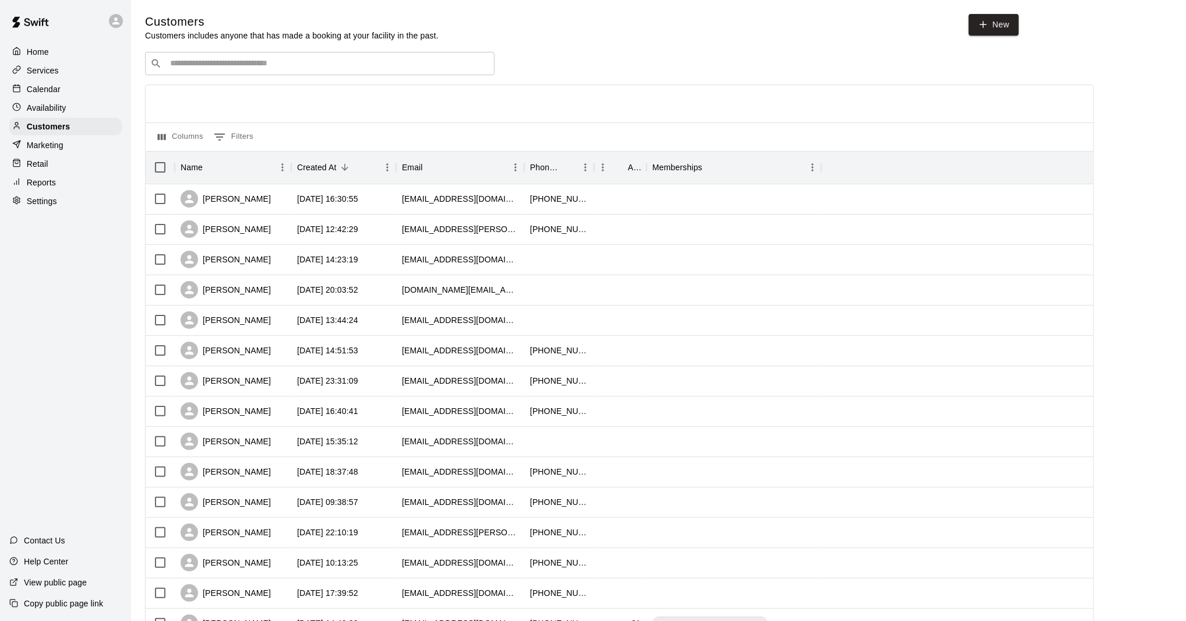
click at [226, 66] on input "Search customers by name or email" at bounding box center [328, 64] width 323 height 12
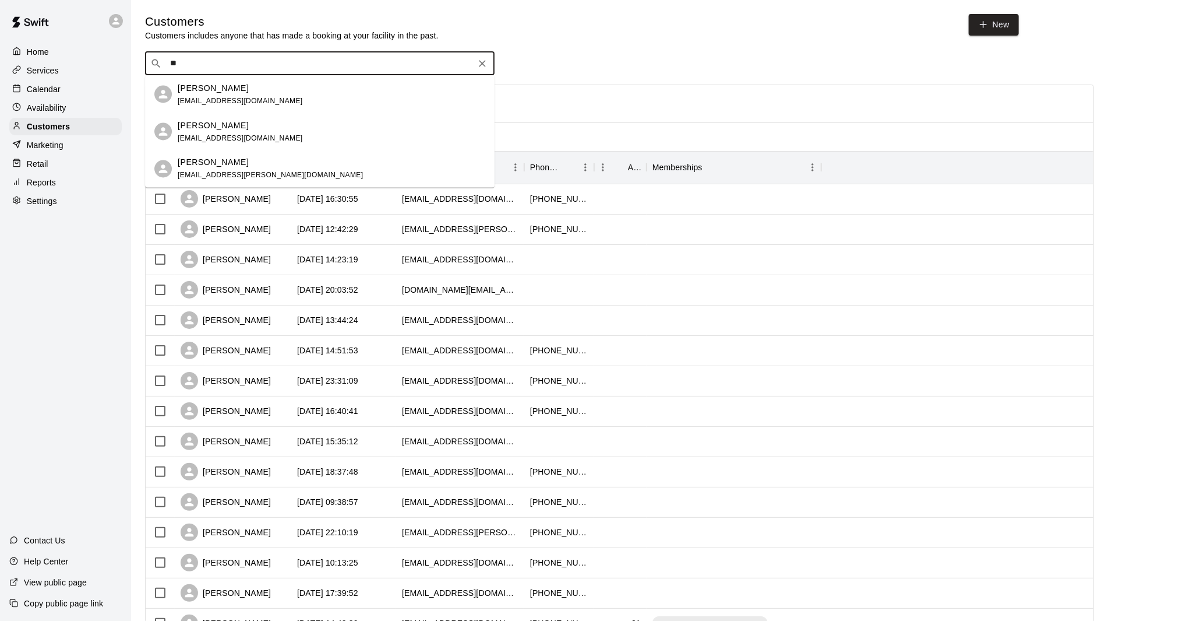
type input "*"
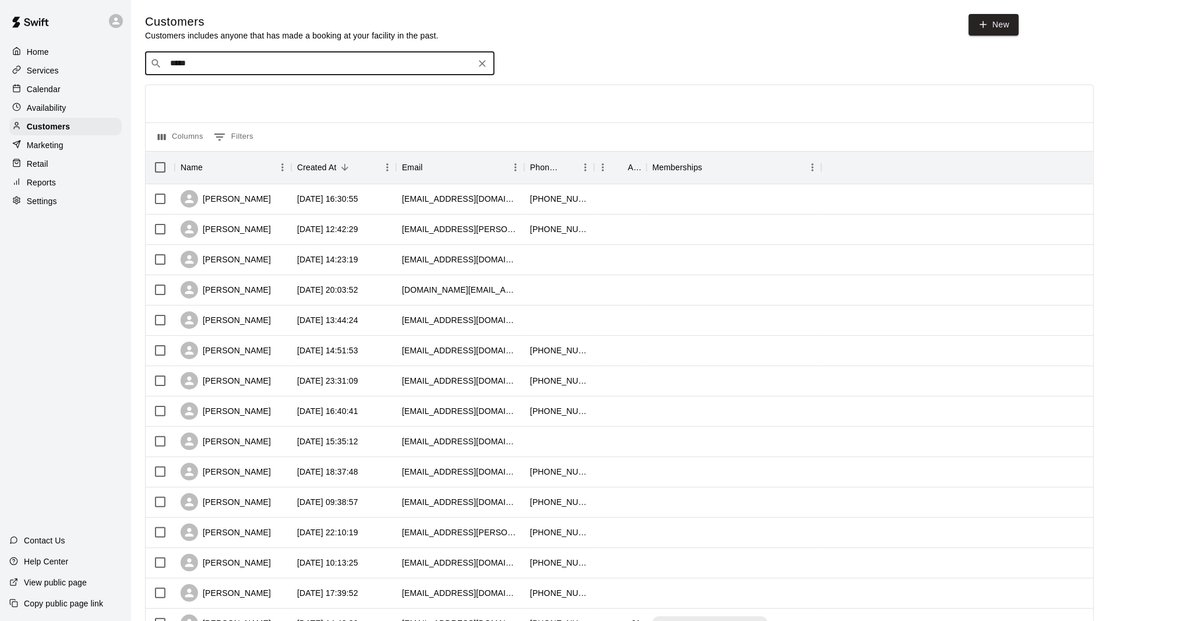
type input "******"
click at [241, 120] on div "Adrian Torres" at bounding box center [240, 125] width 125 height 12
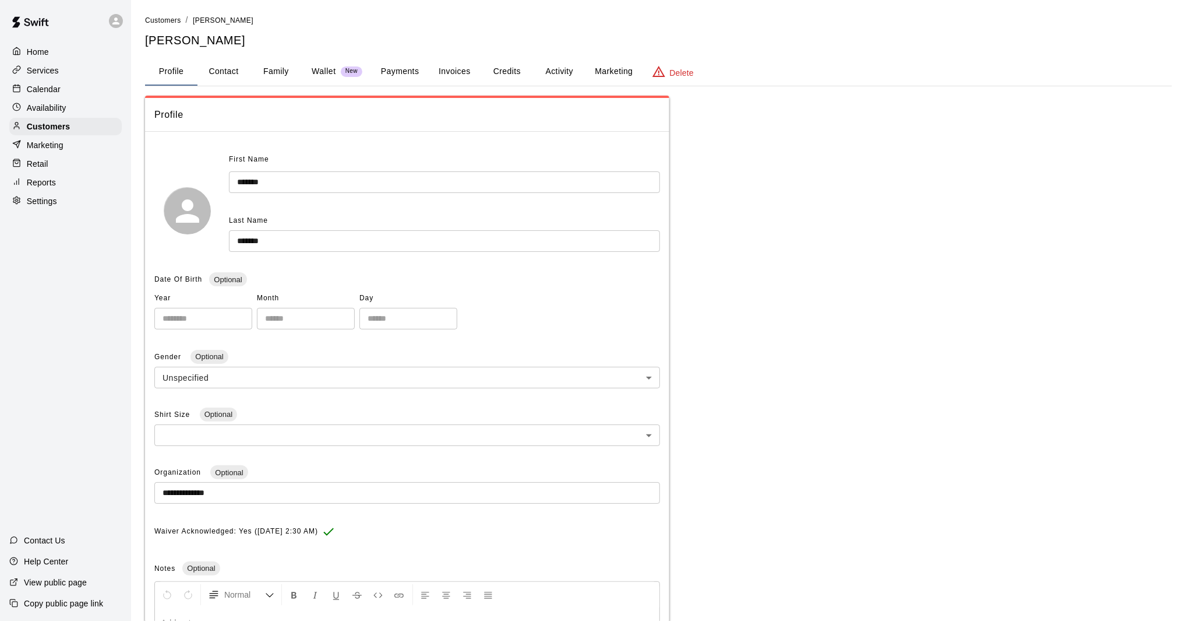
click at [396, 69] on button "Payments" at bounding box center [400, 72] width 57 height 28
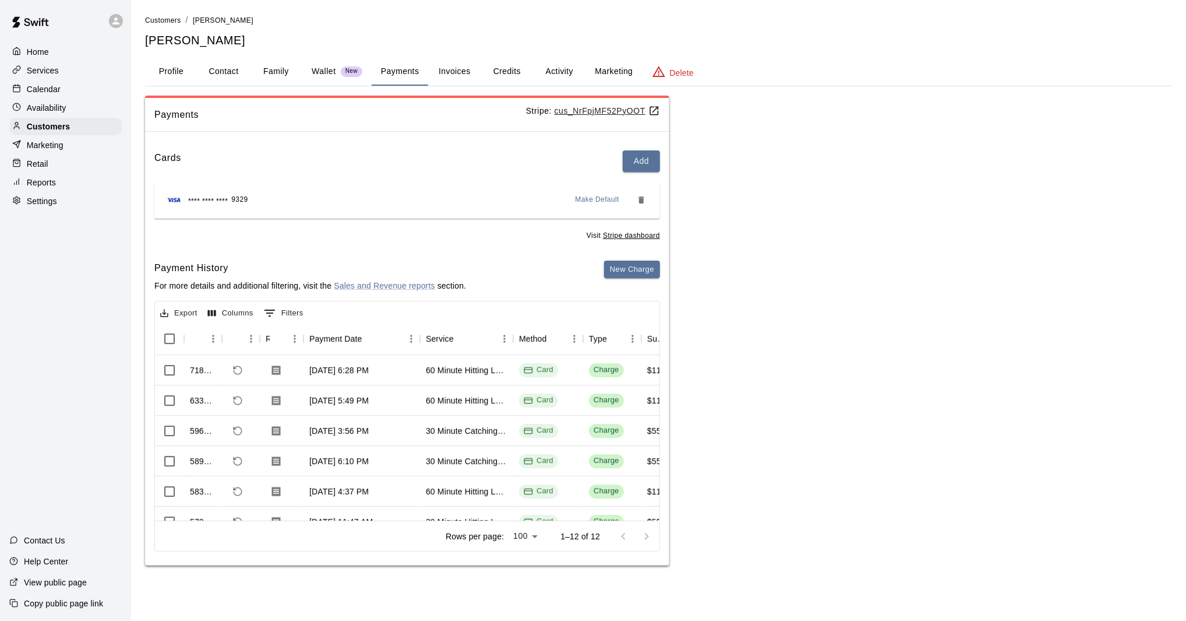
click at [325, 206] on div "**** **** **** 9329 Make Default" at bounding box center [407, 200] width 487 height 19
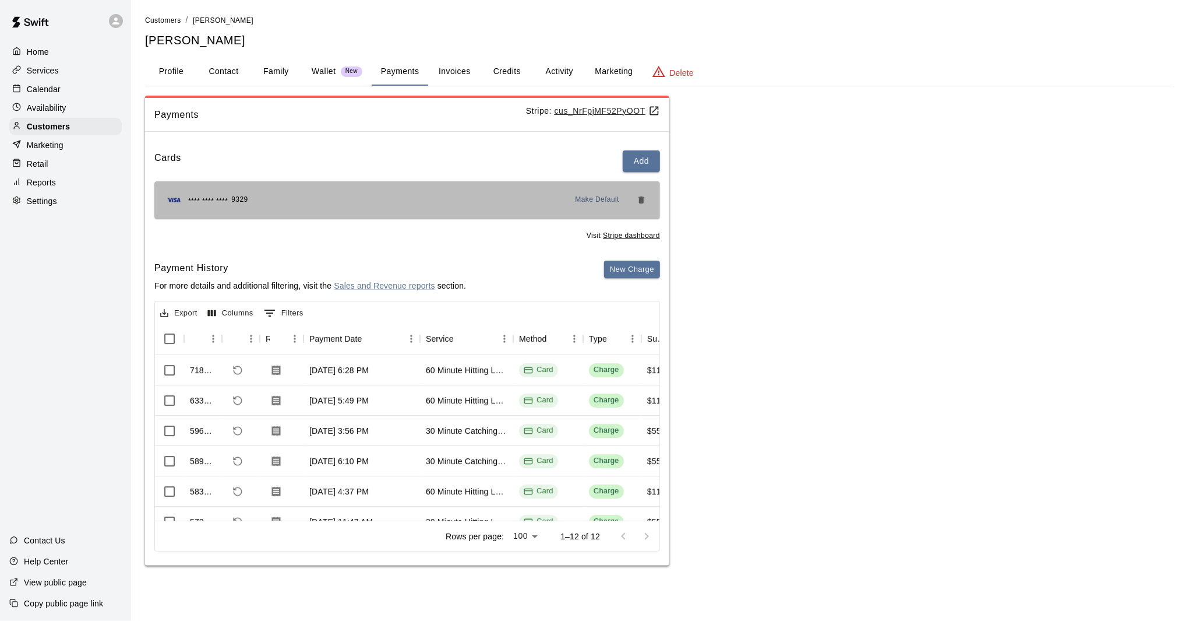
click at [241, 199] on span "9329" at bounding box center [239, 200] width 16 height 12
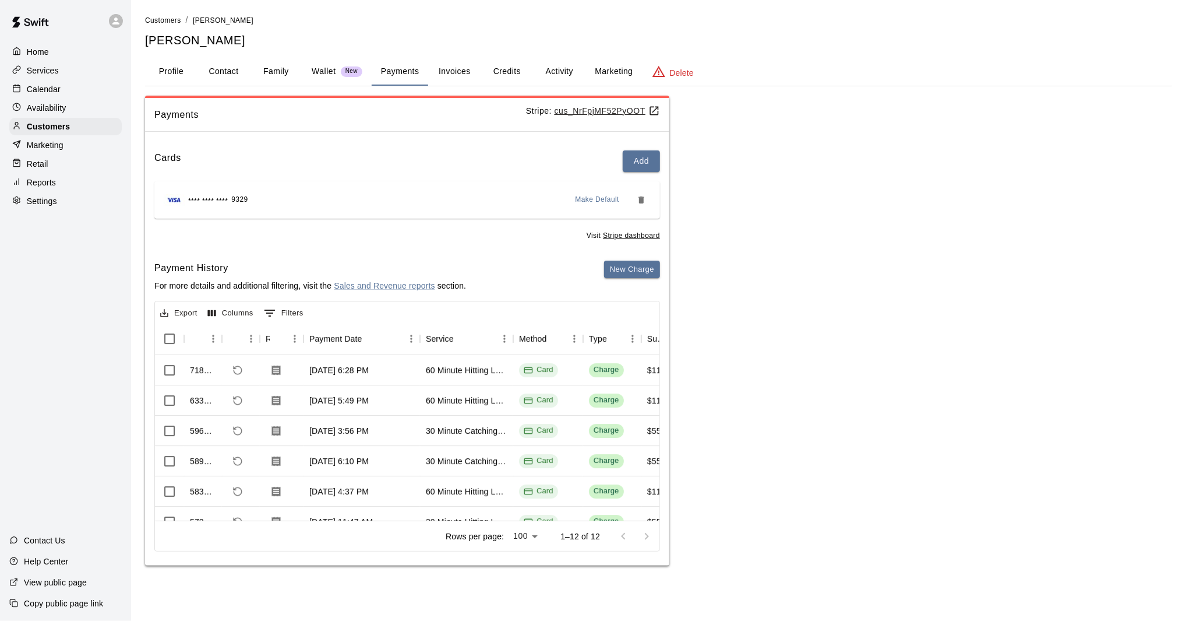
click at [241, 199] on span "9329" at bounding box center [239, 200] width 16 height 12
click at [168, 69] on button "Profile" at bounding box center [171, 72] width 52 height 28
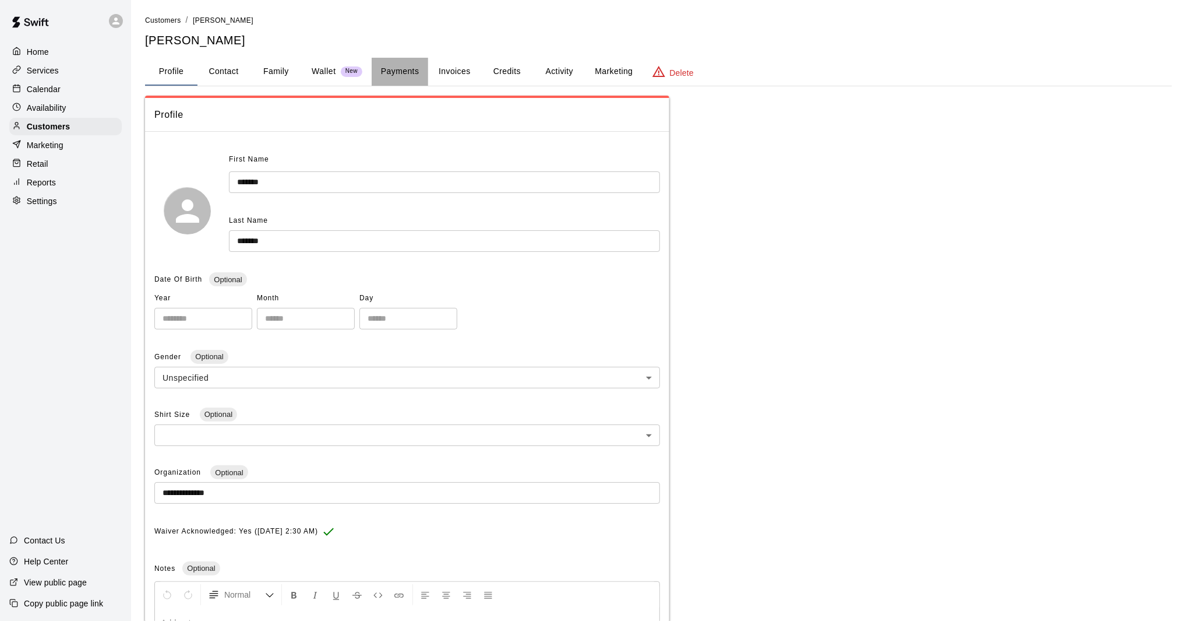
click at [385, 75] on button "Payments" at bounding box center [400, 72] width 57 height 28
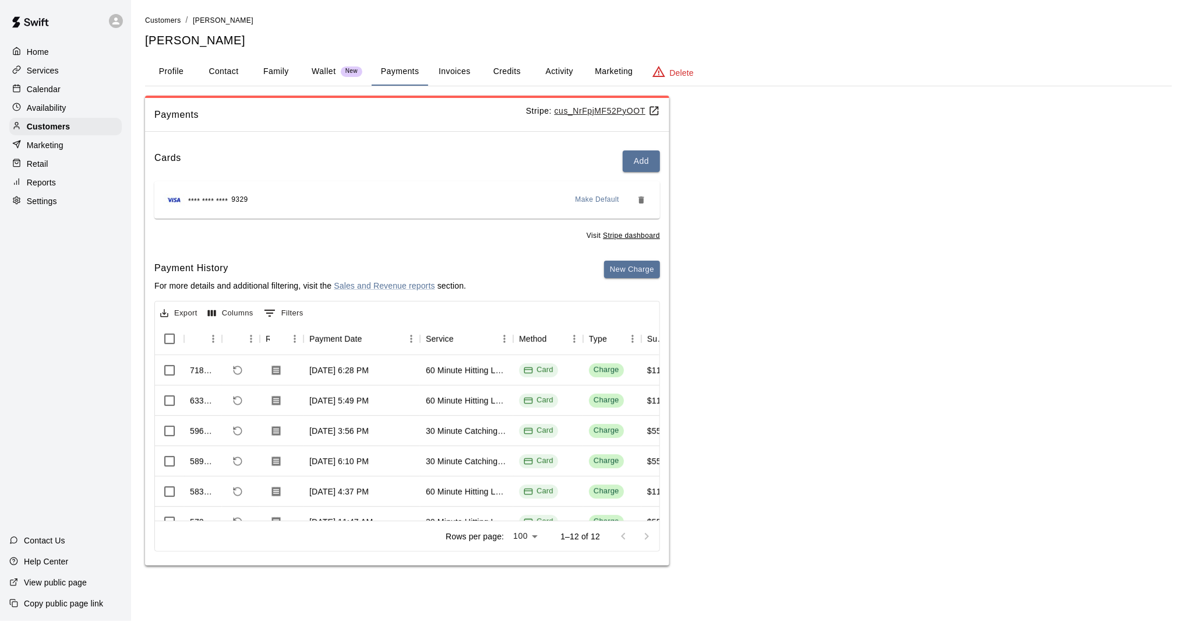
click at [179, 71] on button "Profile" at bounding box center [171, 72] width 52 height 28
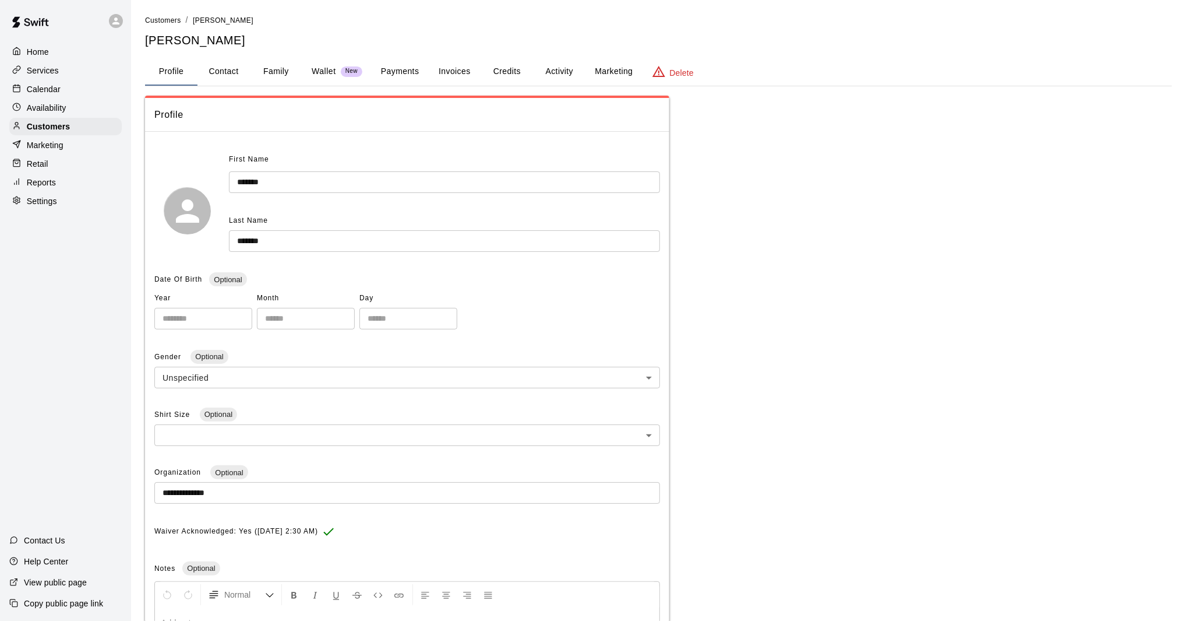
click at [69, 104] on div "Availability" at bounding box center [65, 107] width 112 height 17
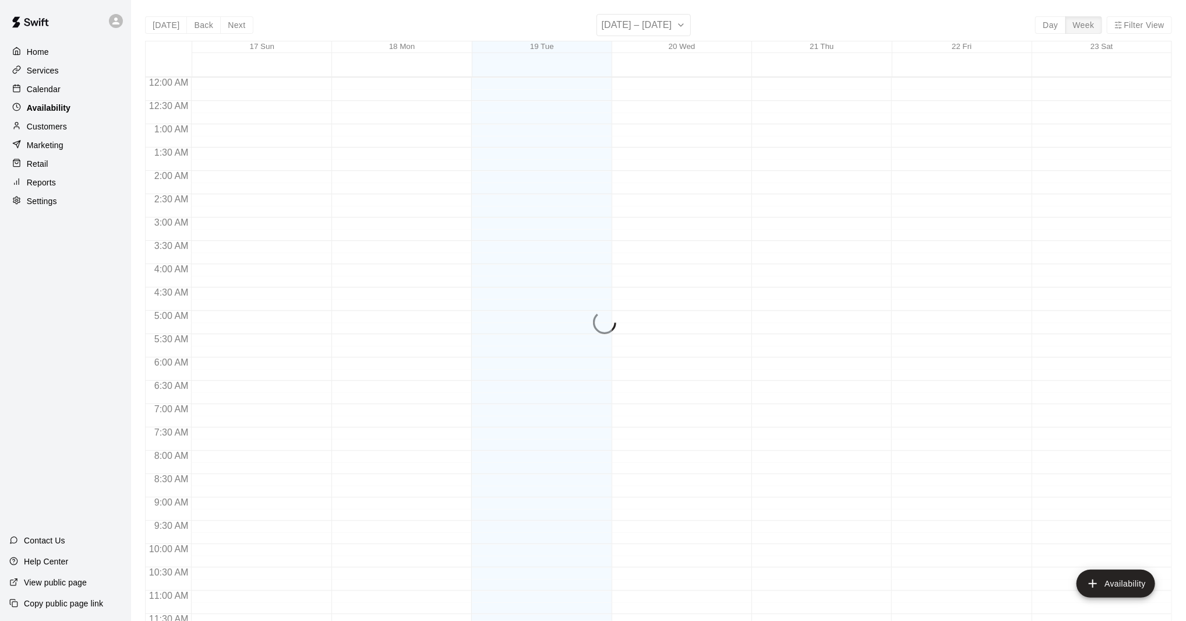
scroll to position [562, 0]
click at [65, 87] on div "Calendar" at bounding box center [65, 88] width 112 height 17
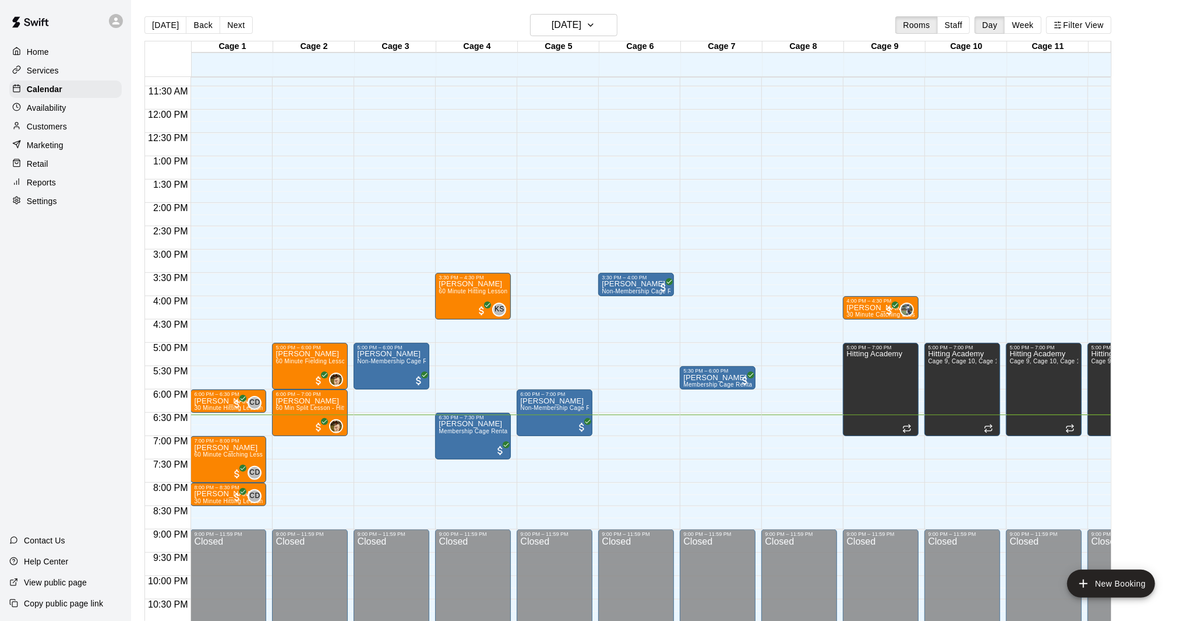
scroll to position [562, 0]
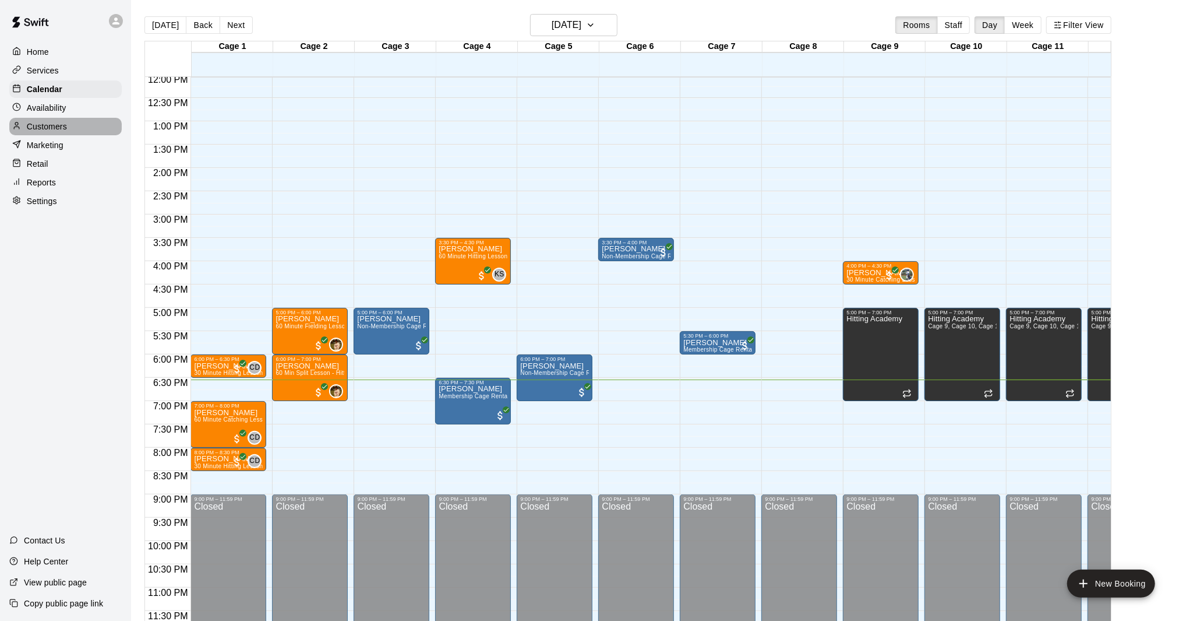
click at [45, 126] on p "Customers" at bounding box center [47, 127] width 40 height 12
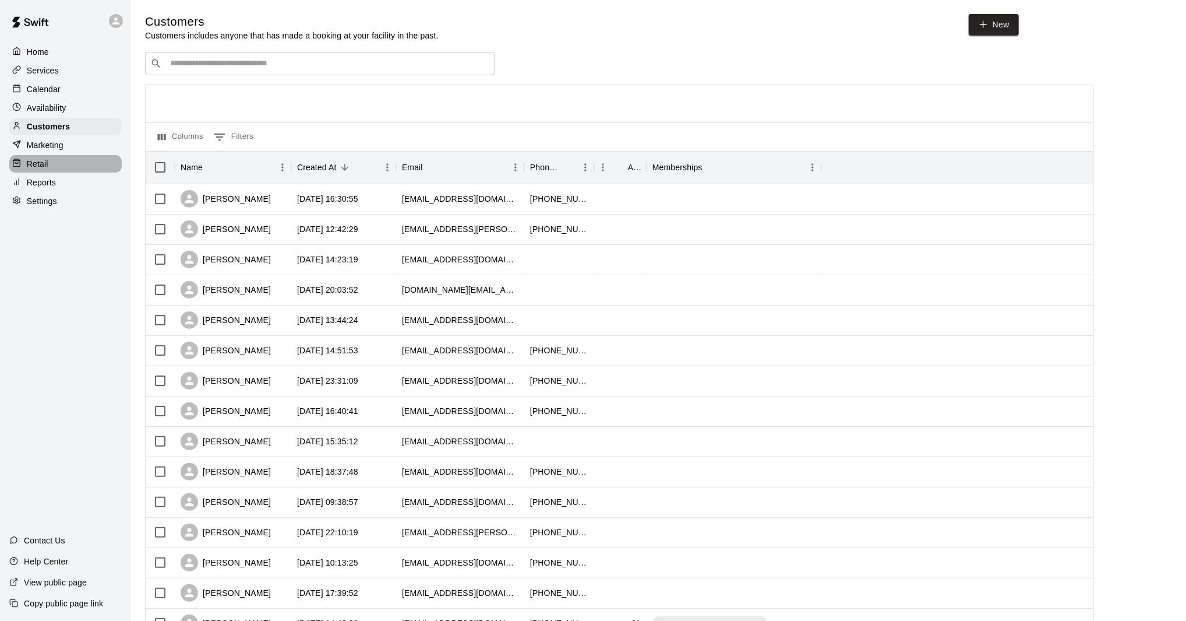
click at [62, 165] on div "Retail" at bounding box center [65, 163] width 112 height 17
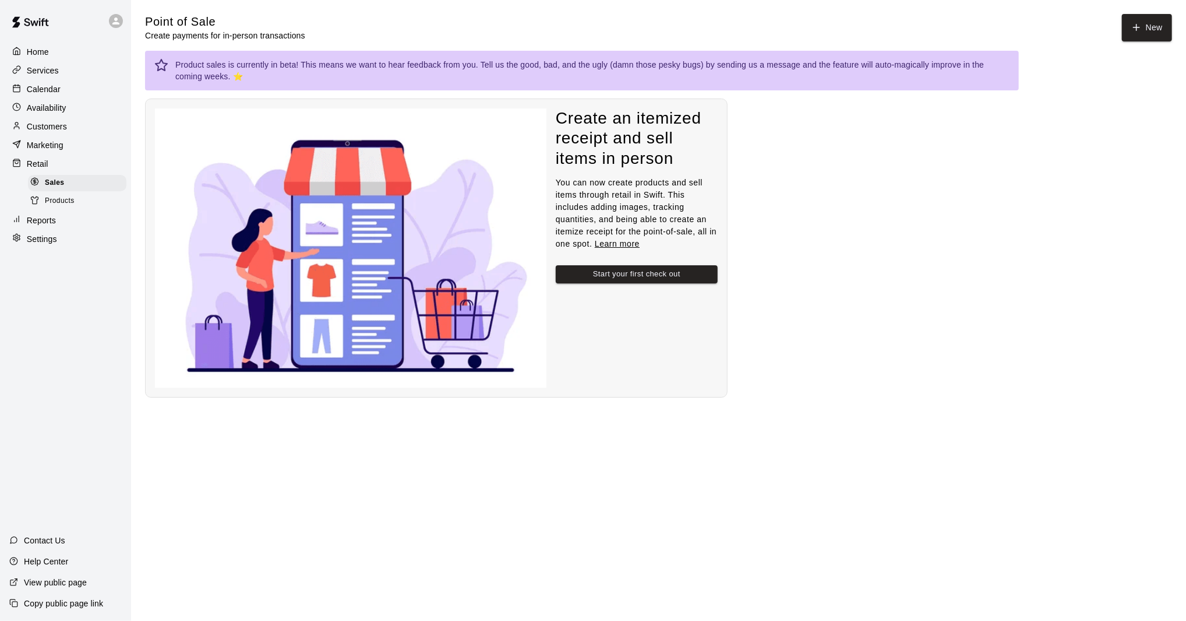
click at [52, 110] on p "Availability" at bounding box center [47, 108] width 40 height 12
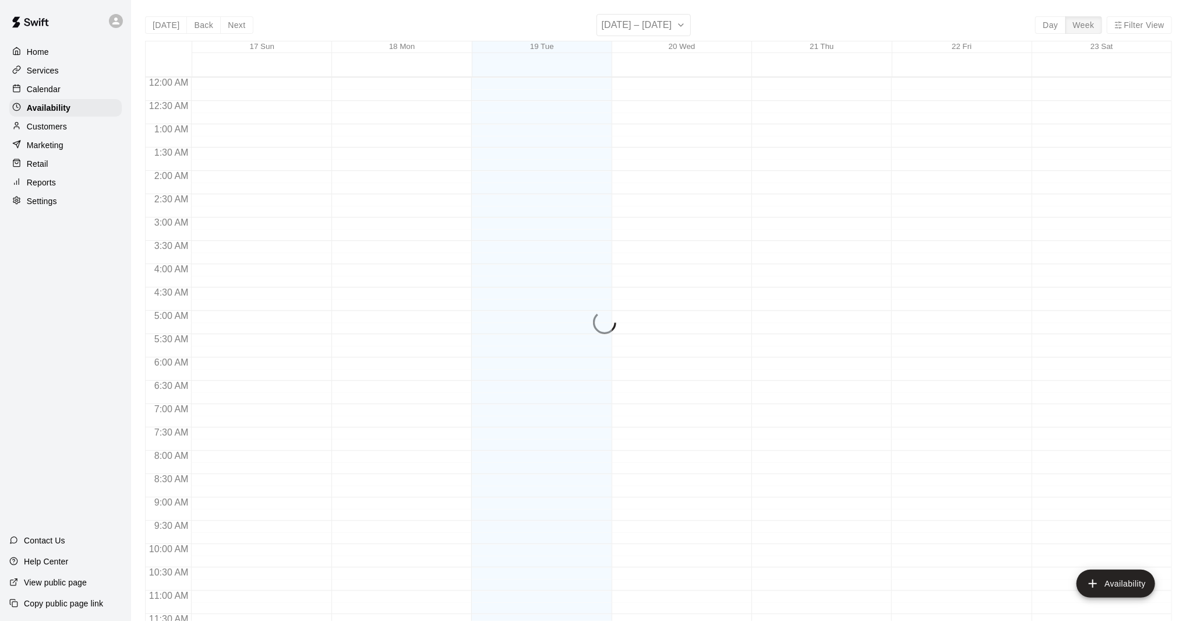
scroll to position [562, 0]
click at [57, 86] on p "Calendar" at bounding box center [44, 89] width 34 height 12
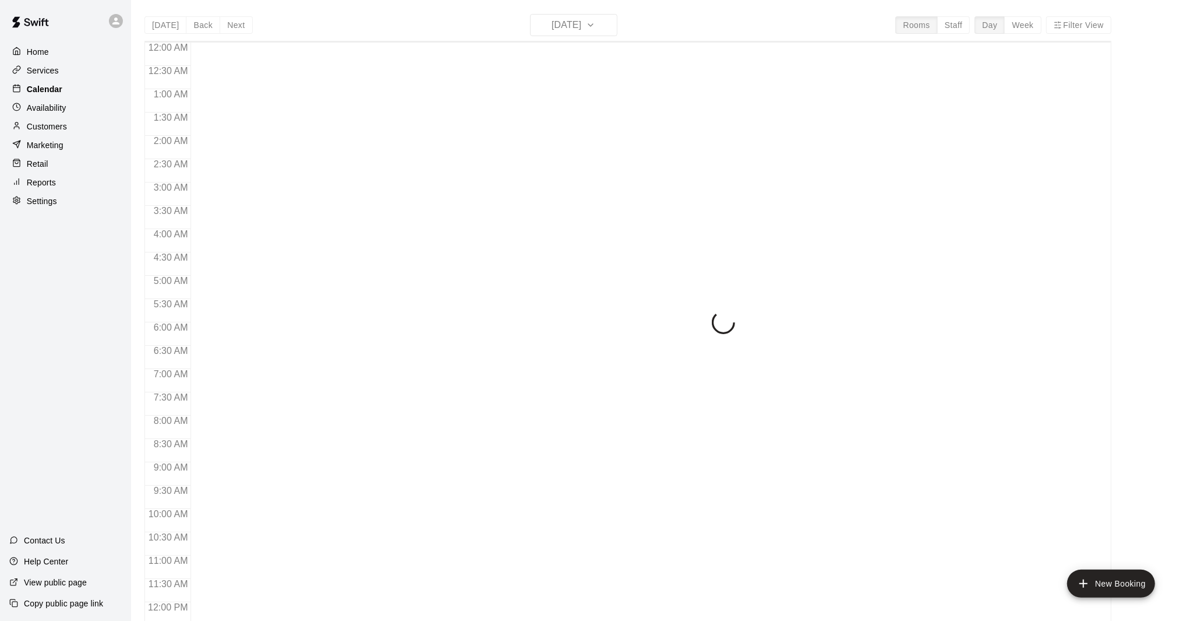
scroll to position [527, 0]
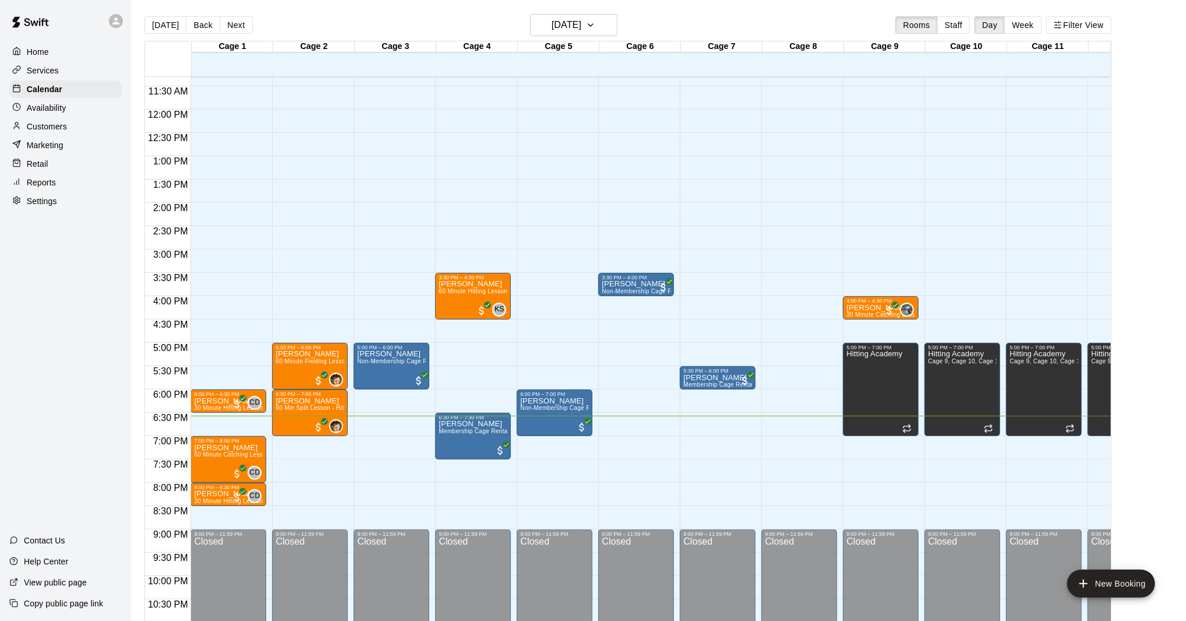
click at [58, 122] on p "Customers" at bounding box center [47, 127] width 40 height 12
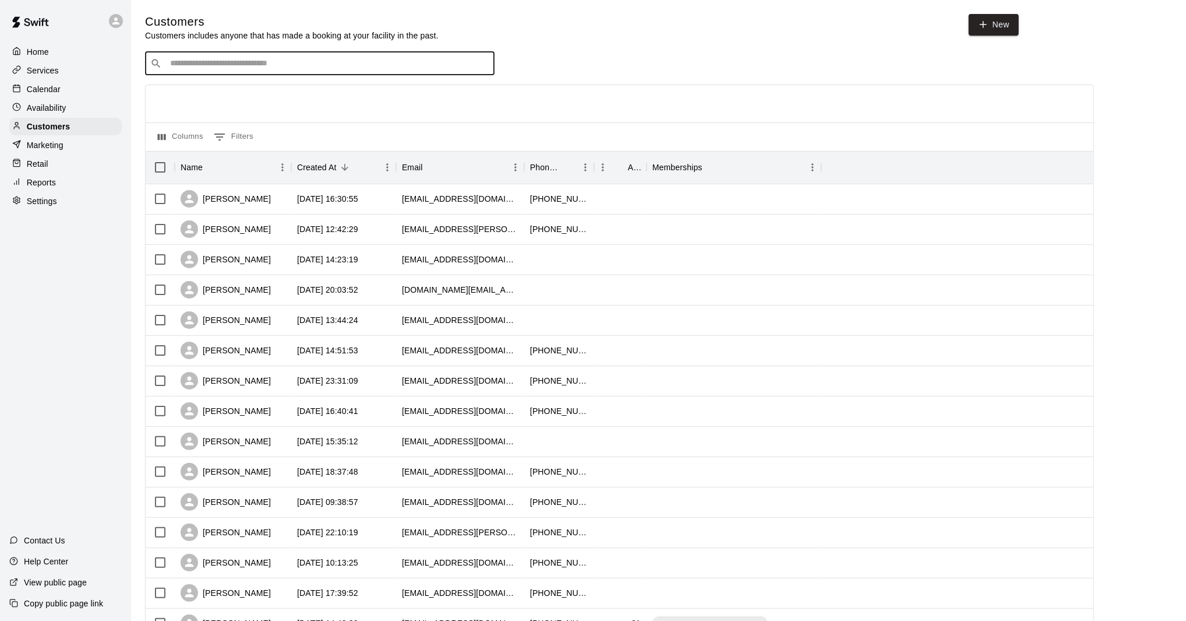
click at [214, 64] on input "Search customers by name or email" at bounding box center [328, 64] width 323 height 12
type input "*"
type input "**********"
click at [253, 90] on div "William Reckley" at bounding box center [240, 88] width 125 height 12
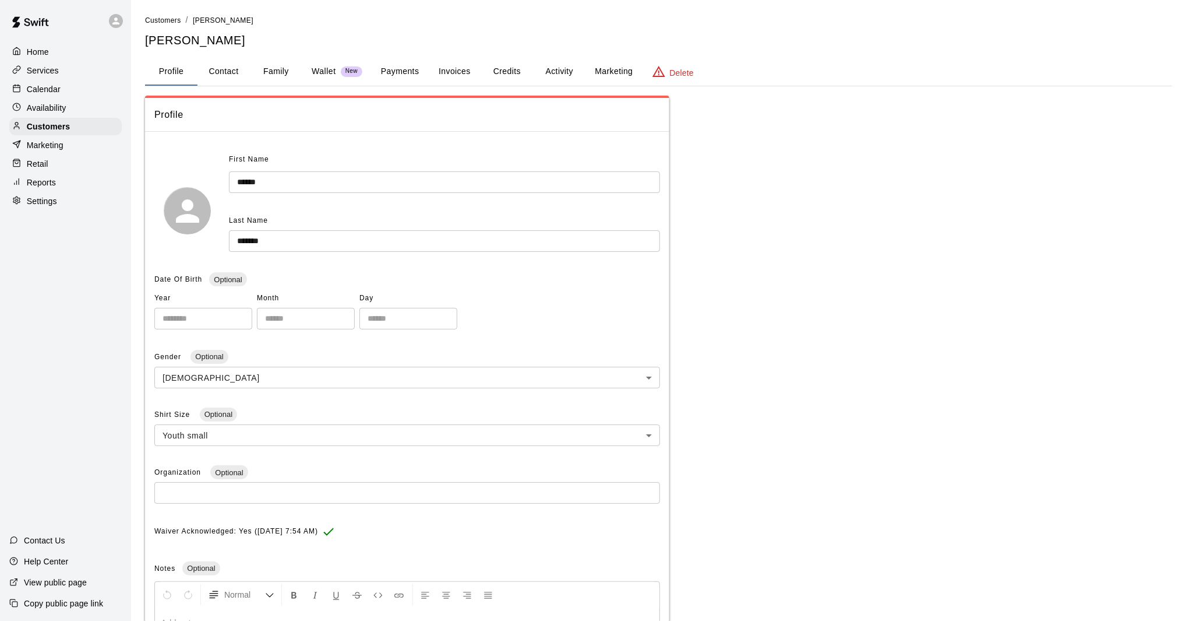
click at [547, 72] on button "Activity" at bounding box center [559, 72] width 52 height 28
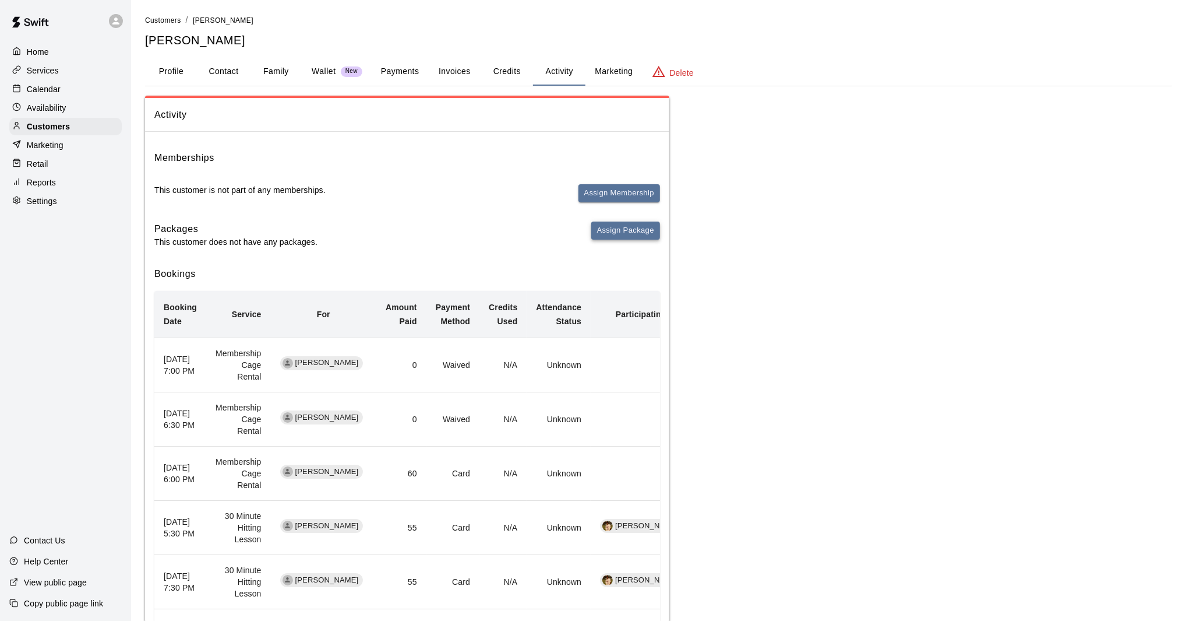
click at [628, 232] on button "Assign Package" at bounding box center [625, 230] width 69 height 18
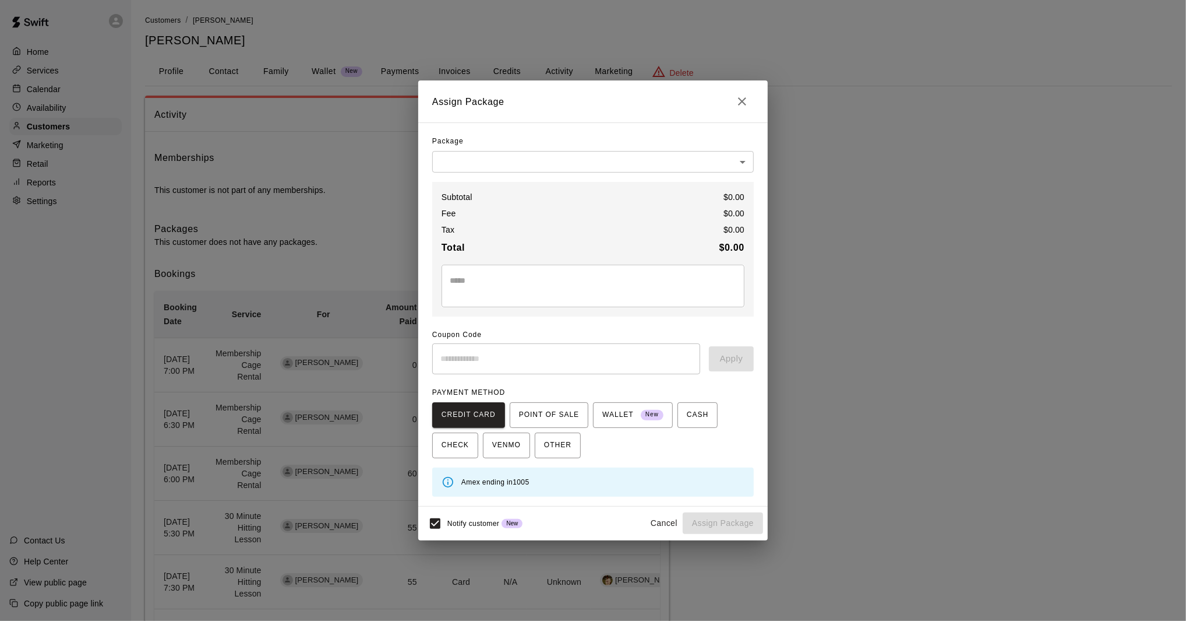
click at [493, 171] on body "Home Services Calendar Availability Customers Marketing Retail Reports Settings…" at bounding box center [593, 473] width 1186 height 947
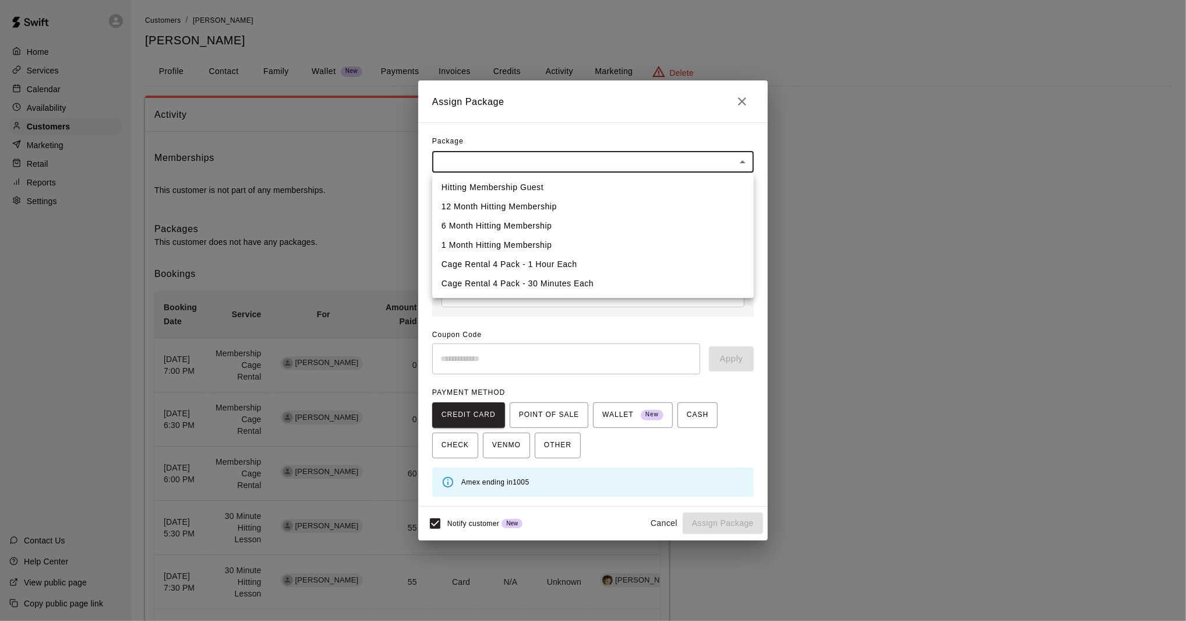
click at [470, 149] on div at bounding box center [593, 310] width 1186 height 621
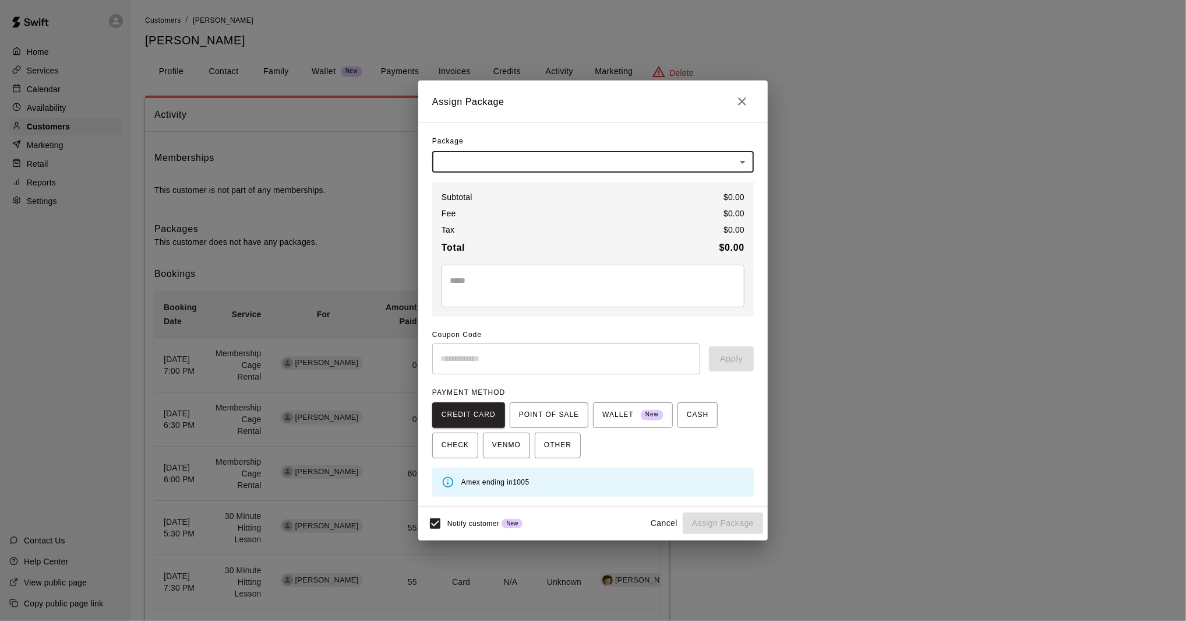
drag, startPoint x: 750, startPoint y: 101, endPoint x: 713, endPoint y: 119, distance: 41.4
click at [750, 101] on button "Close" at bounding box center [742, 101] width 23 height 23
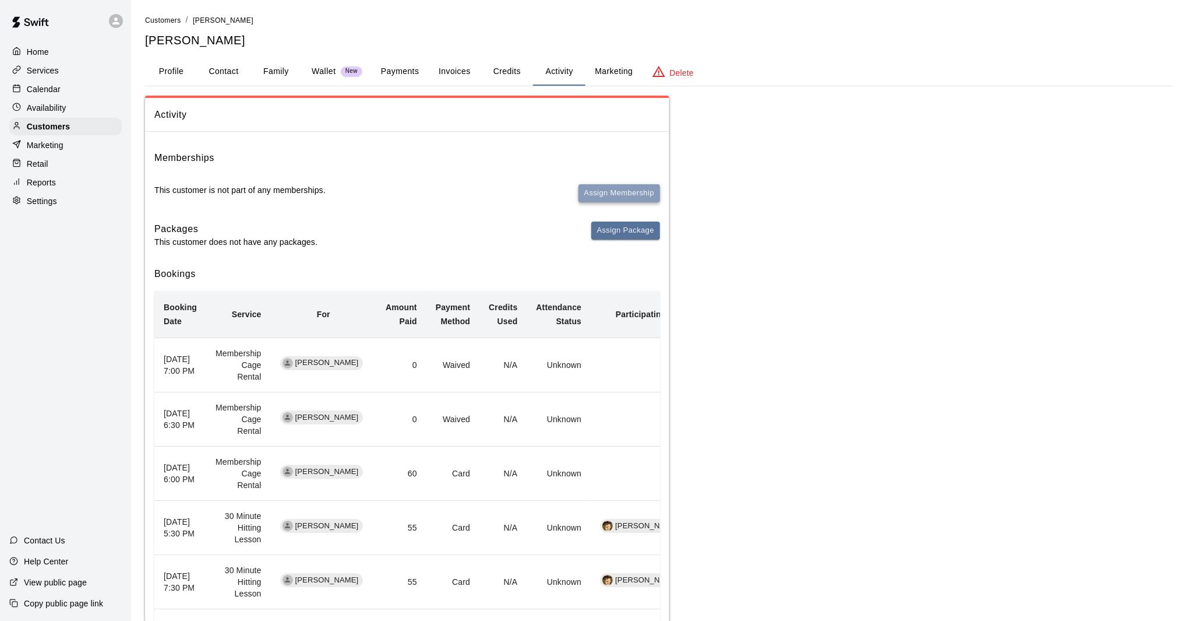
click at [607, 190] on button "Assign Membership" at bounding box center [620, 193] width 82 height 18
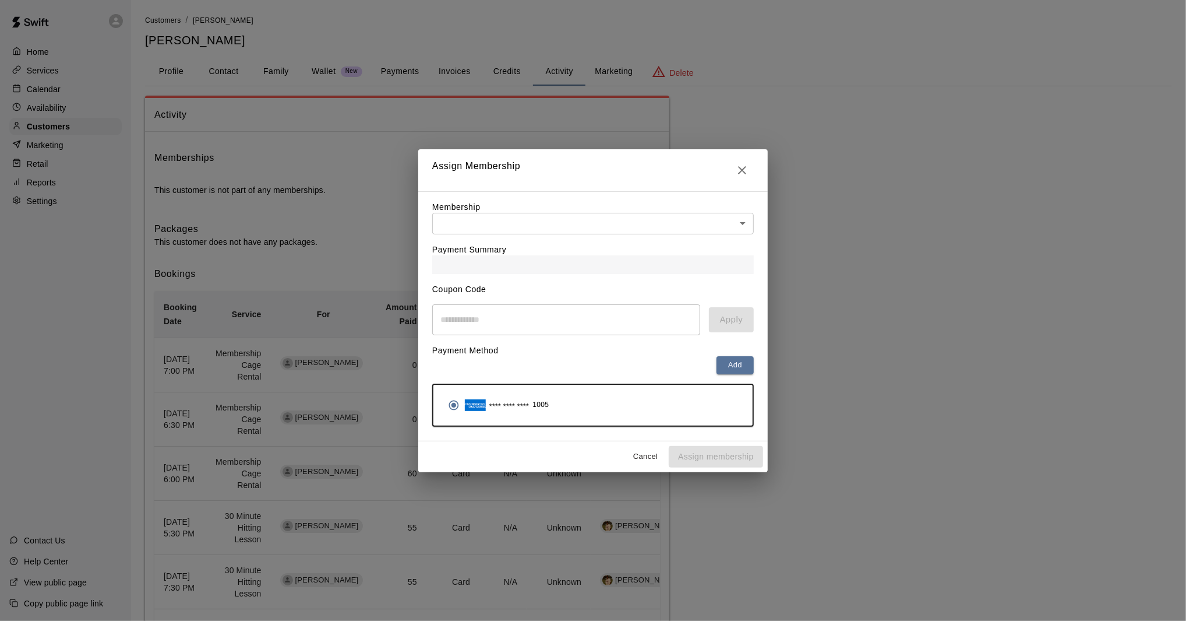
click at [583, 238] on div "Payment Summary" at bounding box center [593, 254] width 322 height 40
click at [577, 224] on body "Home Services Calendar Availability Customers Marketing Retail Reports Settings…" at bounding box center [593, 473] width 1186 height 947
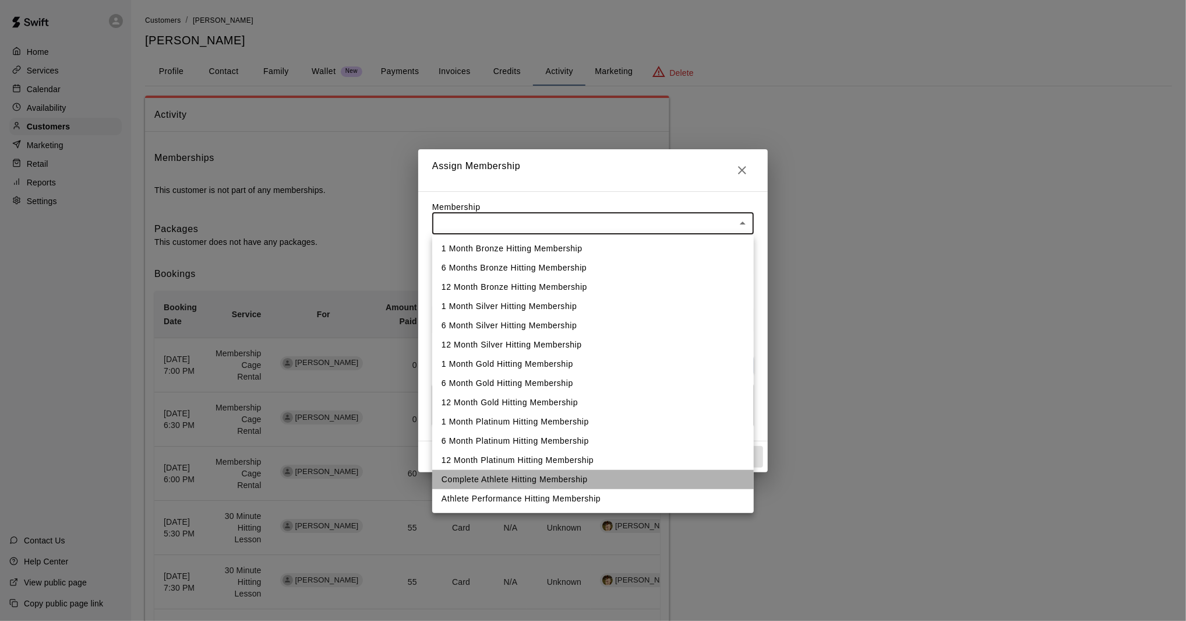
click at [531, 482] on li "Complete Athlete Hitting Membership" at bounding box center [593, 479] width 322 height 19
type input "**********"
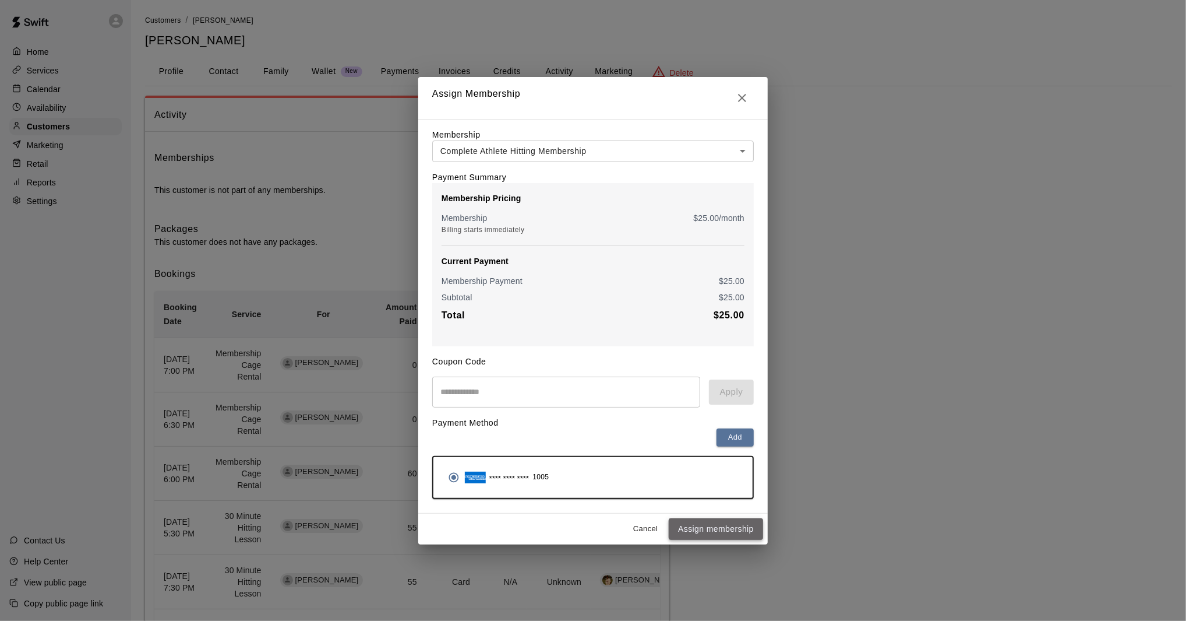
click at [692, 524] on button "Assign membership" at bounding box center [716, 529] width 94 height 22
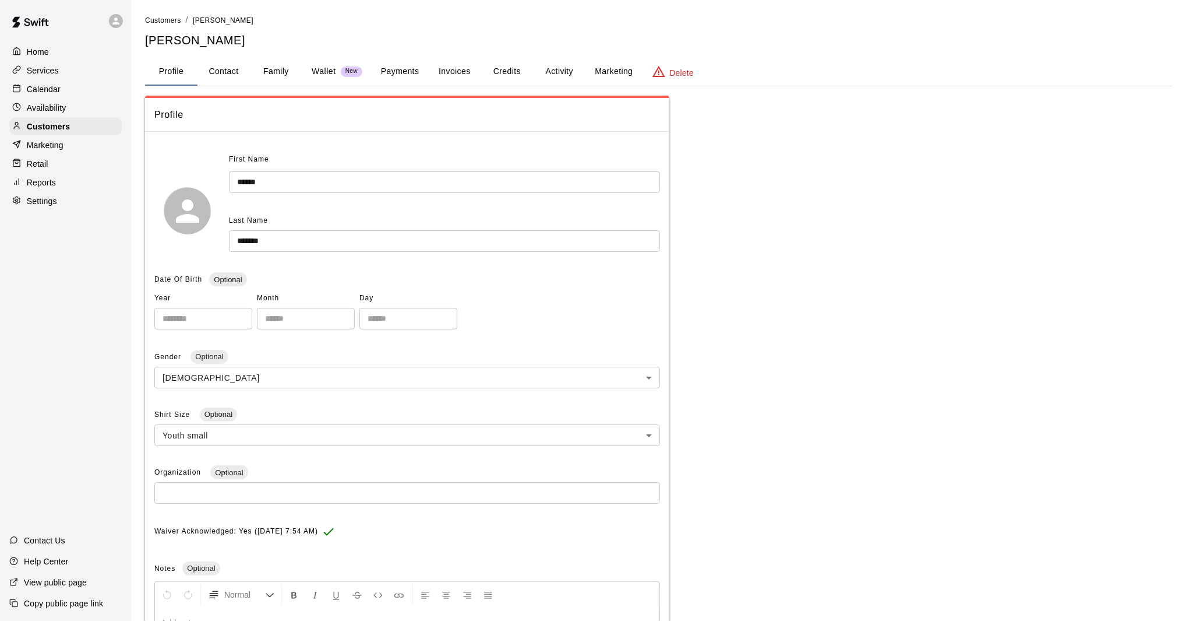
click at [79, 93] on div "Calendar" at bounding box center [65, 88] width 112 height 17
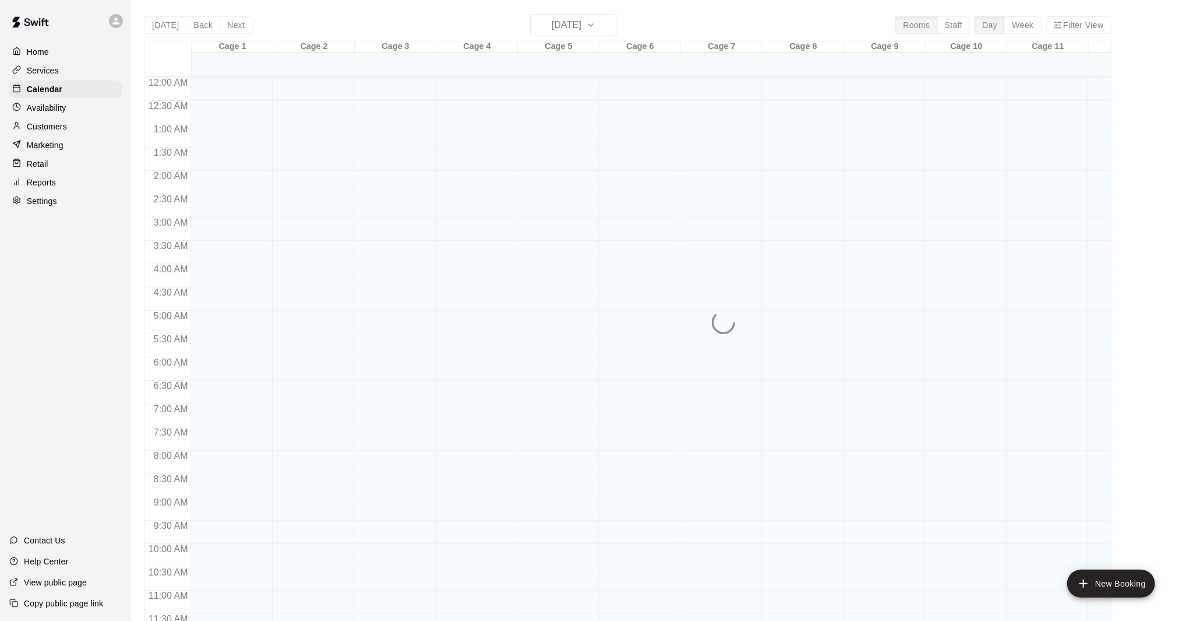
scroll to position [527, 0]
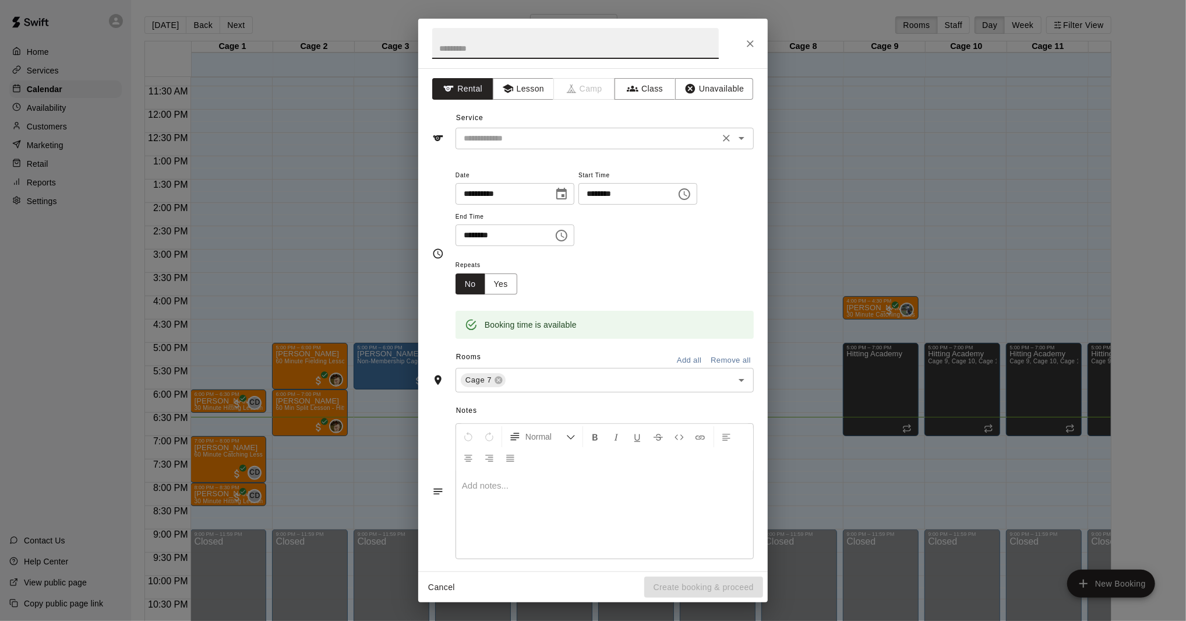
click at [549, 136] on input "text" at bounding box center [587, 138] width 257 height 15
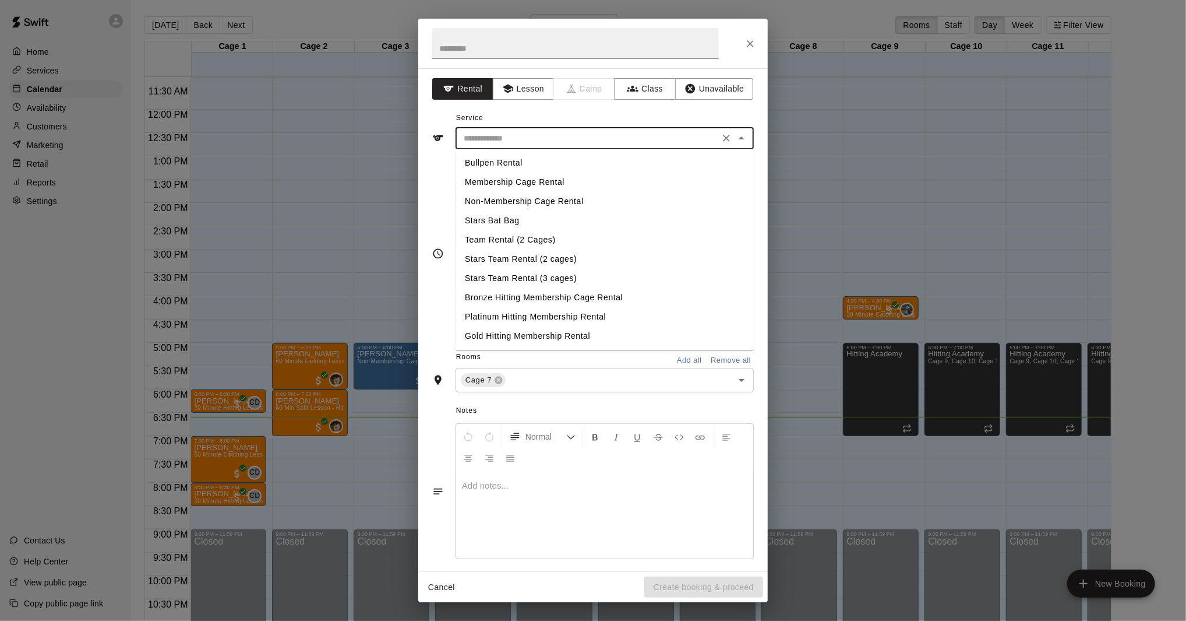
click at [549, 138] on input "text" at bounding box center [587, 138] width 257 height 15
click at [525, 135] on input "text" at bounding box center [587, 138] width 257 height 15
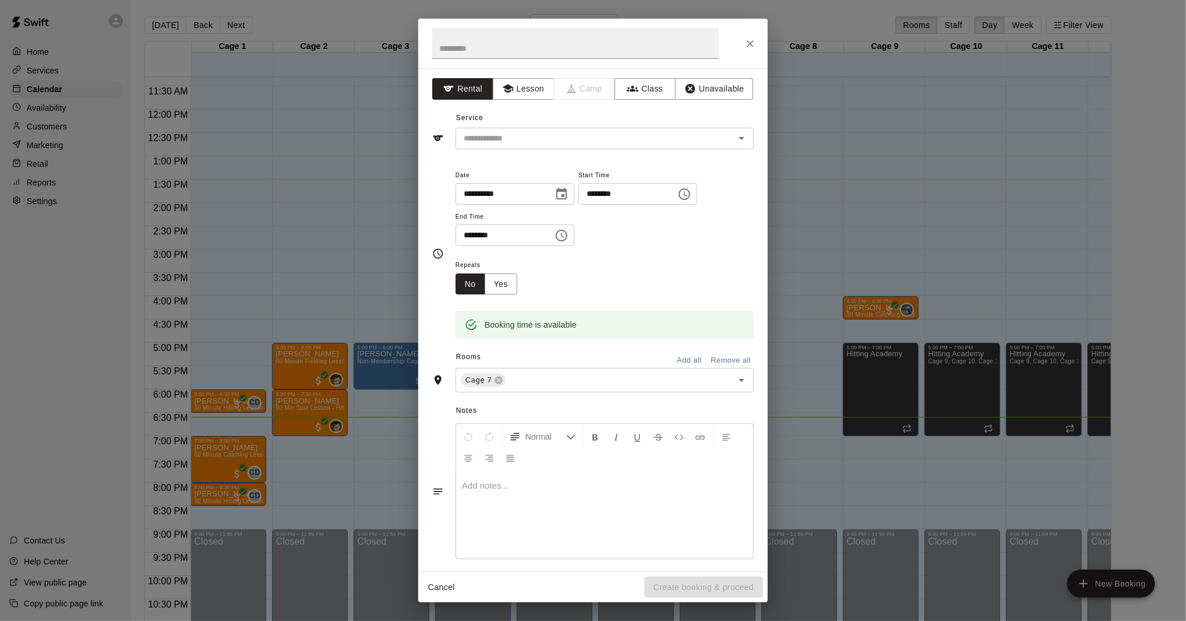
click at [524, 102] on div "**********" at bounding box center [593, 319] width 350 height 503
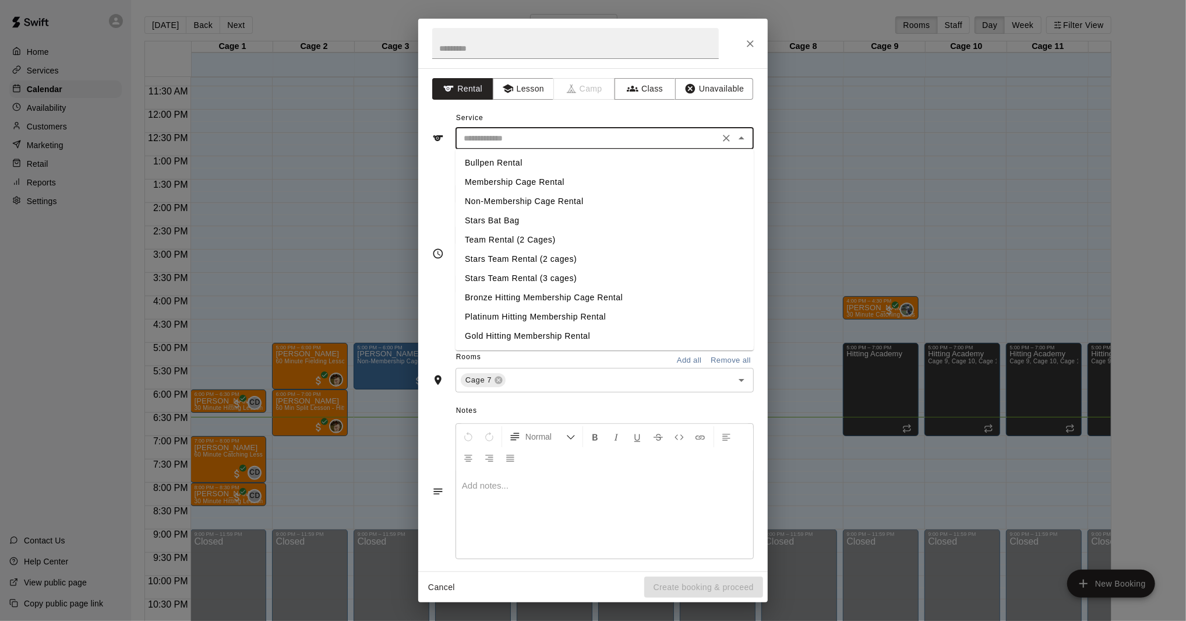
click at [531, 131] on input "text" at bounding box center [587, 138] width 257 height 15
click at [521, 182] on li "Membership Cage Rental" at bounding box center [605, 181] width 298 height 19
type input "**********"
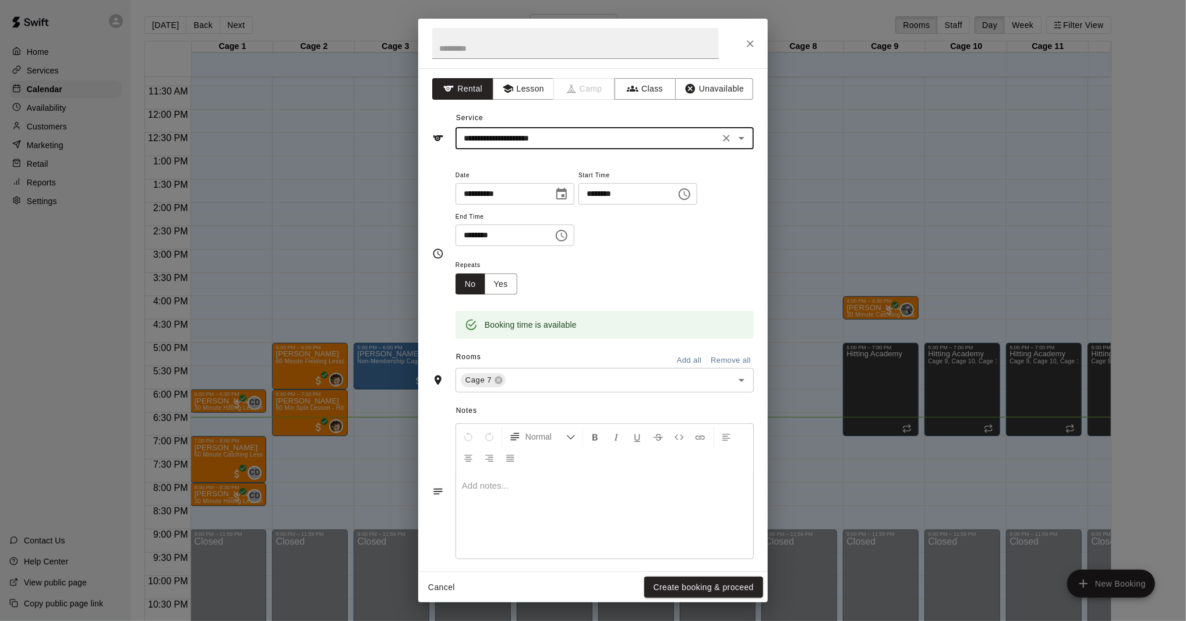
click at [569, 241] on icon "Choose time, selected time is 7:45 PM" at bounding box center [562, 235] width 14 height 14
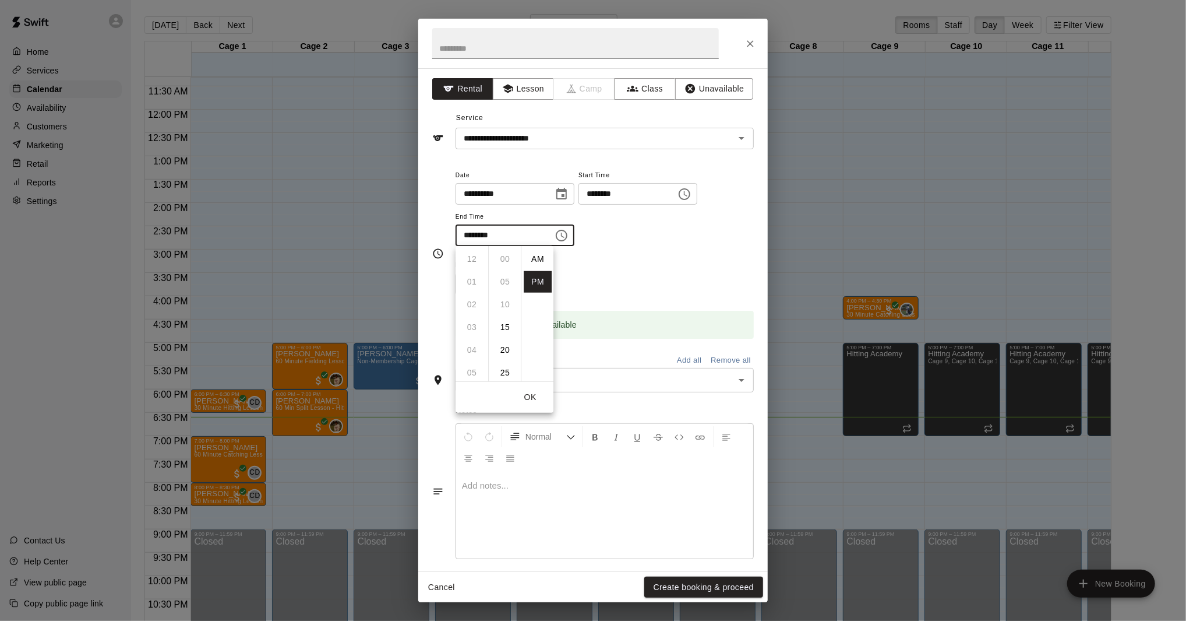
scroll to position [21, 0]
click at [470, 287] on li "08" at bounding box center [472, 282] width 28 height 22
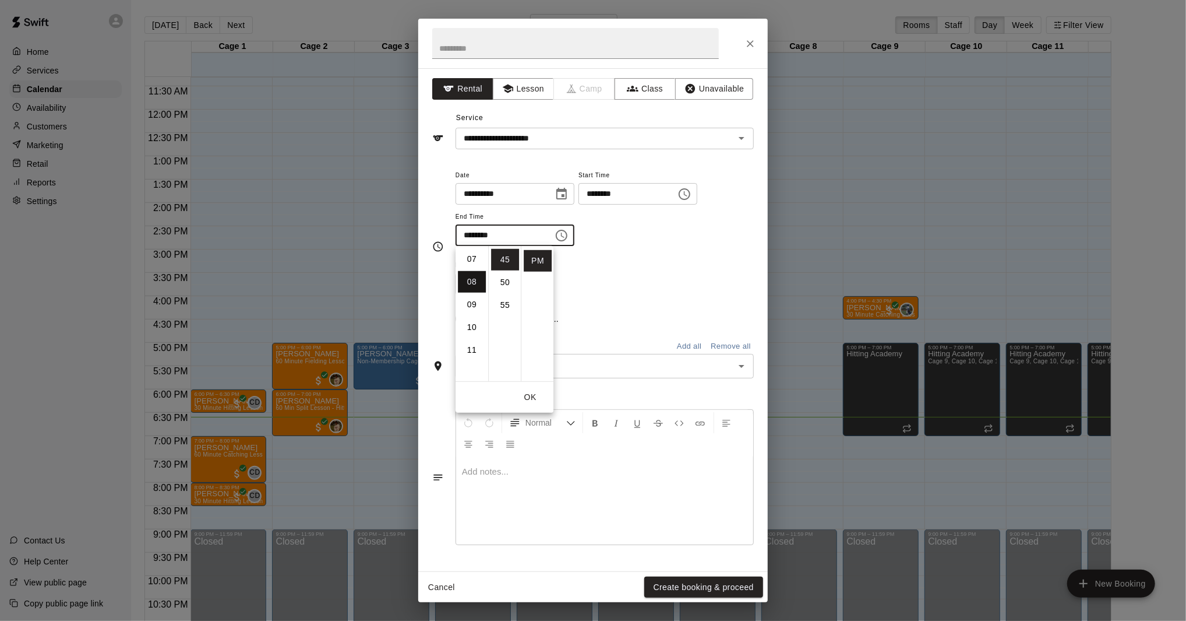
scroll to position [181, 0]
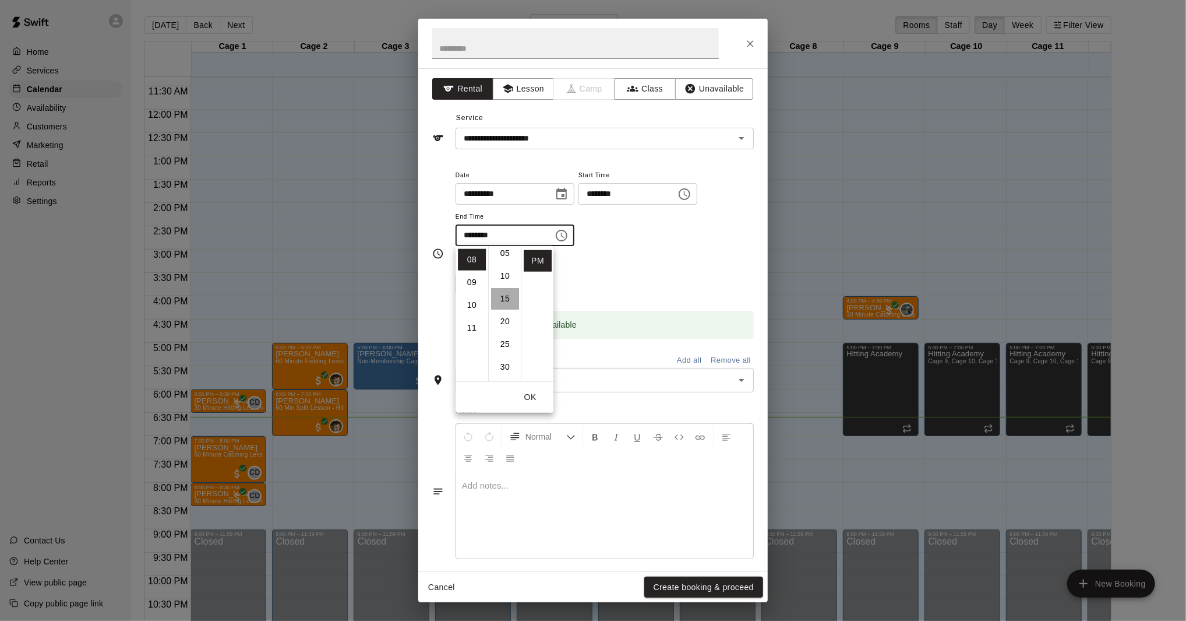
click at [504, 300] on li "15" at bounding box center [505, 299] width 28 height 22
type input "********"
click at [706, 584] on button "Create booking & proceed" at bounding box center [703, 587] width 119 height 22
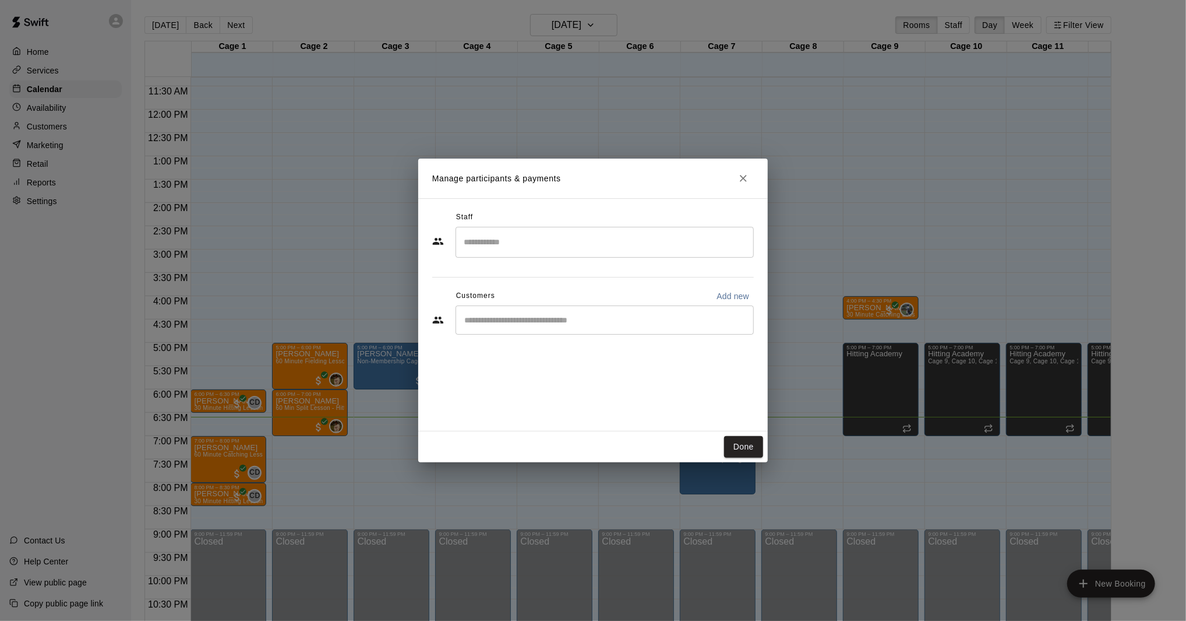
click at [538, 330] on div "​" at bounding box center [605, 319] width 298 height 29
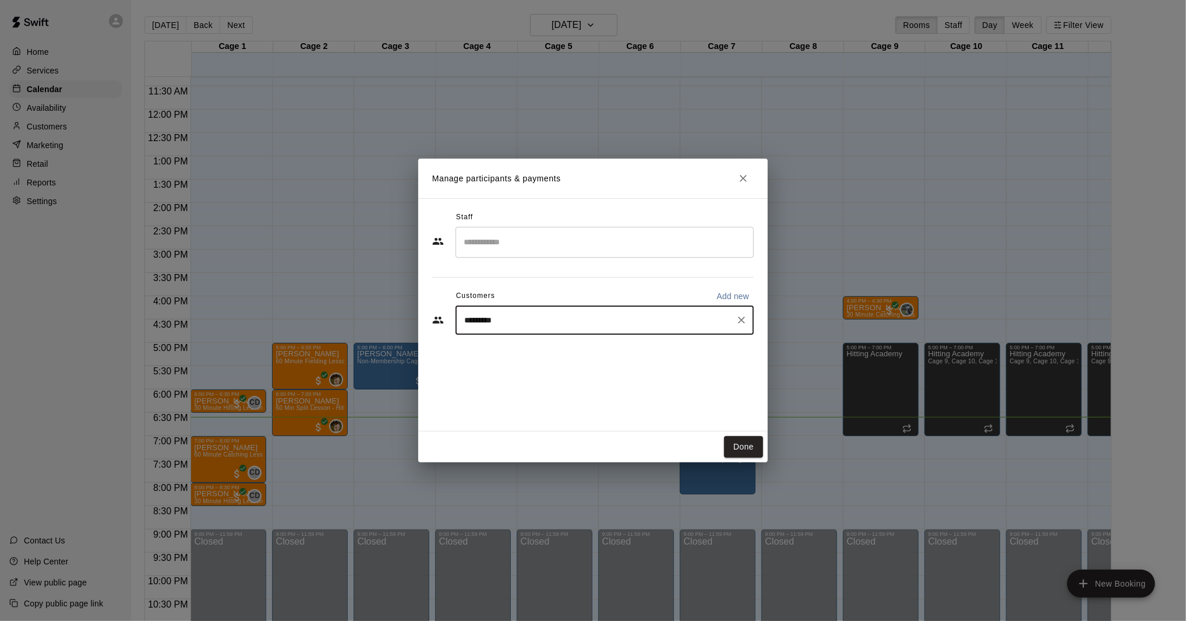
type input "**********"
click at [515, 353] on div "William Reckley Complete Athlete Hitting Membership blantonsmailbox@gmail.com" at bounding box center [587, 353] width 199 height 25
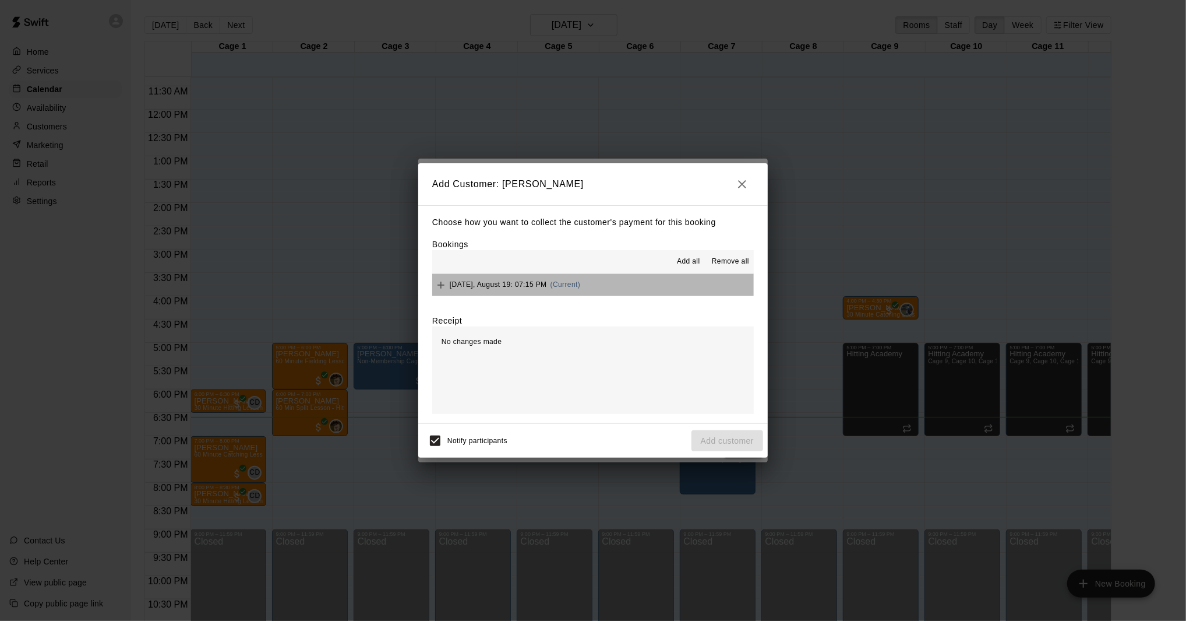
click at [614, 291] on button "Tuesday, August 19: 07:15 PM (Current)" at bounding box center [593, 285] width 322 height 22
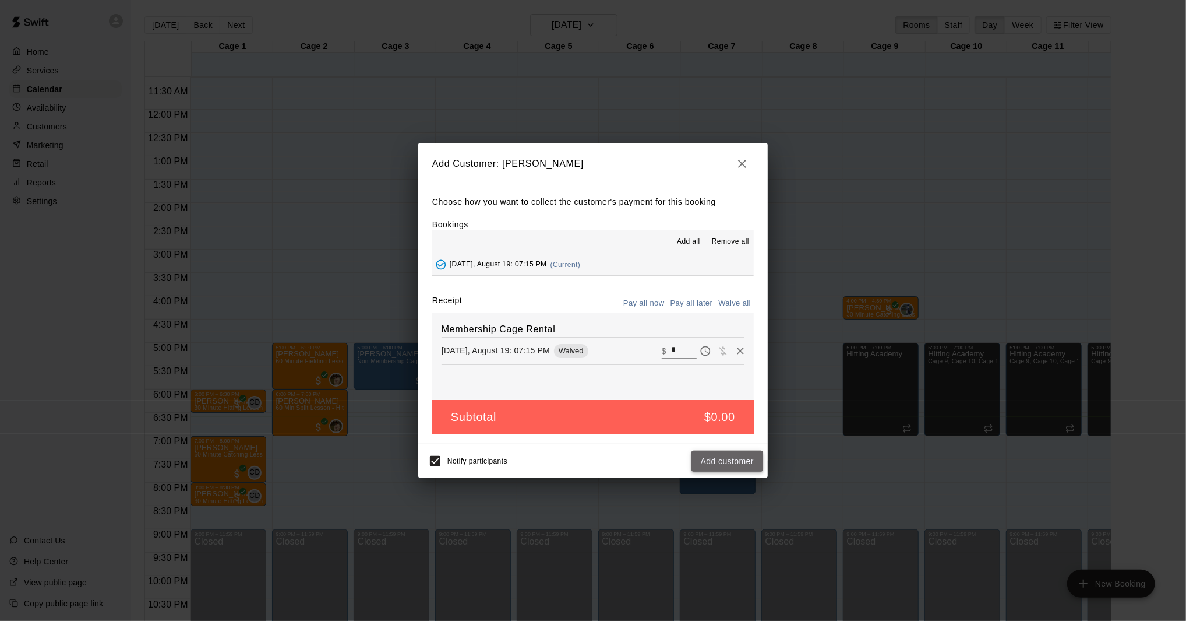
click at [744, 466] on button "Add customer" at bounding box center [728, 461] width 72 height 22
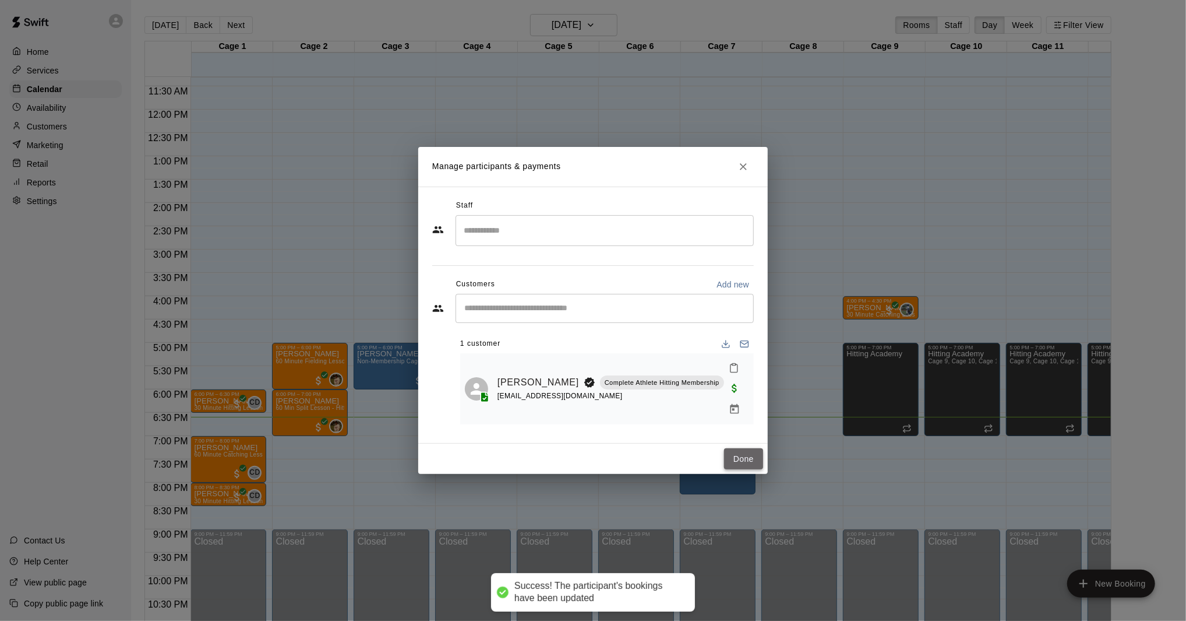
click at [737, 451] on button "Done" at bounding box center [743, 459] width 39 height 22
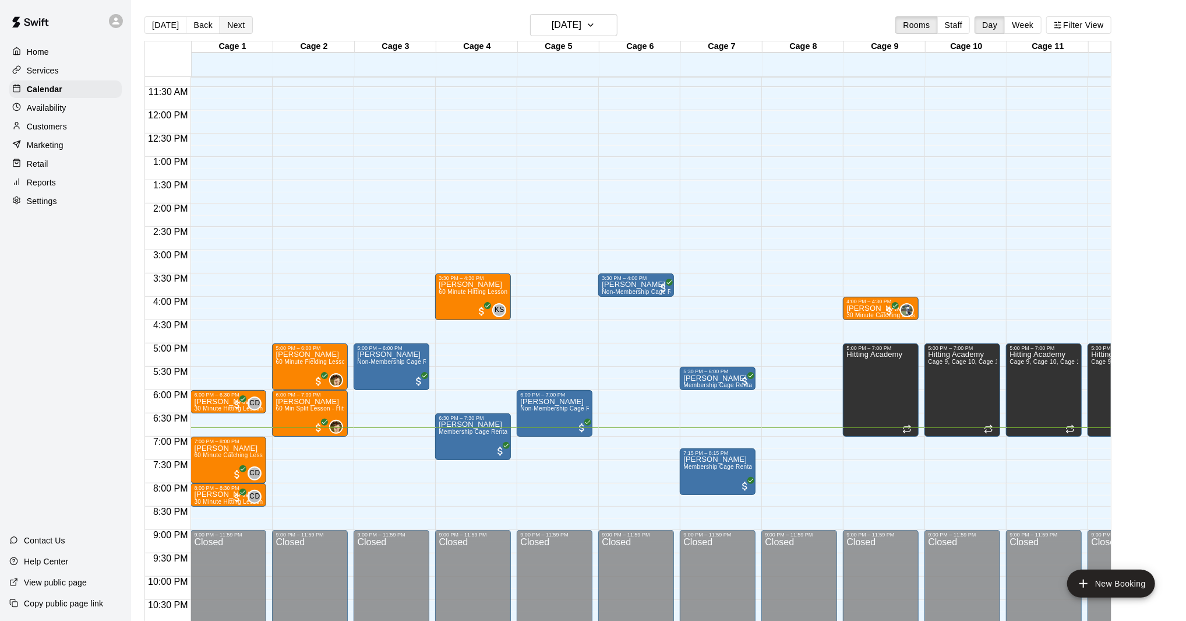
scroll to position [0, 0]
click at [586, 34] on button "[DATE]" at bounding box center [573, 25] width 87 height 22
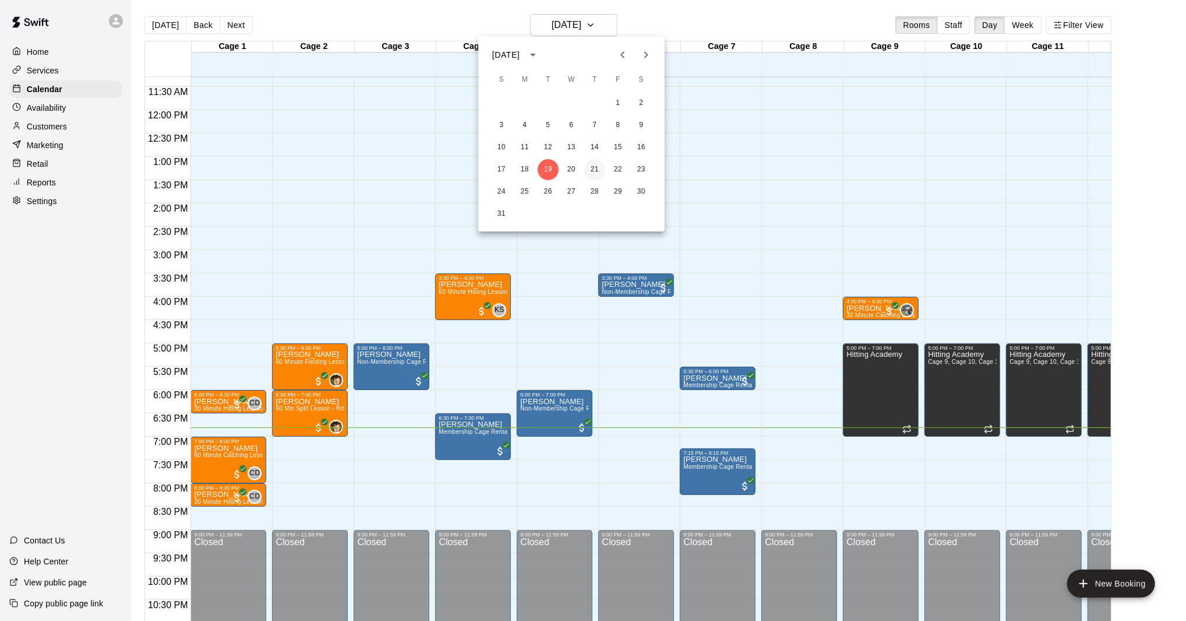
click at [594, 167] on button "21" at bounding box center [594, 169] width 21 height 21
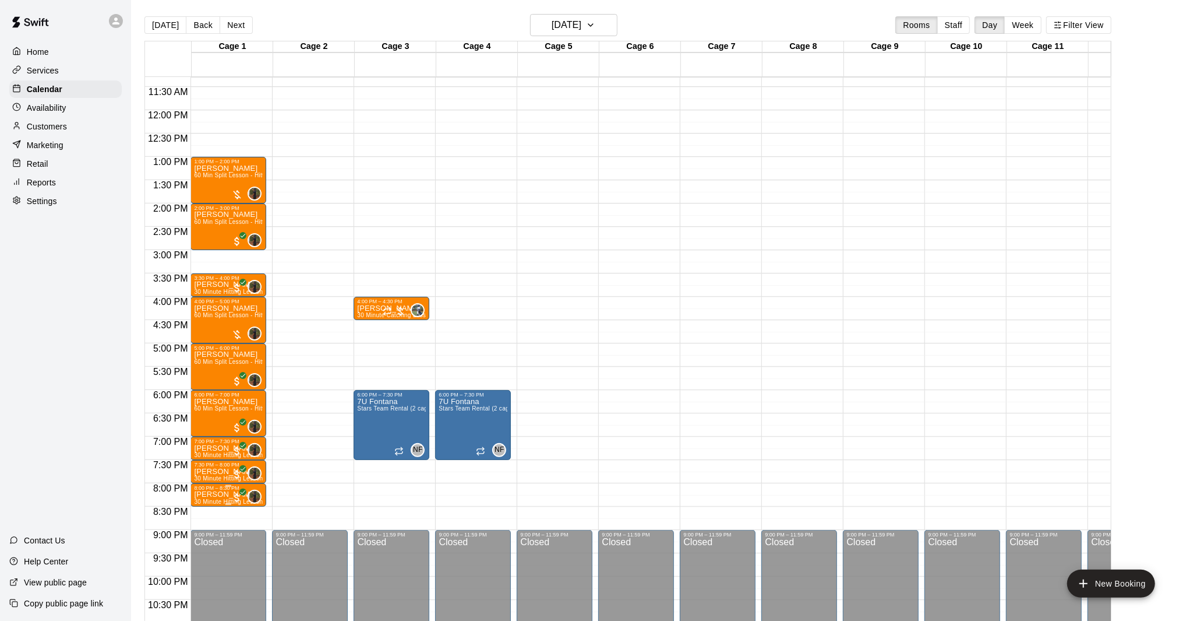
click at [208, 501] on span "30 Minute Hitting Lesson" at bounding box center [228, 501] width 69 height 6
click at [210, 544] on img "edit" at bounding box center [206, 537] width 13 height 13
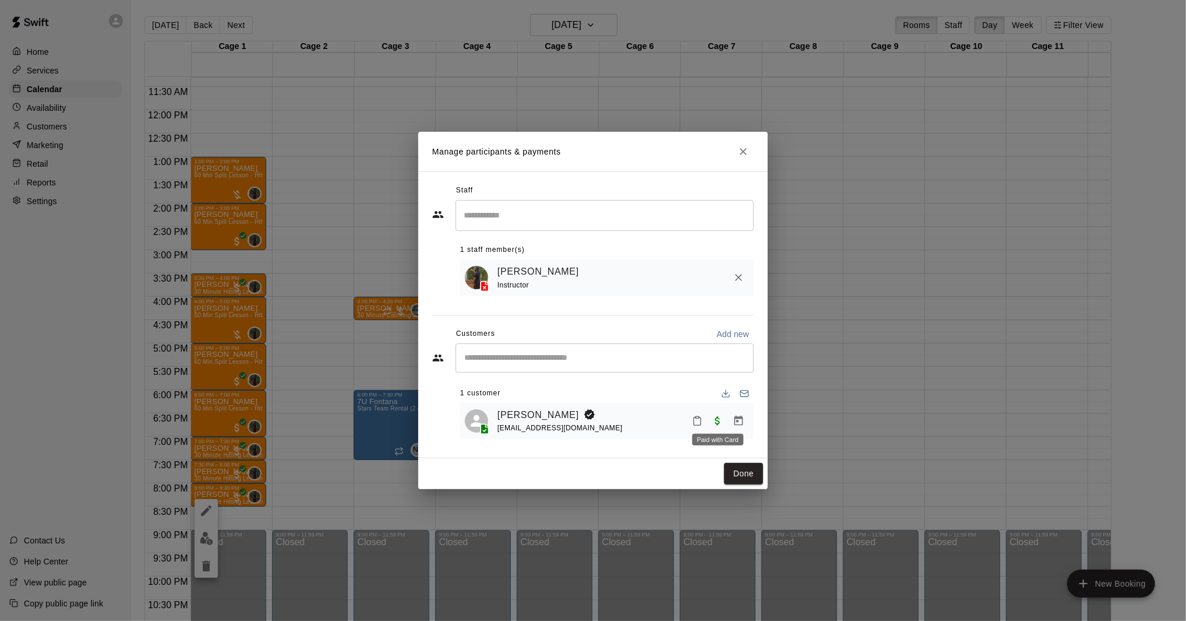
click at [716, 421] on span "Paid with Card" at bounding box center [717, 420] width 21 height 10
click at [737, 421] on icon "Manage bookings & payment" at bounding box center [739, 420] width 9 height 10
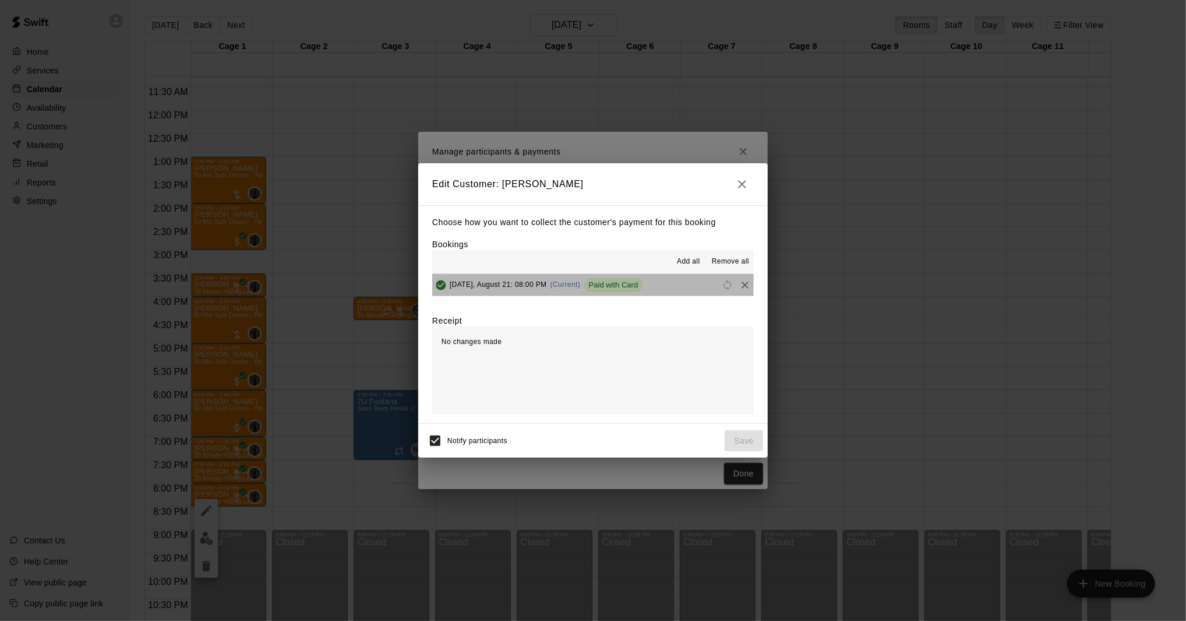
click at [516, 288] on div "Thursday, August 21: 08:00 PM (Current) Paid with Card" at bounding box center [537, 284] width 210 height 17
click at [725, 262] on span "Remove all" at bounding box center [730, 262] width 37 height 12
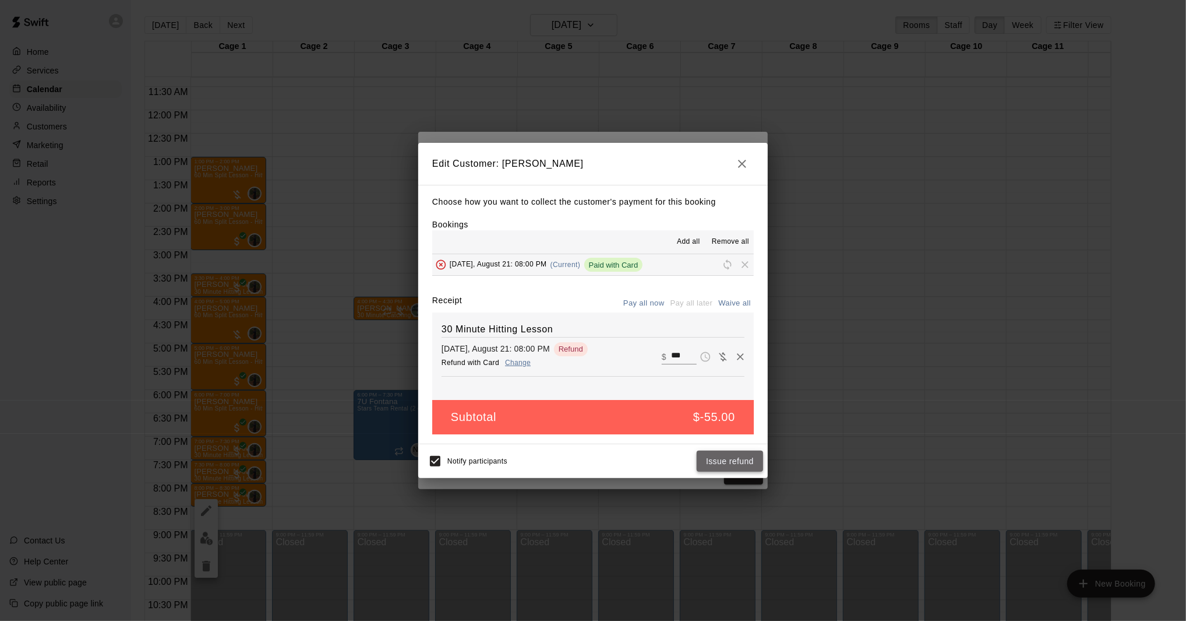
click at [735, 463] on button "Issue refund" at bounding box center [730, 461] width 66 height 22
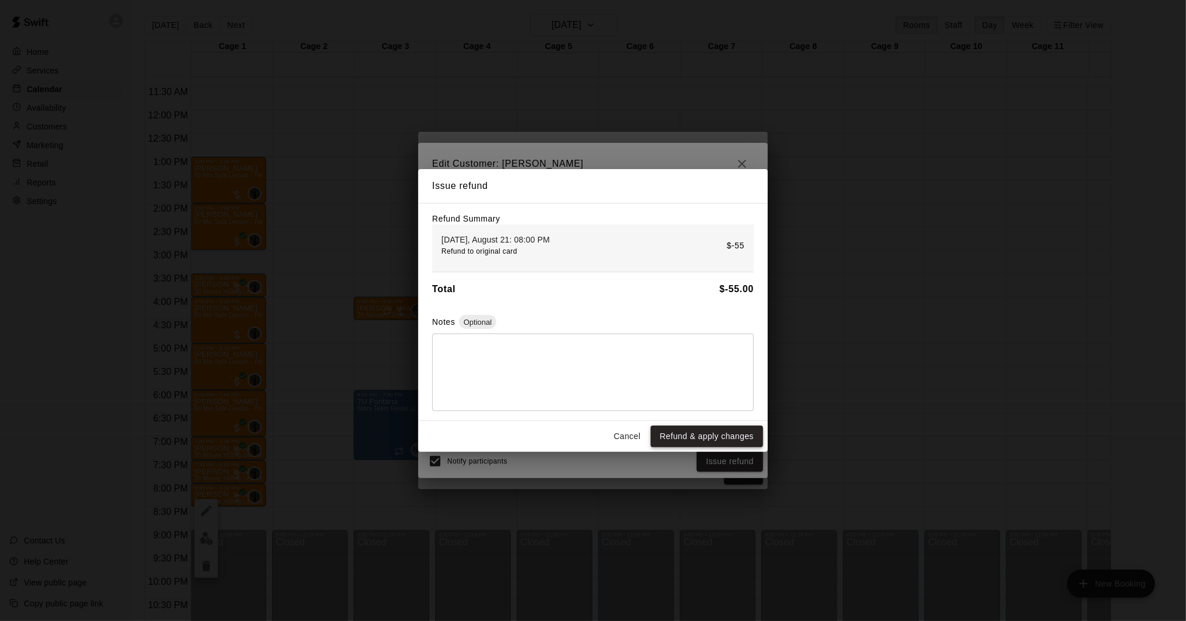
click at [691, 431] on button "Refund & apply changes" at bounding box center [707, 436] width 112 height 22
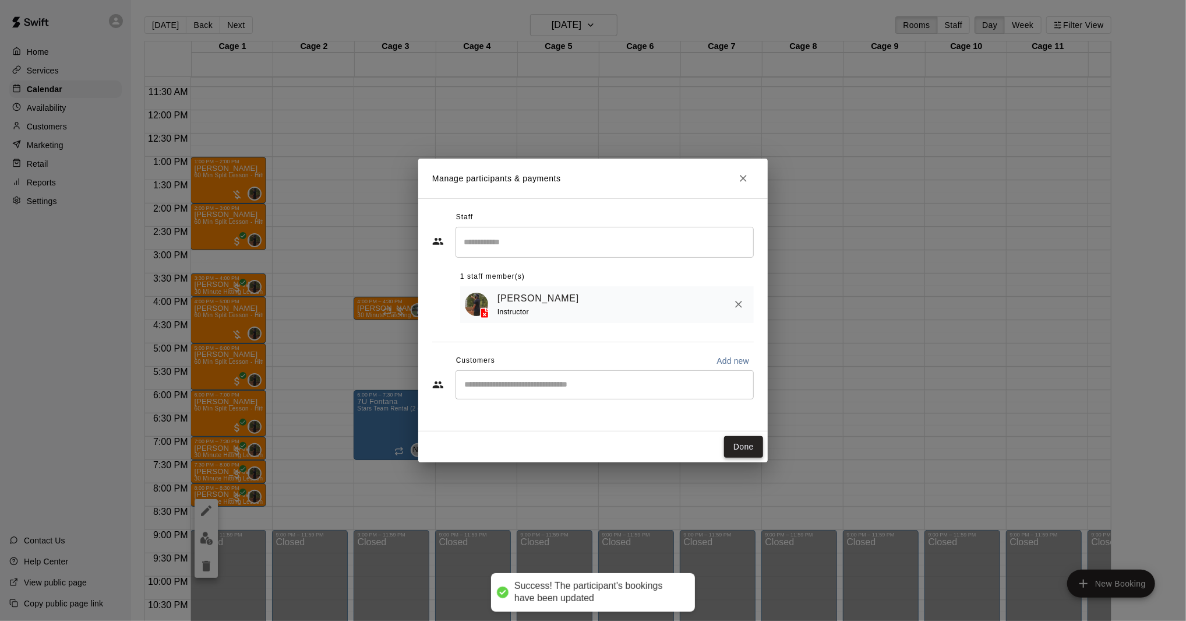
click at [745, 451] on button "Done" at bounding box center [743, 447] width 39 height 22
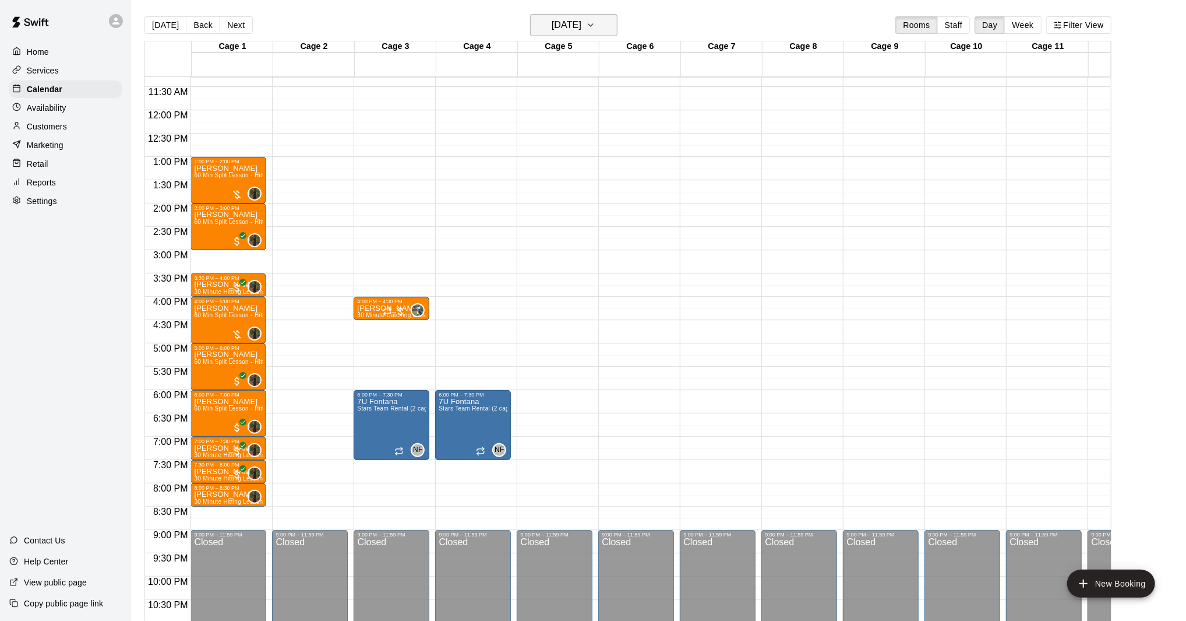
click at [530, 26] on button "Thursday Aug 21" at bounding box center [573, 25] width 87 height 22
click at [524, 193] on button "25" at bounding box center [525, 191] width 21 height 21
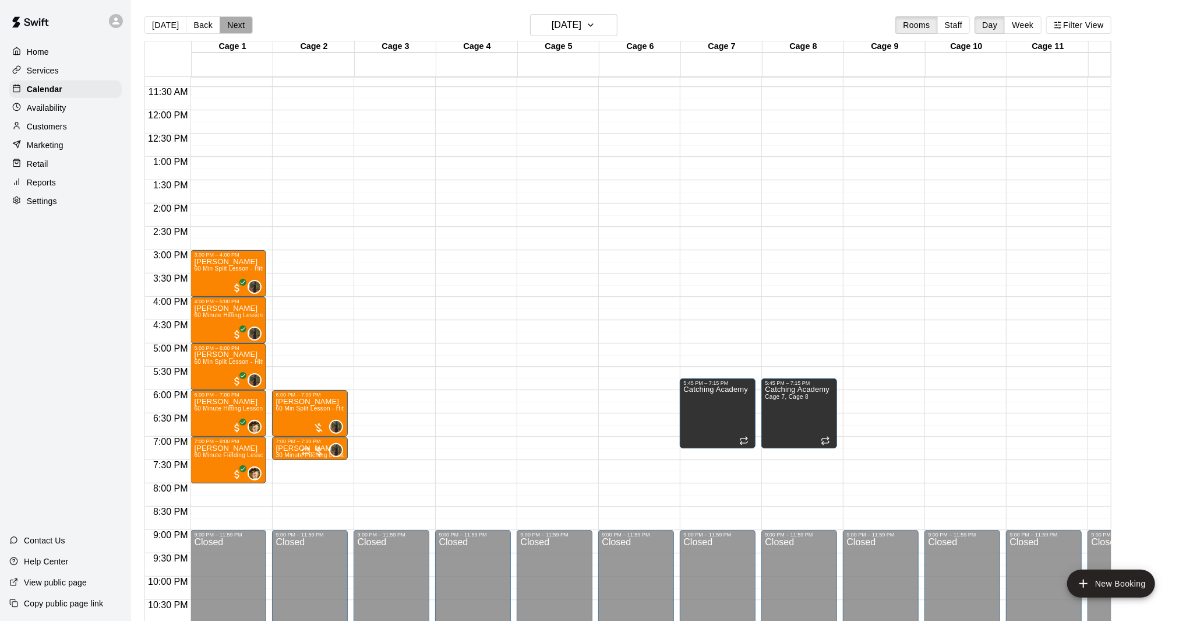
click at [231, 27] on button "Next" at bounding box center [236, 24] width 33 height 17
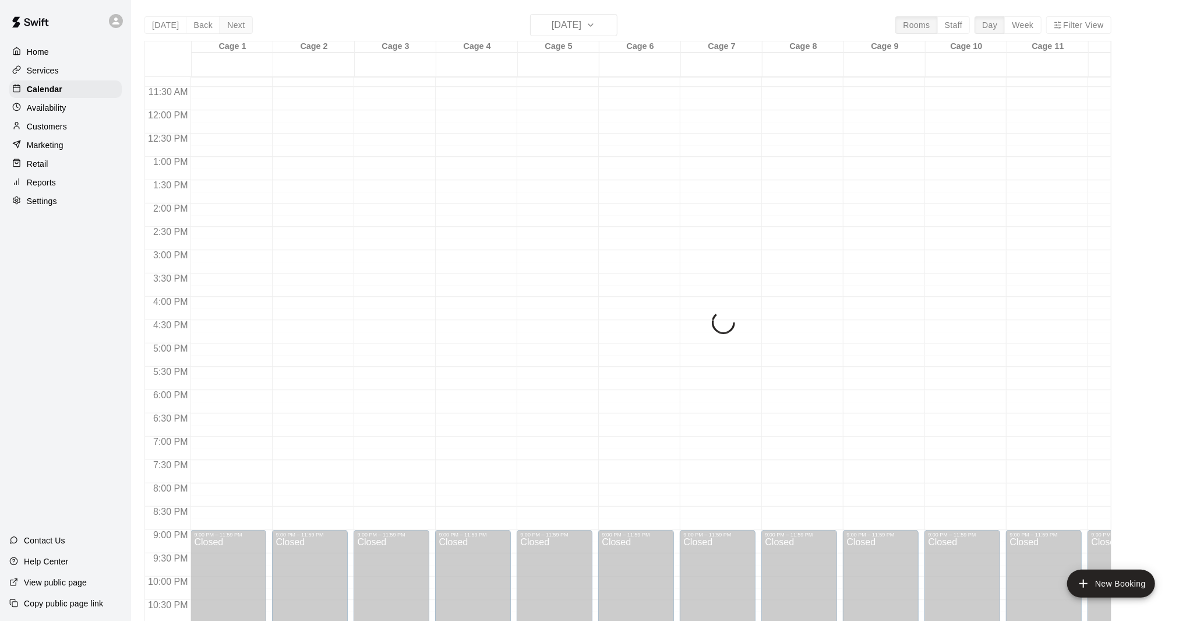
click at [231, 27] on div "Today Back Next Tuesday Aug 26 Rooms Staff Day Week Filter View Cage 1 26 Tue C…" at bounding box center [628, 324] width 967 height 621
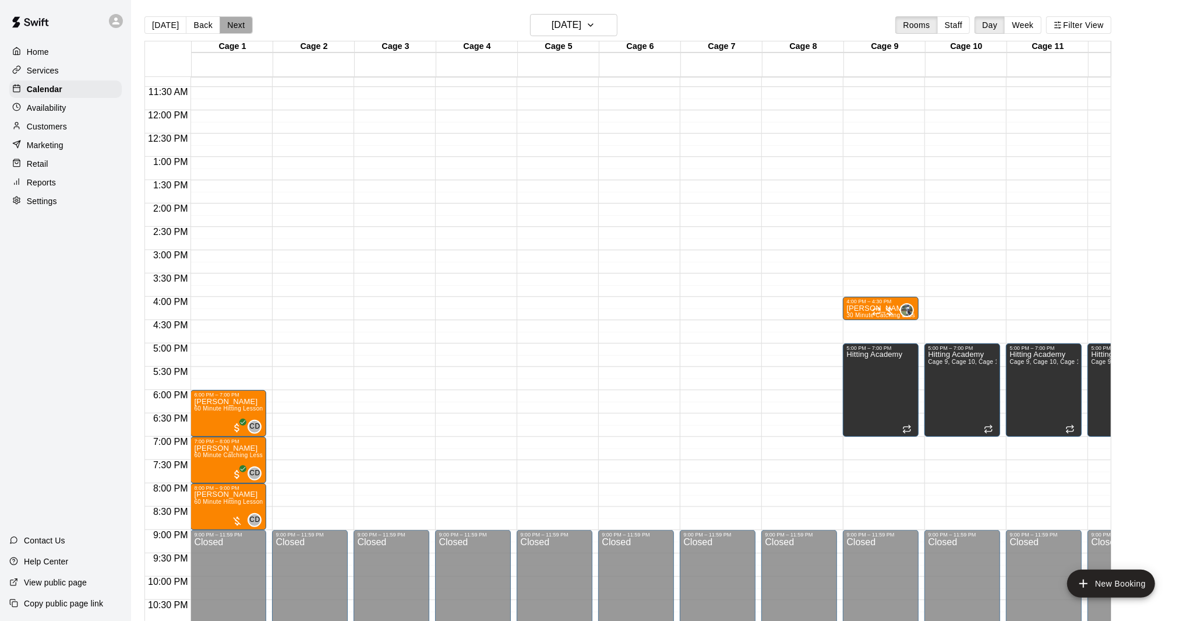
click at [231, 27] on button "Next" at bounding box center [236, 24] width 33 height 17
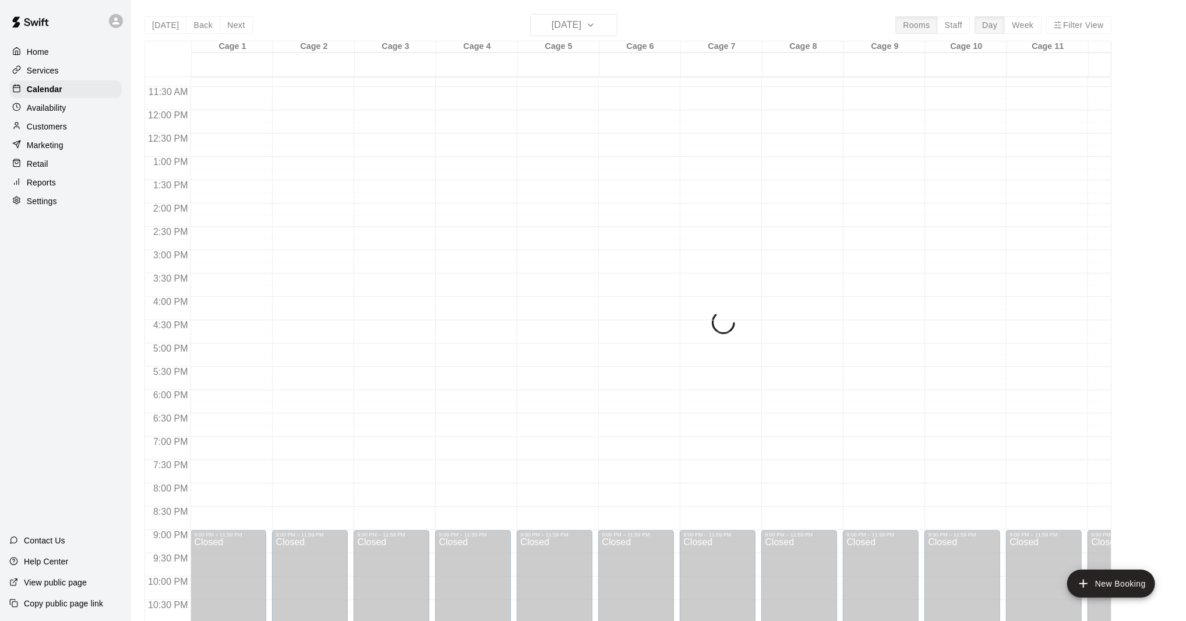
click at [232, 27] on div "Today Back Next Wednesday Aug 27 Rooms Staff Day Week Filter View Cage 1 27 Wed…" at bounding box center [628, 324] width 967 height 621
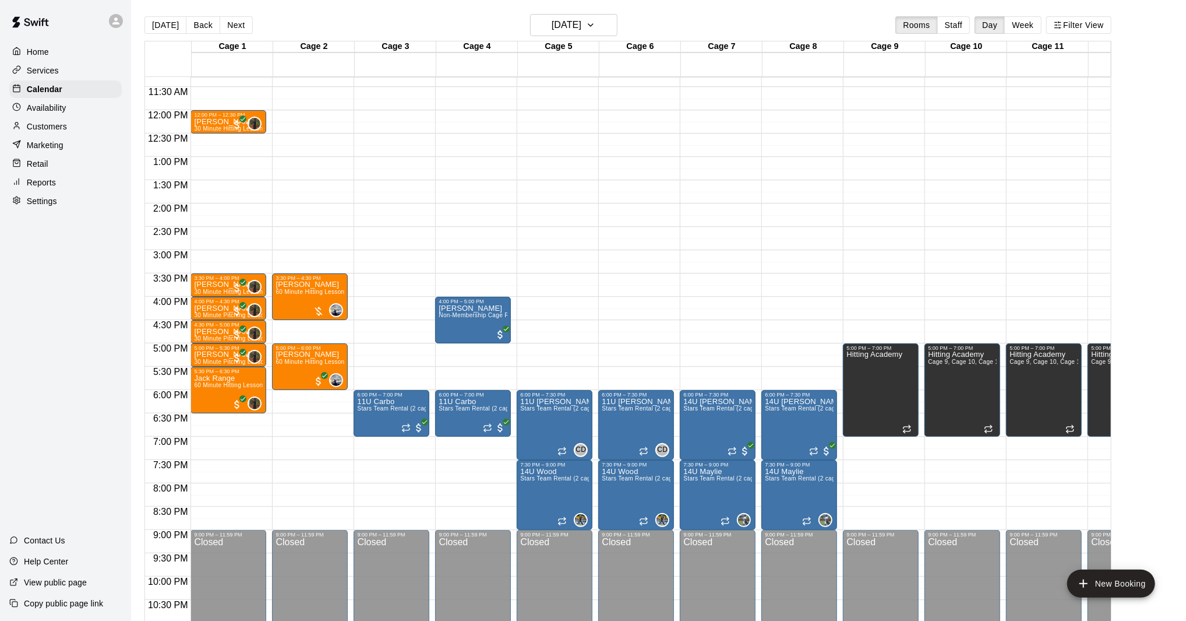
click at [232, 27] on button "Next" at bounding box center [236, 24] width 33 height 17
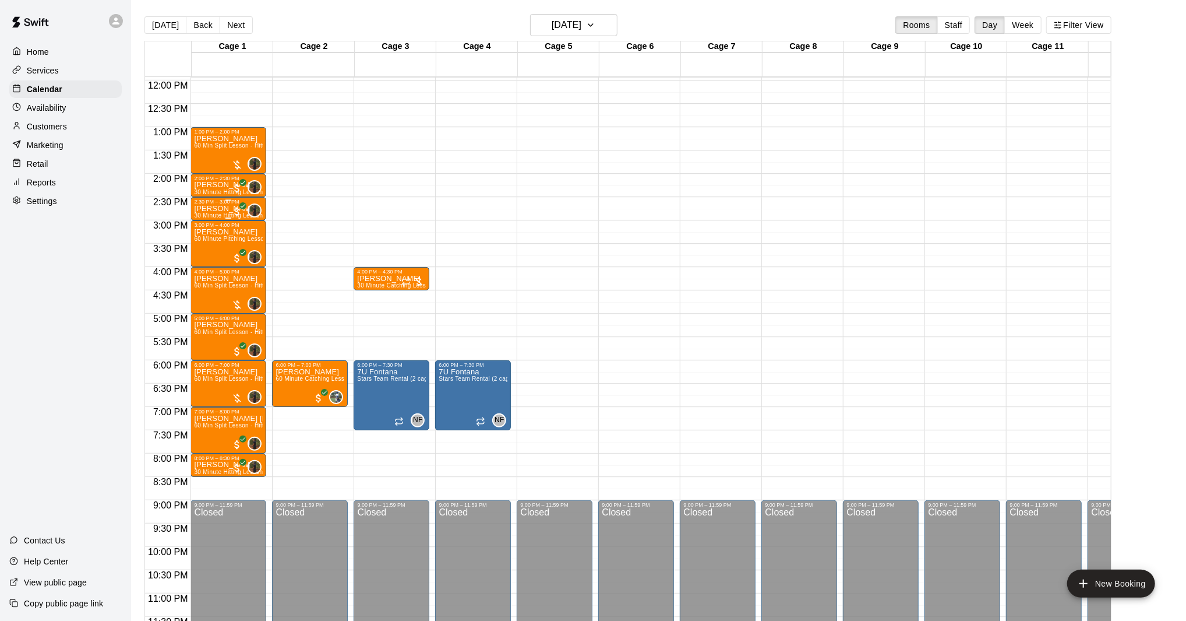
scroll to position [558, 0]
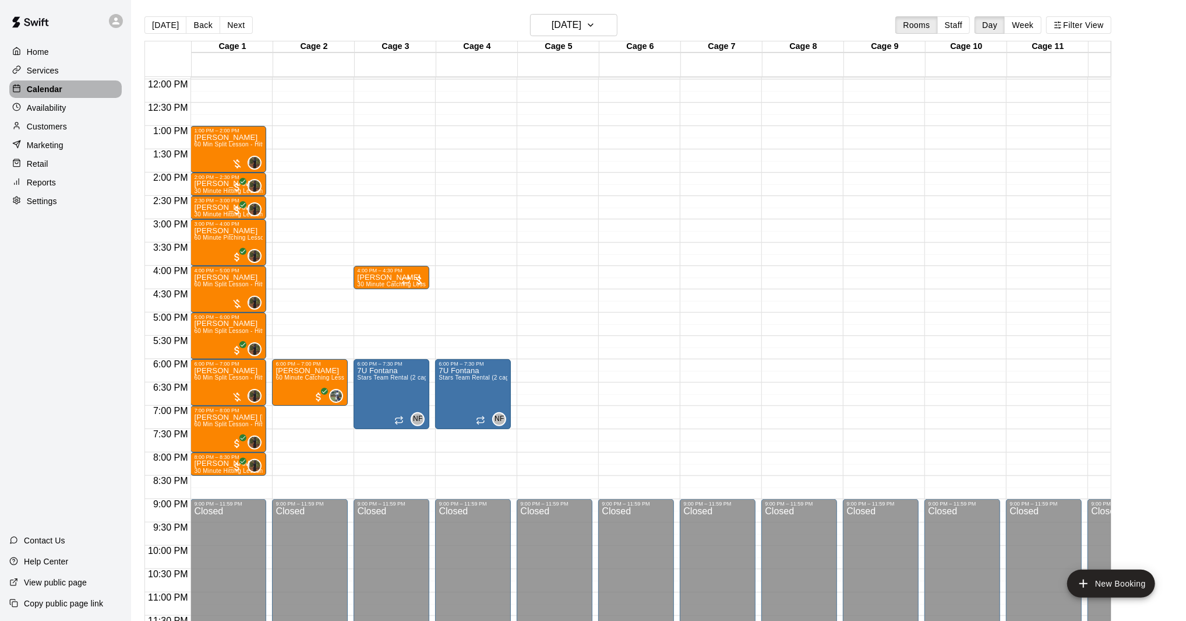
click at [44, 88] on p "Calendar" at bounding box center [45, 89] width 36 height 12
click at [175, 23] on button "[DATE]" at bounding box center [166, 24] width 42 height 17
